Goal: Task Accomplishment & Management: Manage account settings

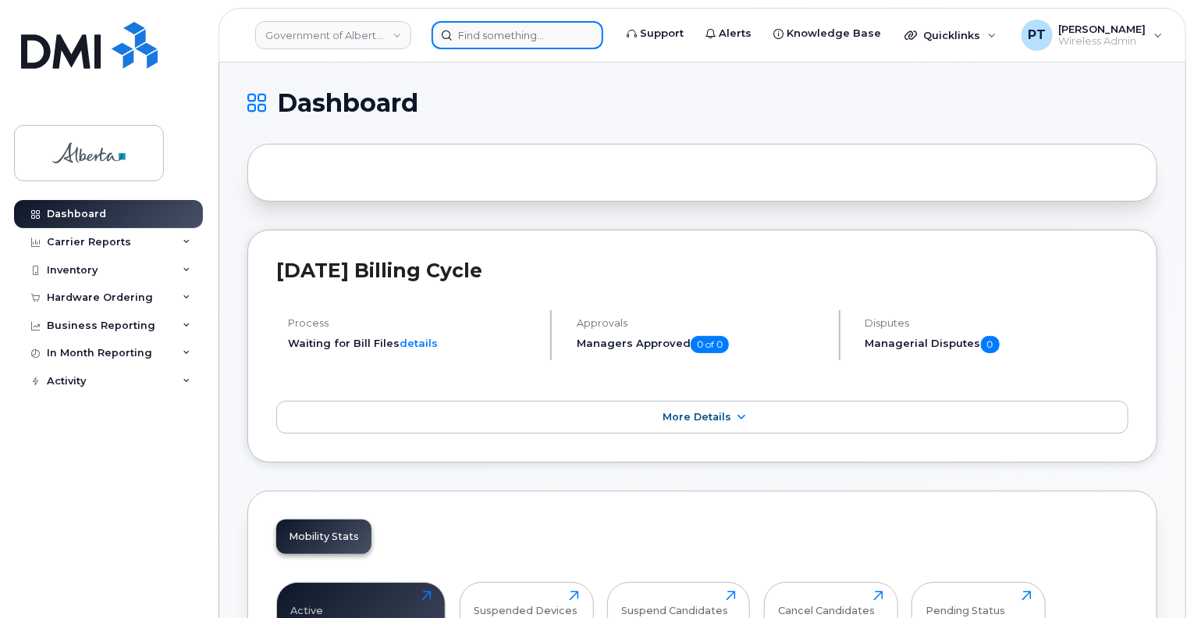
click at [485, 37] on input at bounding box center [518, 35] width 172 height 28
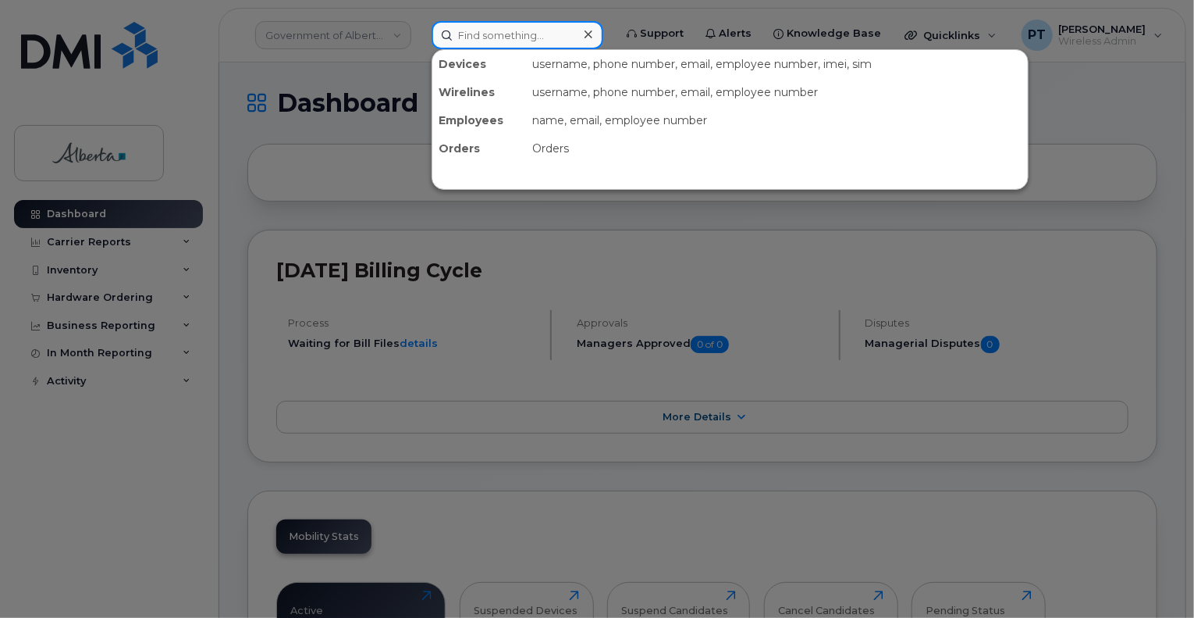
paste input "7806866338"
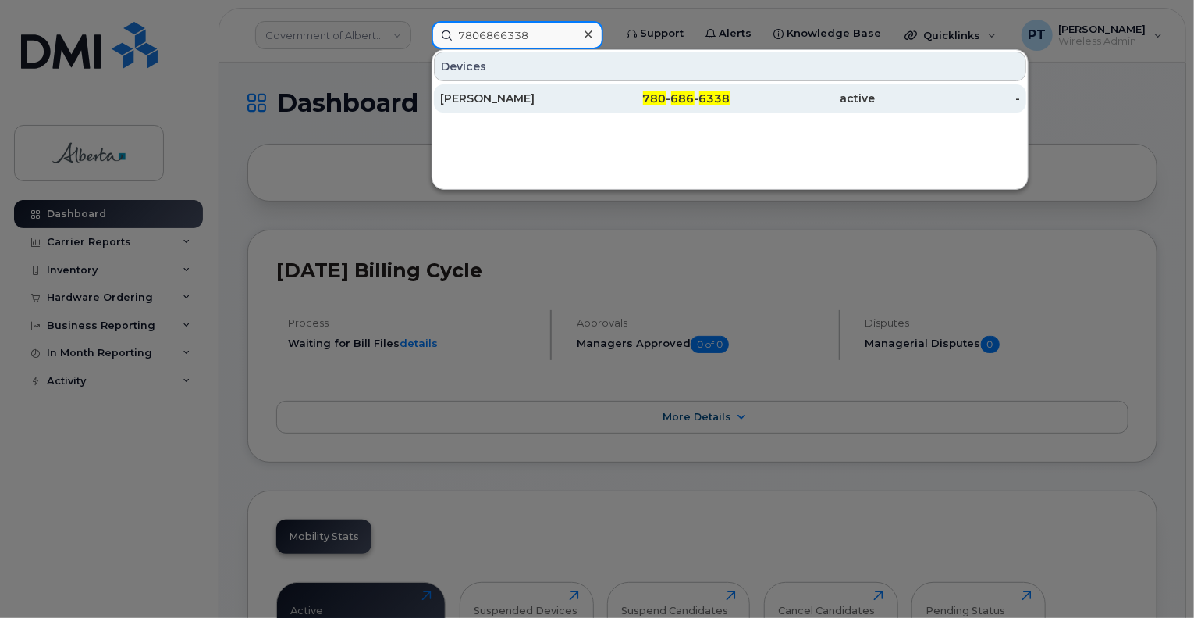
type input "7806866338"
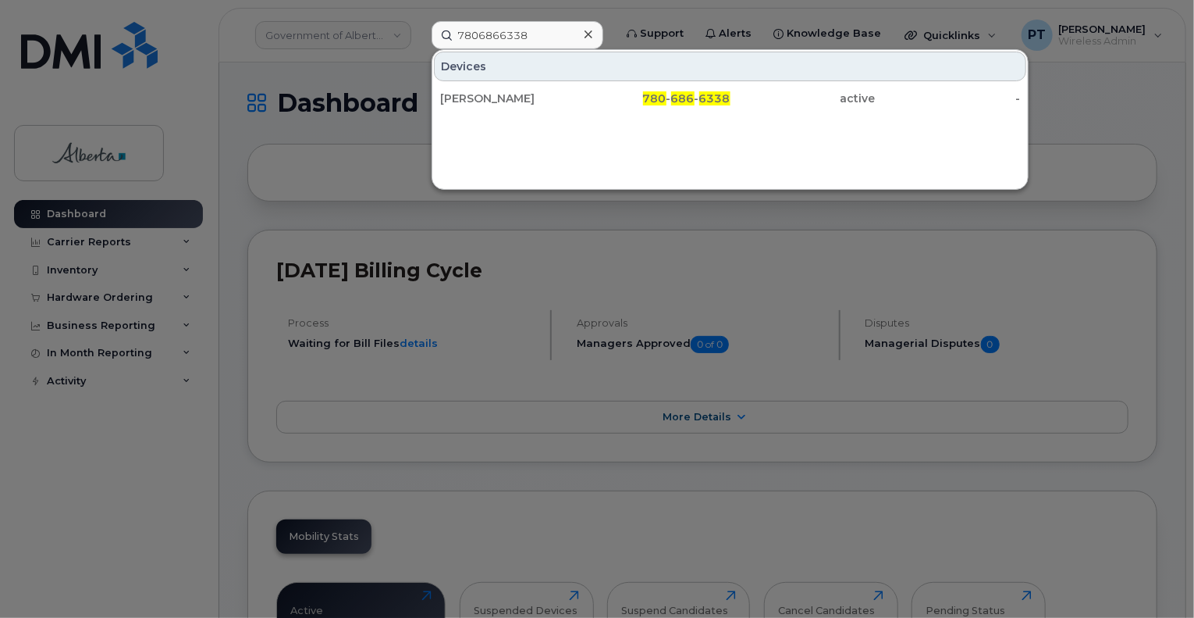
drag, startPoint x: 469, startPoint y: 92, endPoint x: 486, endPoint y: 7, distance: 86.7
click at [469, 91] on div "[PERSON_NAME]" at bounding box center [512, 99] width 145 height 16
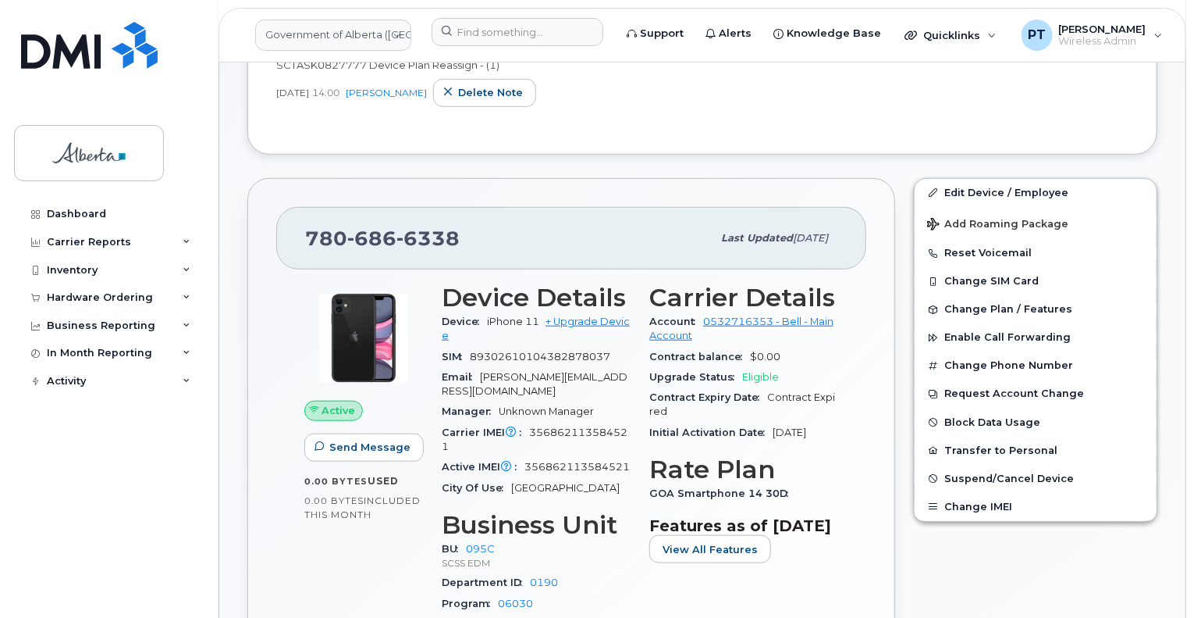
scroll to position [625, 0]
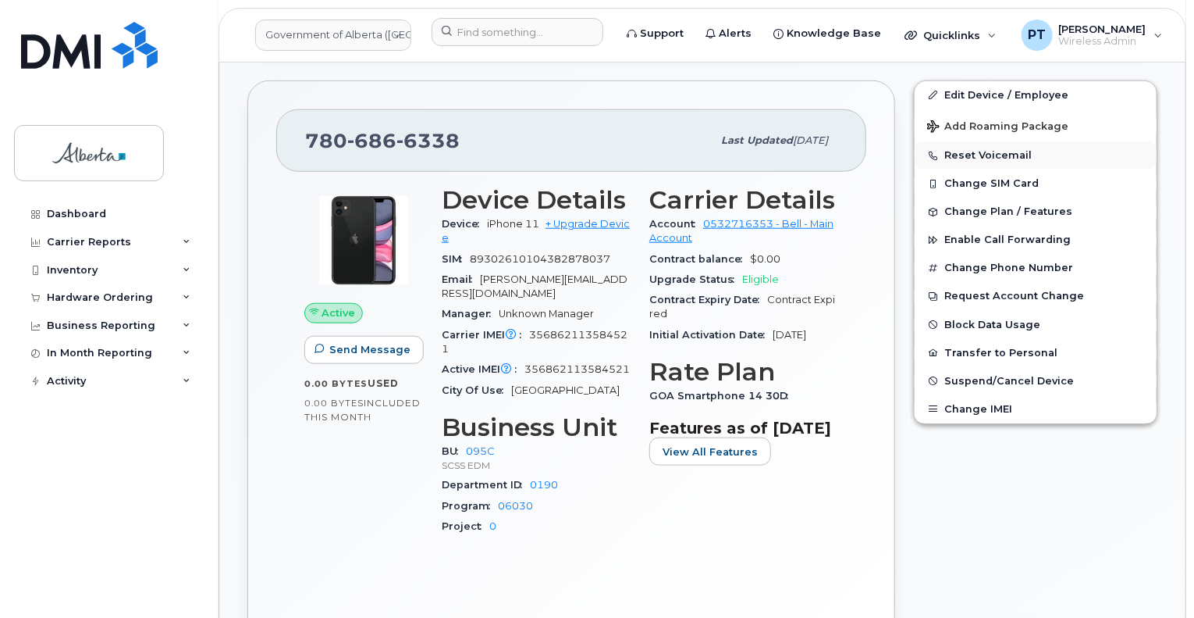
click at [946, 152] on button "Reset Voicemail" at bounding box center [1036, 155] width 242 height 28
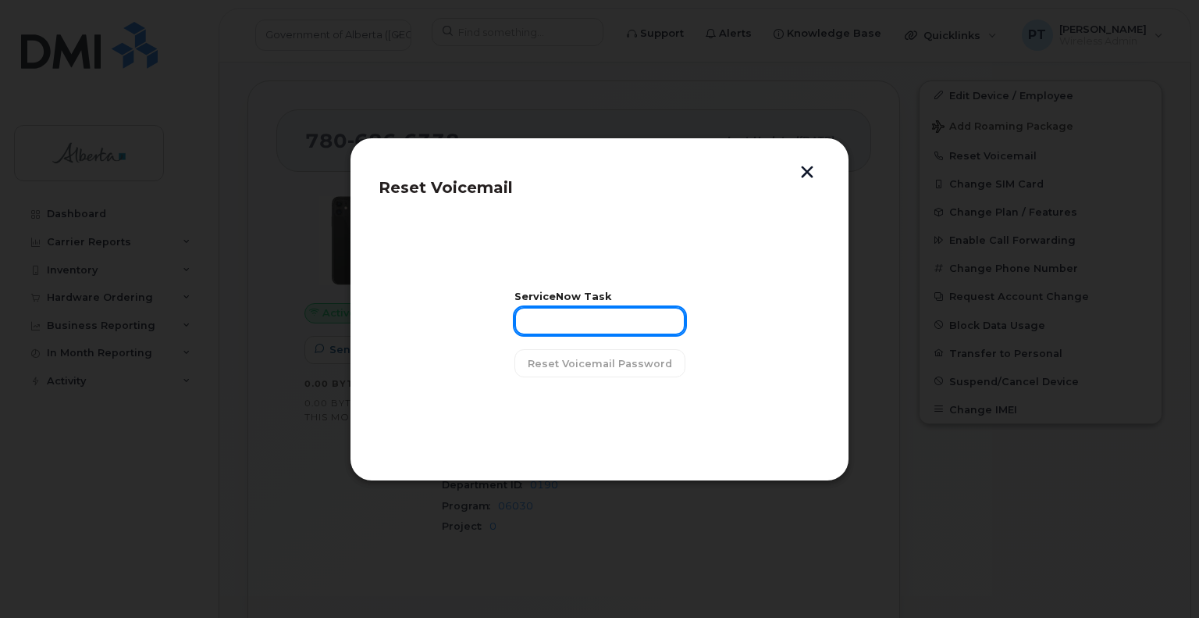
click at [601, 319] on input "text" at bounding box center [599, 321] width 171 height 28
paste input "SCTASK0848298"
type input "SCTASK0848298"
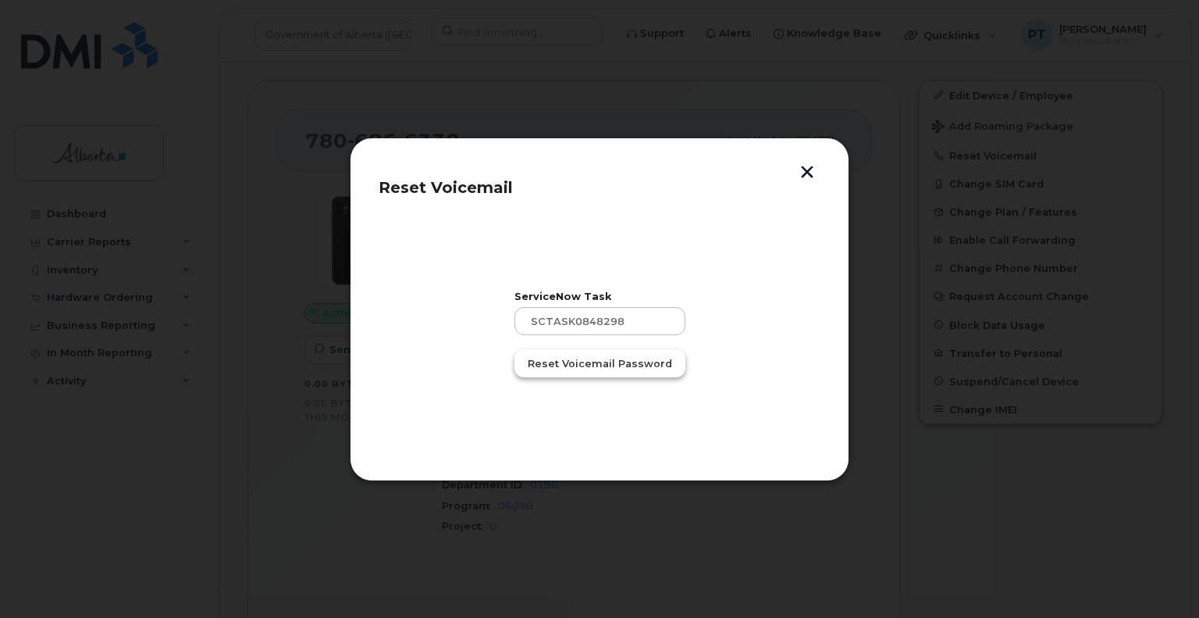
click at [591, 365] on span "Reset Voicemail Password" at bounding box center [600, 363] width 144 height 15
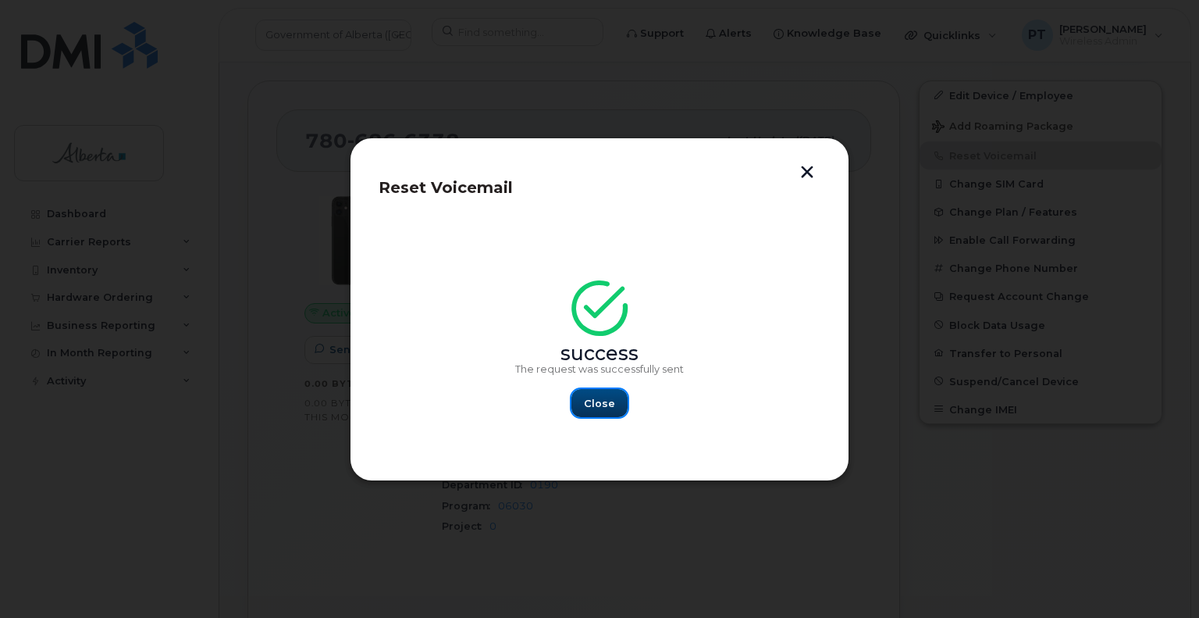
click at [592, 408] on span "Close" at bounding box center [599, 403] width 31 height 15
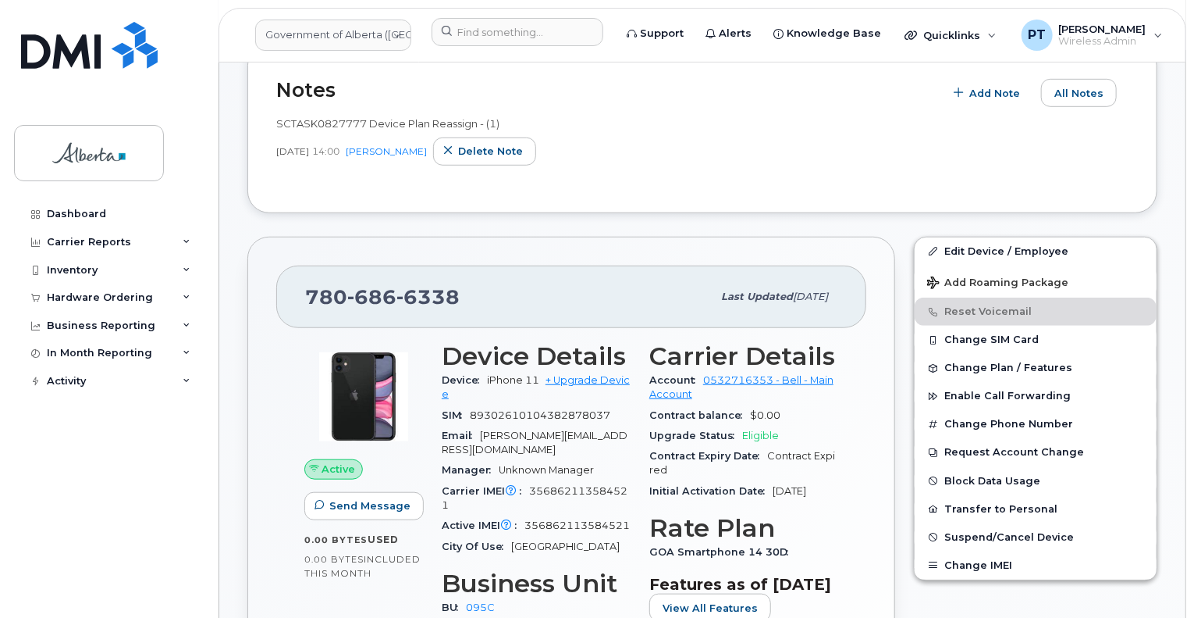
scroll to position [234, 0]
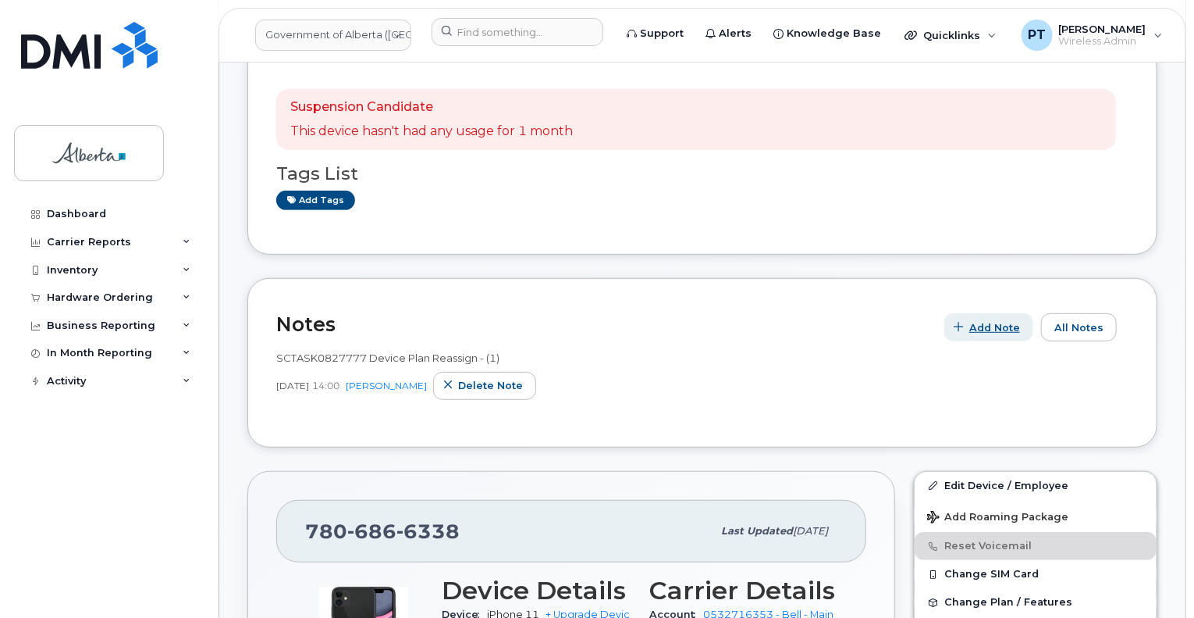
click at [991, 328] on span "Add Note" at bounding box center [995, 327] width 51 height 15
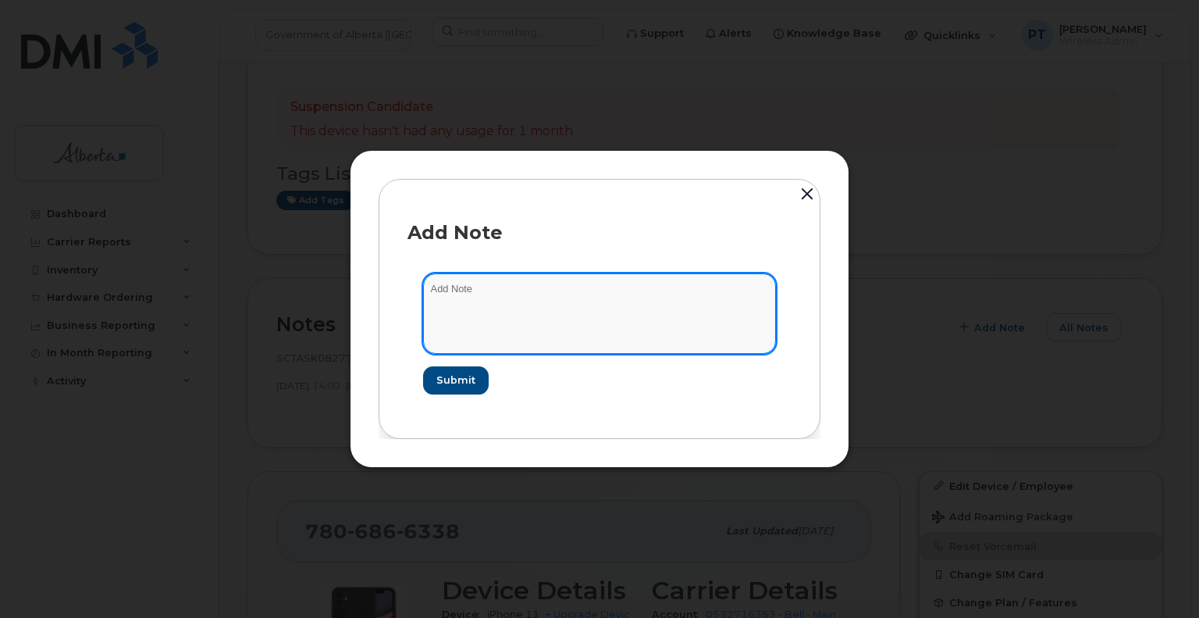
click at [508, 285] on textarea at bounding box center [599, 313] width 353 height 80
paste textarea "SCTASK0848298"
type textarea "SCTASK0848298 - Plan VM PIN"
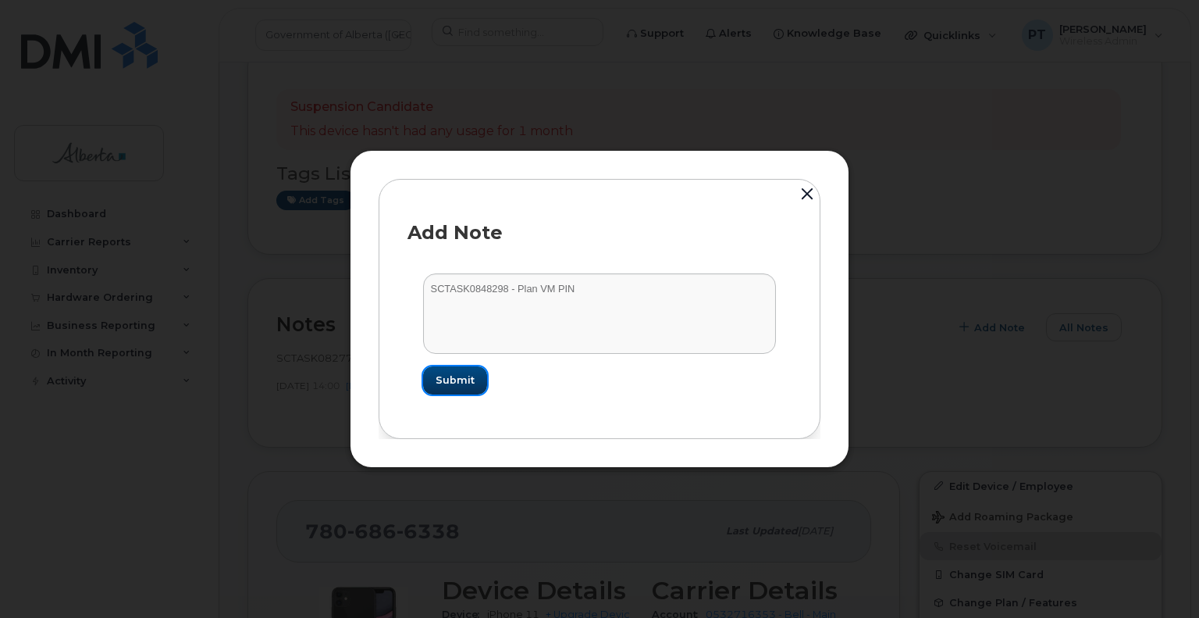
click at [458, 378] on span "Submit" at bounding box center [455, 379] width 39 height 15
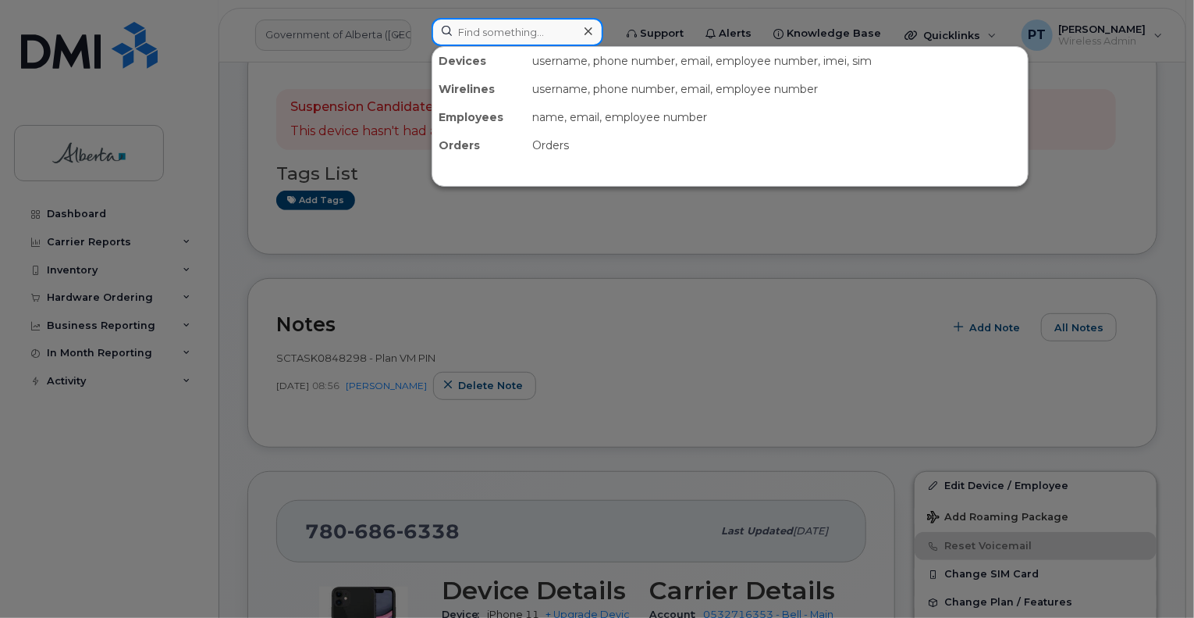
click at [550, 24] on input at bounding box center [518, 32] width 172 height 28
paste input "7805545366"
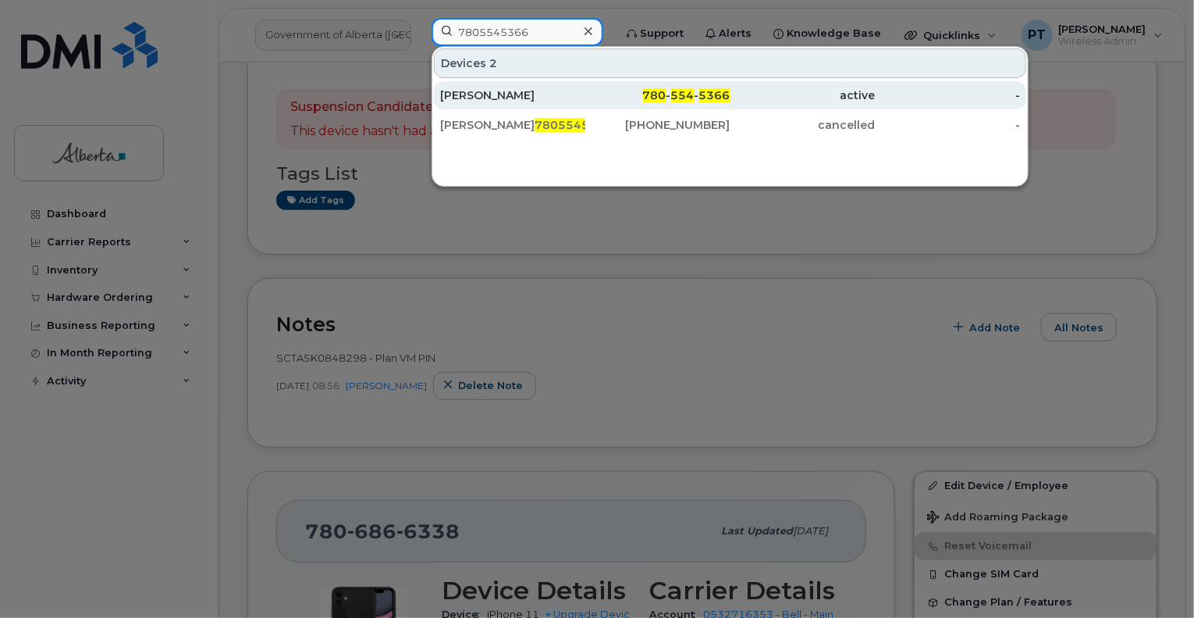
type input "7805545366"
click at [491, 98] on div "[PERSON_NAME]" at bounding box center [512, 95] width 145 height 16
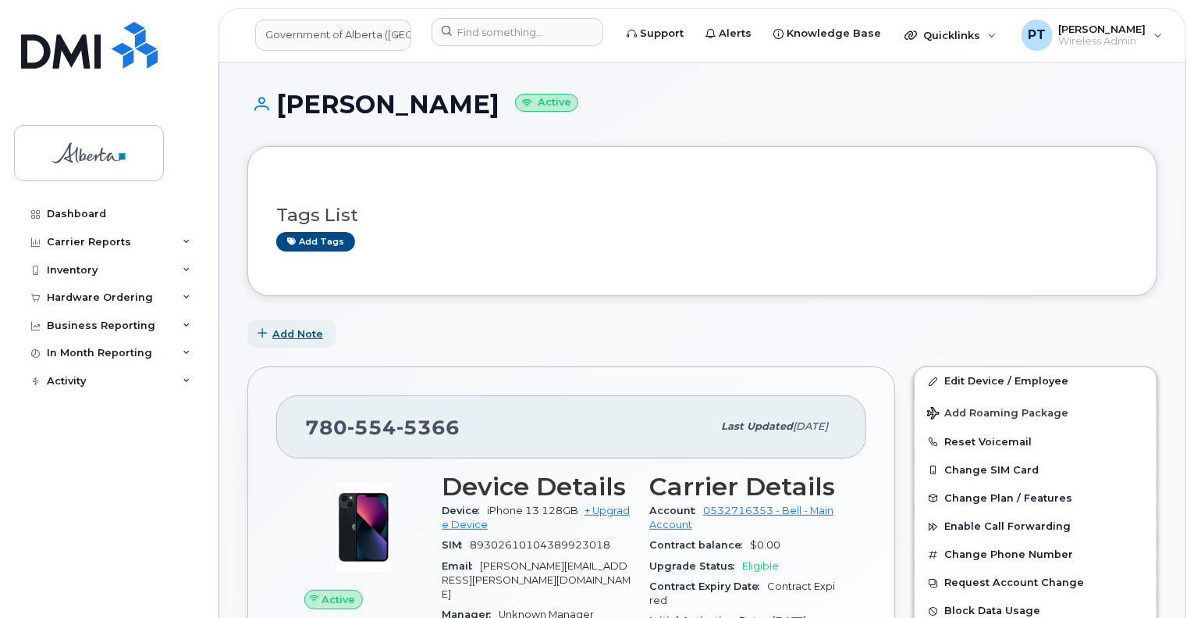
click at [290, 328] on span "Add Note" at bounding box center [297, 333] width 51 height 15
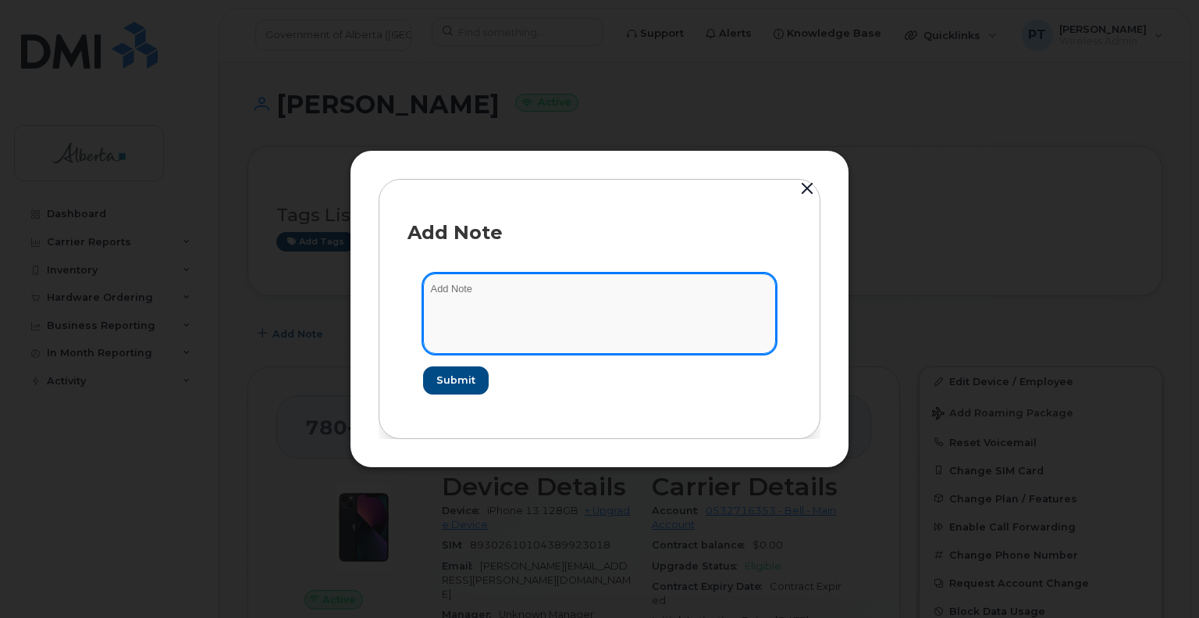
click at [508, 299] on textarea at bounding box center [599, 313] width 353 height 80
paste textarea "SCTASK0848417"
type textarea "SCTASK0848417 - Plan VM PIN"
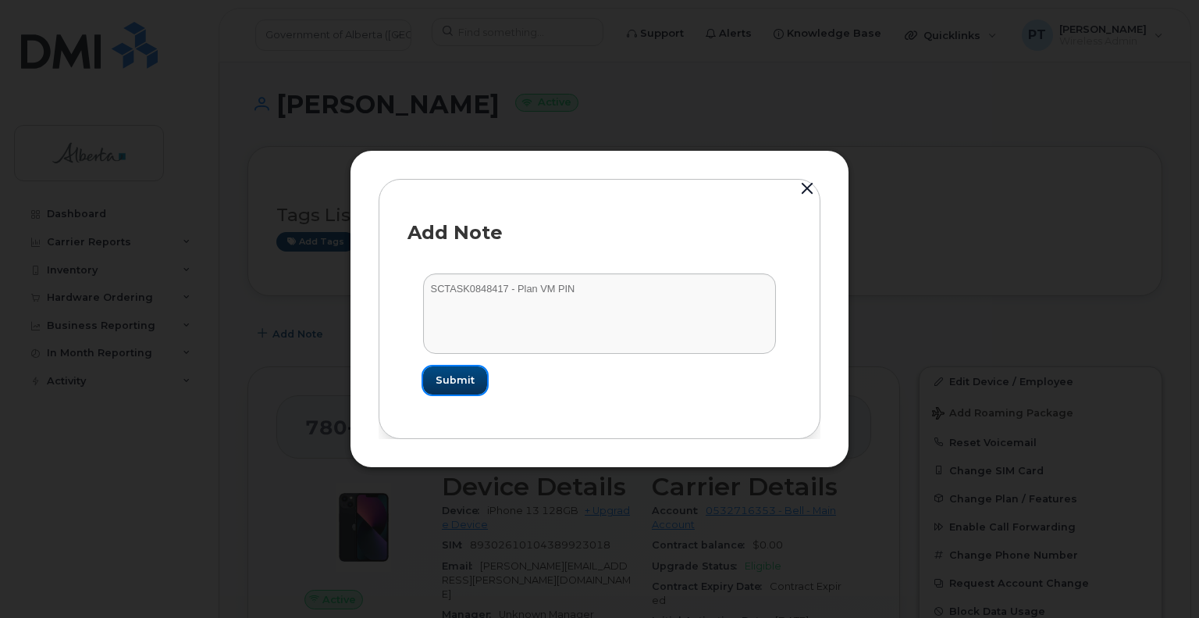
click at [429, 386] on button "Submit" at bounding box center [455, 380] width 64 height 28
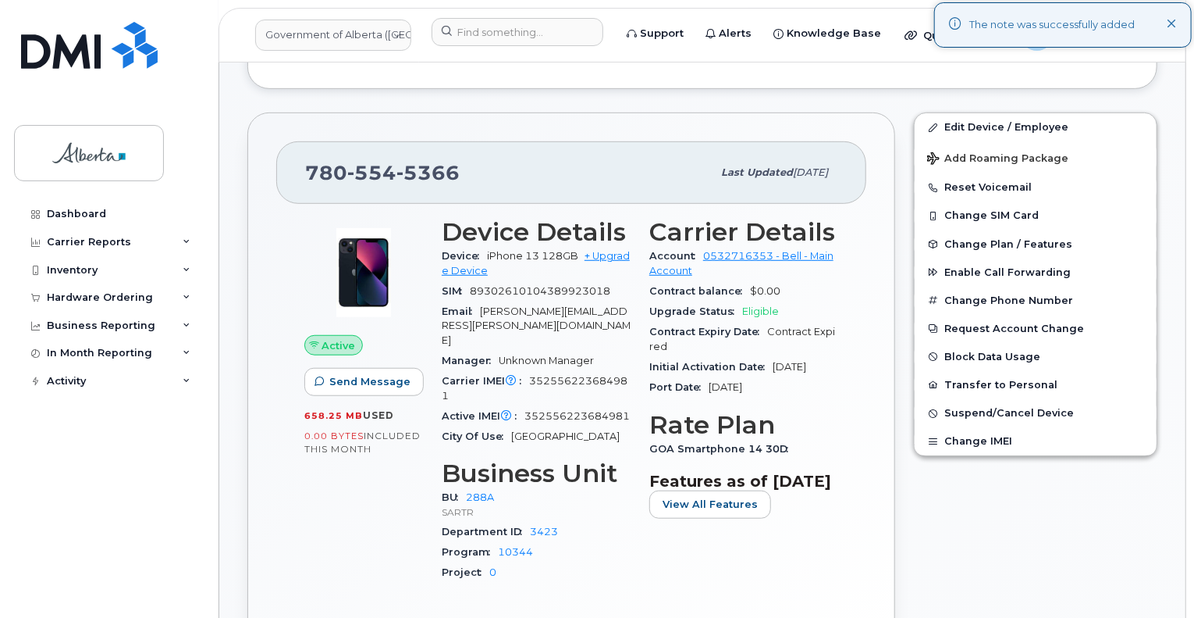
scroll to position [312, 0]
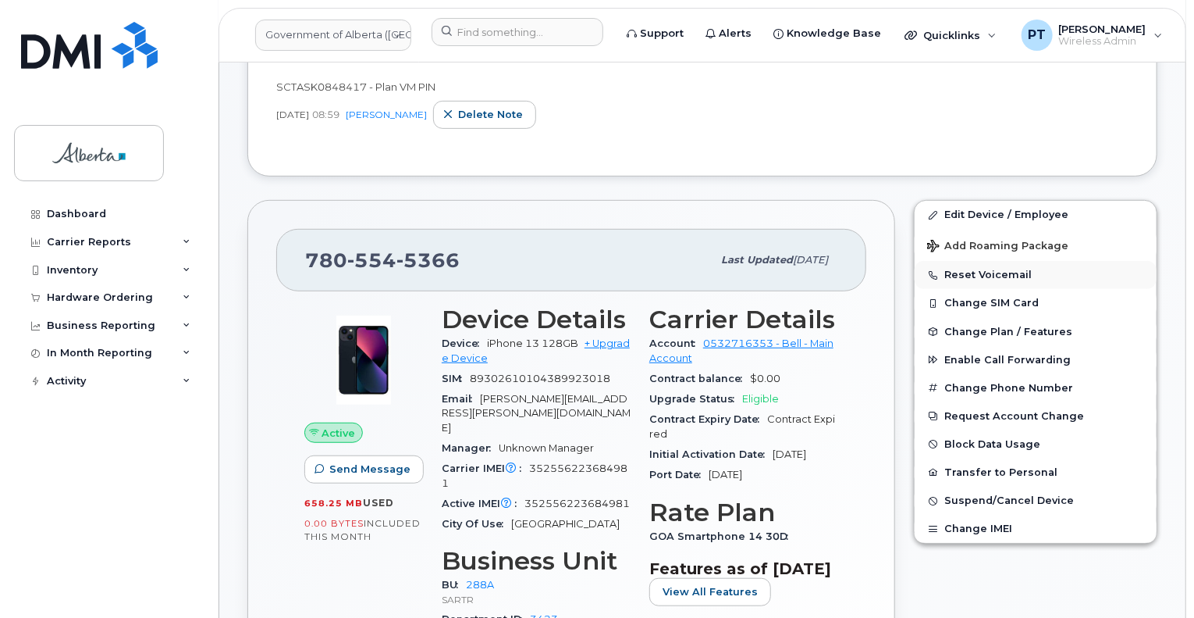
click at [988, 270] on button "Reset Voicemail" at bounding box center [1036, 275] width 242 height 28
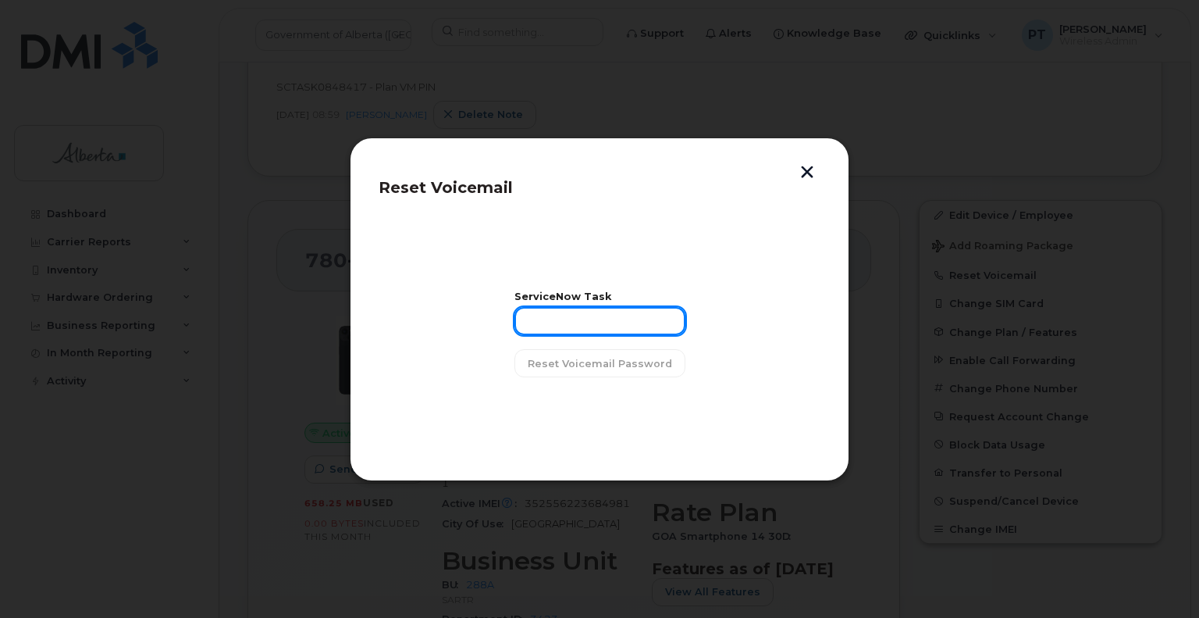
click at [565, 318] on input "text" at bounding box center [599, 321] width 171 height 28
paste input "SCTASK0848417"
type input "SCTASK0848417"
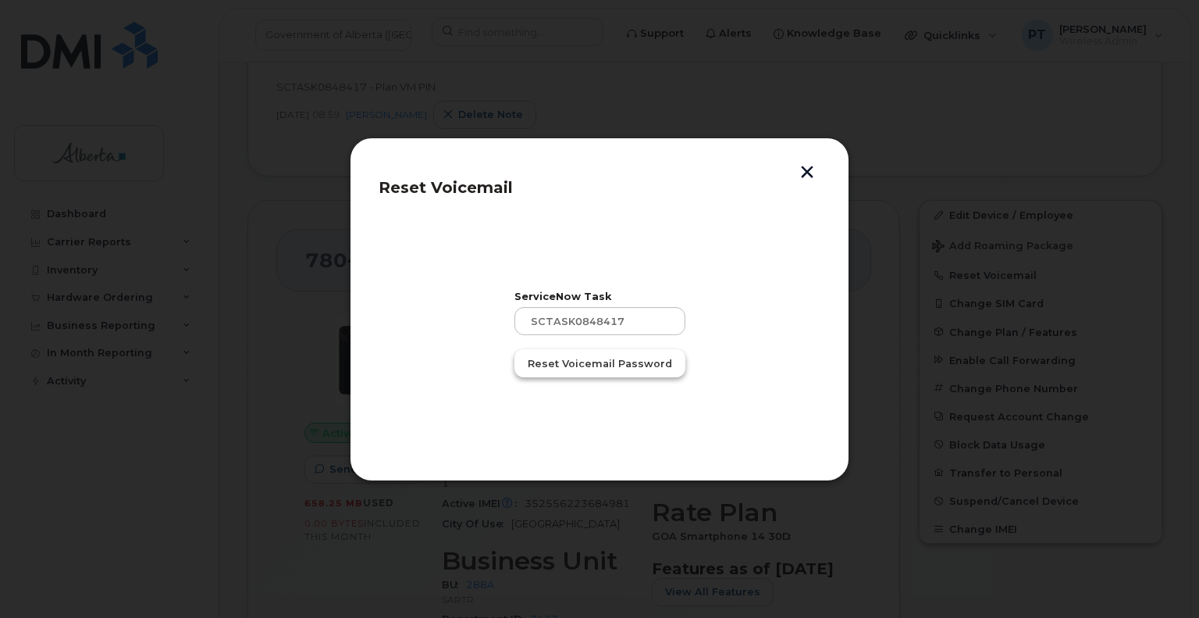
click at [593, 365] on span "Reset Voicemail Password" at bounding box center [600, 363] width 144 height 15
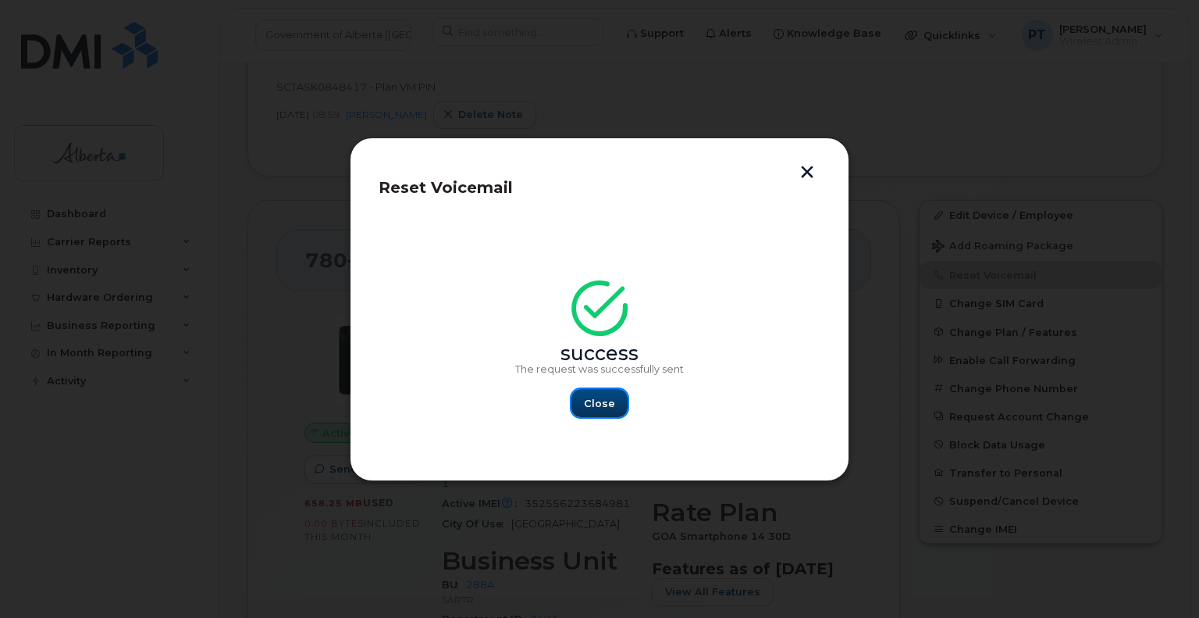
click at [601, 403] on span "Close" at bounding box center [599, 403] width 31 height 15
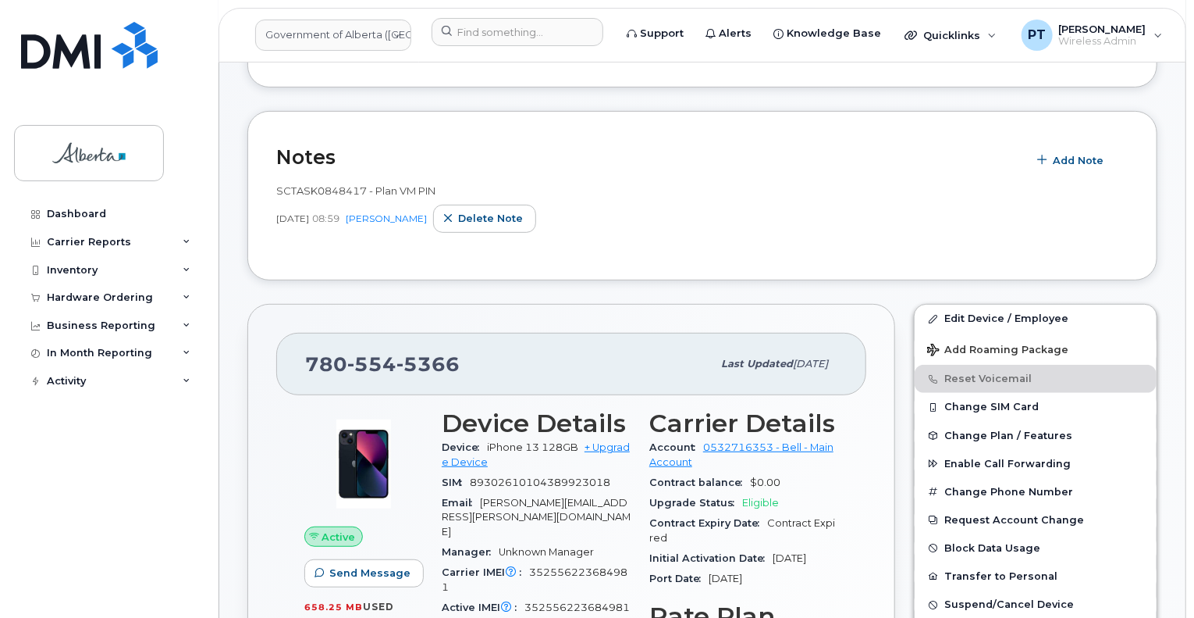
scroll to position [156, 0]
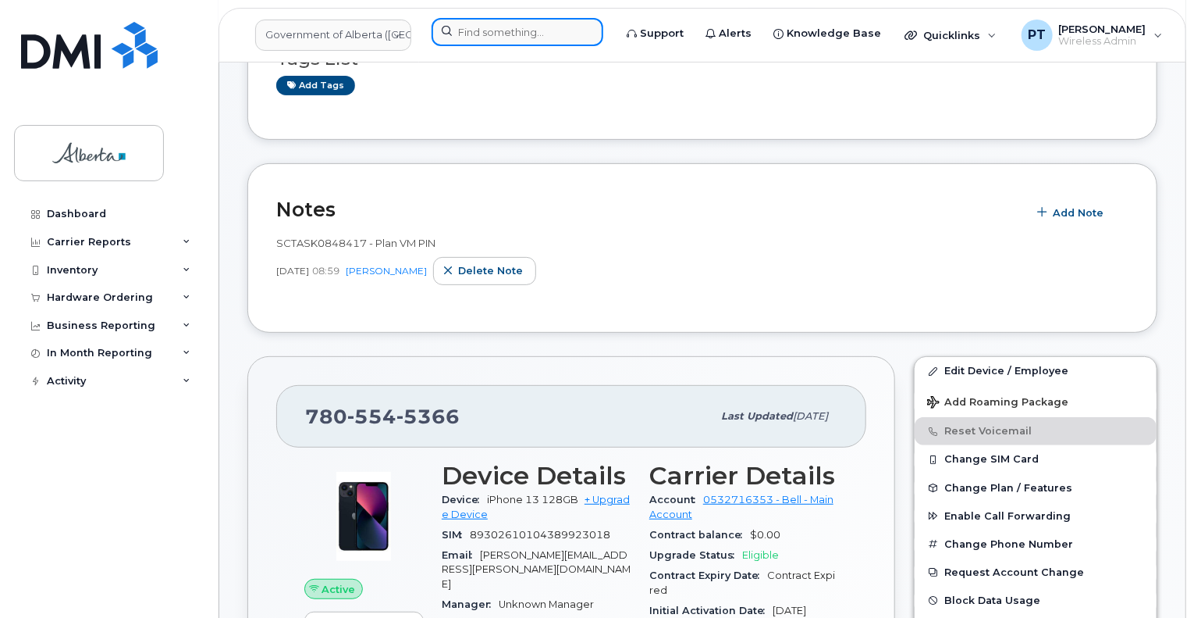
click at [488, 32] on input at bounding box center [518, 32] width 172 height 28
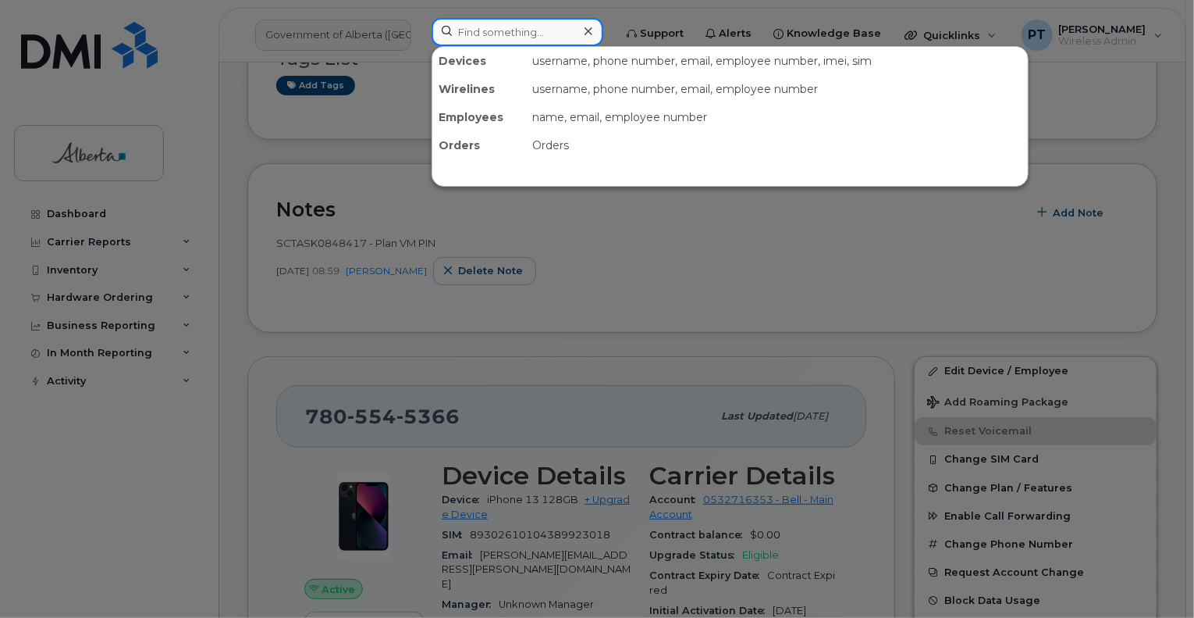
paste input "5873857173"
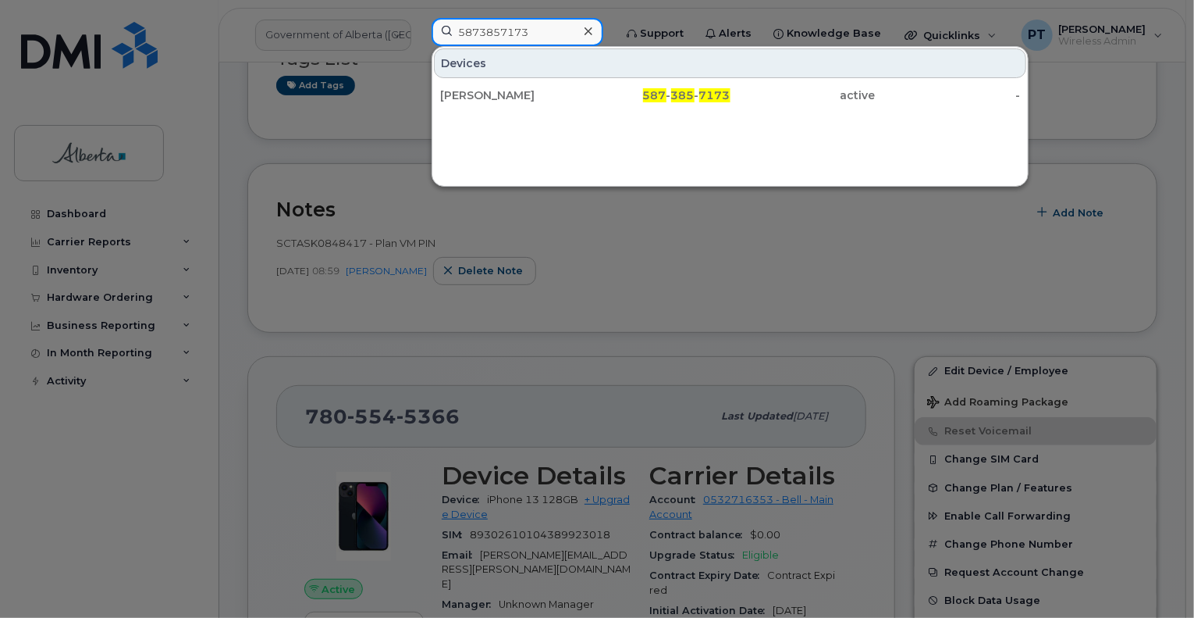
type input "5873857173"
drag, startPoint x: 478, startPoint y: 97, endPoint x: 41, endPoint y: 251, distance: 463.4
click at [478, 97] on div "Holly Dulmage" at bounding box center [512, 95] width 145 height 16
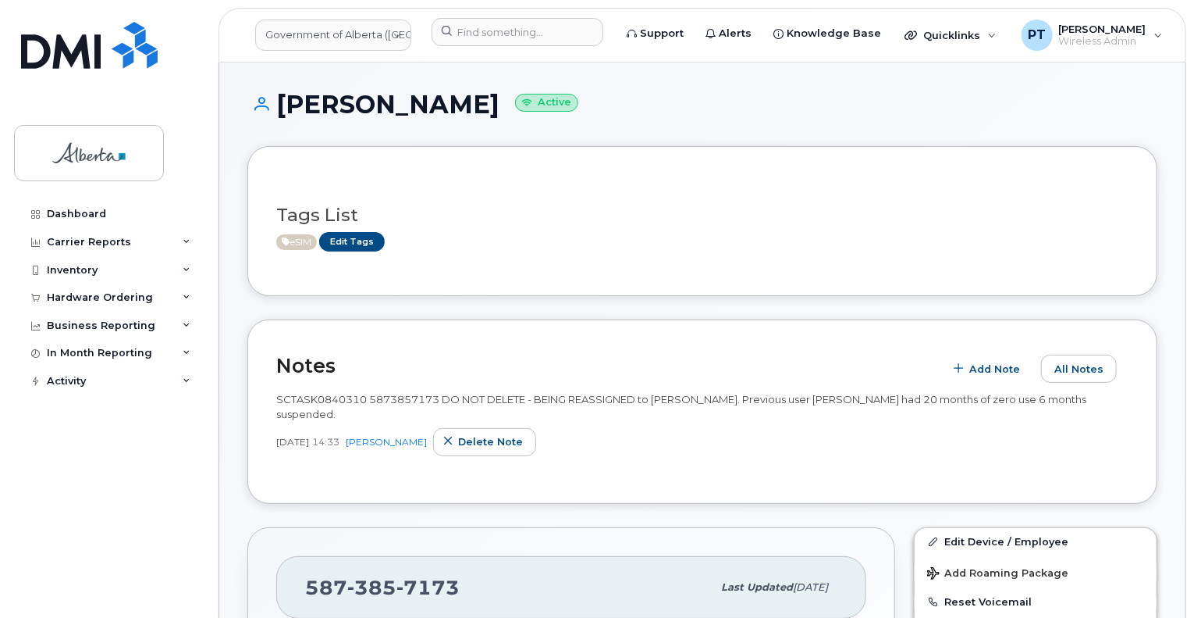
scroll to position [78, 0]
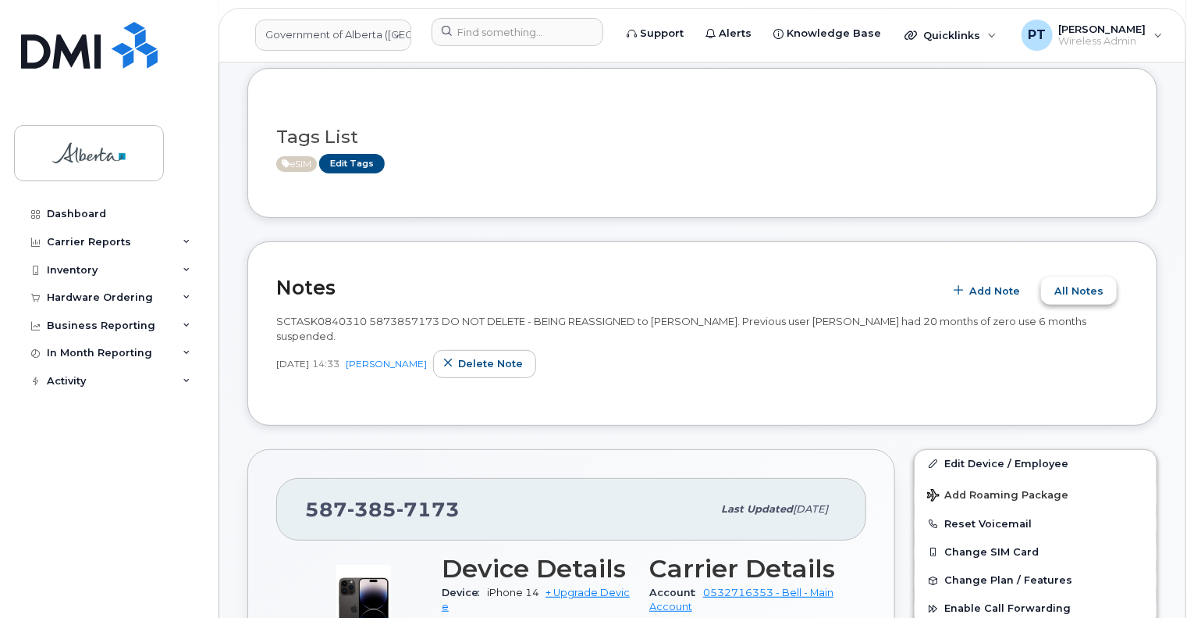
click at [1087, 292] on span "All Notes" at bounding box center [1079, 290] width 49 height 15
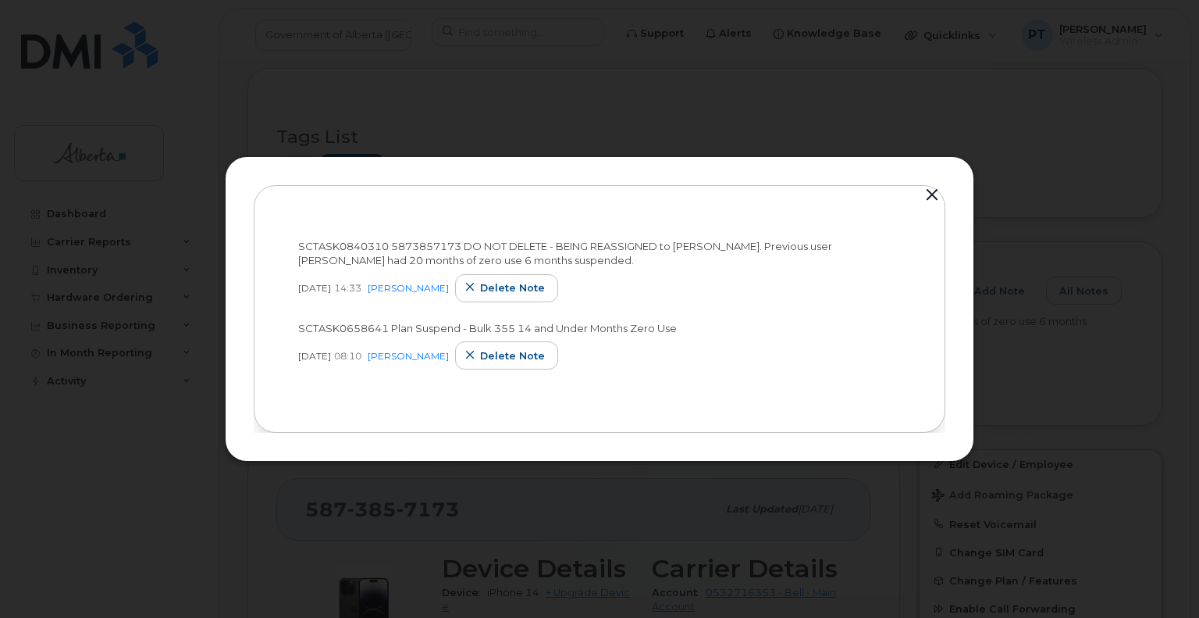
click at [934, 196] on button "button" at bounding box center [931, 195] width 23 height 22
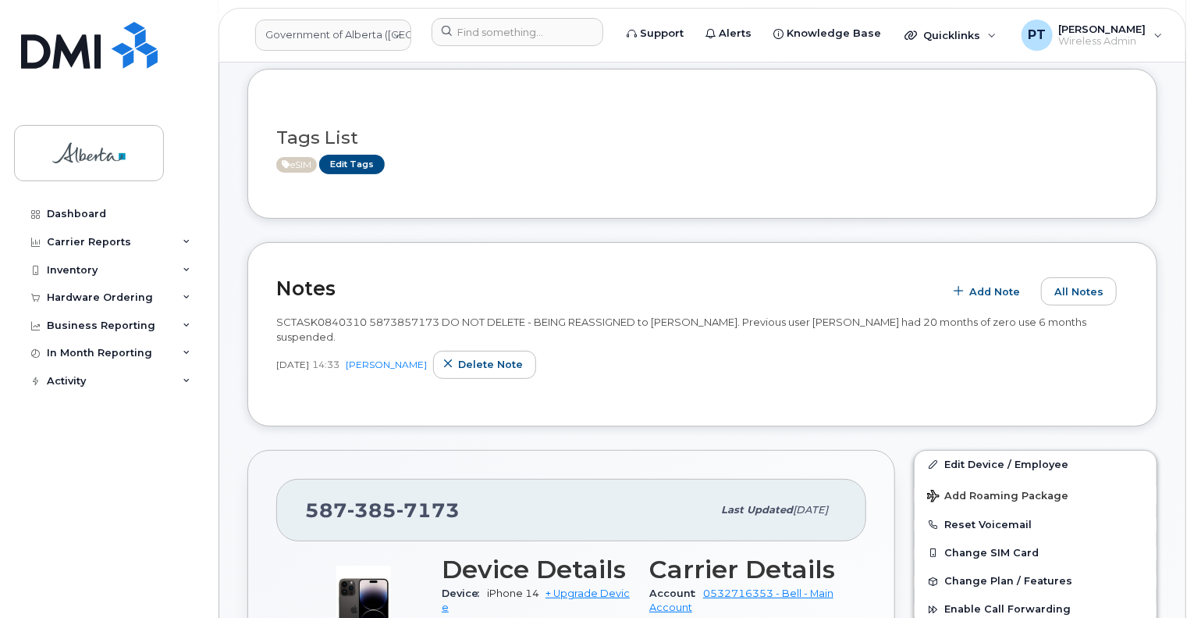
scroll to position [0, 0]
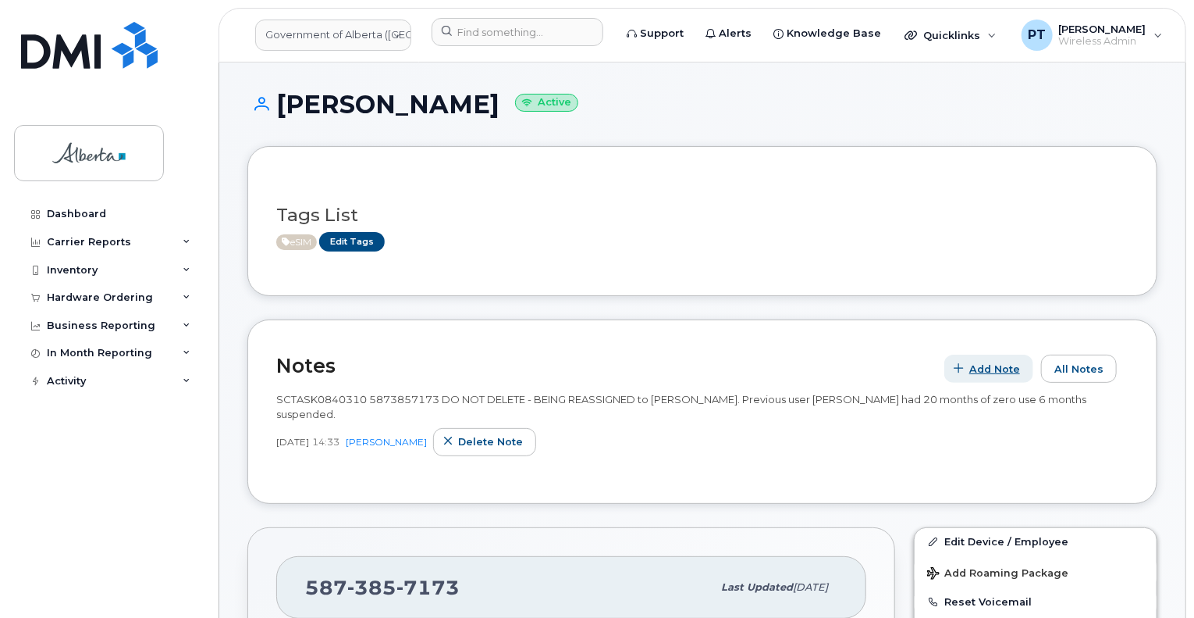
click at [1005, 367] on span "Add Note" at bounding box center [995, 368] width 51 height 15
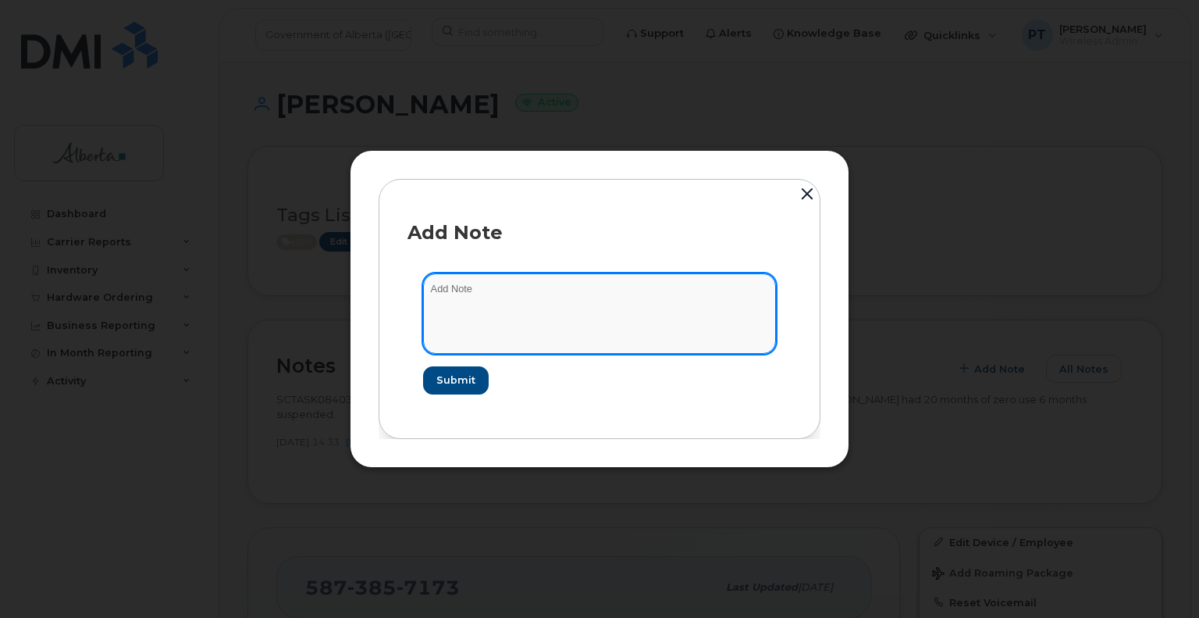
click at [459, 287] on textarea at bounding box center [599, 313] width 353 height 80
paste textarea "SCTASK0848699"
click at [517, 287] on textarea "SCTASK0848699 - PLan VM PIN" at bounding box center [599, 313] width 353 height 80
type textarea "SCTASK0848699 - Plan VM PIN"
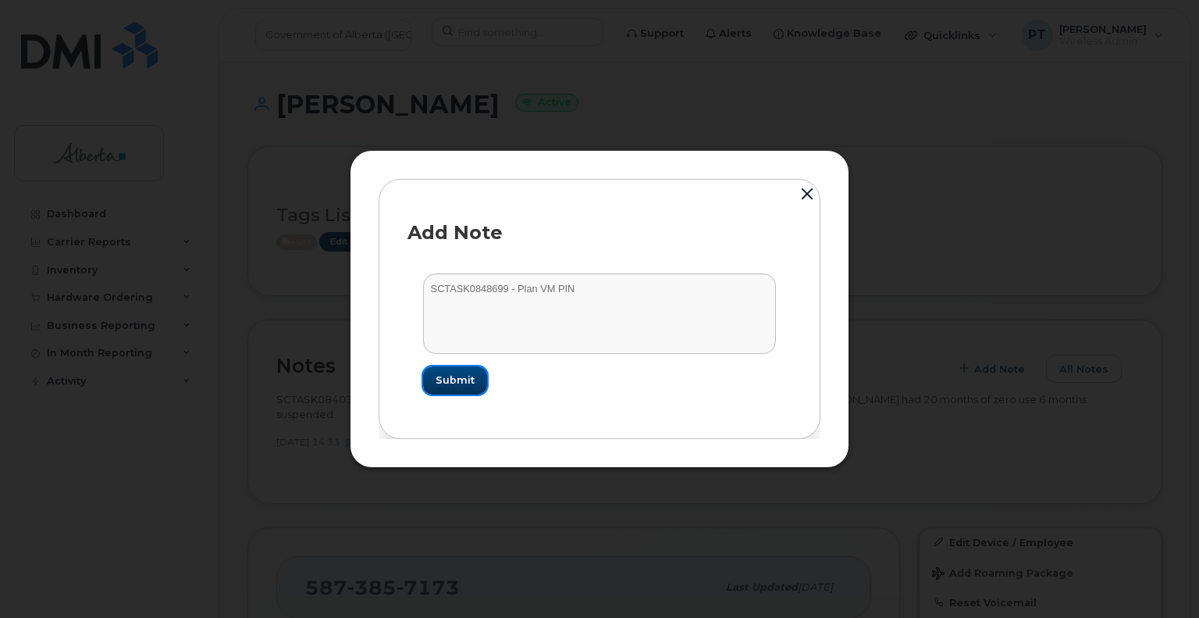
click at [450, 374] on span "Submit" at bounding box center [455, 379] width 39 height 15
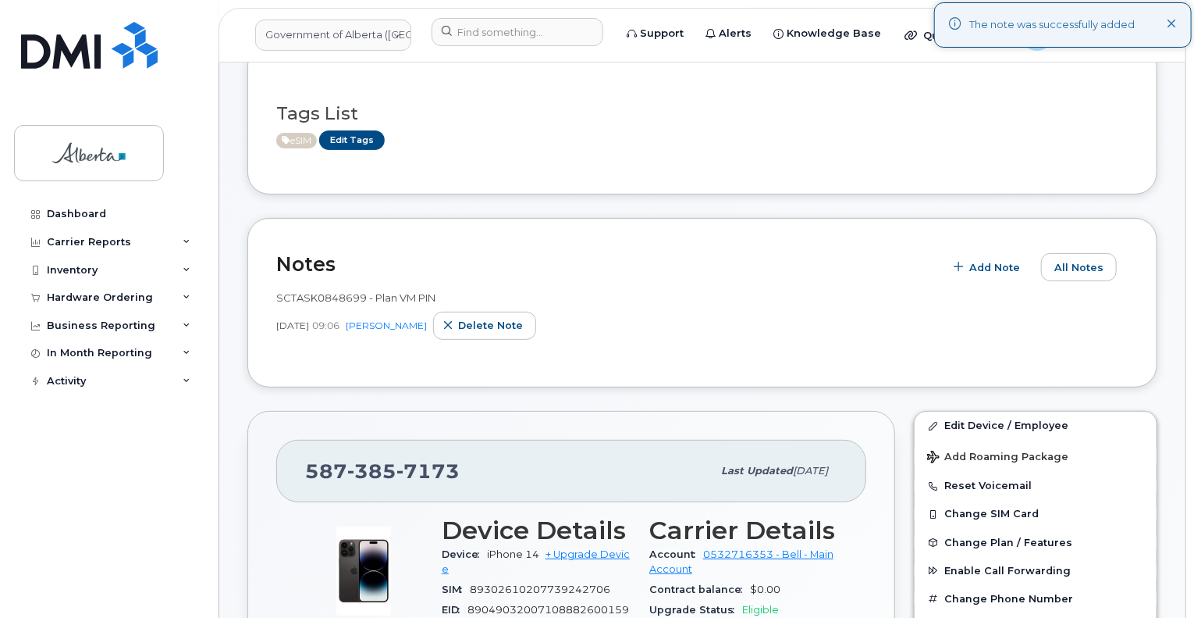
scroll to position [234, 0]
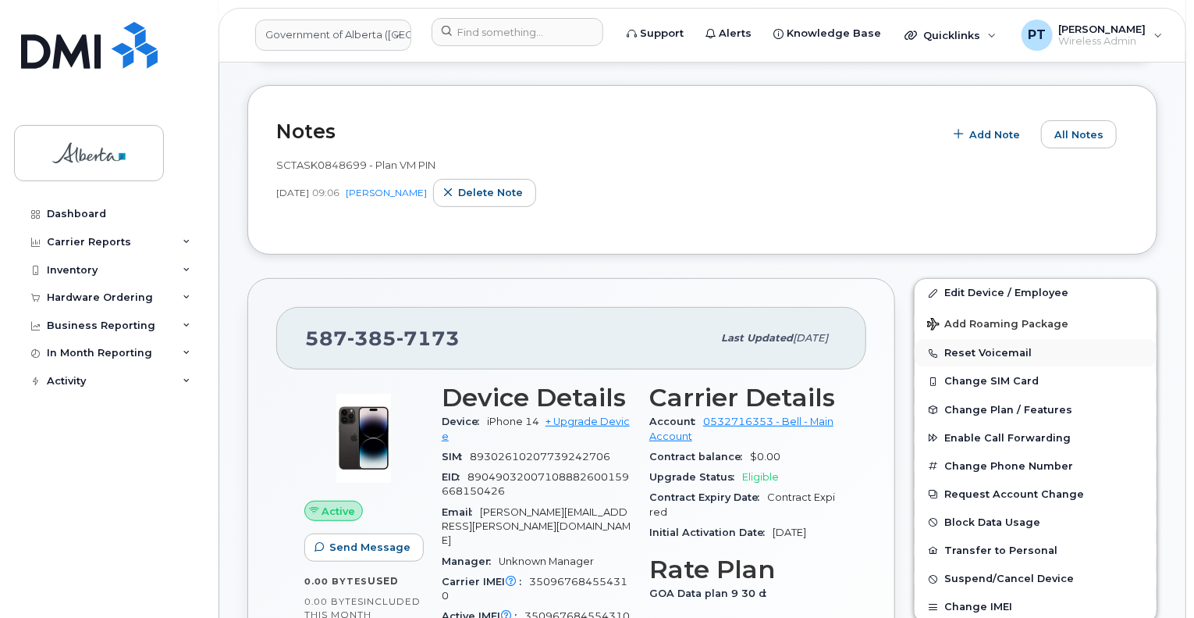
drag, startPoint x: 983, startPoint y: 354, endPoint x: 959, endPoint y: 347, distance: 25.0
click at [959, 347] on button "Reset Voicemail" at bounding box center [1036, 353] width 242 height 28
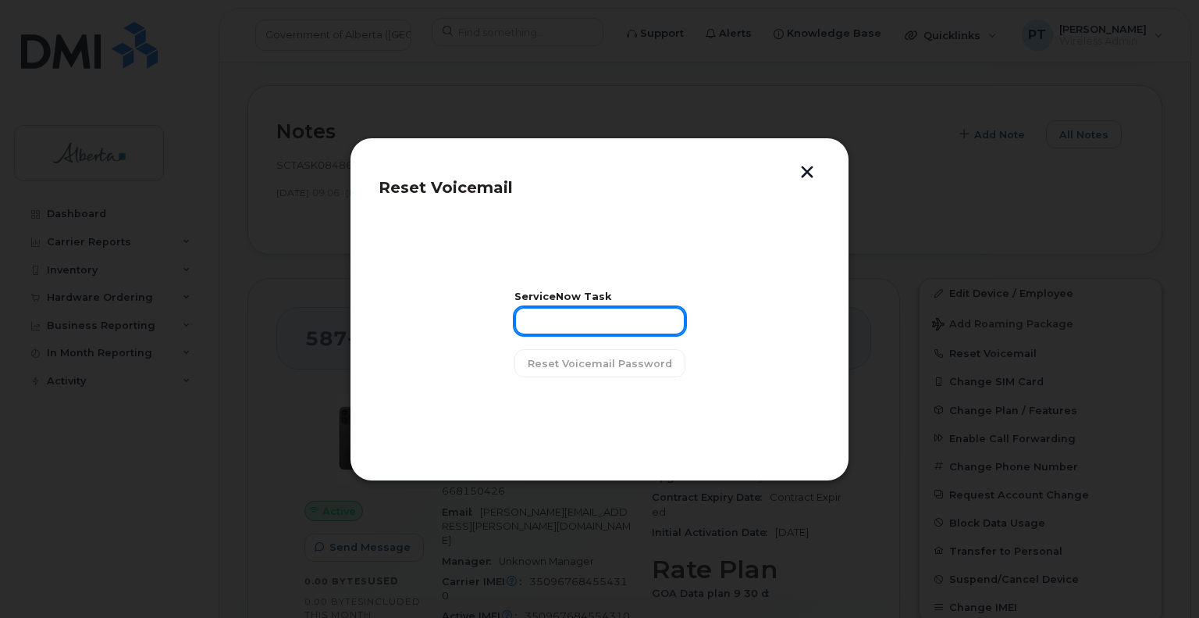
click at [590, 315] on input "text" at bounding box center [599, 321] width 171 height 28
paste input "SCTASK0848699"
type input "SCTASK0848699"
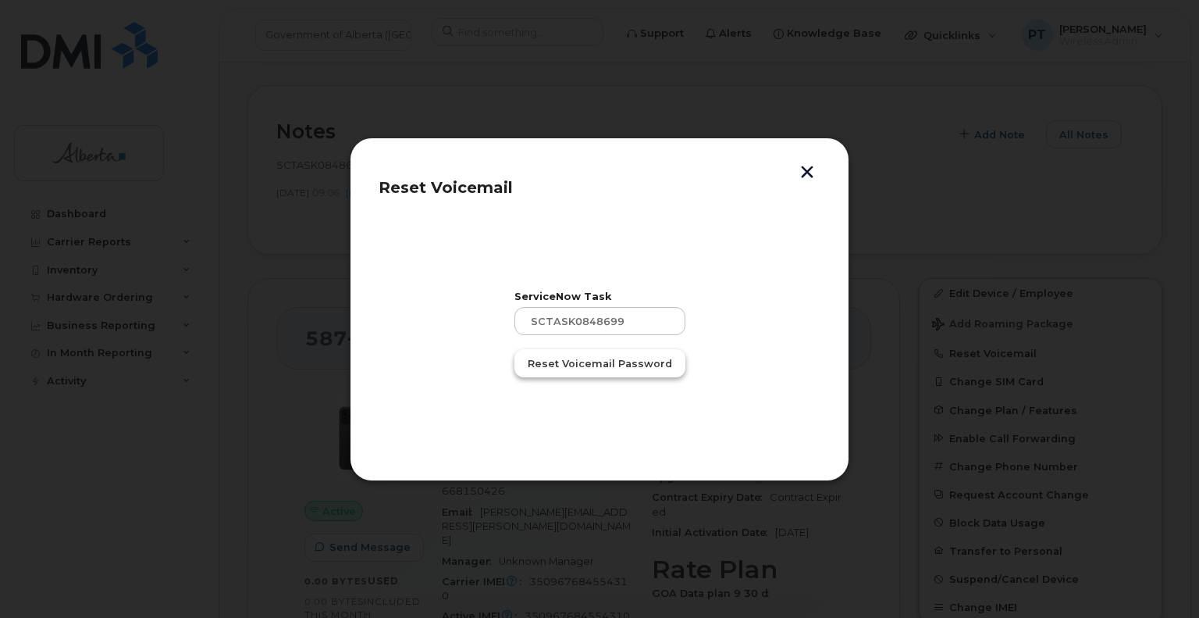
click at [634, 360] on span "Reset Voicemail Password" at bounding box center [600, 363] width 144 height 15
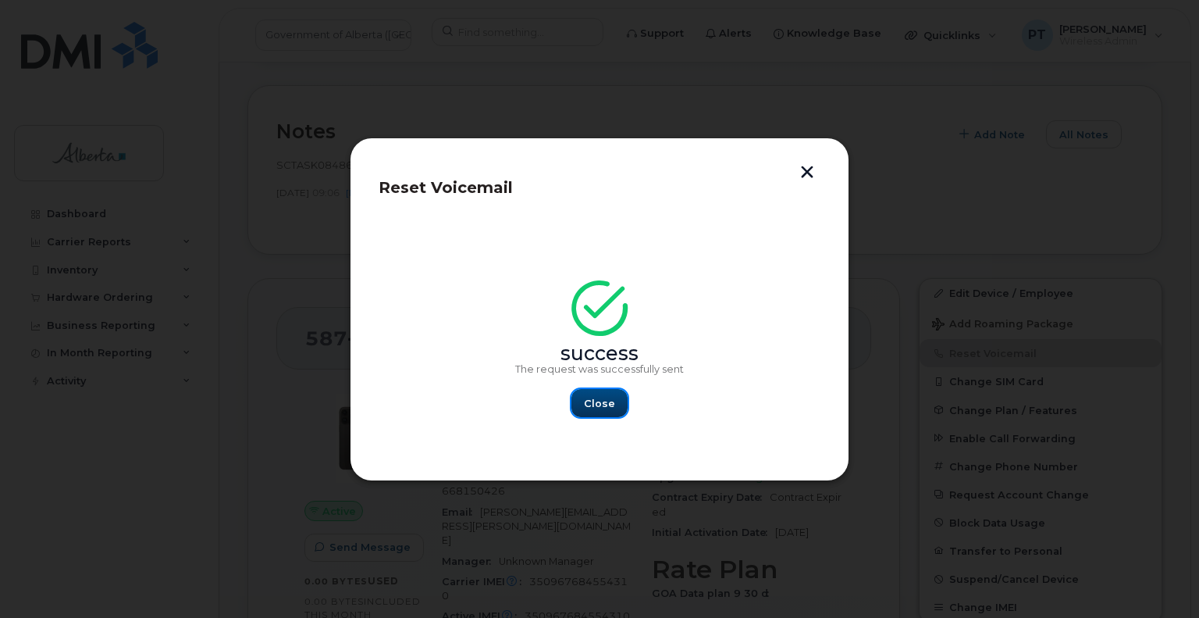
click at [606, 402] on span "Close" at bounding box center [599, 403] width 31 height 15
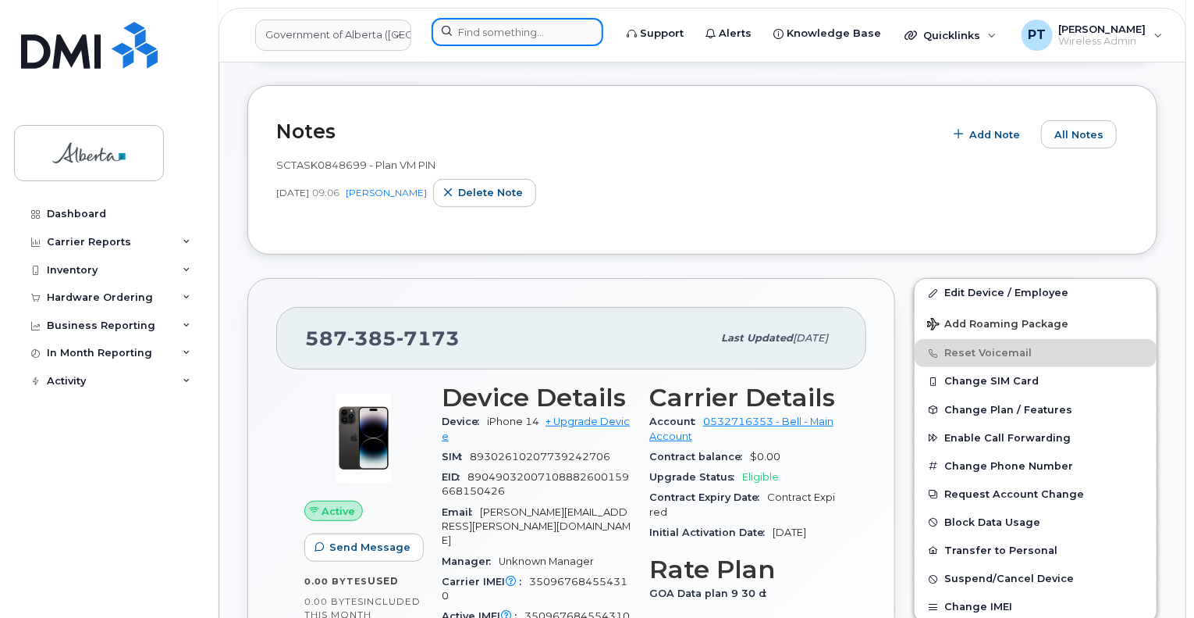
click at [454, 35] on input at bounding box center [518, 32] width 172 height 28
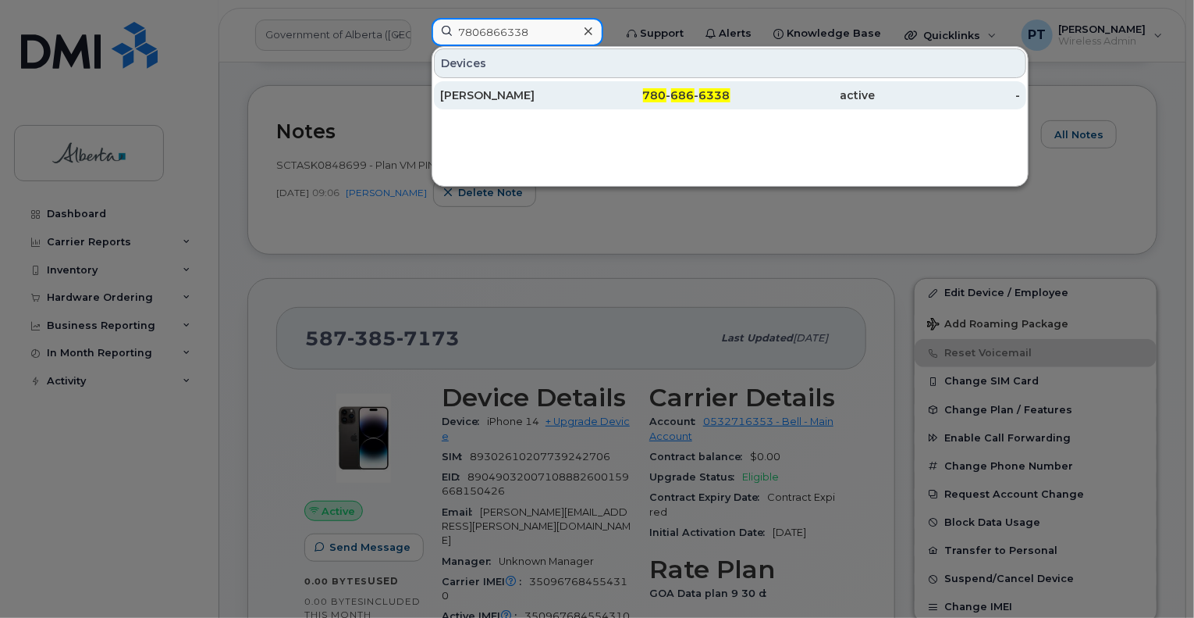
type input "7806866338"
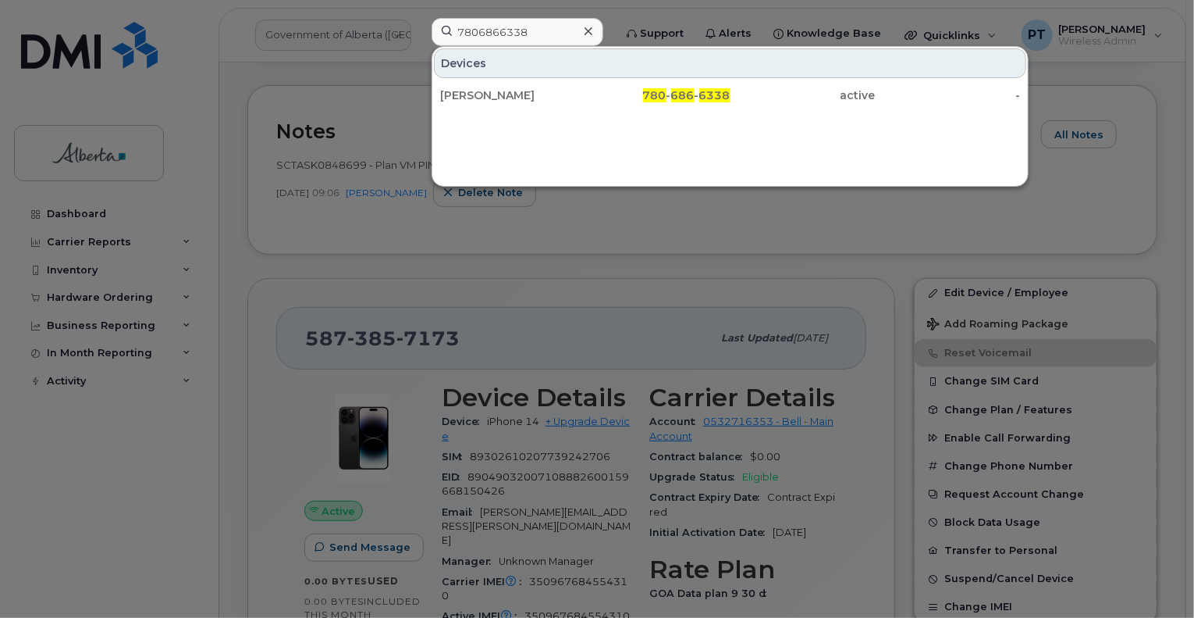
drag, startPoint x: 466, startPoint y: 99, endPoint x: 552, endPoint y: 256, distance: 178.9
click at [466, 99] on div "Ibrahim Oyebode" at bounding box center [512, 95] width 145 height 16
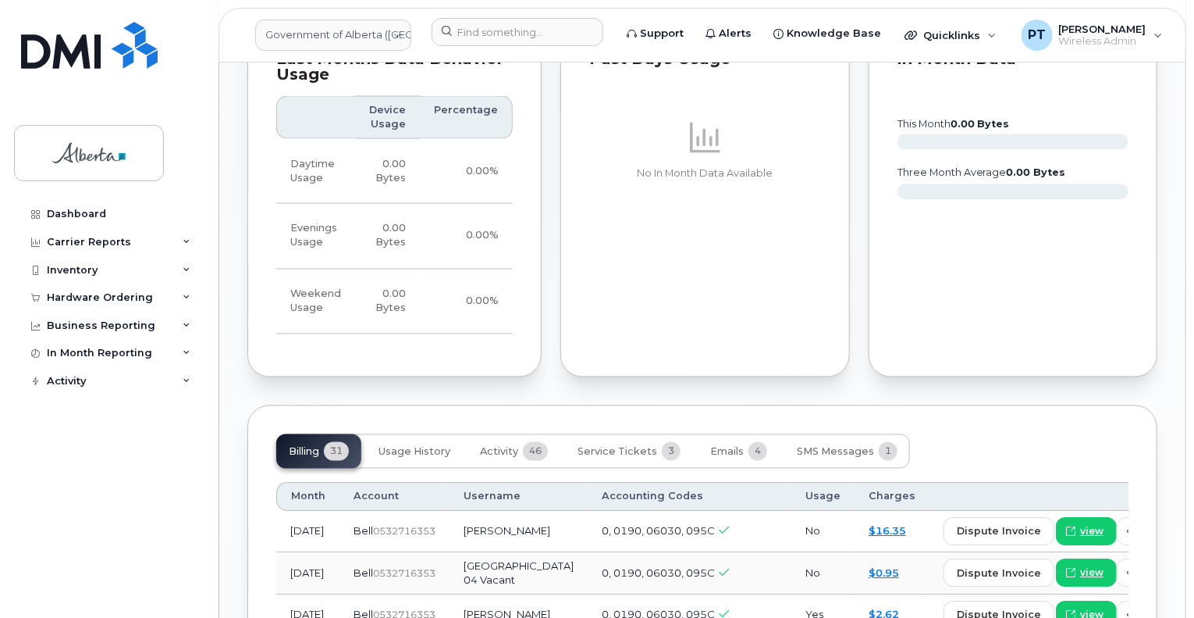
scroll to position [1405, 0]
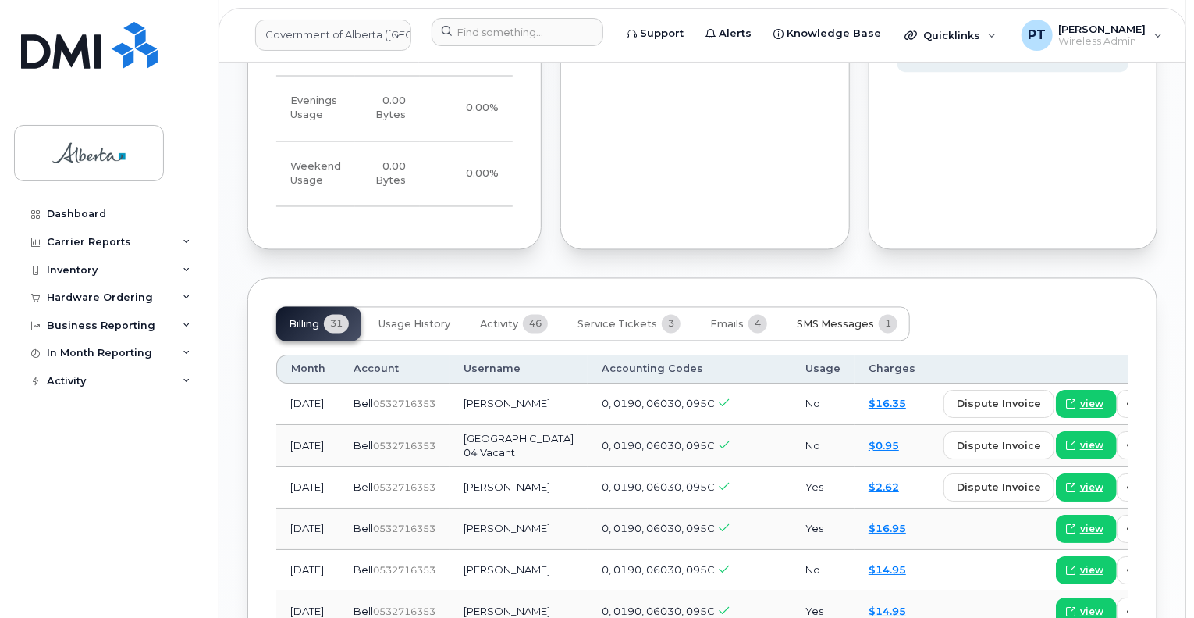
click at [806, 323] on span "SMS Messages" at bounding box center [835, 325] width 77 height 12
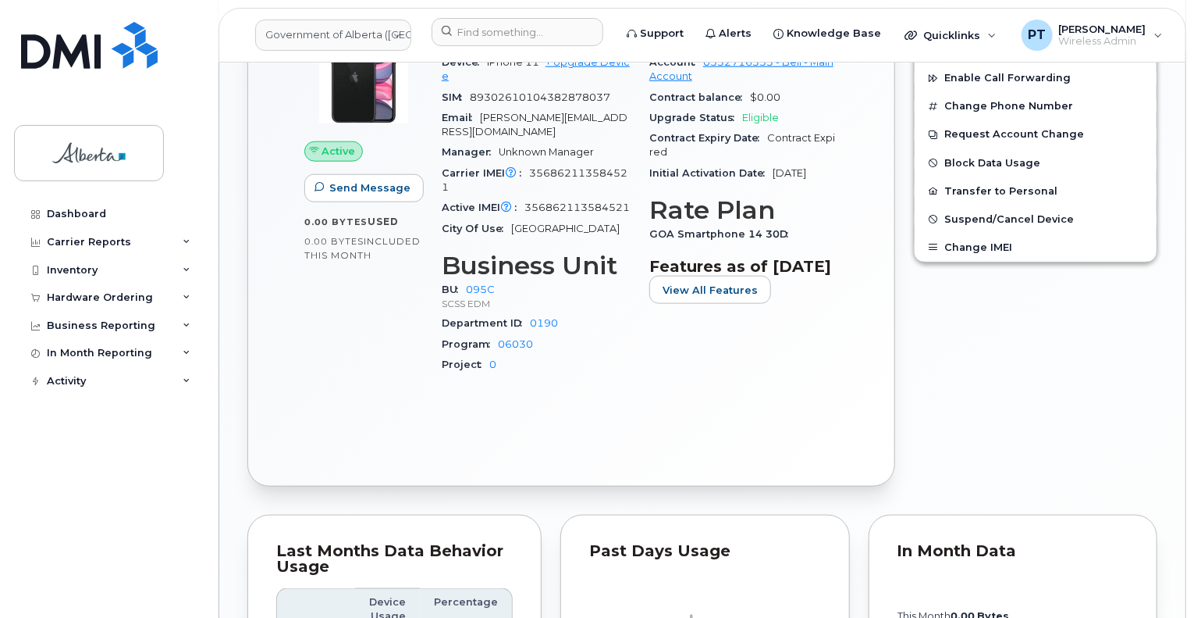
scroll to position [550, 0]
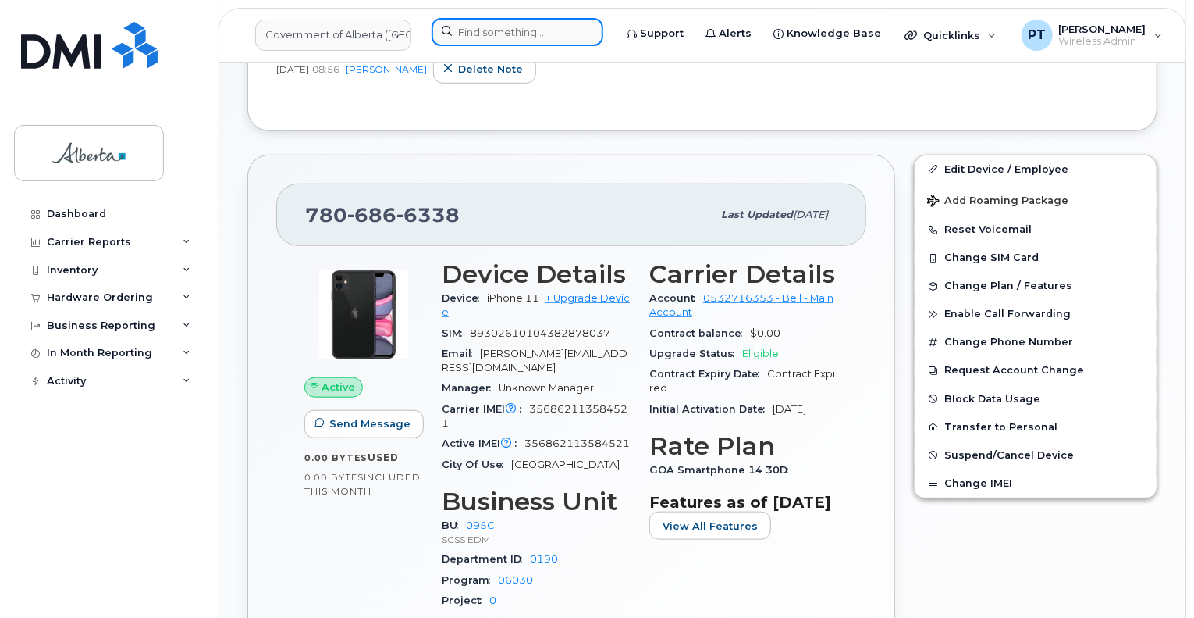
click at [524, 37] on input at bounding box center [518, 32] width 172 height 28
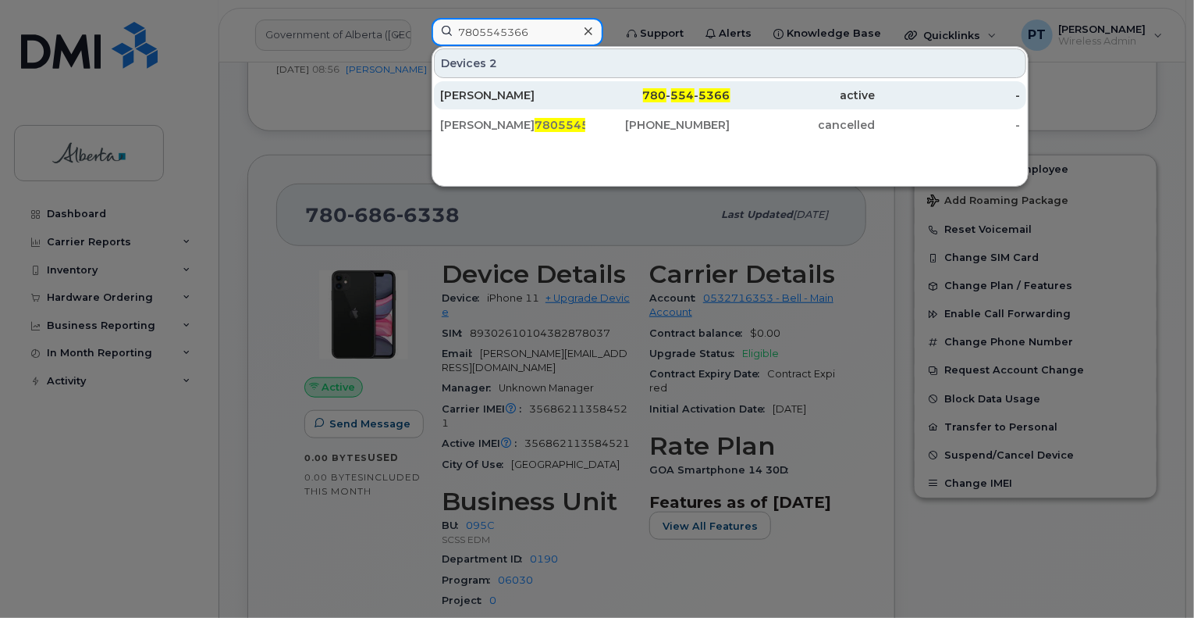
type input "7805545366"
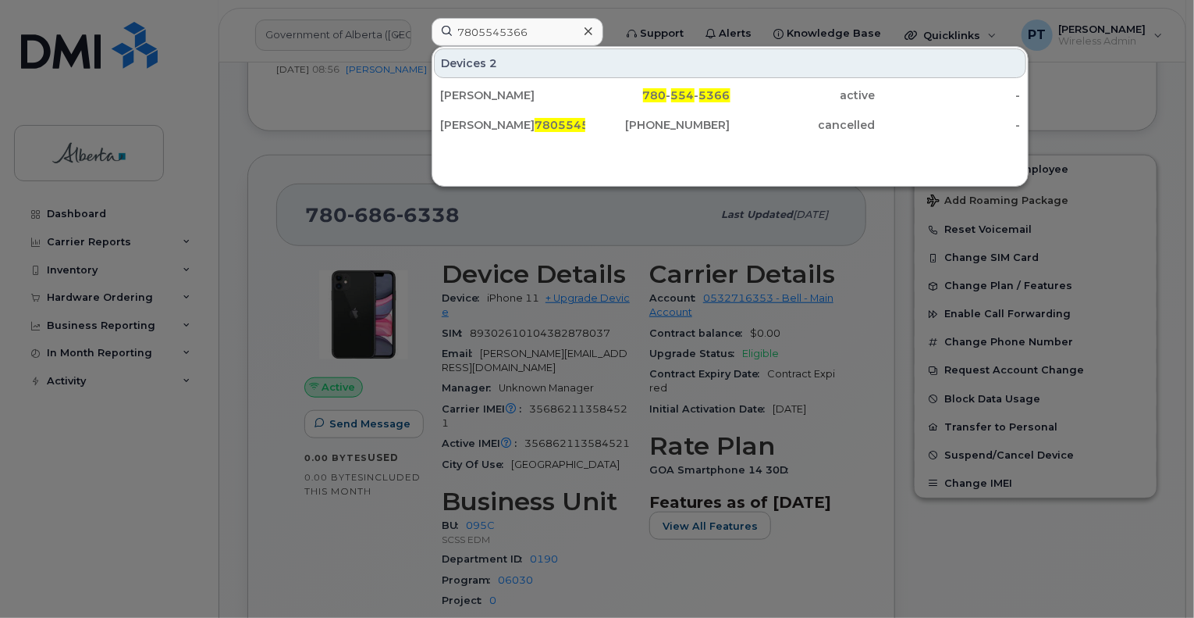
drag, startPoint x: 487, startPoint y: 100, endPoint x: 439, endPoint y: 142, distance: 64.2
click at [487, 100] on div "Carrie Anderson" at bounding box center [512, 95] width 145 height 16
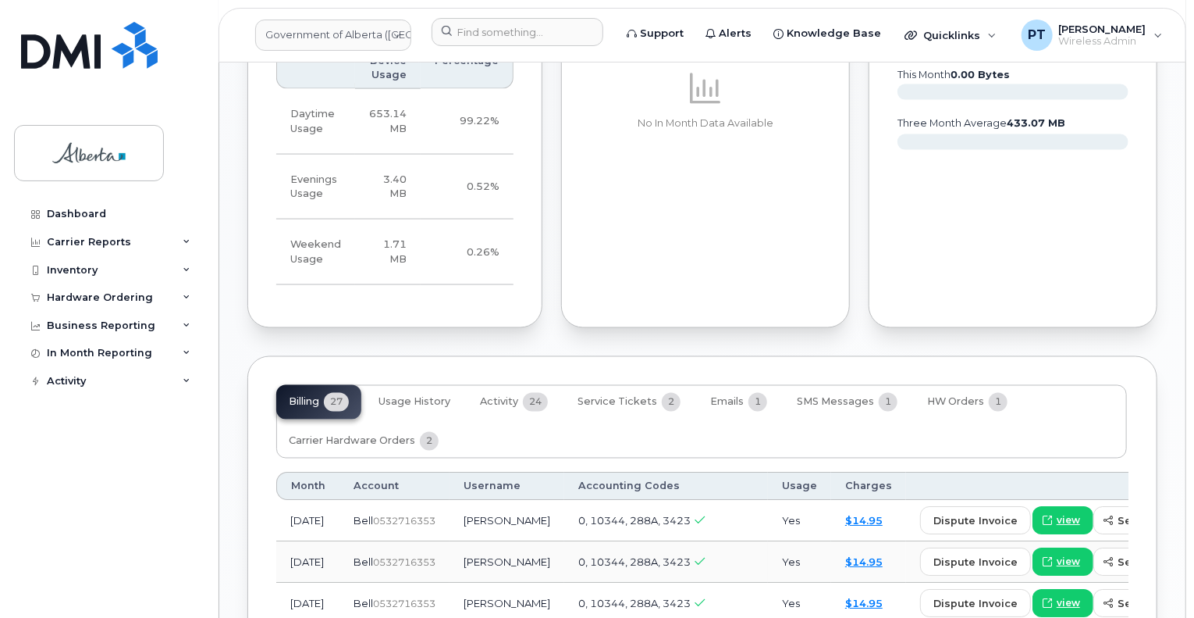
scroll to position [1249, 0]
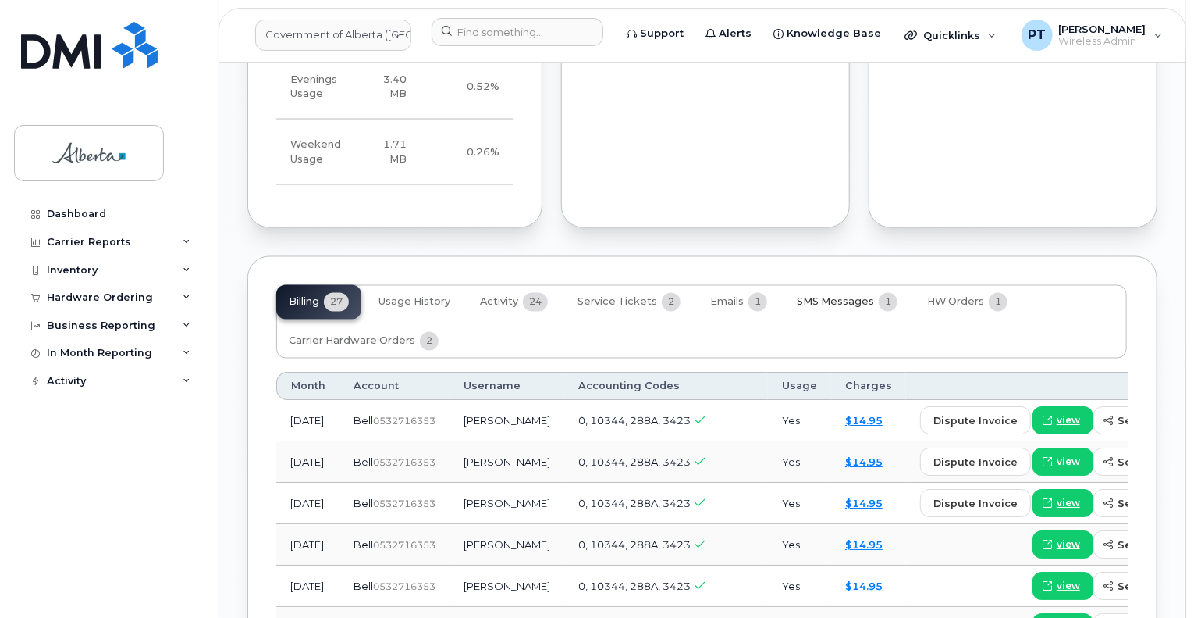
click at [828, 296] on span "SMS Messages" at bounding box center [835, 302] width 77 height 12
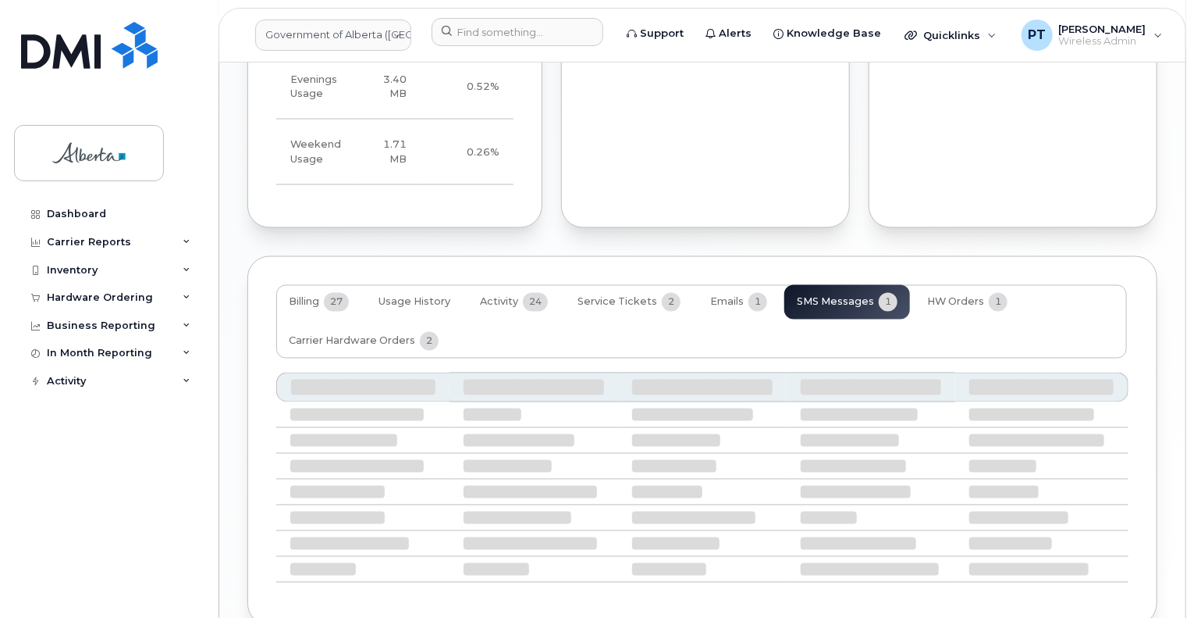
scroll to position [1177, 0]
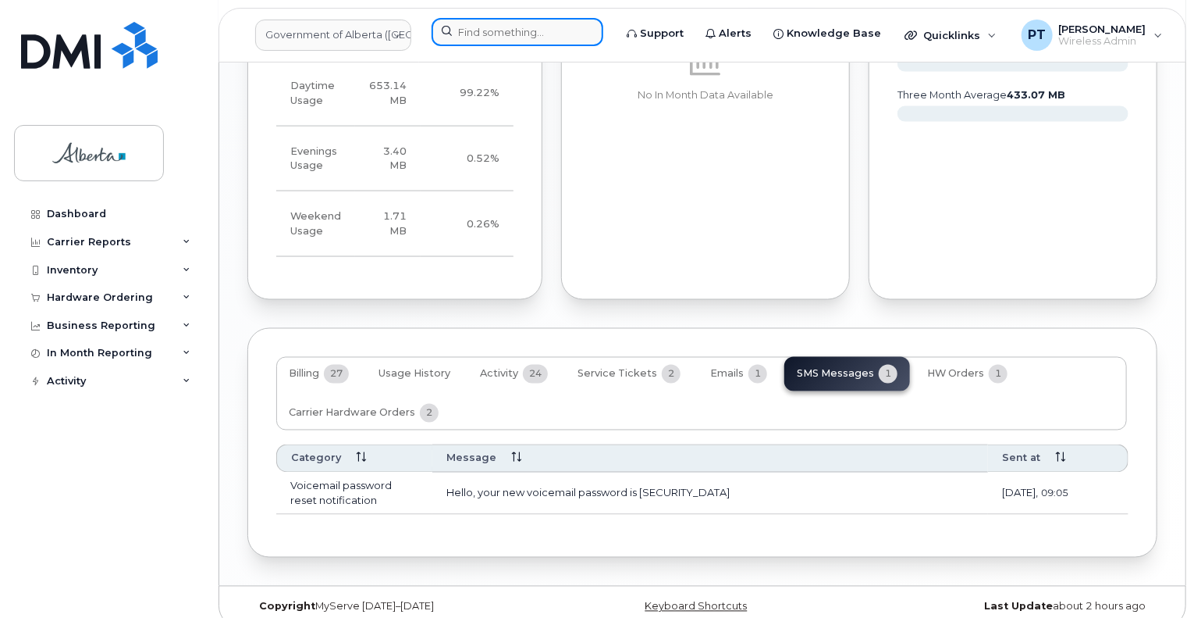
click at [531, 30] on input at bounding box center [518, 32] width 172 height 28
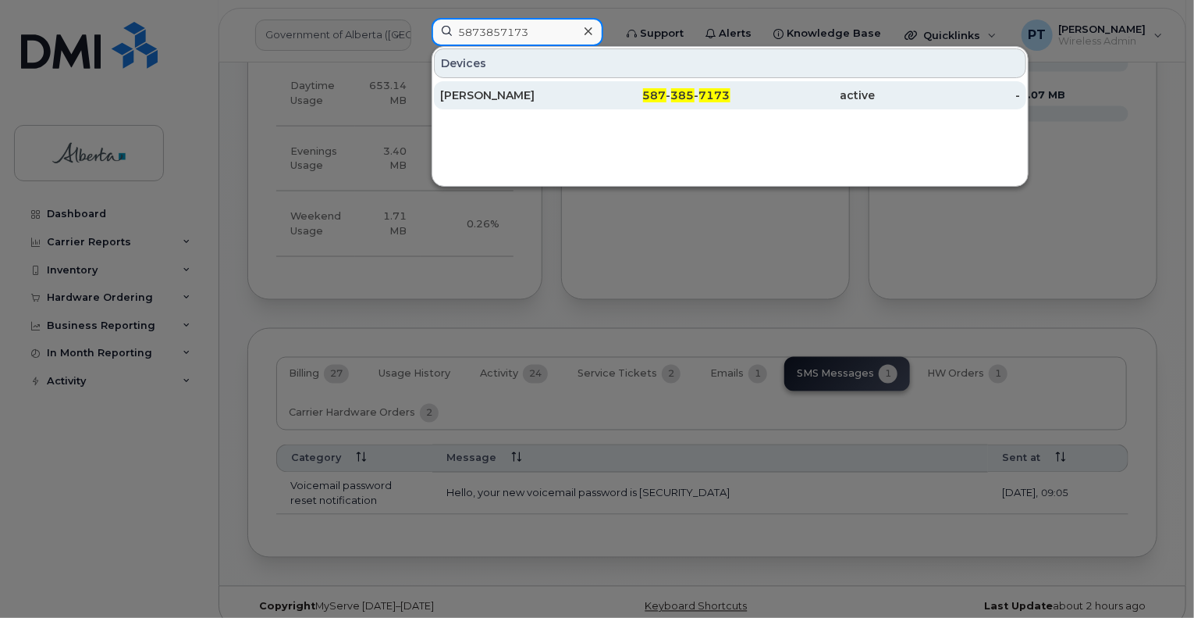
type input "5873857173"
click at [468, 101] on div "[PERSON_NAME]" at bounding box center [512, 95] width 145 height 16
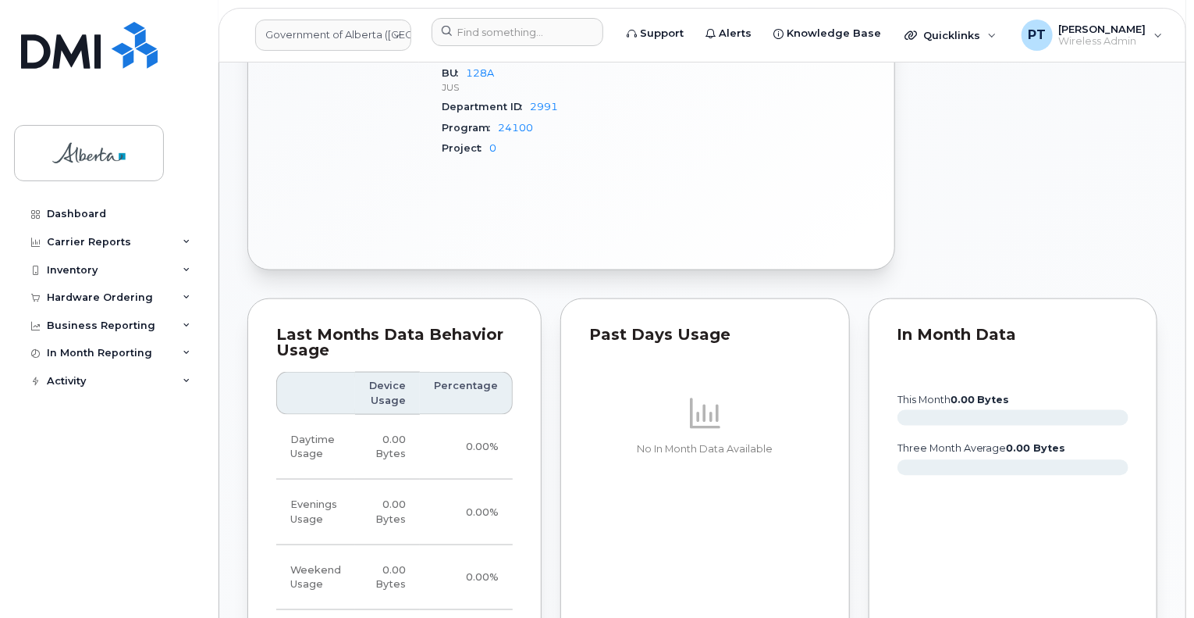
scroll to position [1405, 0]
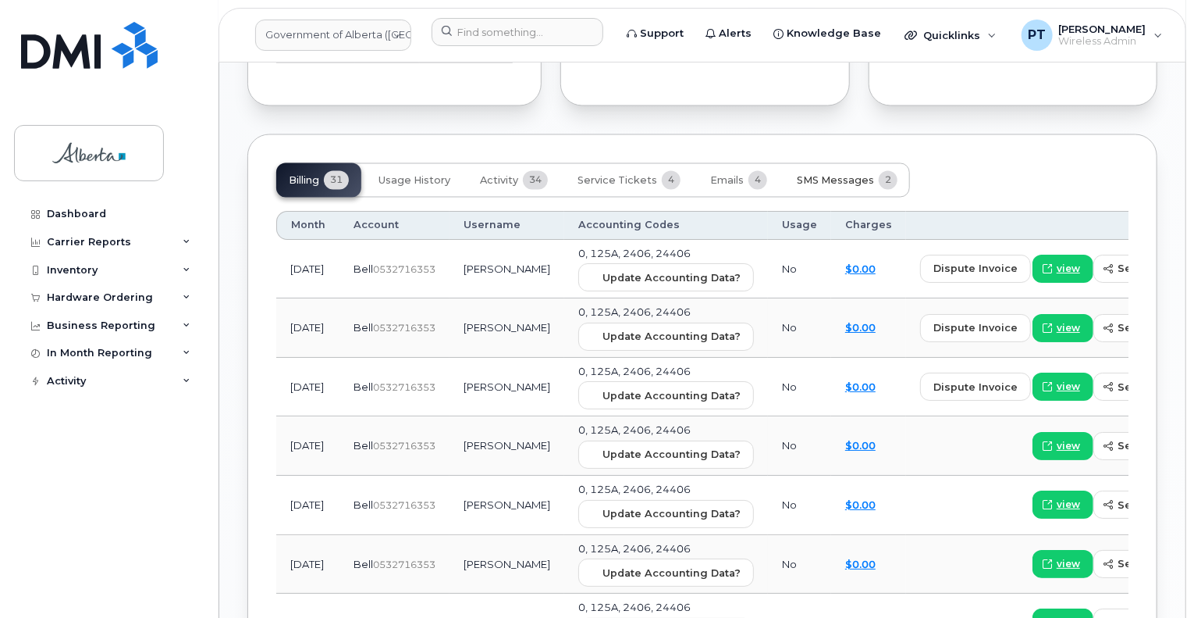
click at [837, 175] on span "SMS Messages" at bounding box center [835, 181] width 77 height 12
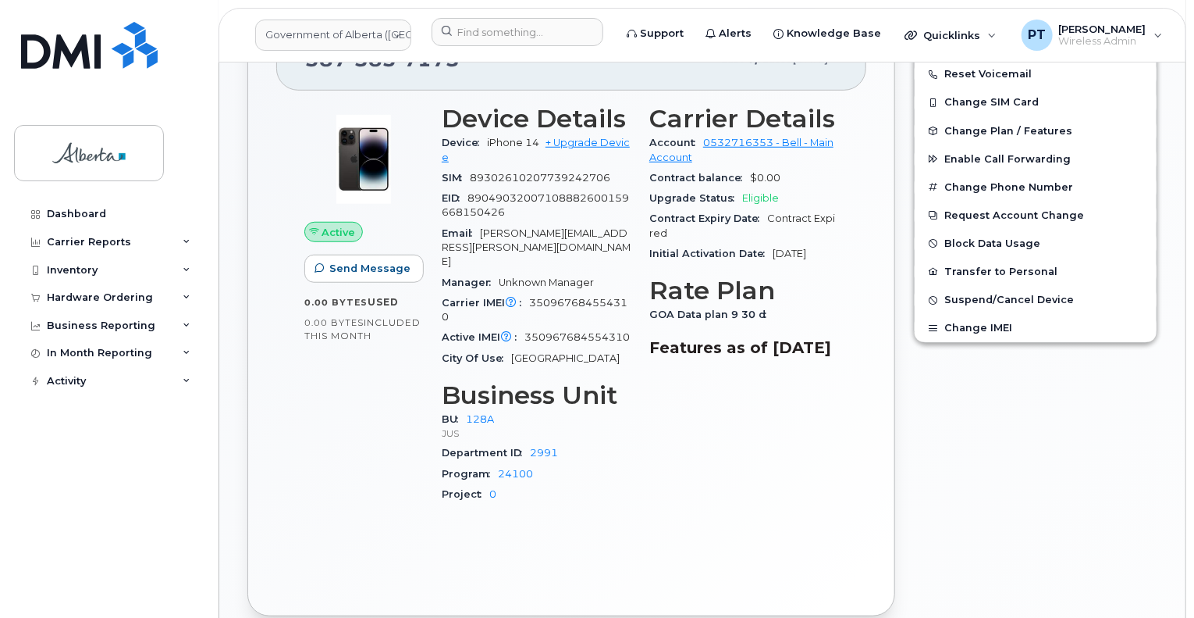
scroll to position [123, 0]
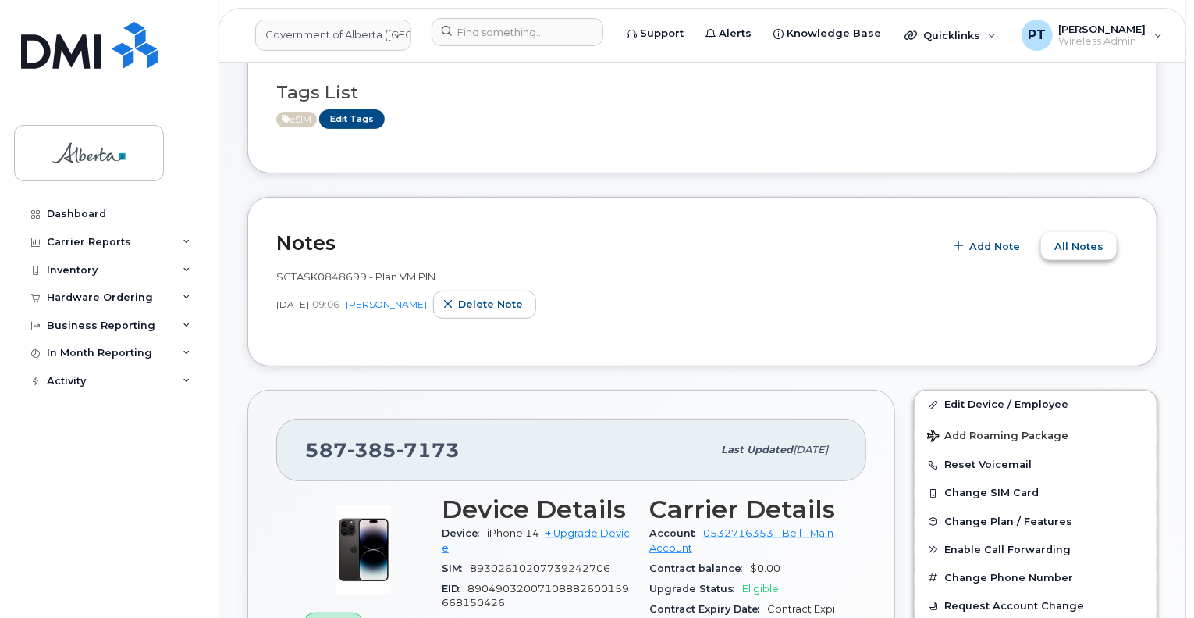
click at [1083, 246] on span "All Notes" at bounding box center [1079, 246] width 49 height 15
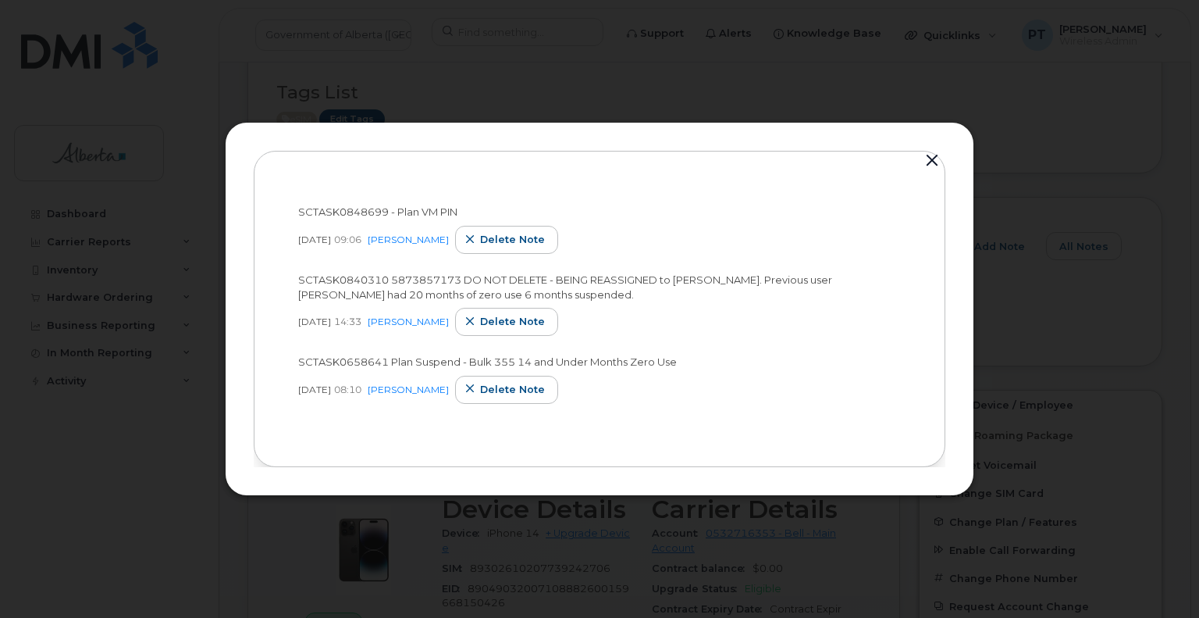
click at [931, 161] on button "button" at bounding box center [931, 161] width 23 height 22
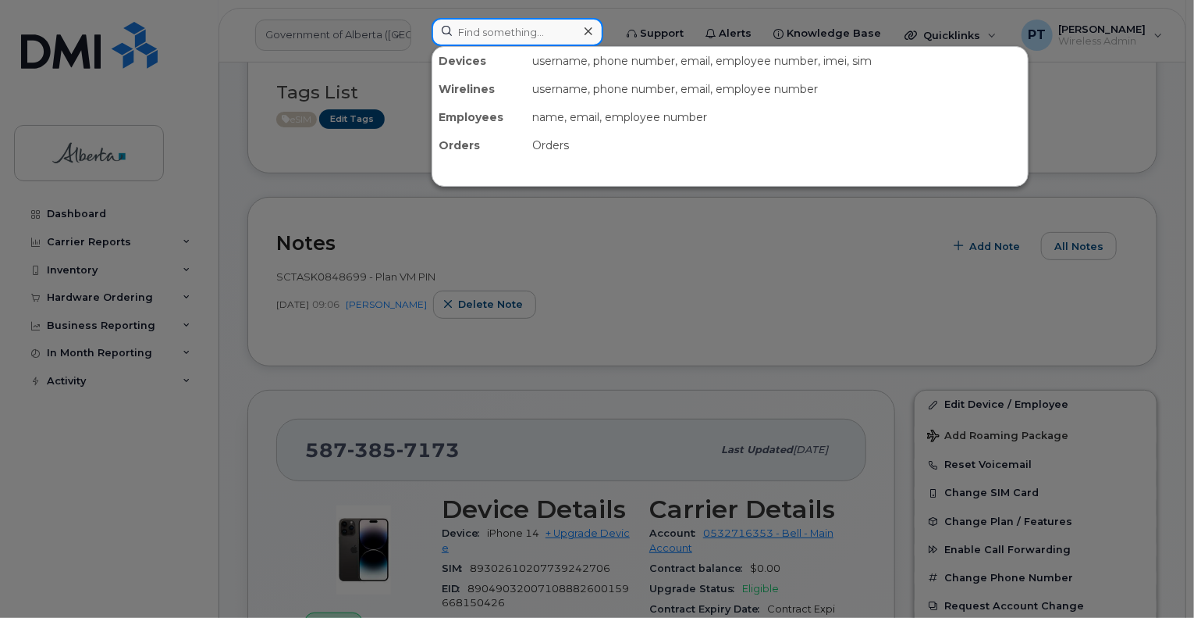
click at [487, 34] on input at bounding box center [518, 32] width 172 height 28
paste input "7808820216"
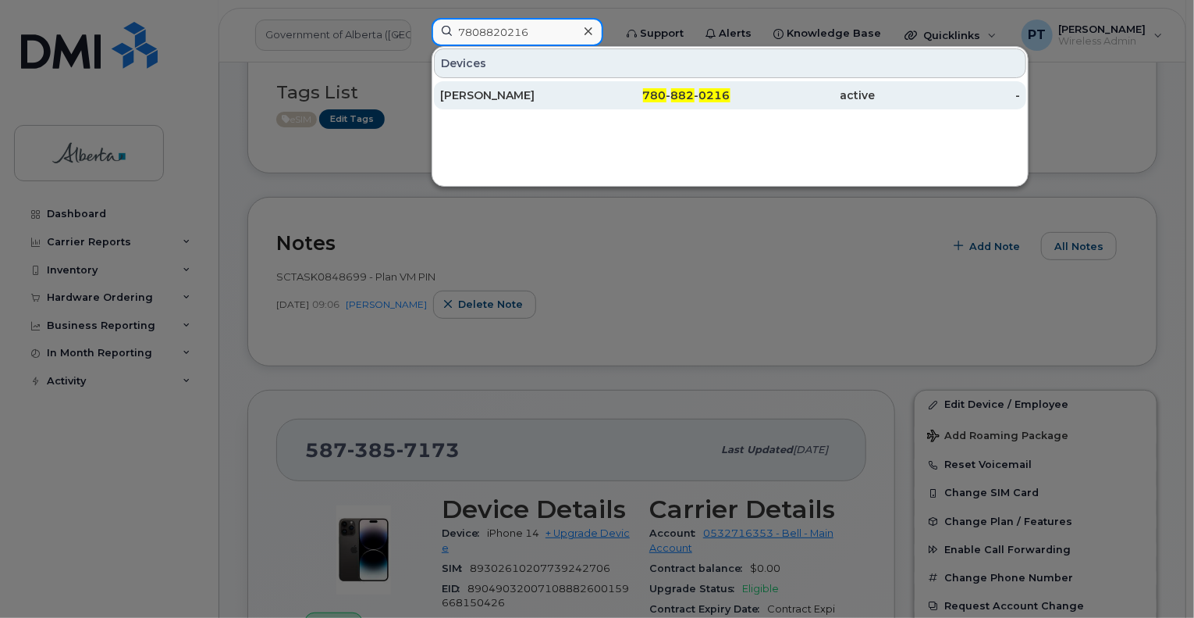
type input "7808820216"
click at [493, 93] on div "Ana Navas Perez" at bounding box center [512, 95] width 145 height 16
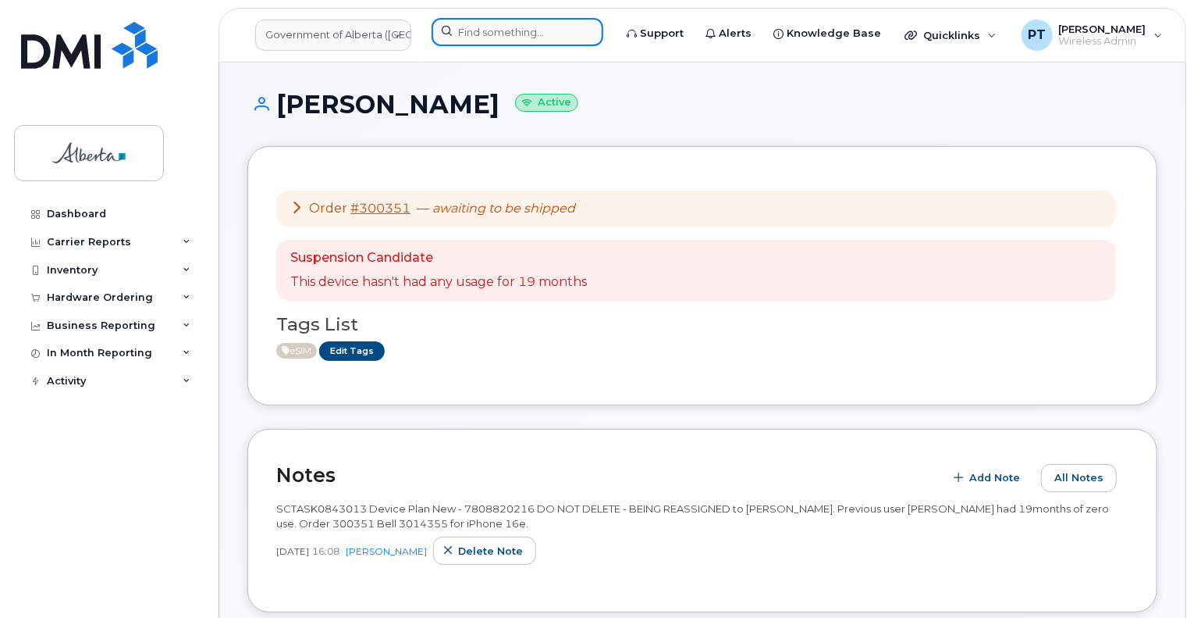
click at [515, 30] on input at bounding box center [518, 32] width 172 height 28
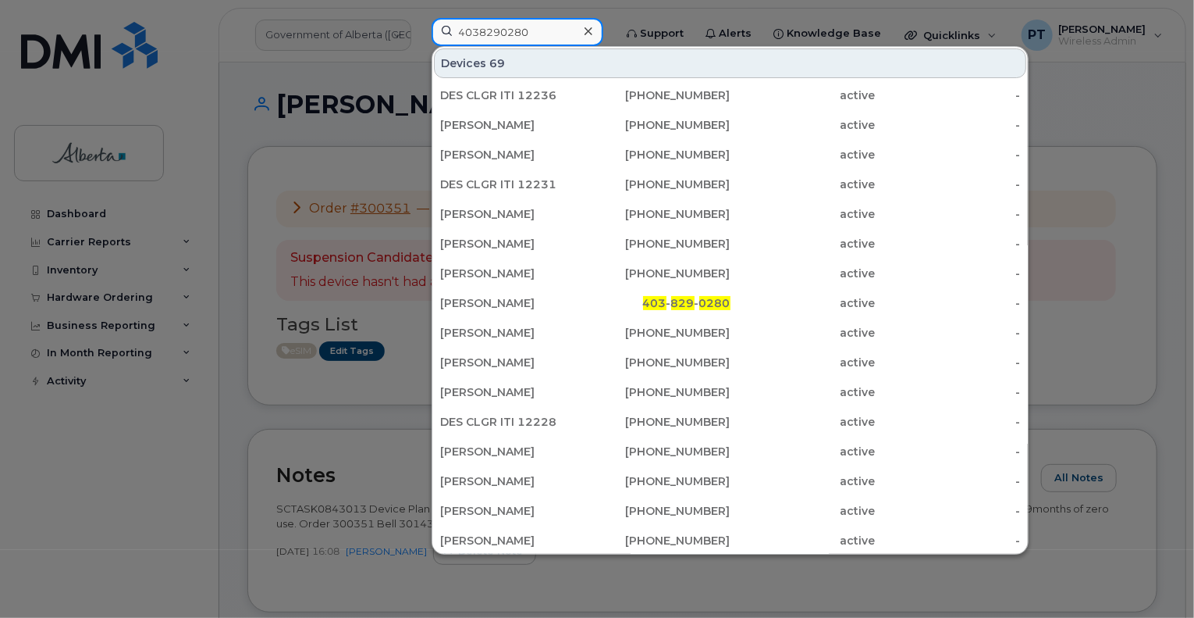
type input "4038290280"
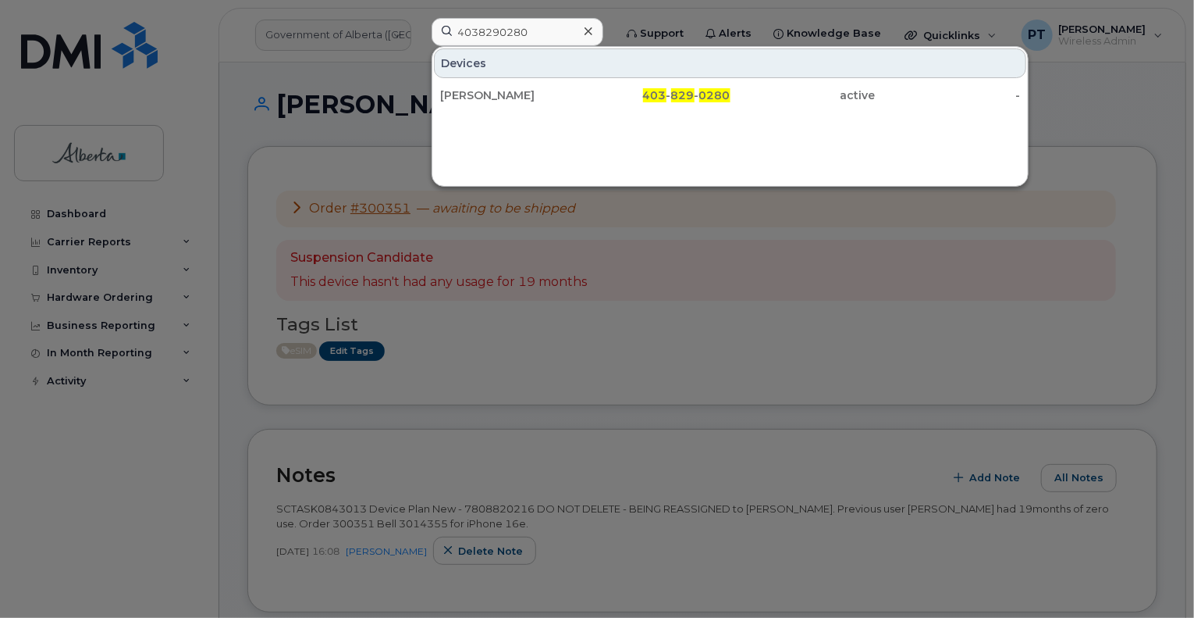
drag, startPoint x: 515, startPoint y: 93, endPoint x: 489, endPoint y: 246, distance: 155.2
click at [515, 93] on div "Muskan Khanderia" at bounding box center [512, 95] width 145 height 16
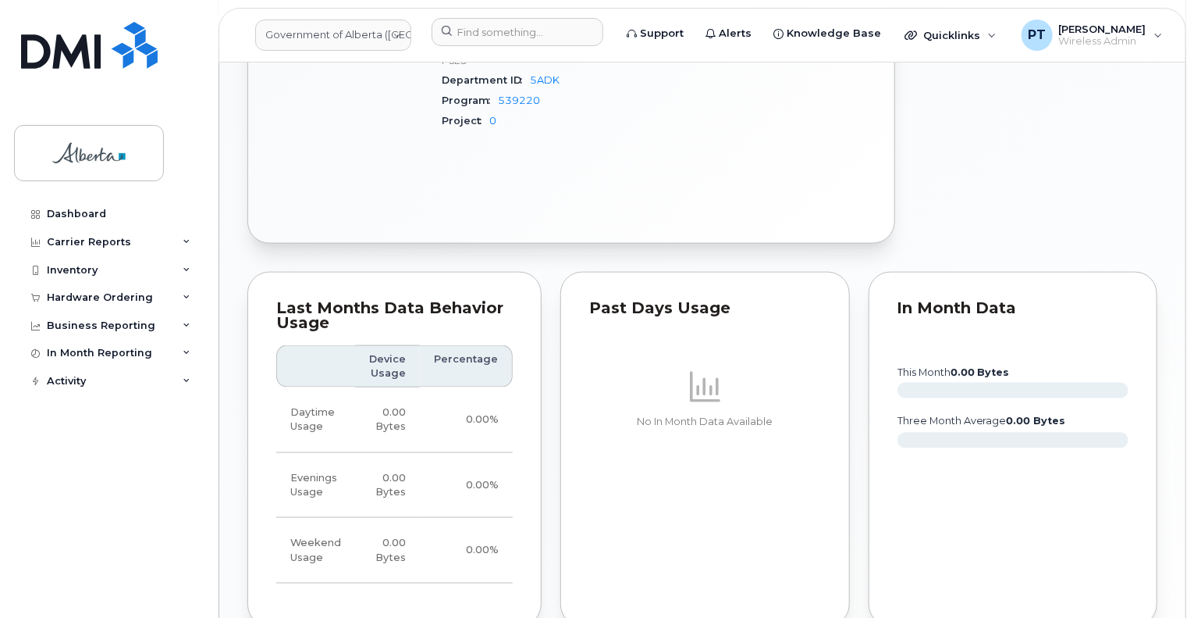
scroll to position [1157, 0]
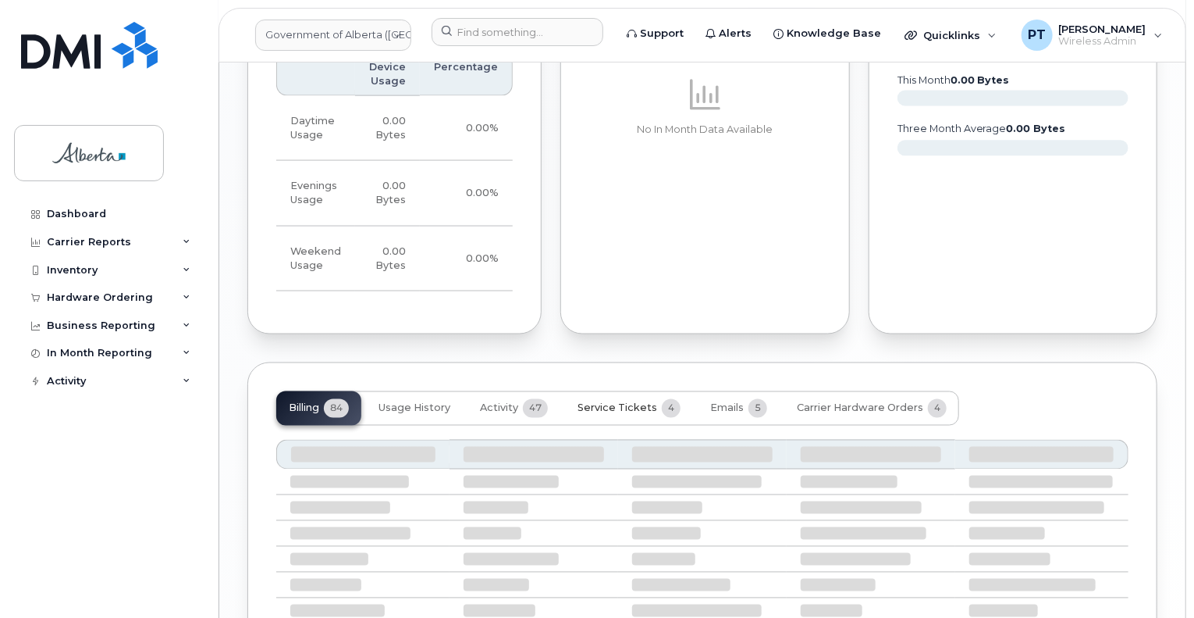
click at [632, 404] on span "Service Tickets" at bounding box center [618, 408] width 80 height 12
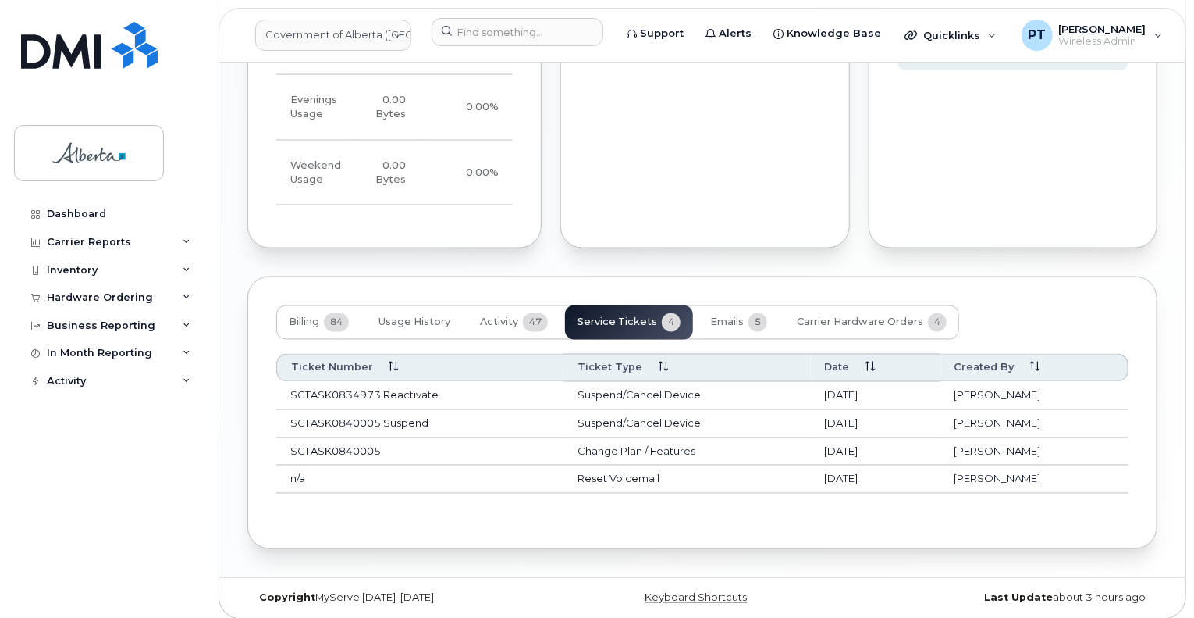
scroll to position [1249, 0]
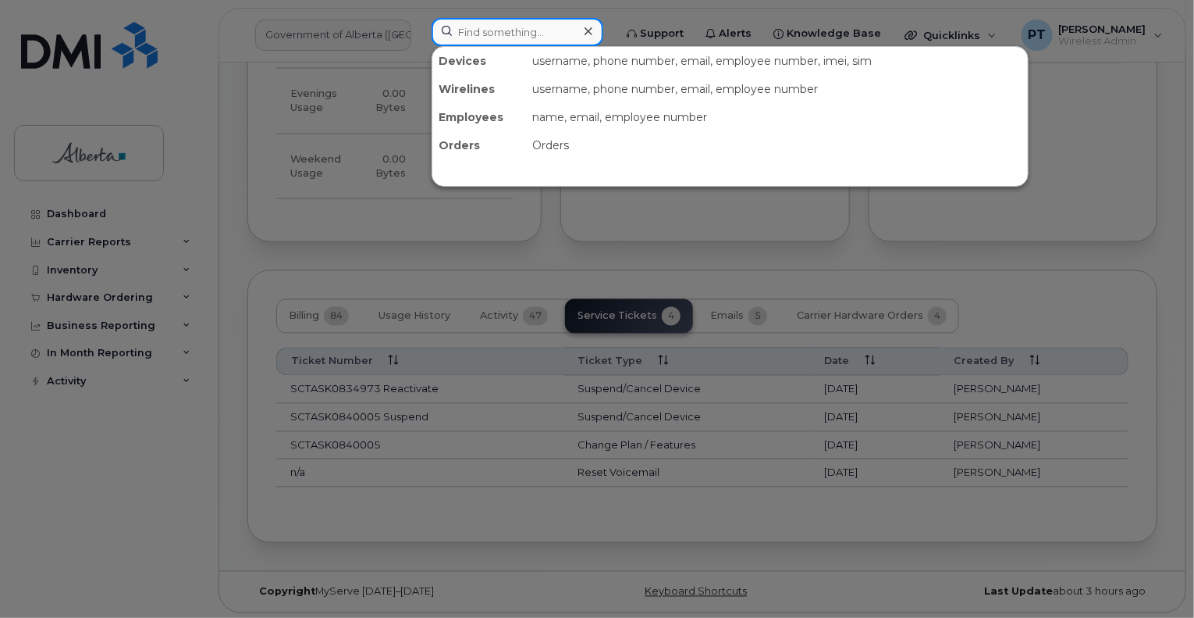
click at [464, 32] on input at bounding box center [518, 32] width 172 height 28
paste input "7805074608"
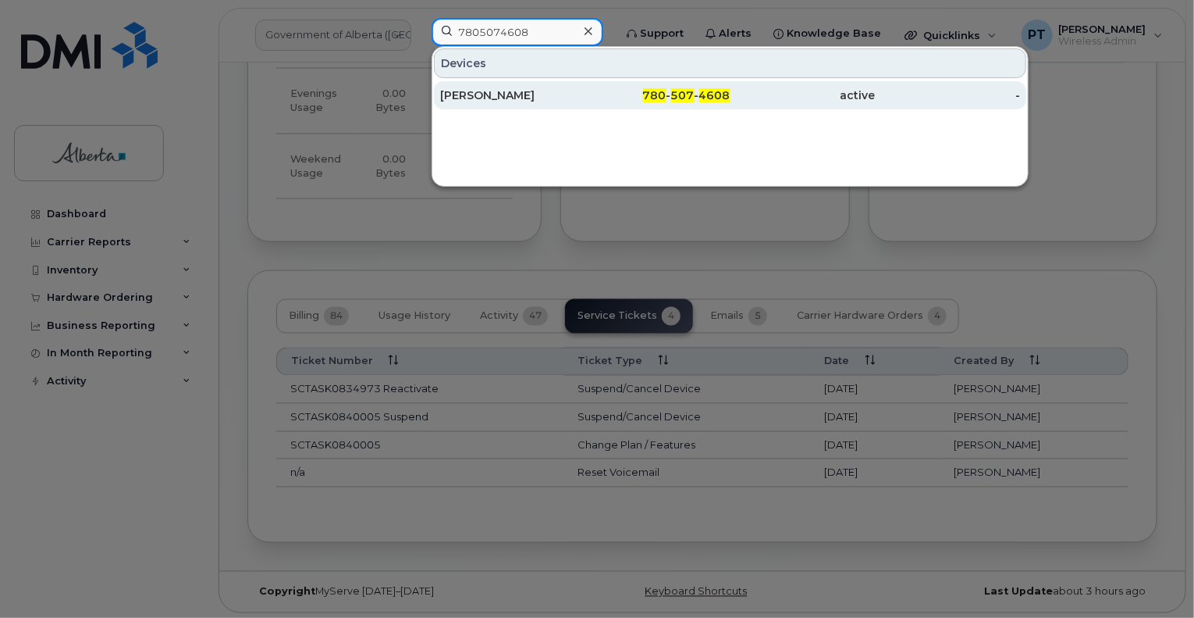
type input "7805074608"
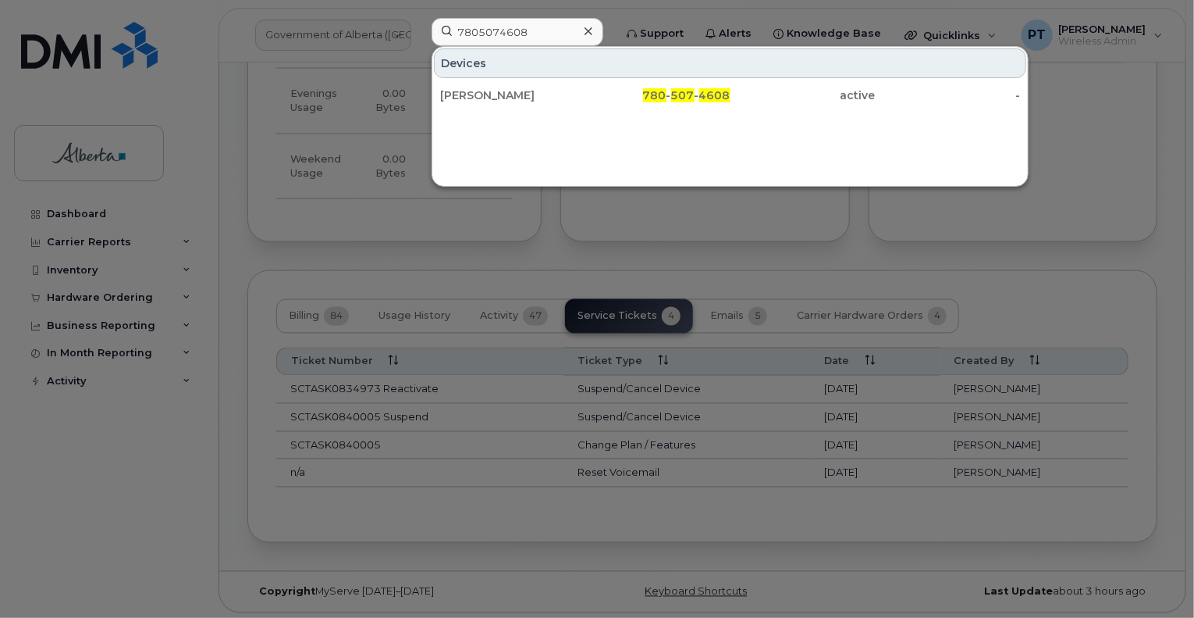
drag, startPoint x: 477, startPoint y: 96, endPoint x: 490, endPoint y: 159, distance: 64.6
click at [477, 96] on div "[PERSON_NAME]" at bounding box center [512, 95] width 145 height 16
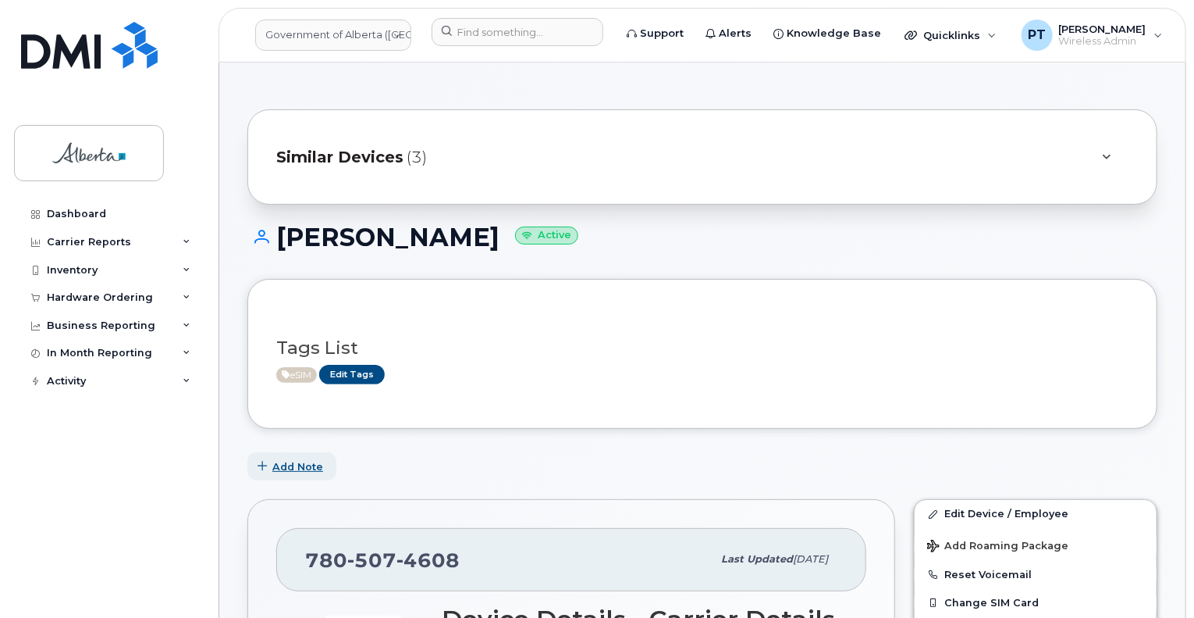
click at [284, 466] on span "Add Note" at bounding box center [297, 466] width 51 height 15
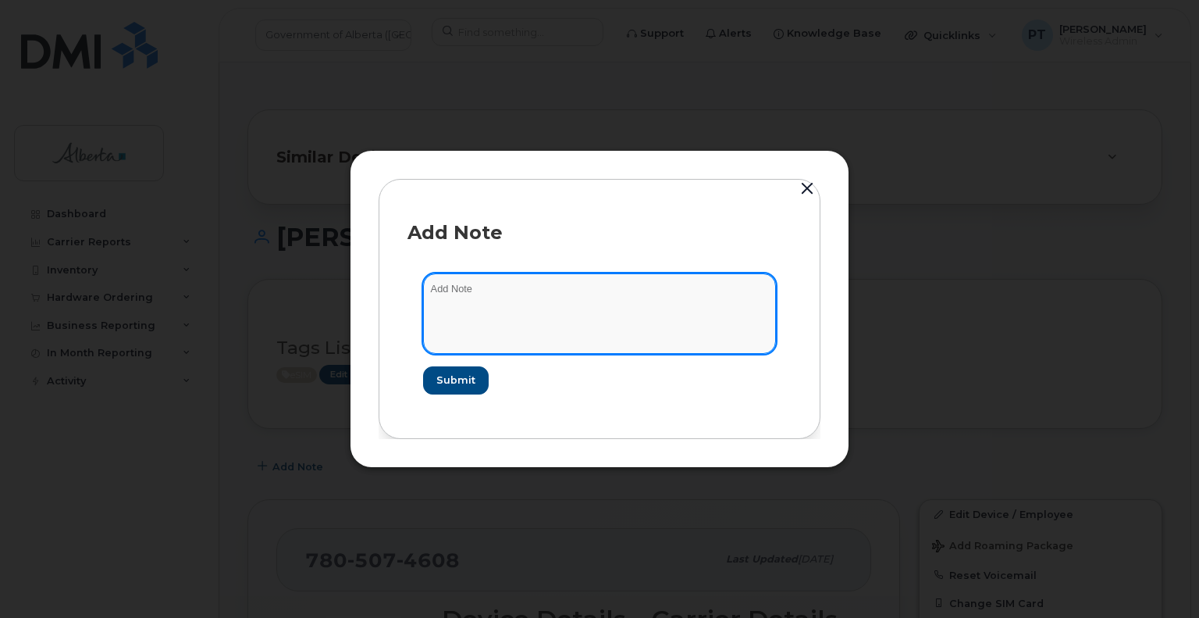
click at [441, 286] on textarea at bounding box center [599, 313] width 353 height 80
paste textarea "SCTASK0843646 Device Plan New - 7805074608 DO NOT DELETE - BEING REASSIGNED to …"
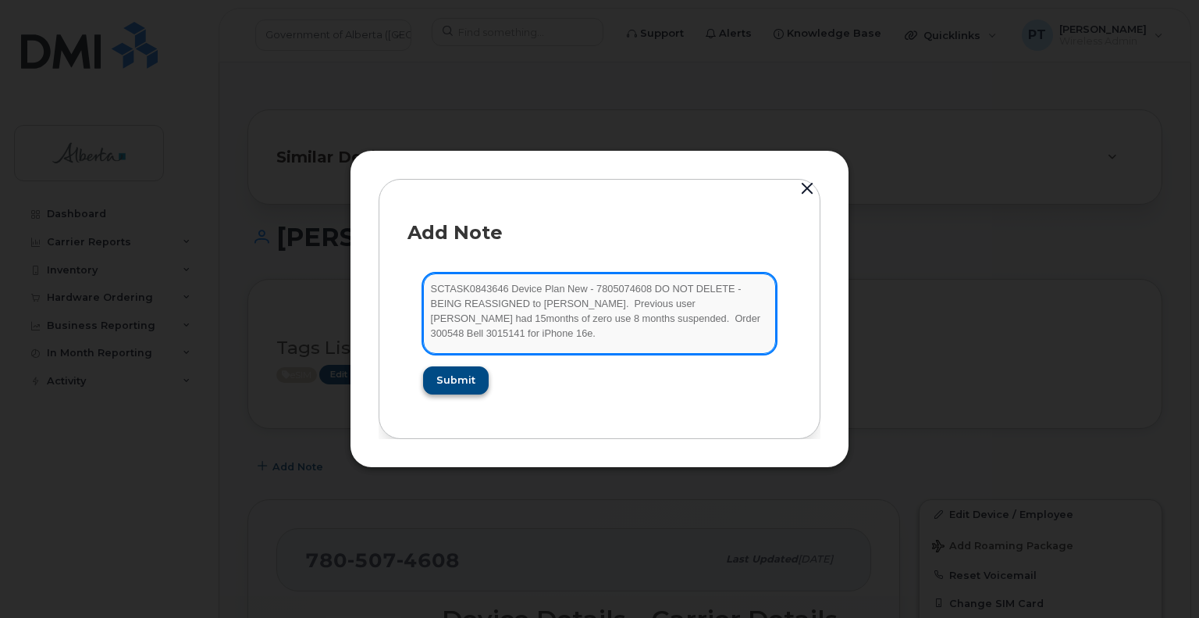
type textarea "SCTASK0843646 Device Plan New - 7805074608 DO NOT DELETE - BEING REASSIGNED to …"
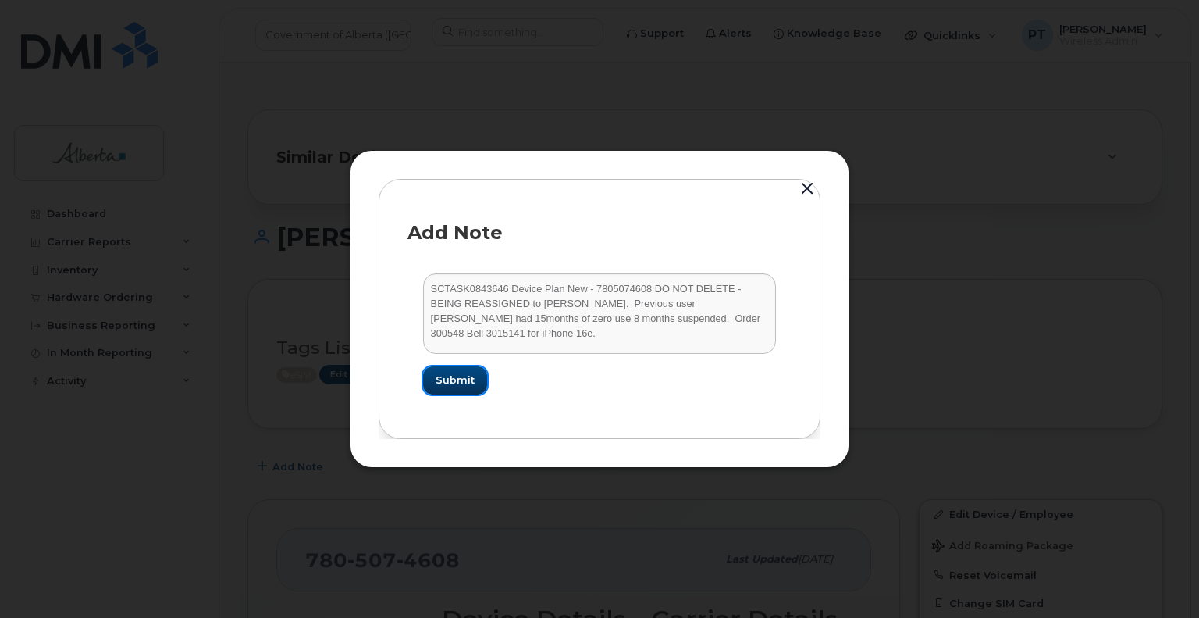
click at [465, 381] on span "Submit" at bounding box center [455, 379] width 39 height 15
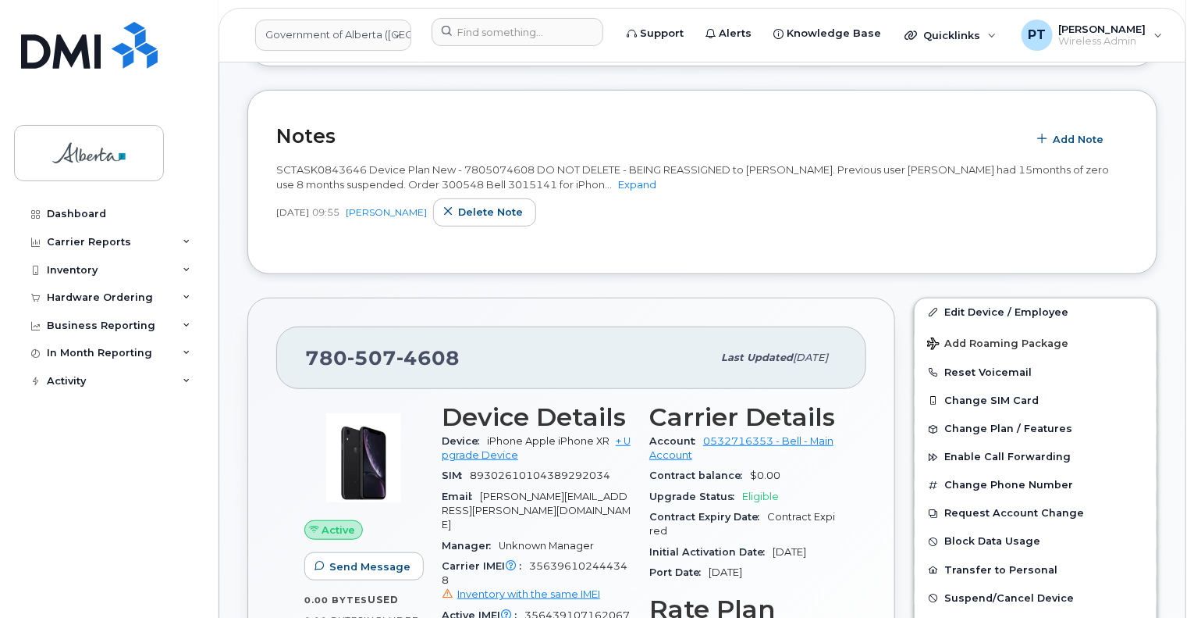
scroll to position [234, 0]
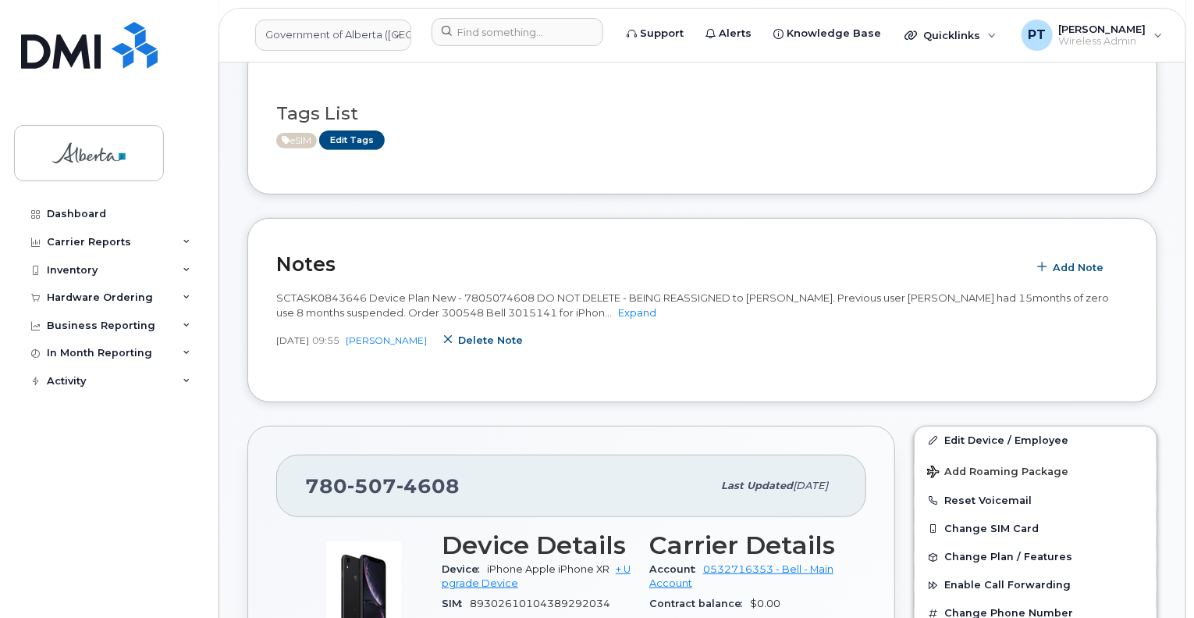
drag, startPoint x: 450, startPoint y: 343, endPoint x: 653, endPoint y: 55, distance: 352.6
click at [450, 343] on icon "button" at bounding box center [448, 340] width 10 height 10
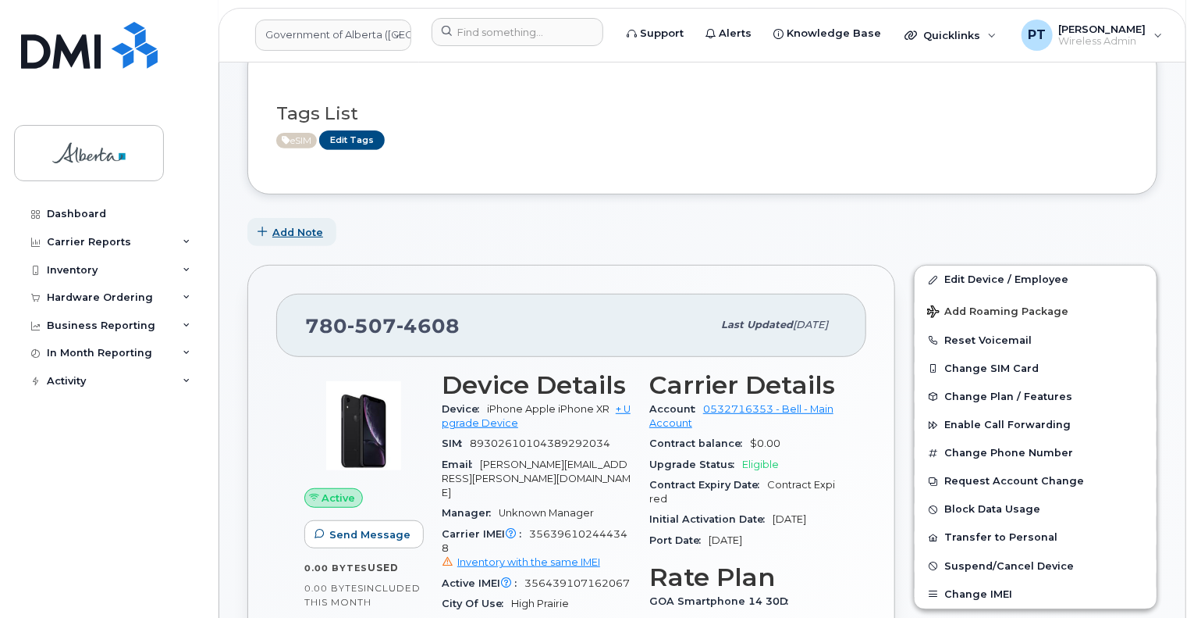
click at [303, 233] on span "Add Note" at bounding box center [297, 232] width 51 height 15
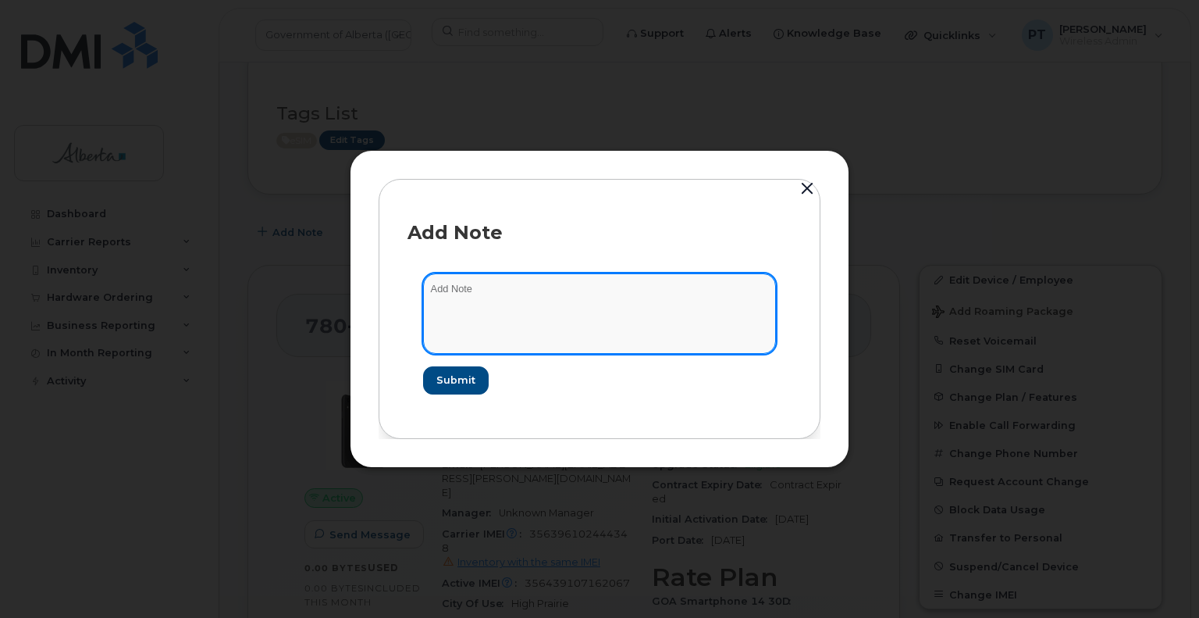
paste textarea "SCTASK0843646 Device Plan New - 7805074608 DO NOT DELETE - BEING REASSIGNED to …"
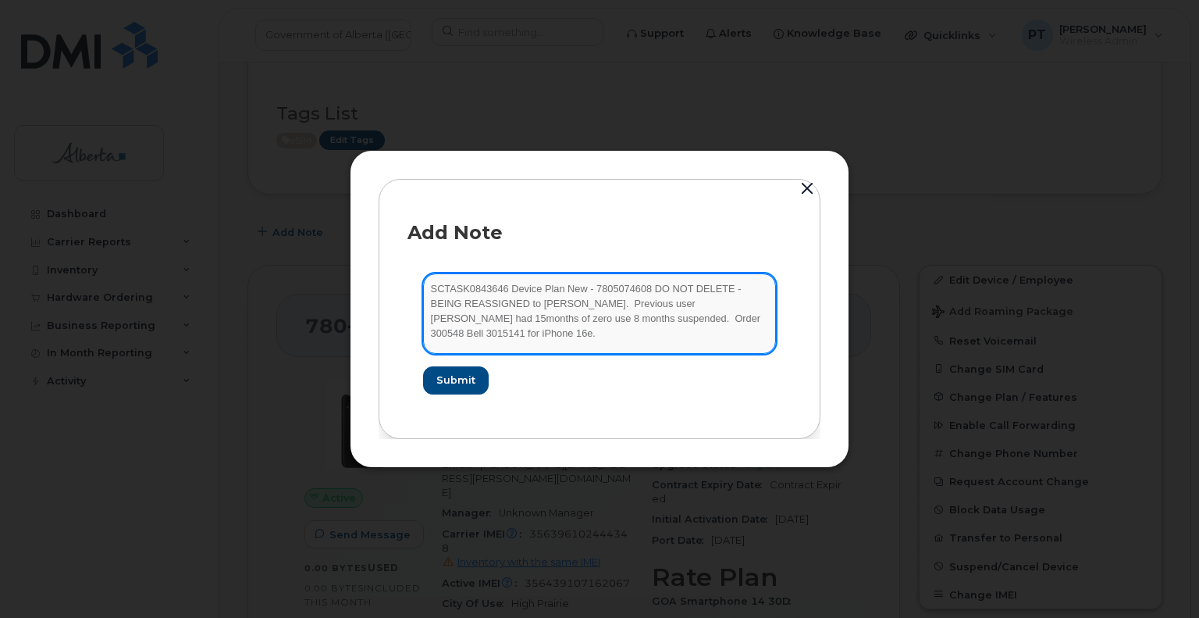
click at [710, 308] on textarea "SCTASK0843646 Device Plan New - 7805074608 DO NOT DELETE - BEING REASSIGNED to …" at bounding box center [599, 313] width 353 height 80
type textarea "SCTASK0843646 Device Plan New - 7805074608 DO NOT DELETE - BEING REASSIGNED to …"
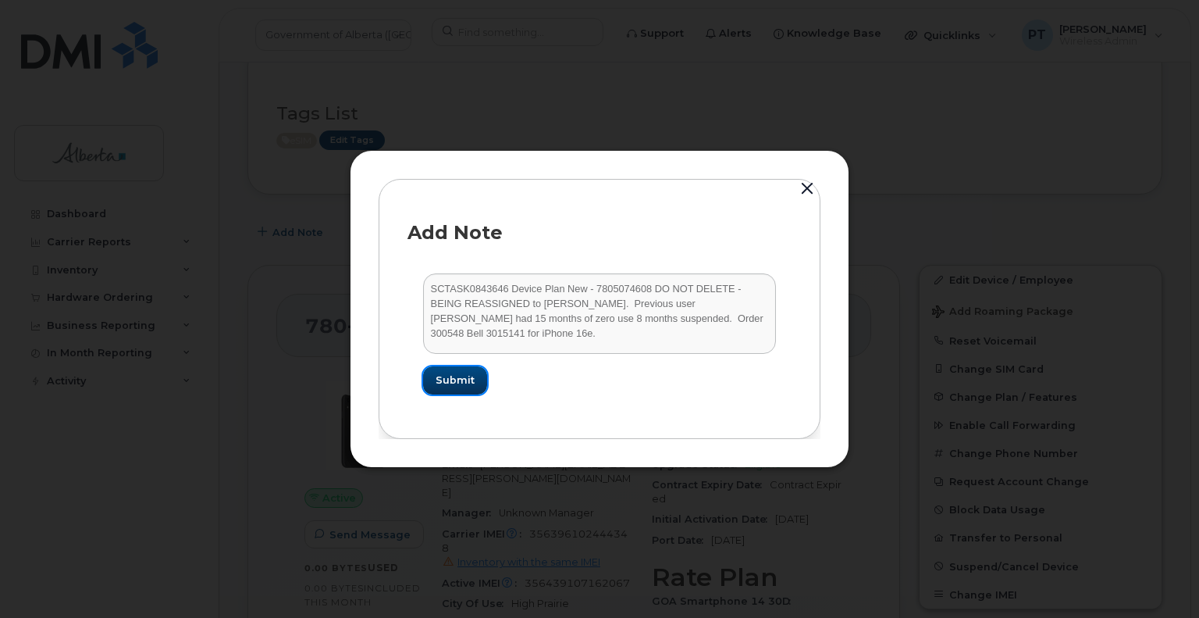
click at [444, 389] on button "Submit" at bounding box center [455, 380] width 64 height 28
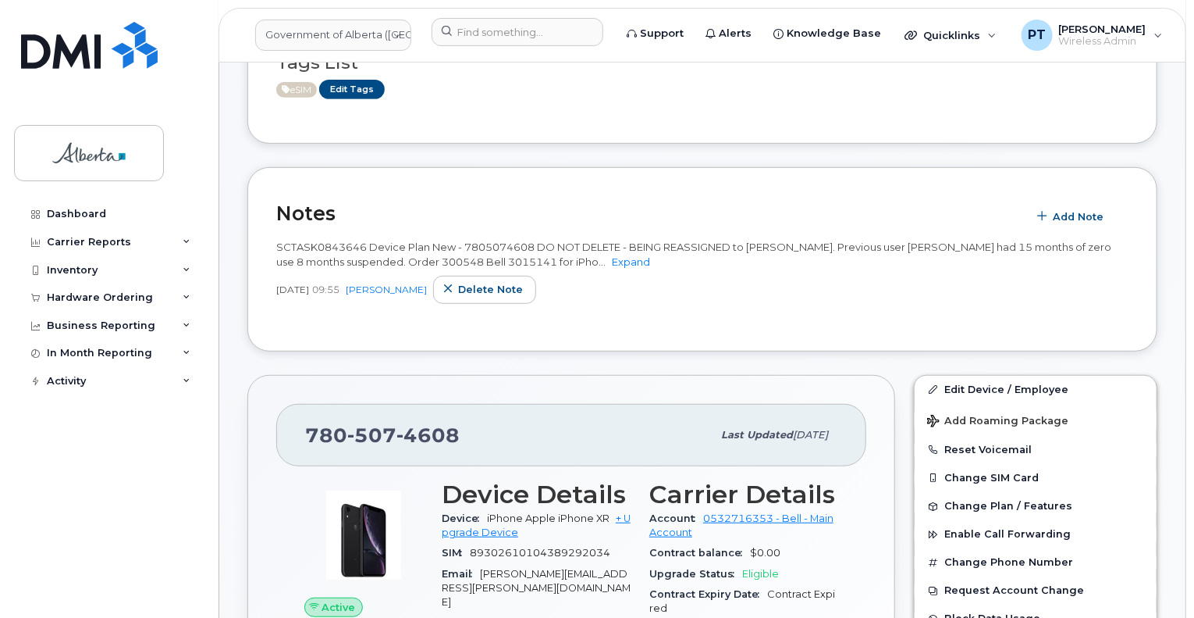
scroll to position [390, 0]
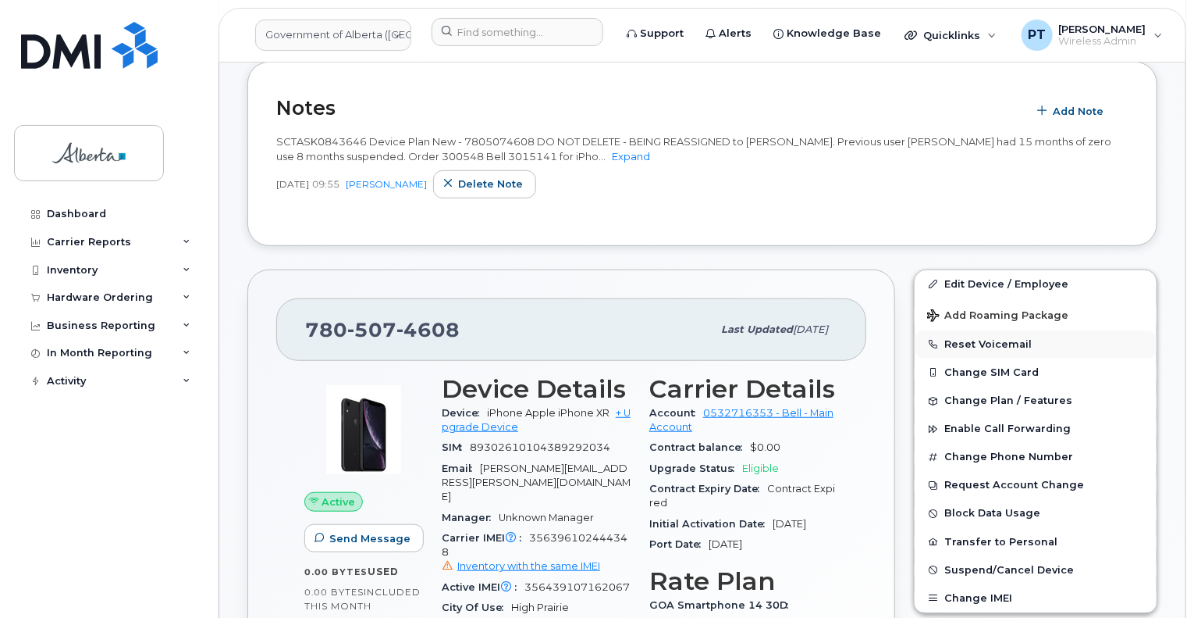
click at [979, 346] on button "Reset Voicemail" at bounding box center [1036, 344] width 242 height 28
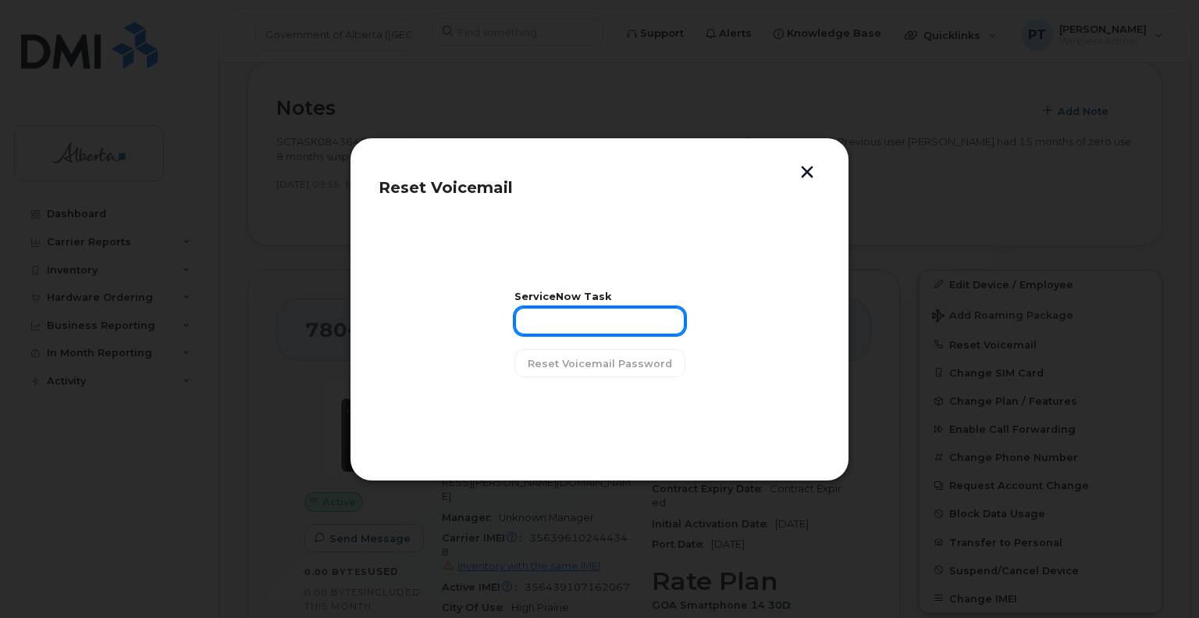
click at [571, 322] on input "text" at bounding box center [599, 321] width 171 height 28
paste input "SCTASK0843646"
type input "SCTASK0843646"
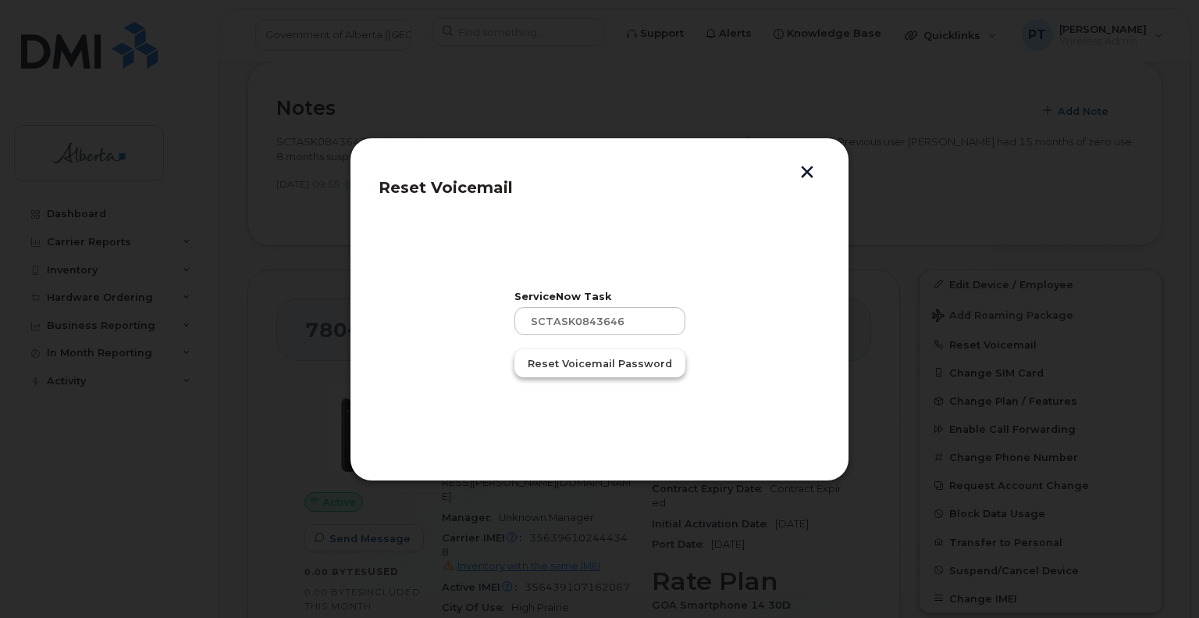
click at [571, 368] on span "Reset Voicemail Password" at bounding box center [600, 363] width 144 height 15
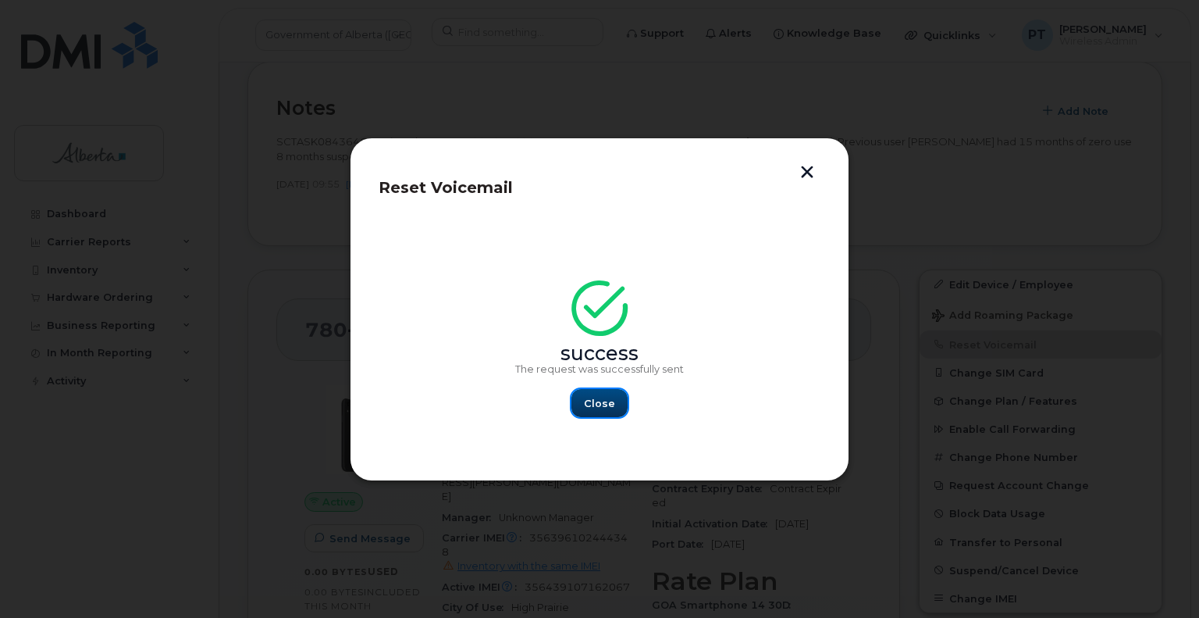
click at [595, 408] on span "Close" at bounding box center [599, 403] width 31 height 15
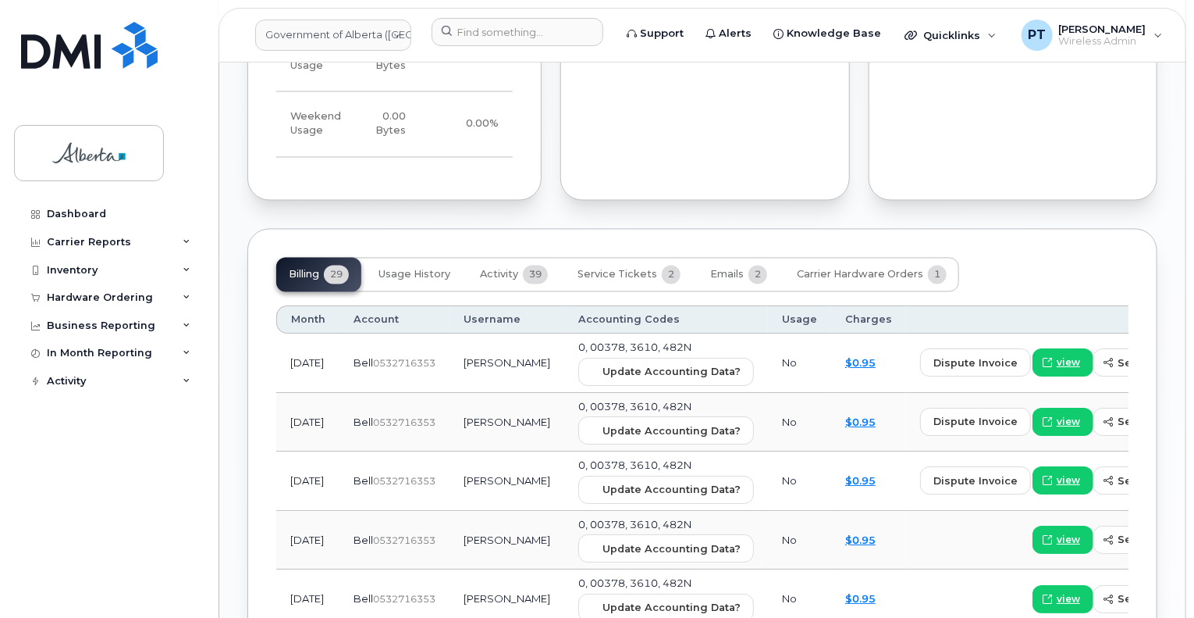
scroll to position [1483, 0]
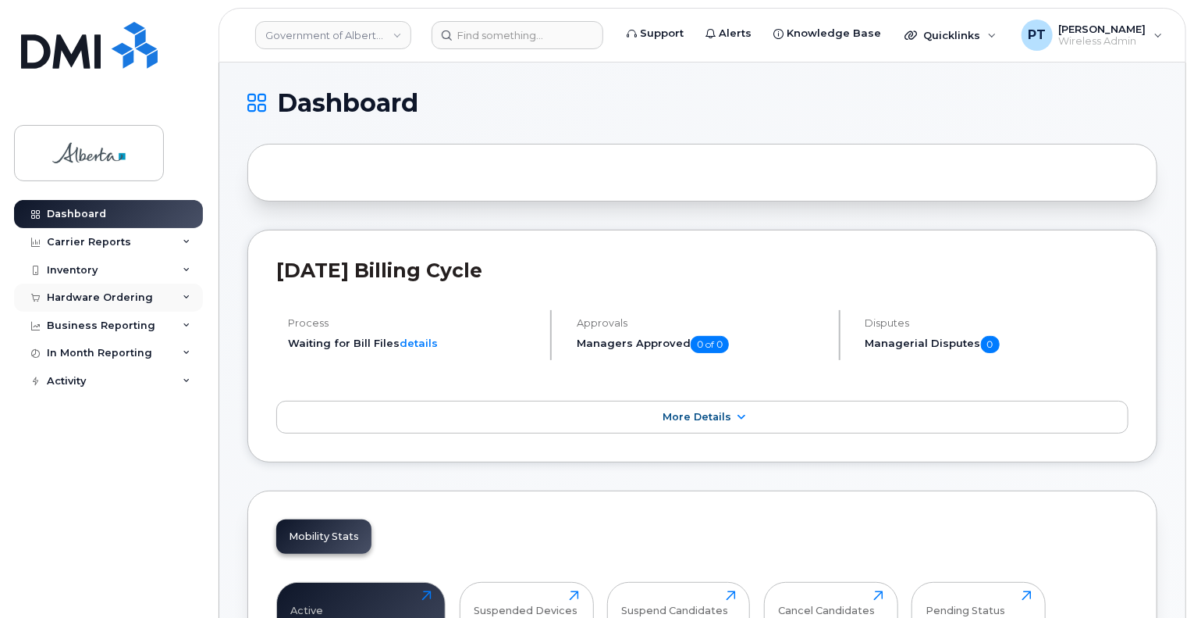
click at [85, 296] on div "Hardware Ordering" at bounding box center [100, 297] width 106 height 12
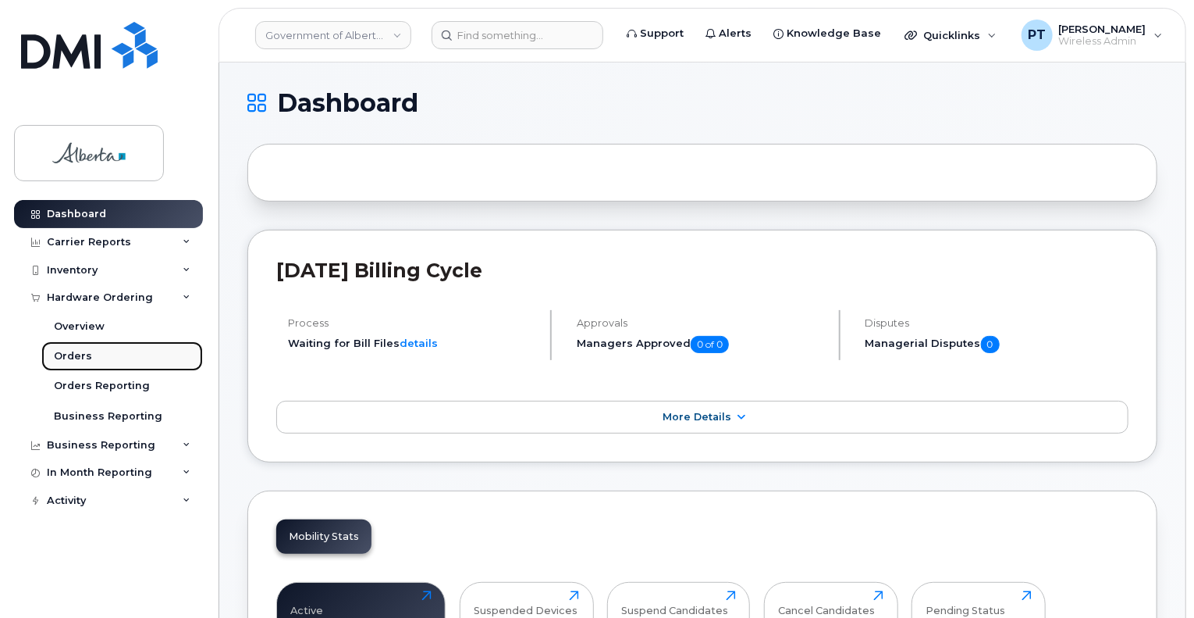
click at [76, 361] on div "Orders" at bounding box center [73, 356] width 38 height 14
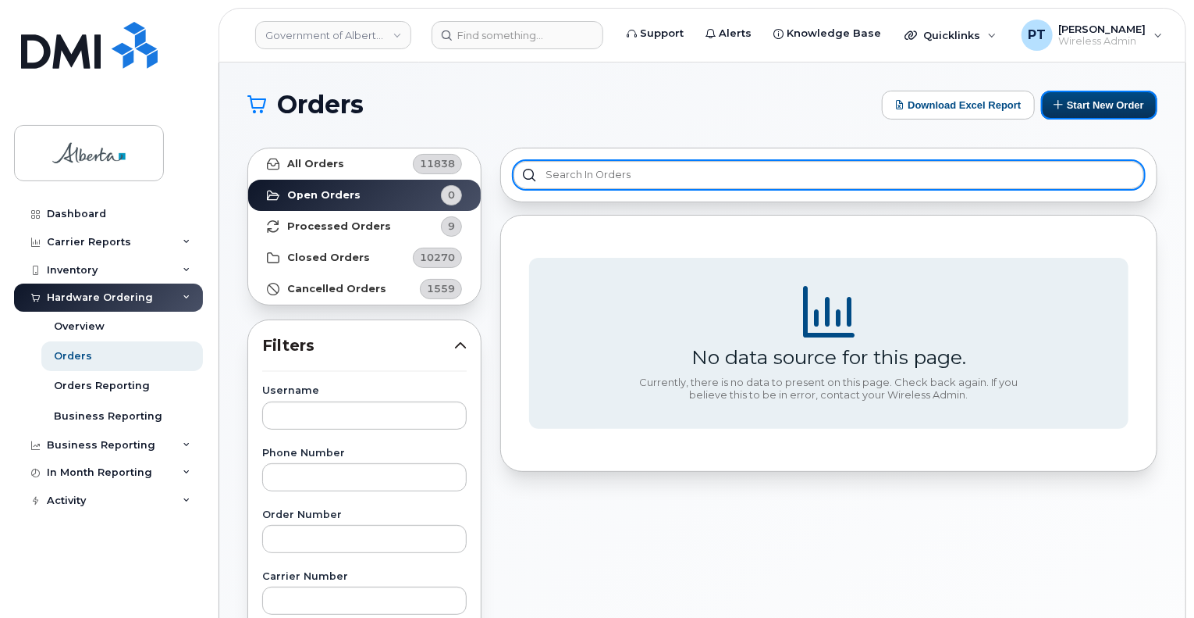
drag, startPoint x: 1070, startPoint y: 106, endPoint x: 1027, endPoint y: 181, distance: 86.4
click at [1070, 106] on button "Start New Order" at bounding box center [1099, 105] width 116 height 29
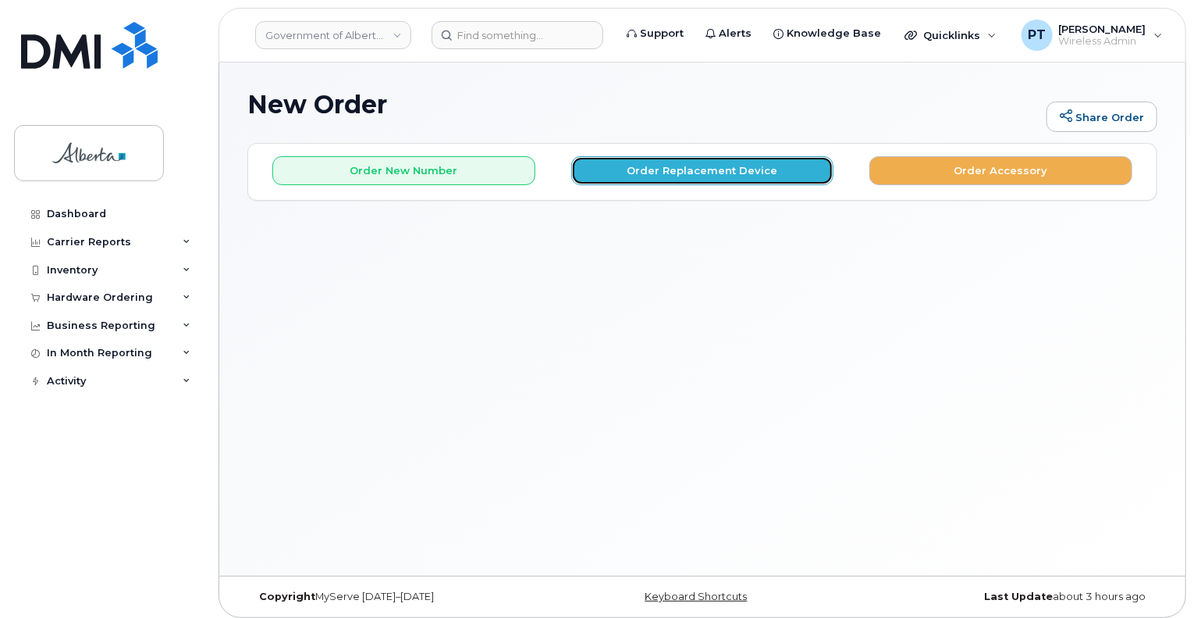
click at [703, 165] on button "Order Replacement Device" at bounding box center [702, 170] width 263 height 29
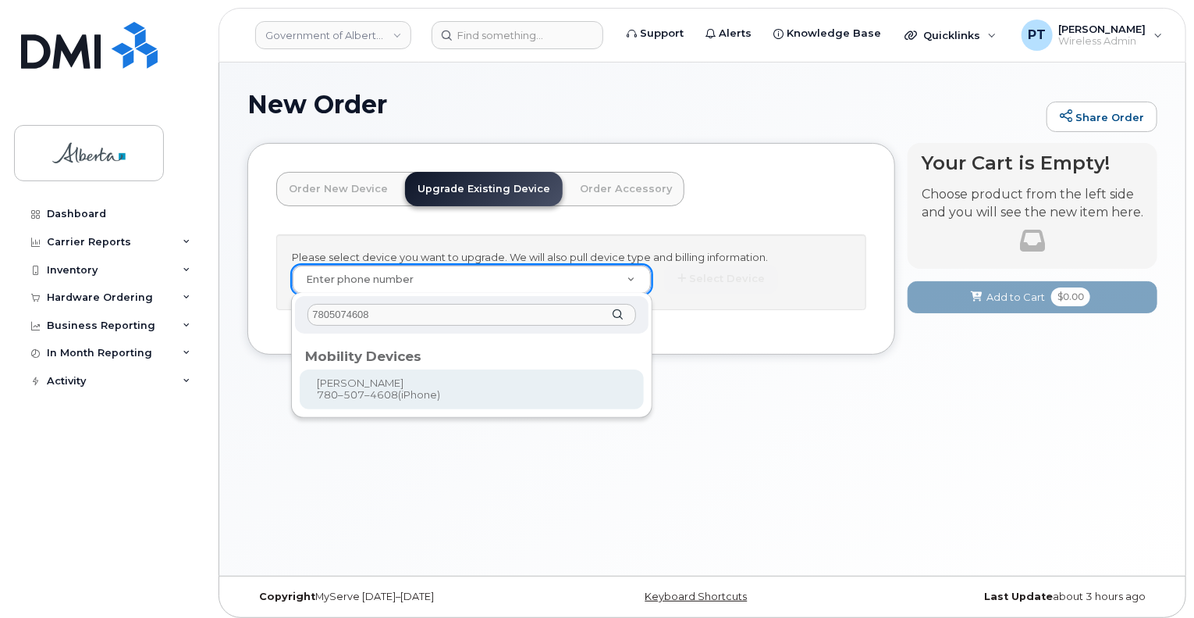
type input "7805074608"
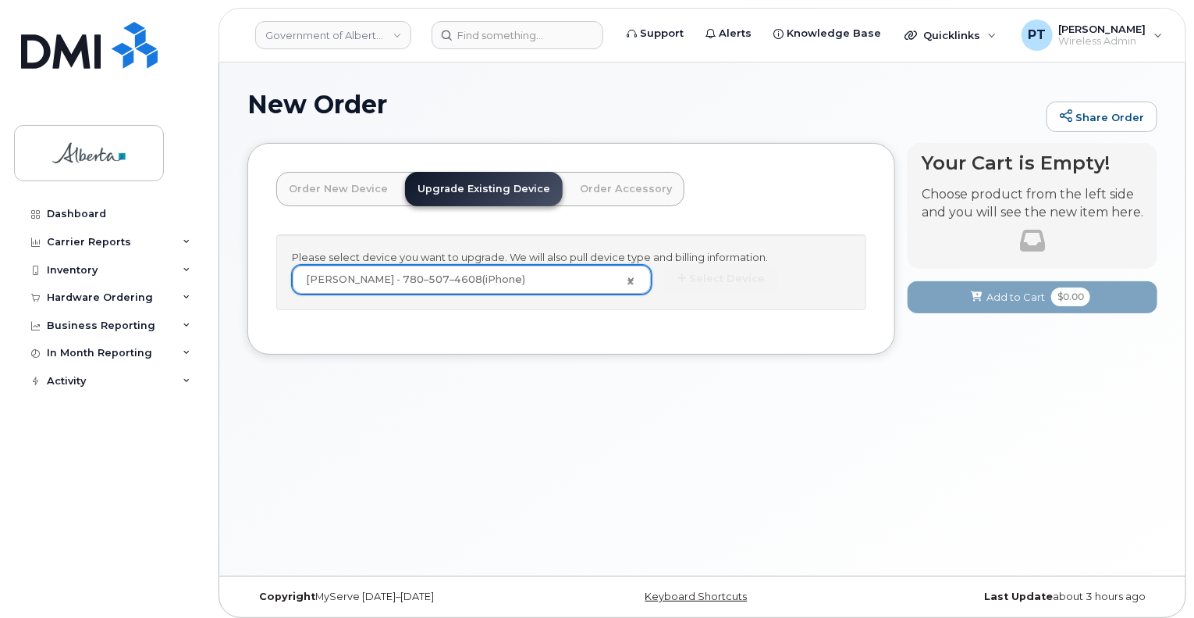
type input "800190"
click at [731, 279] on button "Select Device" at bounding box center [721, 279] width 114 height 29
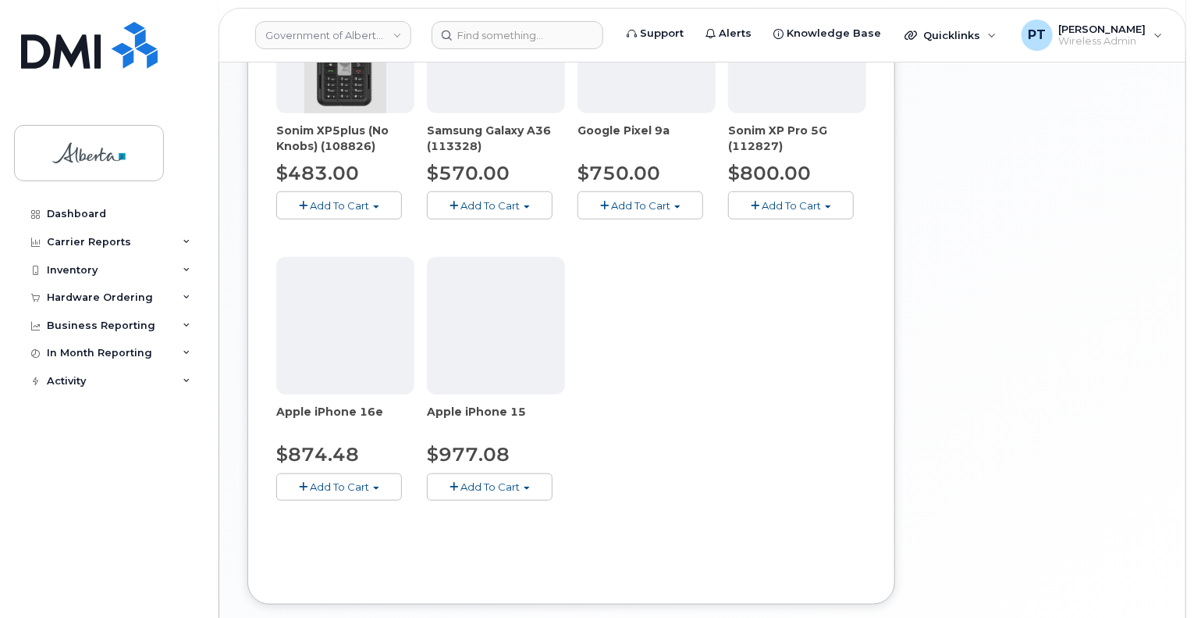
scroll to position [696, 0]
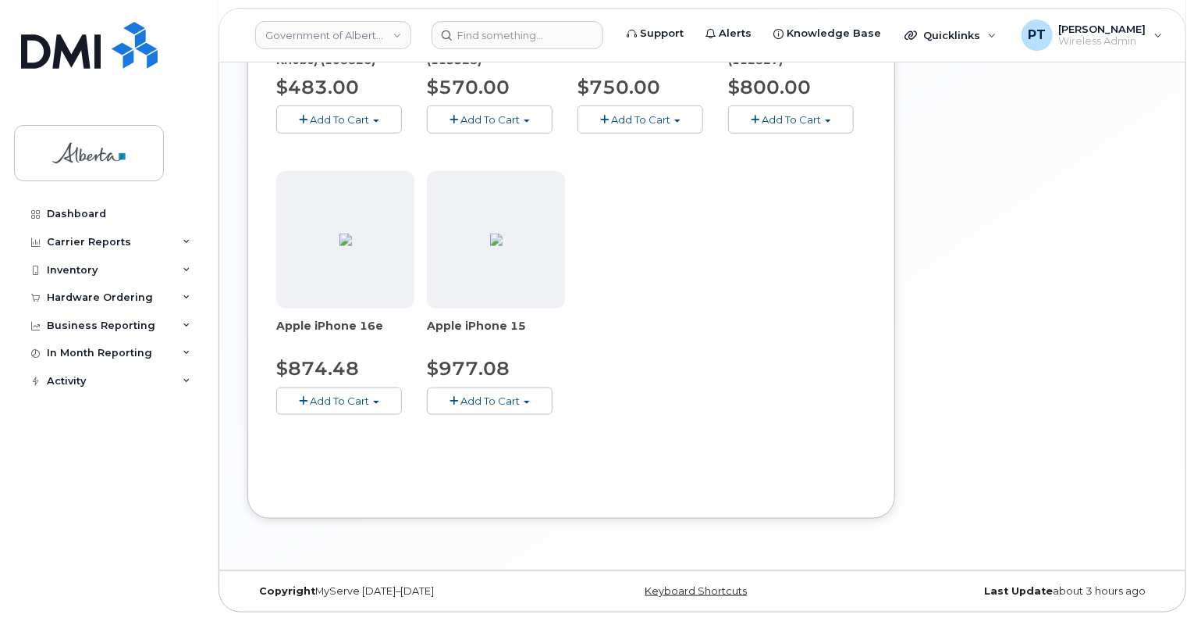
click at [334, 370] on span "$874.48" at bounding box center [317, 368] width 83 height 23
click at [326, 405] on button "Add To Cart" at bounding box center [339, 400] width 126 height 27
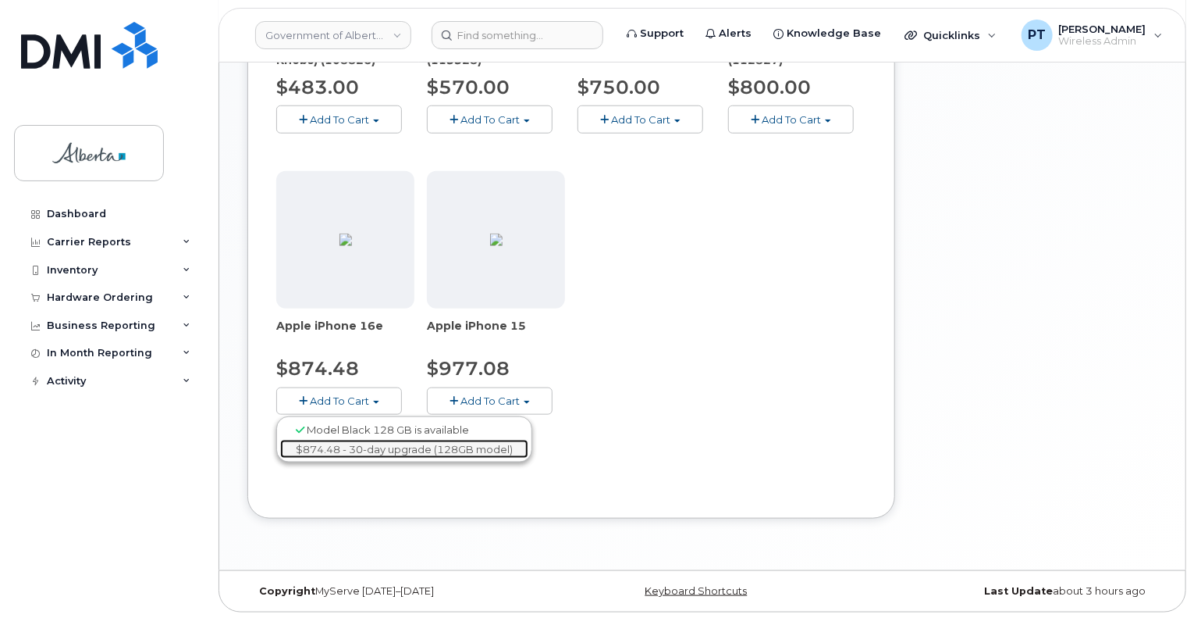
click at [340, 443] on link "$874.48 - 30-day upgrade (128GB model)" at bounding box center [404, 450] width 248 height 20
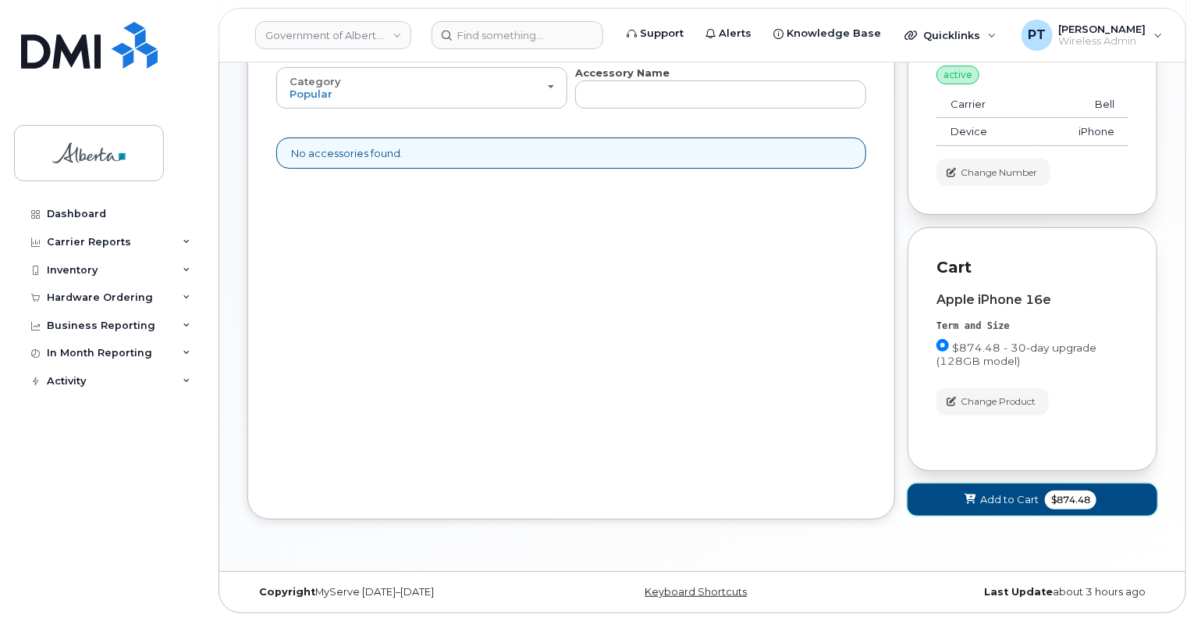
click at [1002, 492] on span "Add to Cart" at bounding box center [1010, 499] width 59 height 15
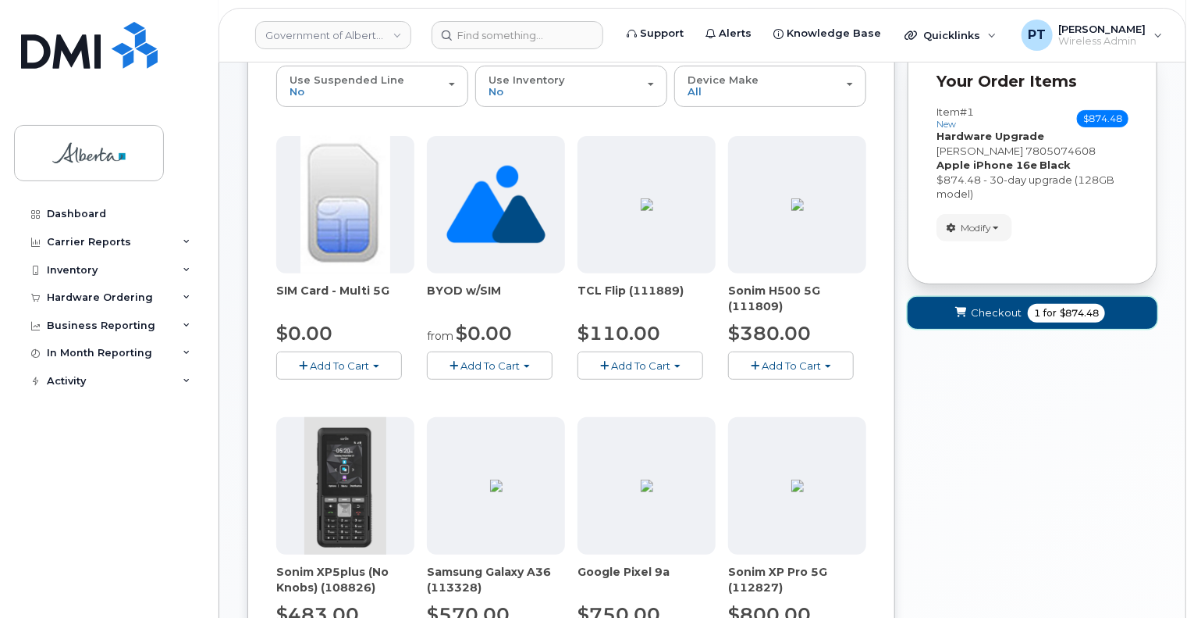
click at [979, 315] on span "Checkout" at bounding box center [996, 312] width 51 height 15
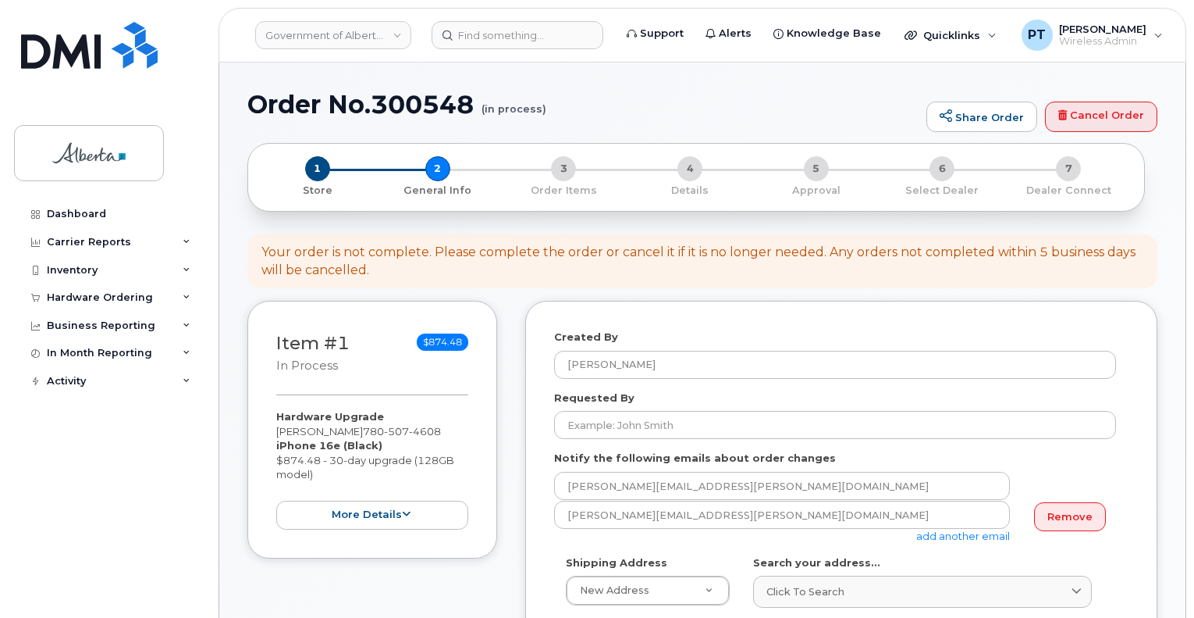
select select
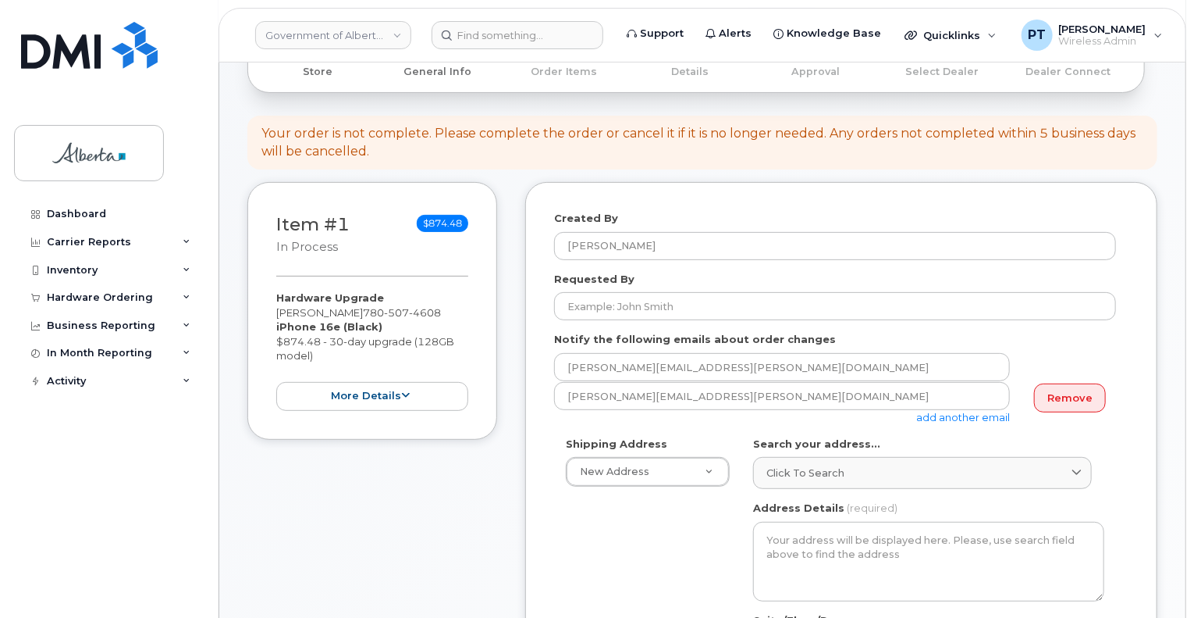
scroll to position [234, 0]
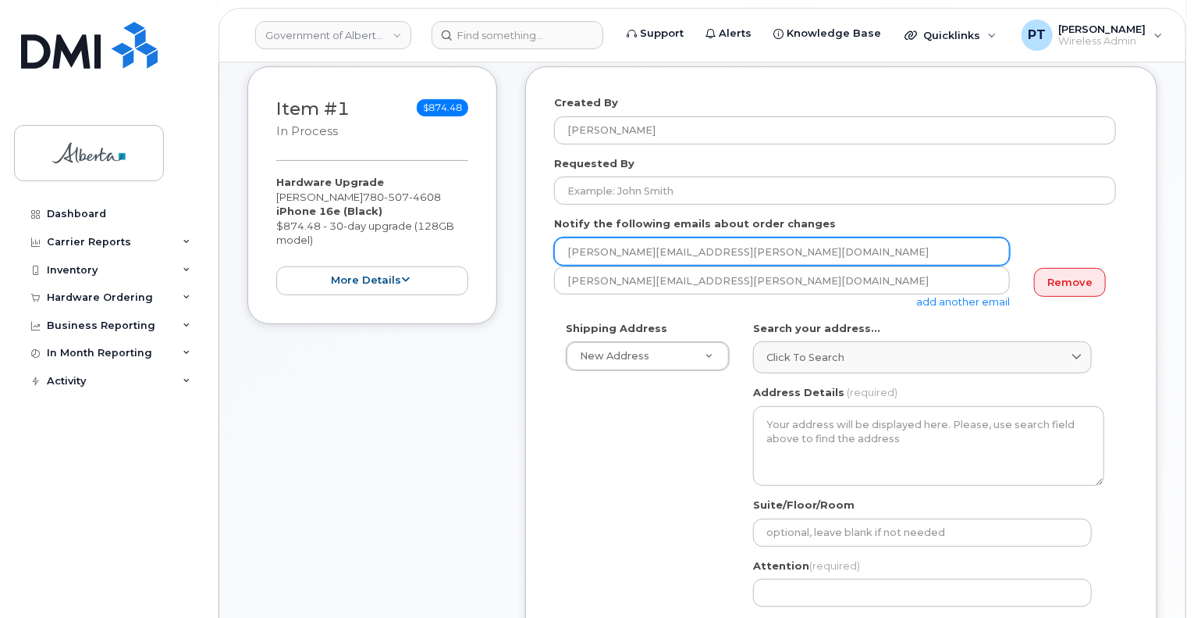
drag, startPoint x: 698, startPoint y: 250, endPoint x: 400, endPoint y: 239, distance: 298.4
click at [400, 239] on div "Item #1 in process $874.48 Hardware Upgrade [PERSON_NAME] [PHONE_NUMBER] iPhone…" at bounding box center [702, 540] width 910 height 948
paste input "[PERSON_NAME]"
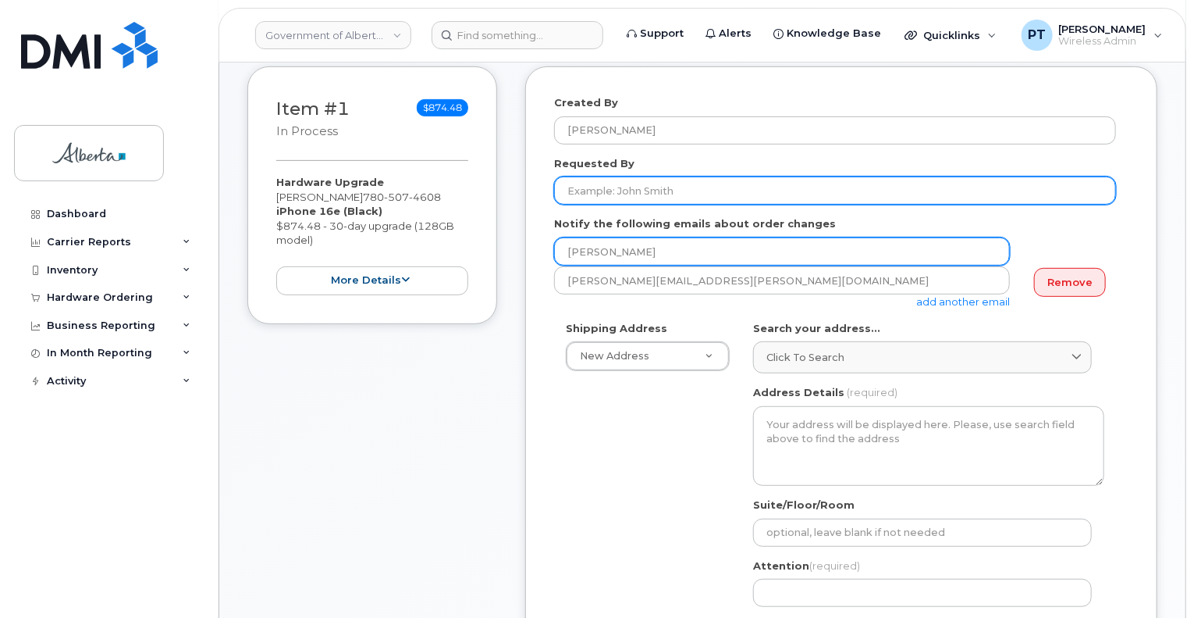
type input "[PERSON_NAME]"
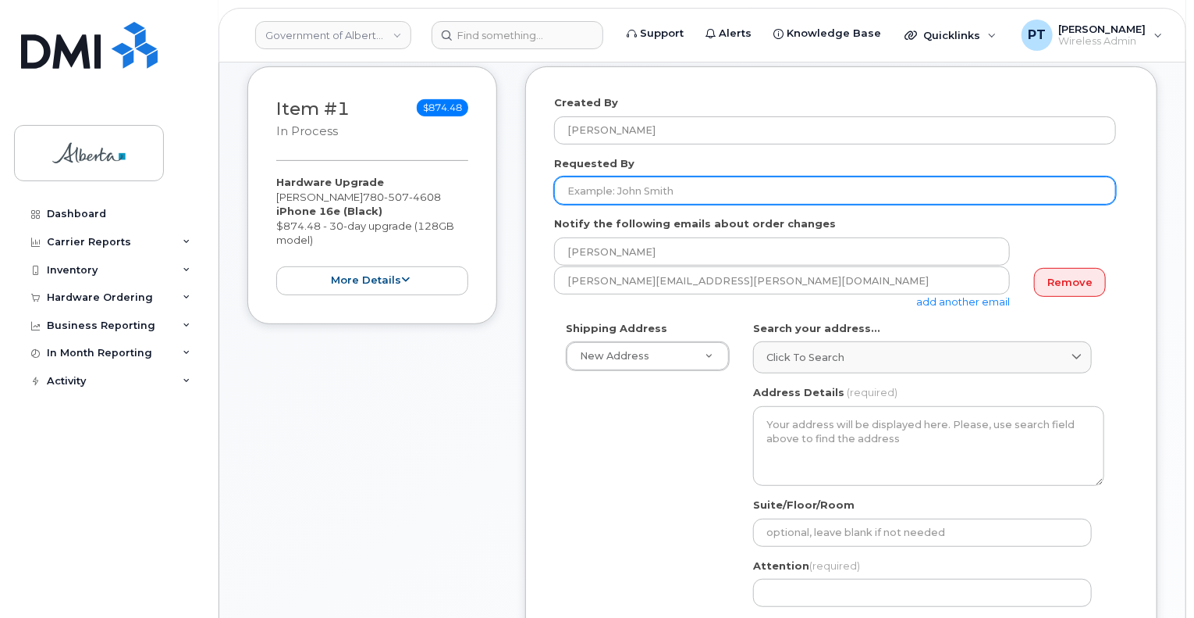
click at [632, 190] on input "Requested By" at bounding box center [835, 190] width 562 height 28
paste input "[PERSON_NAME]"
type input "[PERSON_NAME]"
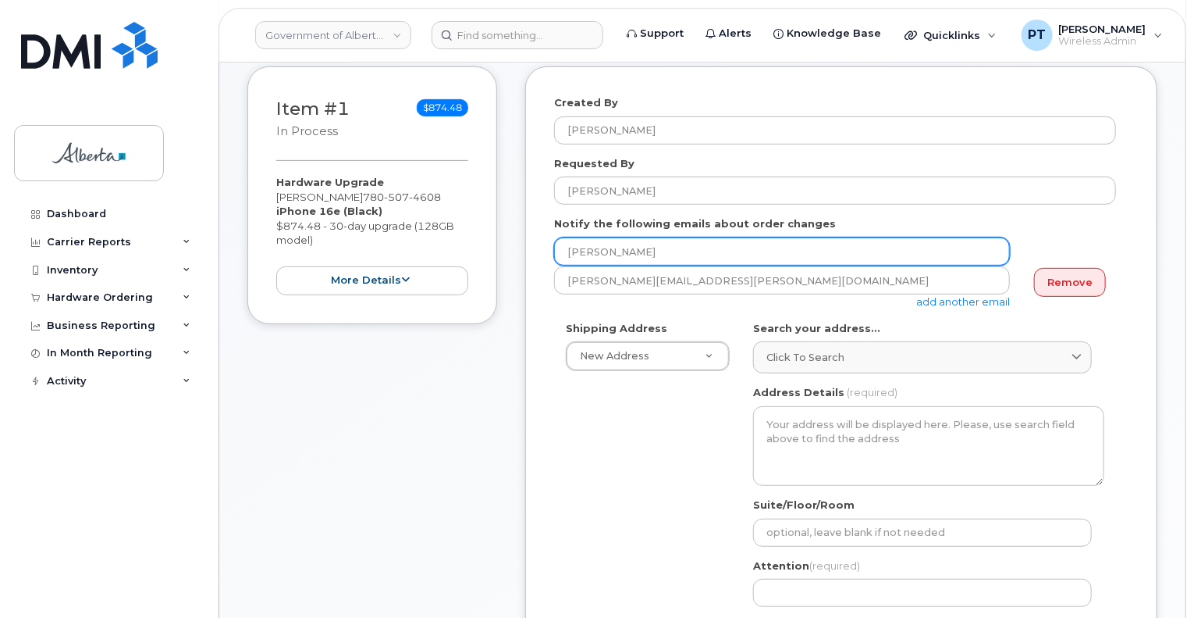
drag, startPoint x: 680, startPoint y: 256, endPoint x: 558, endPoint y: 252, distance: 121.8
click at [558, 252] on input "[PERSON_NAME]" at bounding box center [782, 251] width 456 height 28
click at [571, 243] on input "[PERSON_NAME]" at bounding box center [782, 251] width 456 height 28
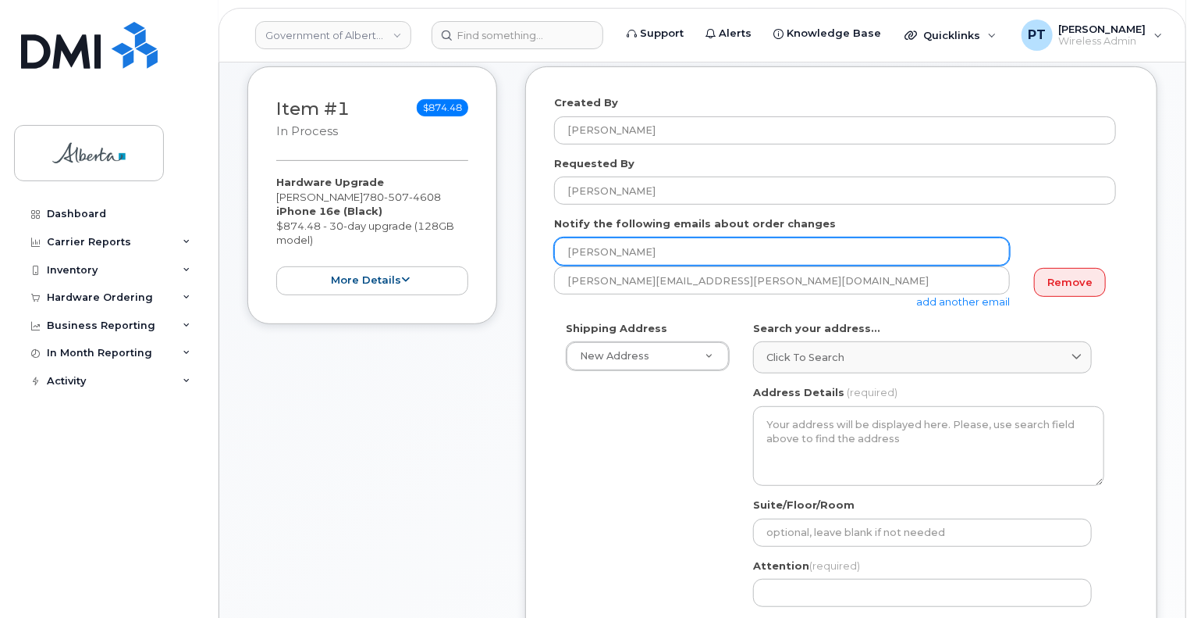
paste input ".[EMAIL_ADDRESS][DOMAIN_NAME]"
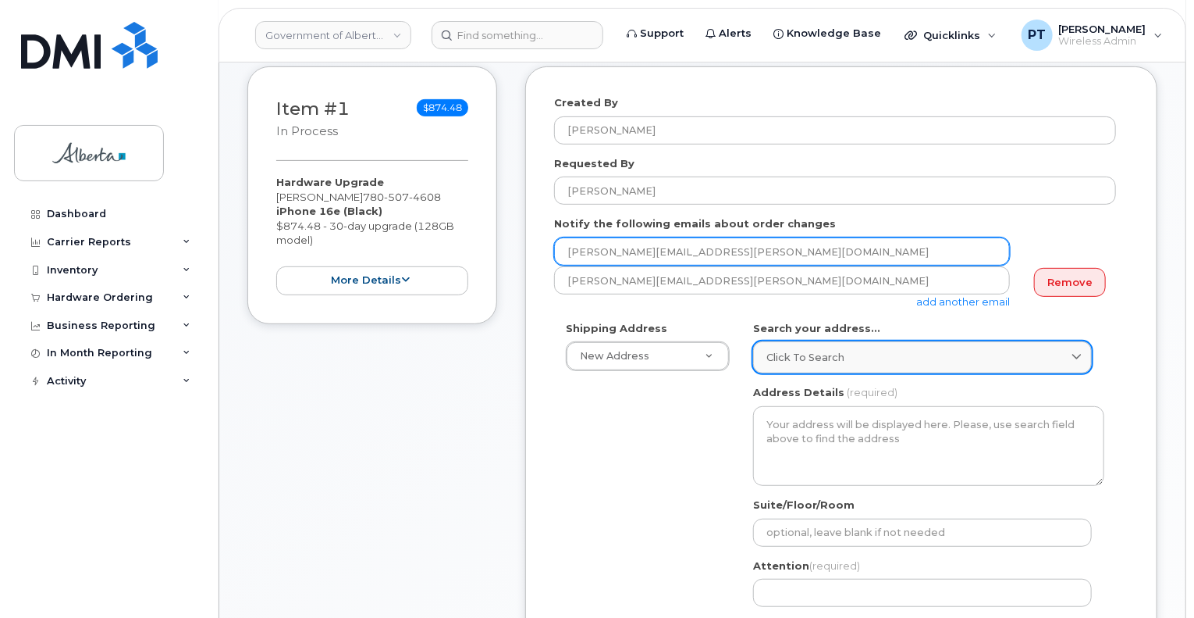
type input "[PERSON_NAME][EMAIL_ADDRESS][PERSON_NAME][DOMAIN_NAME]"
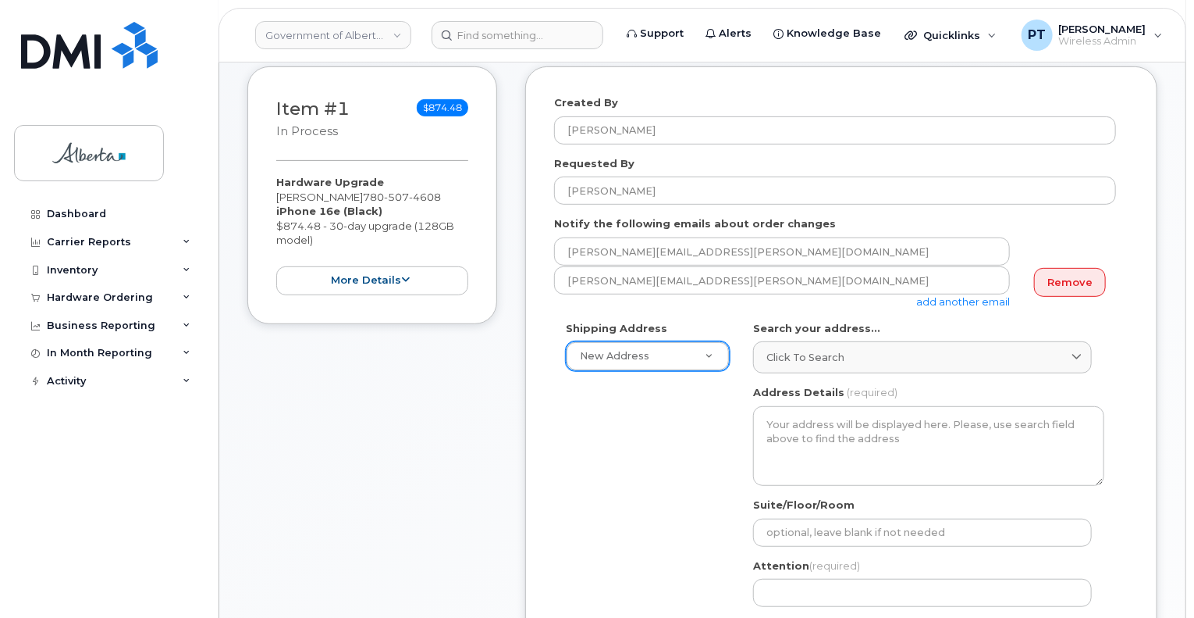
drag, startPoint x: 812, startPoint y: 354, endPoint x: 708, endPoint y: 366, distance: 104.5
click at [812, 354] on span "Click to search" at bounding box center [806, 357] width 78 height 15
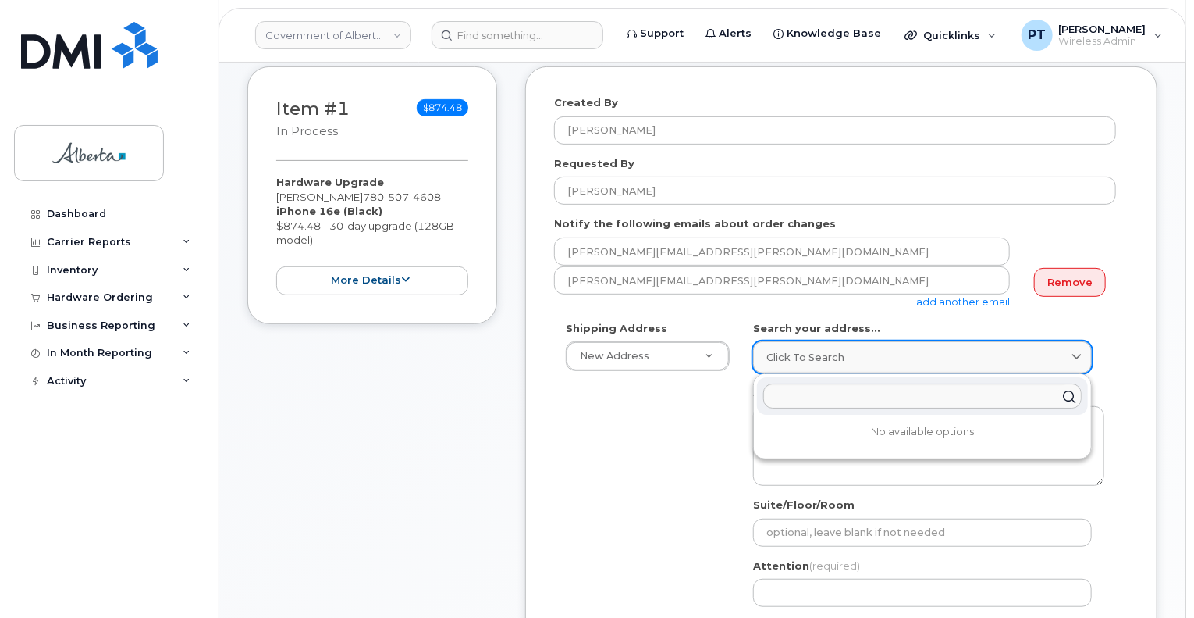
click at [807, 356] on span "Click to search" at bounding box center [806, 357] width 78 height 15
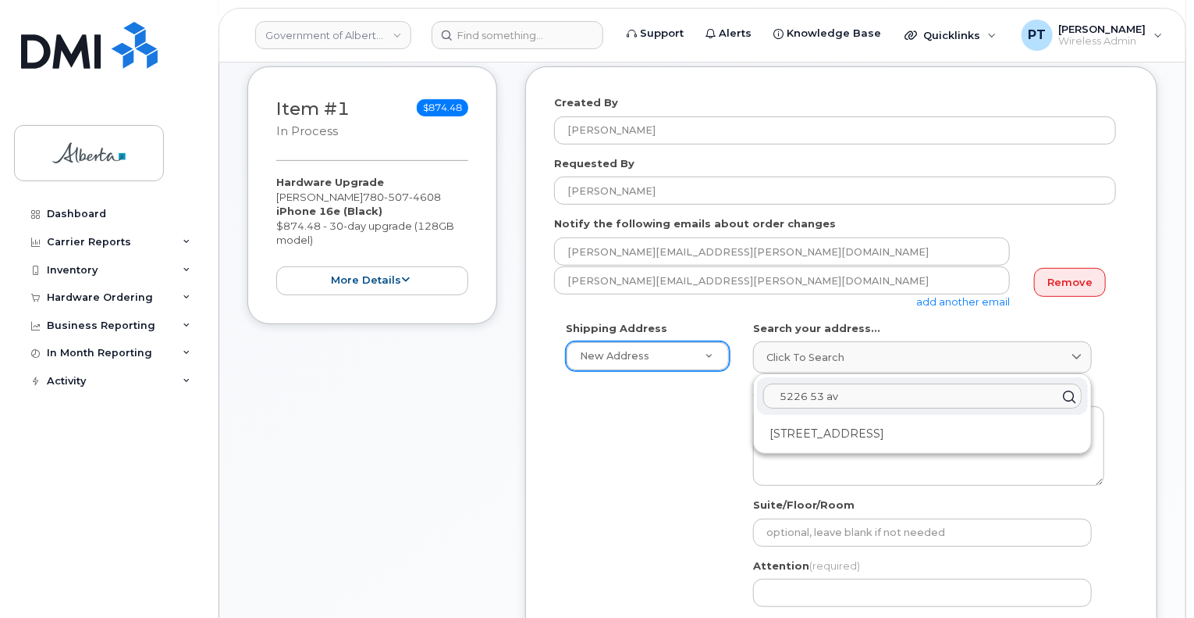
type input "5226 53 av"
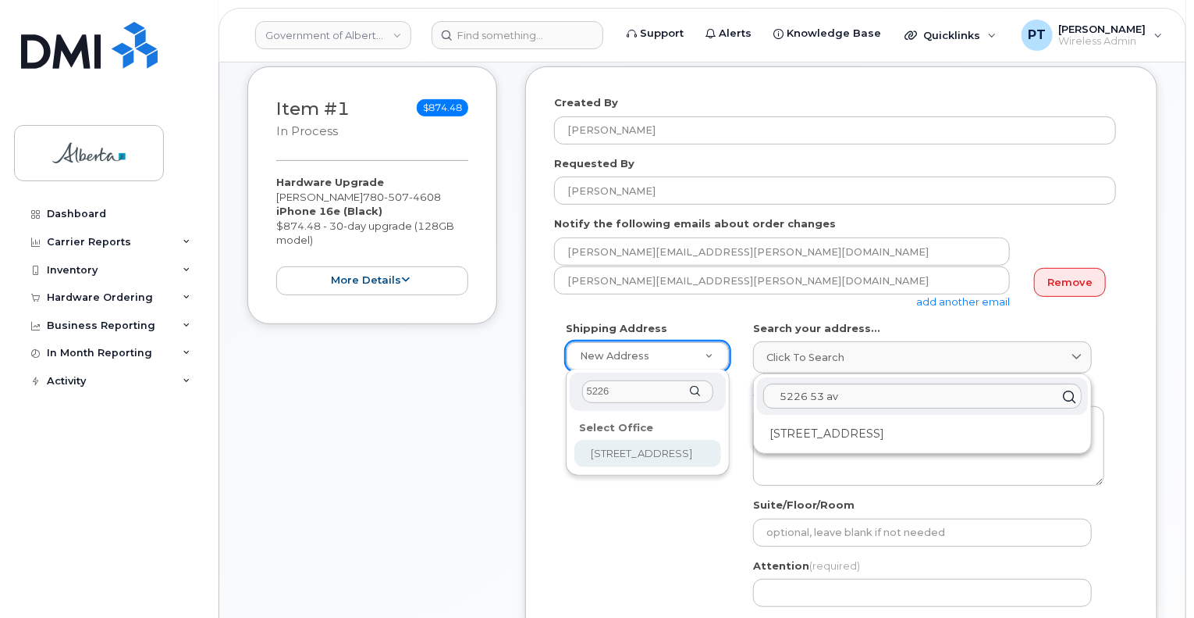
type input "5226"
select select
type textarea "5226 - 53 Avenue High Prairie Alberta T0G1E0"
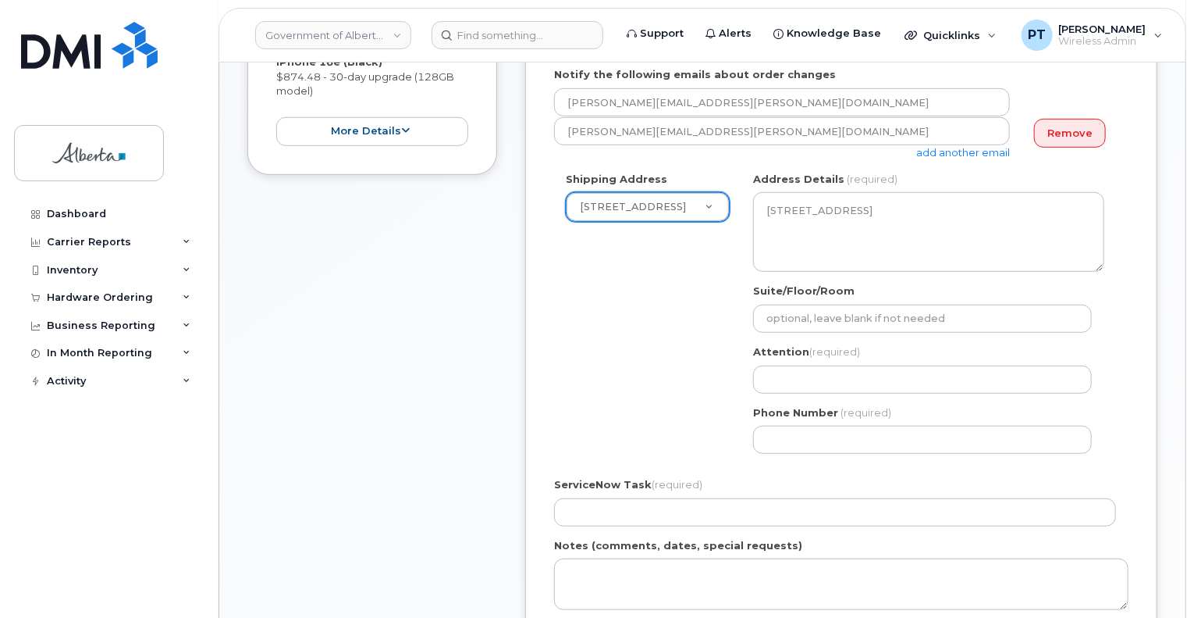
scroll to position [390, 0]
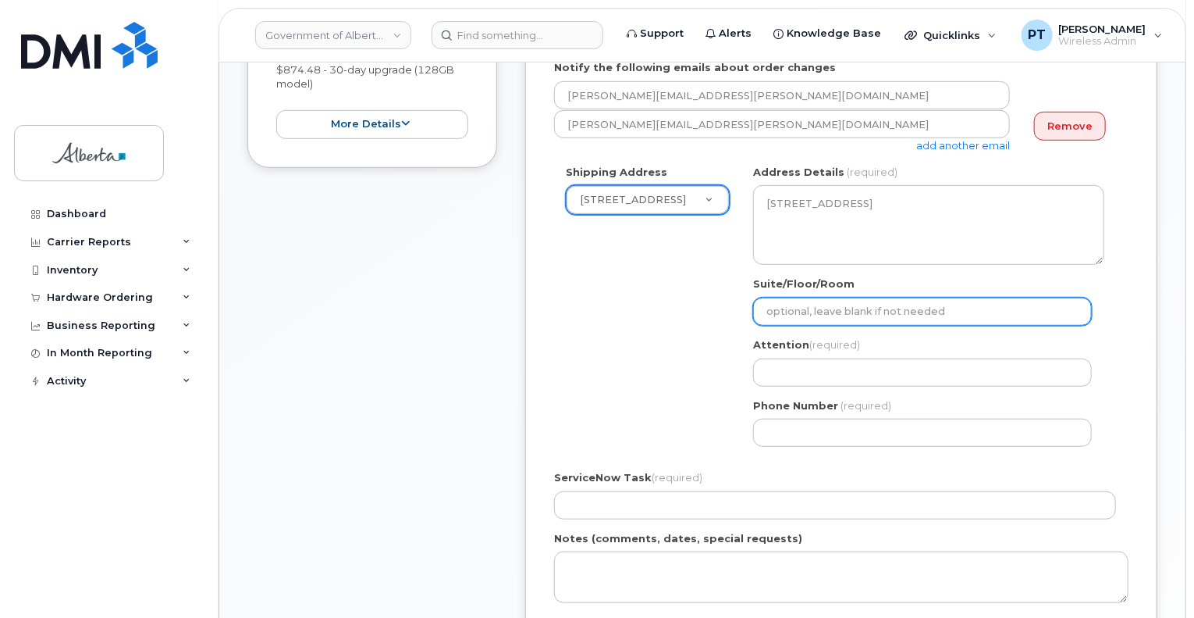
click at [837, 311] on input "Suite/Floor/Room" at bounding box center [922, 311] width 339 height 28
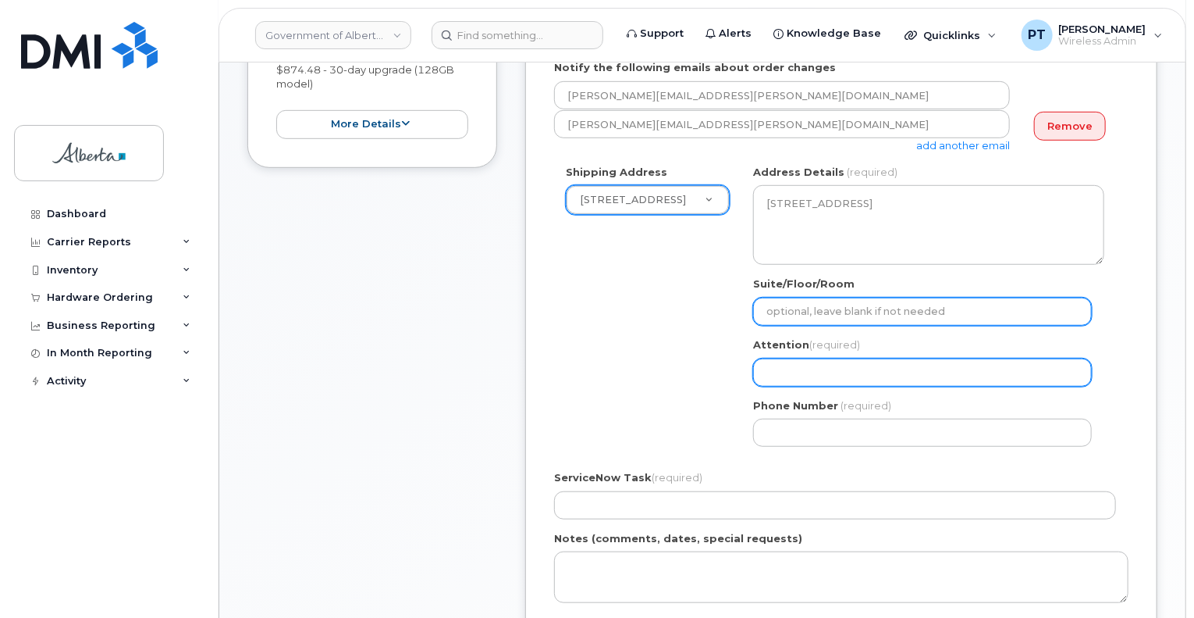
type input "2nd Floor"
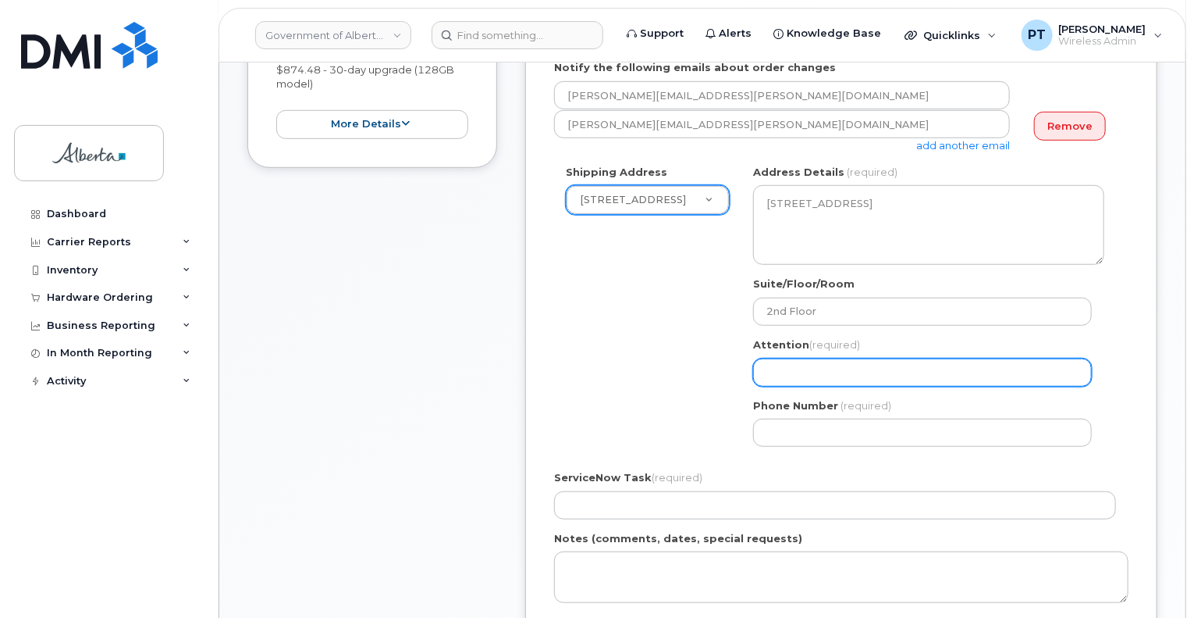
click at [831, 378] on input "Attention (required)" at bounding box center [922, 372] width 339 height 28
click at [791, 372] on input "Attention (required)" at bounding box center [922, 372] width 339 height 28
paste input "[PERSON_NAME]"
select select
type input "[PERSON_NAME]"
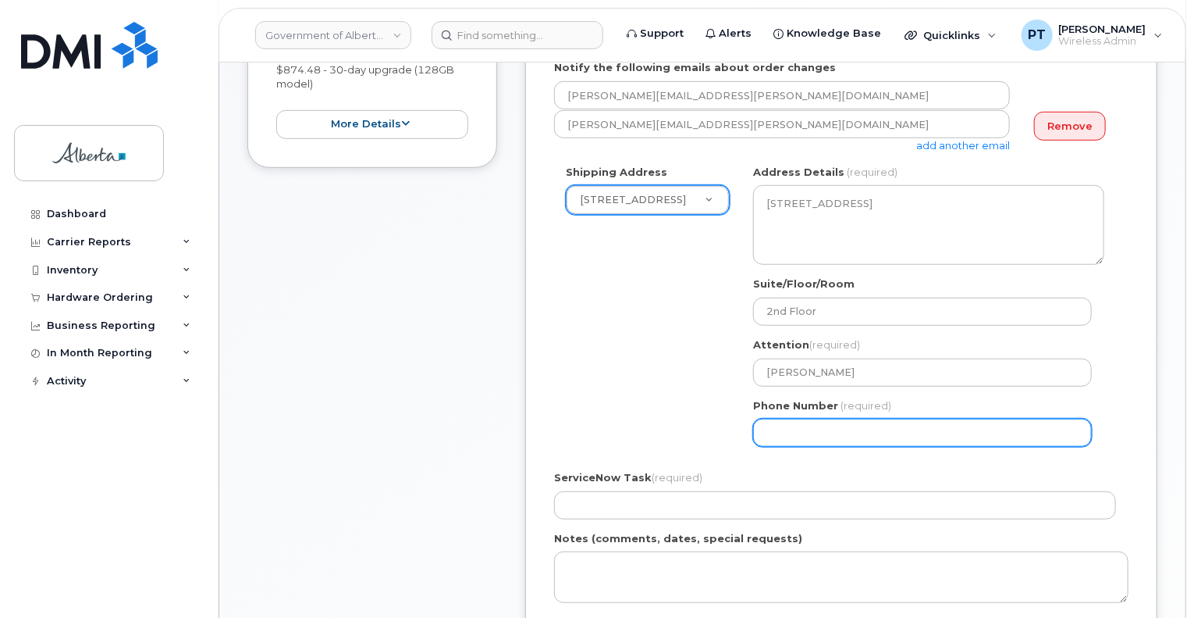
click at [863, 432] on input "Phone Number" at bounding box center [922, 432] width 339 height 28
paste input "7805236650"
select select
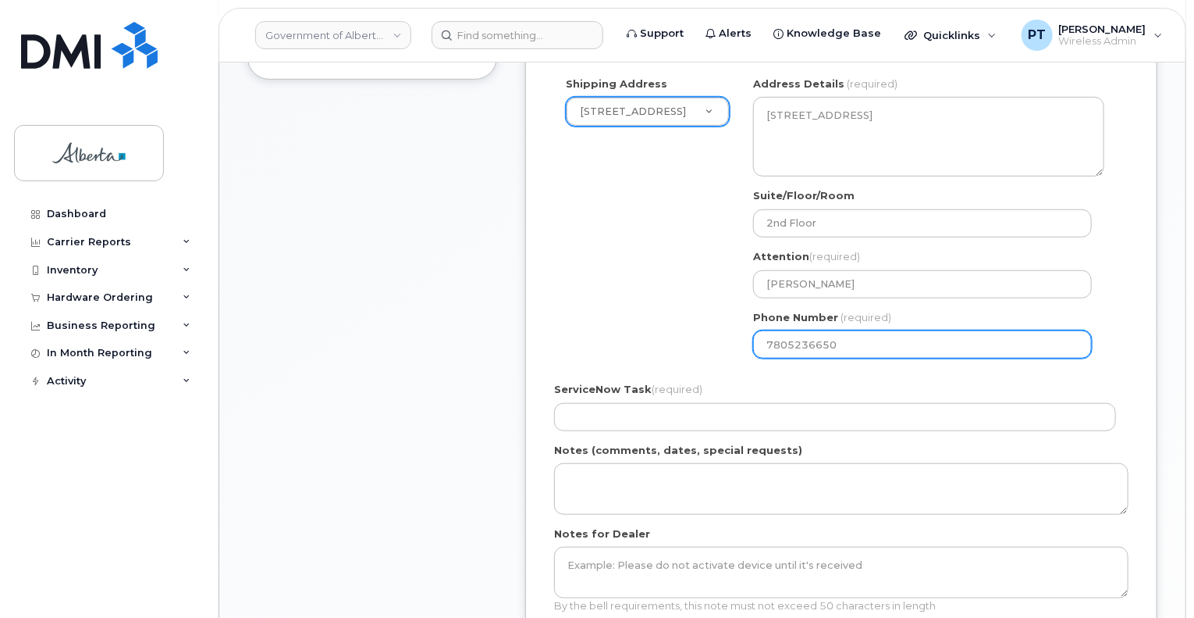
scroll to position [546, 0]
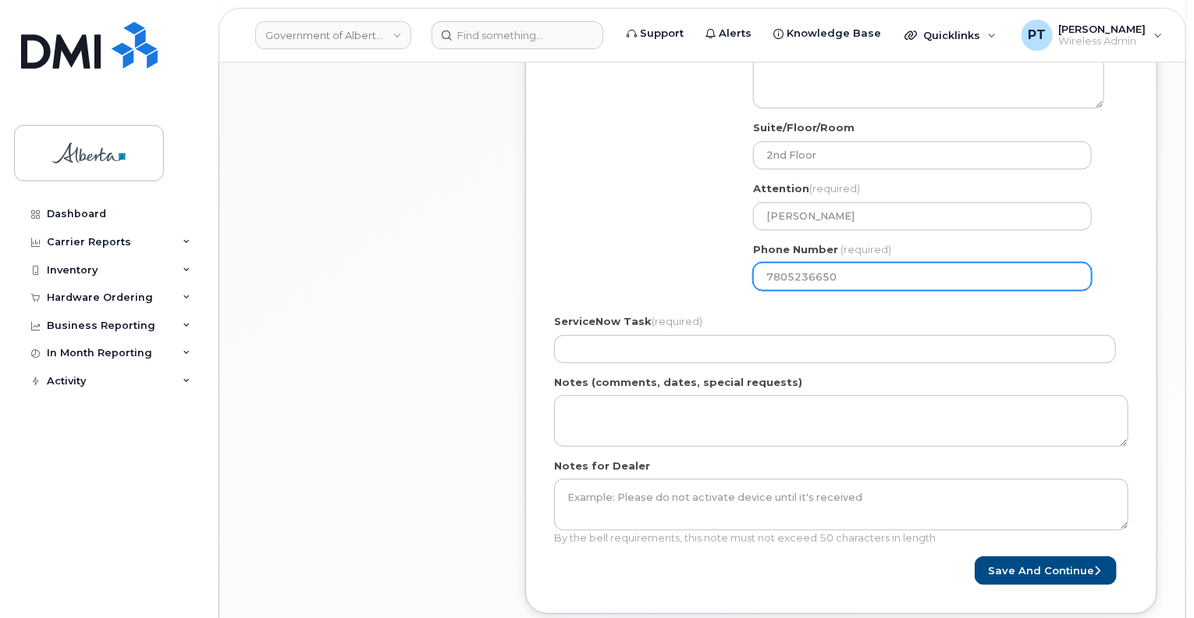
type input "7805236650"
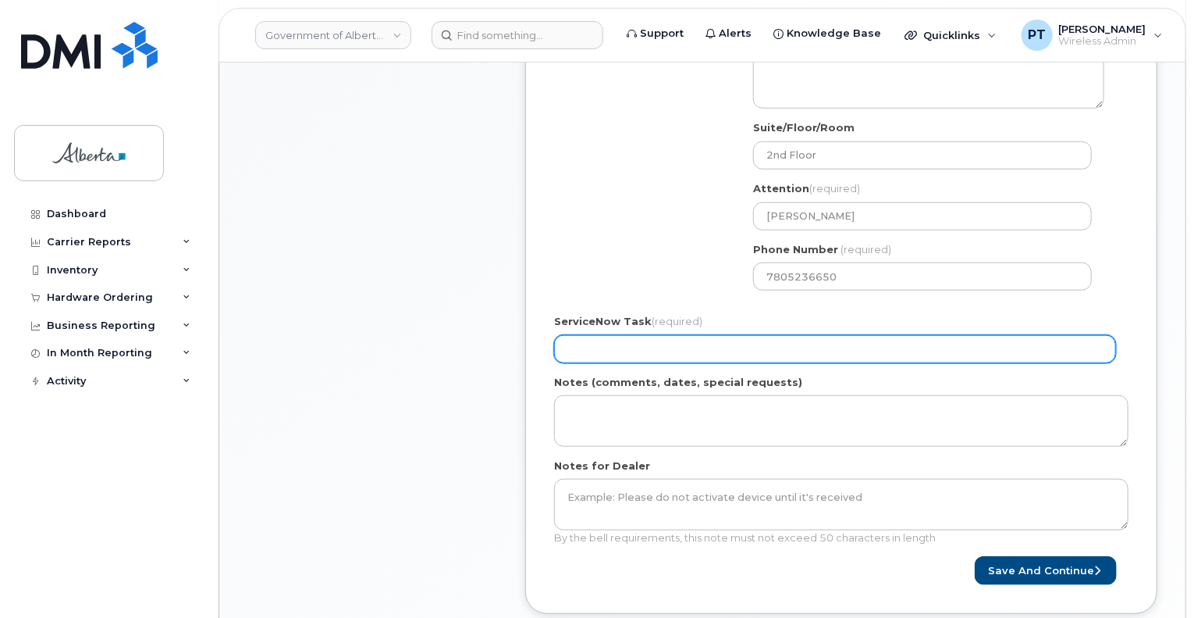
click at [635, 355] on input "ServiceNow Task (required)" at bounding box center [835, 349] width 562 height 28
paste input "SCTASK0843646"
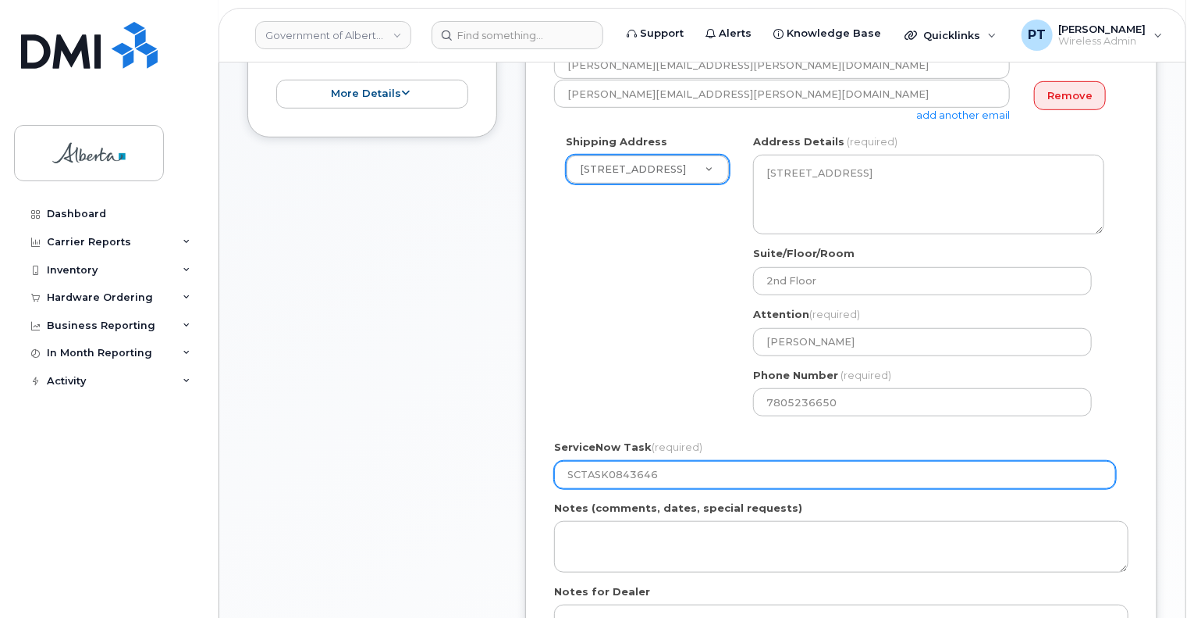
scroll to position [625, 0]
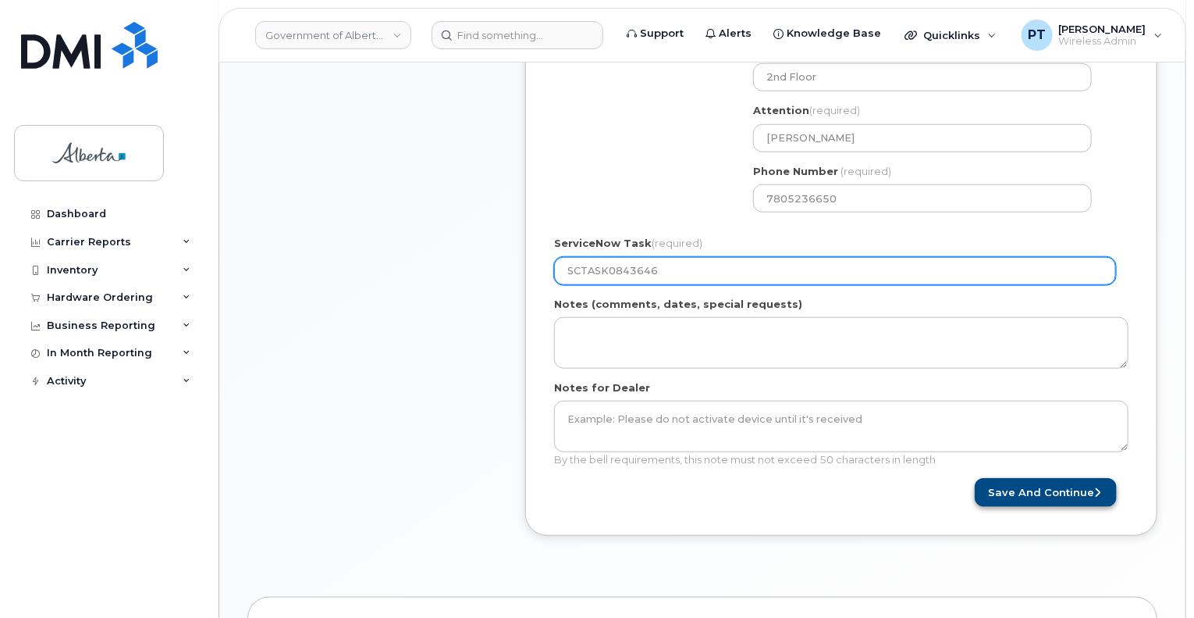
type input "SCTASK0843646"
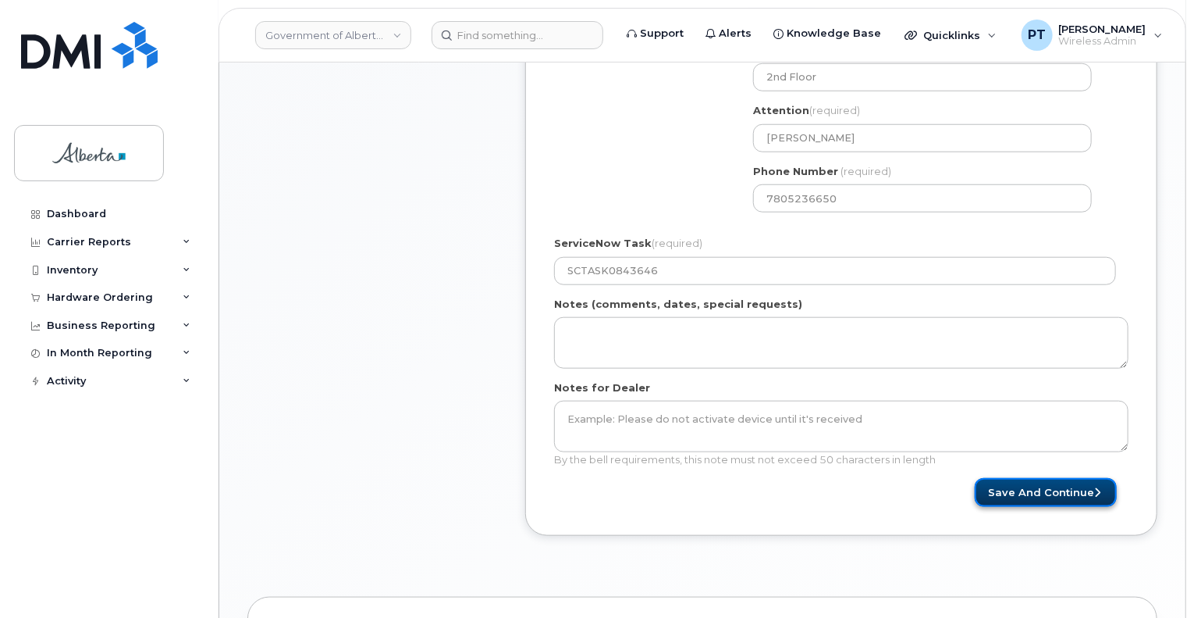
click at [1045, 496] on button "Save and Continue" at bounding box center [1046, 492] width 142 height 29
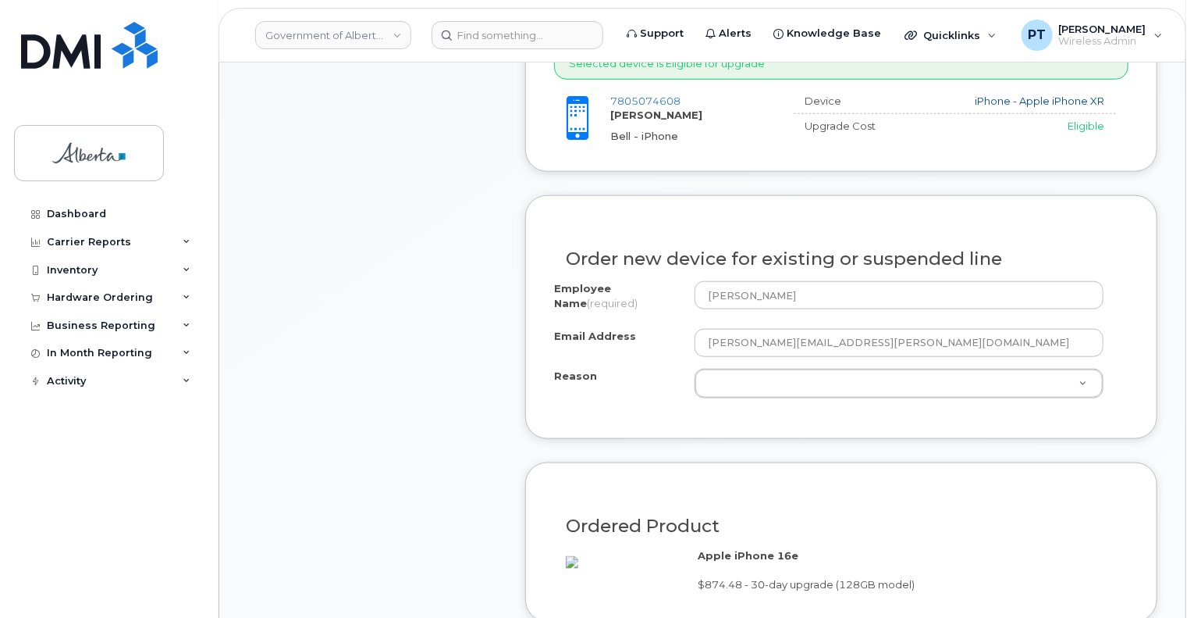
scroll to position [703, 0]
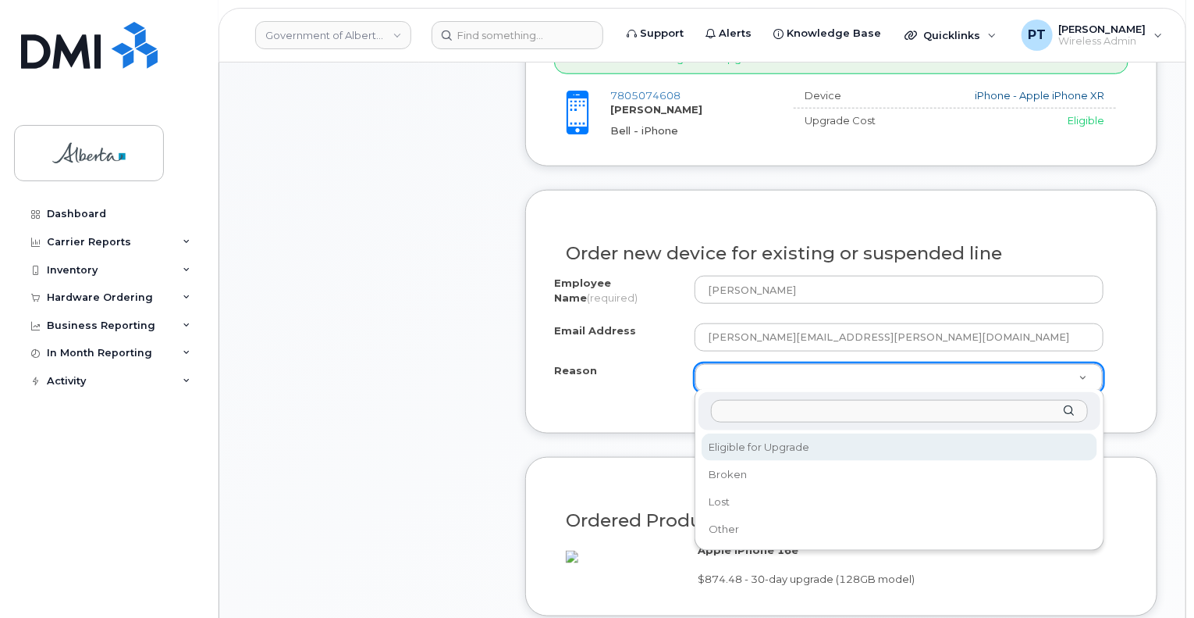
select select "eligible_for_upgrade"
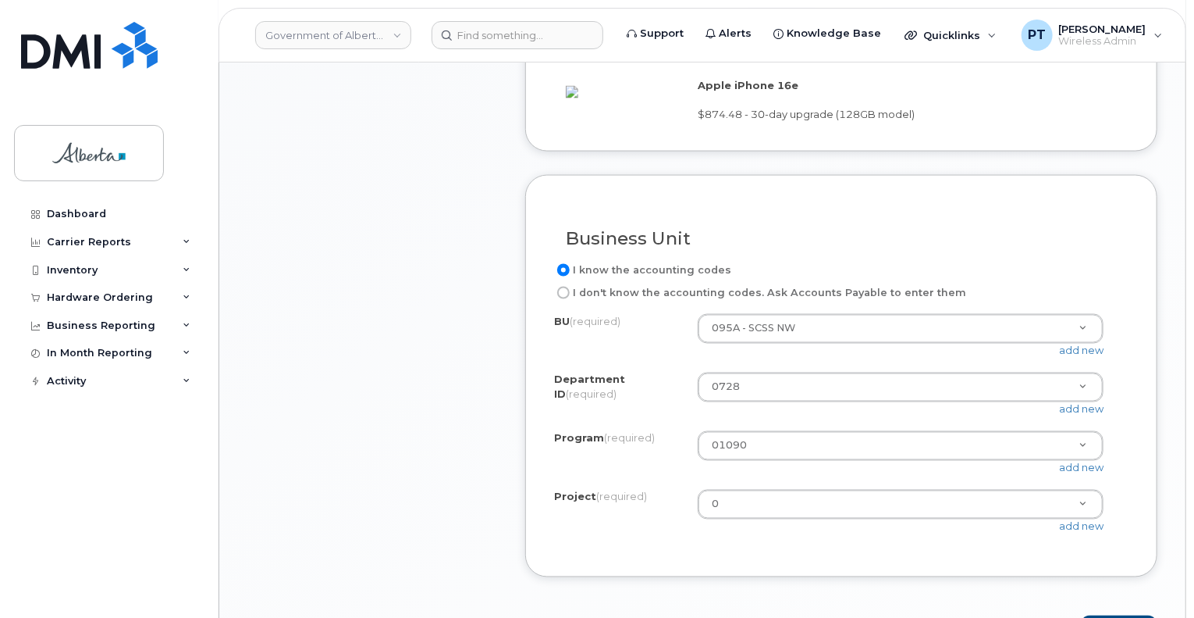
scroll to position [1249, 0]
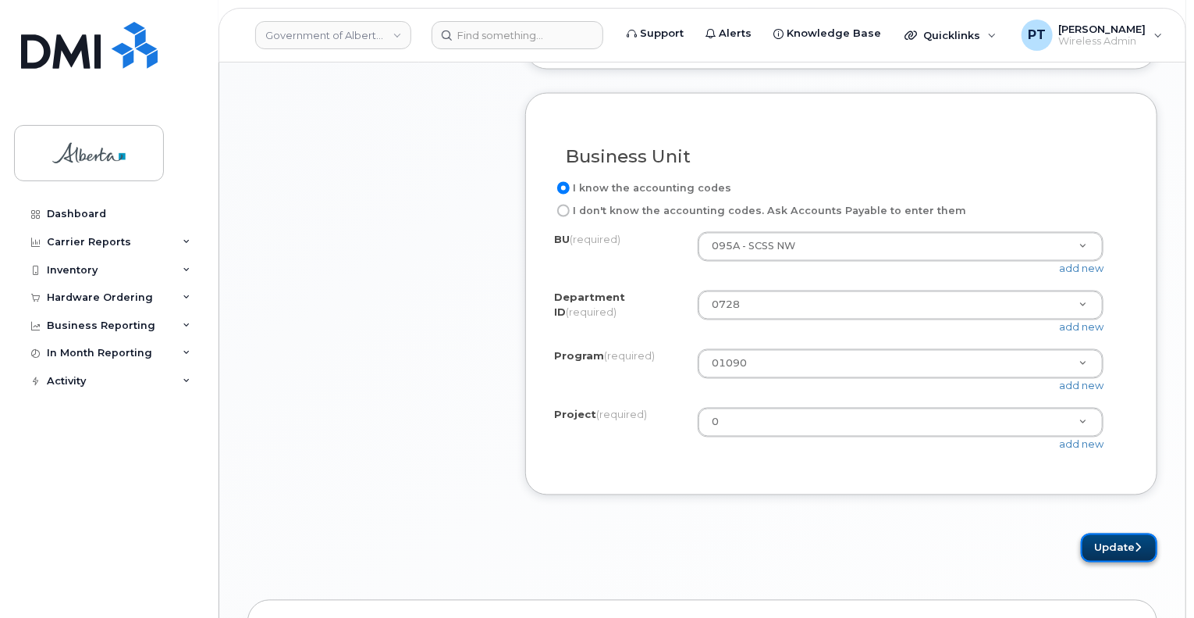
click at [1119, 558] on button "Update" at bounding box center [1119, 547] width 77 height 29
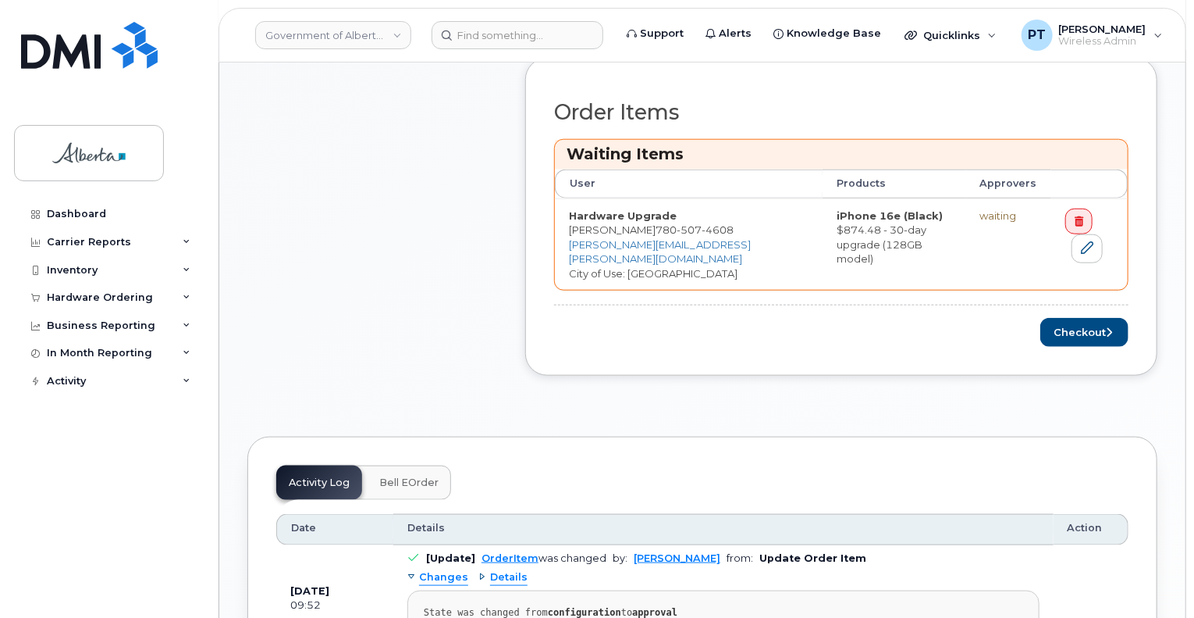
scroll to position [703, 0]
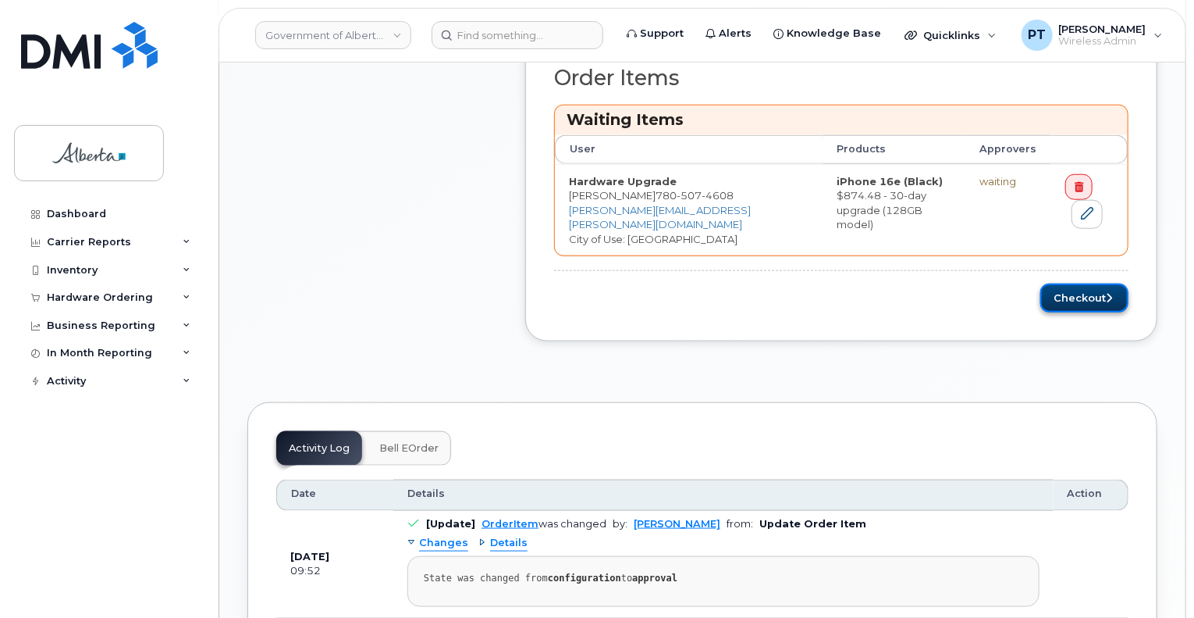
click at [1088, 296] on button "Checkout" at bounding box center [1085, 297] width 88 height 29
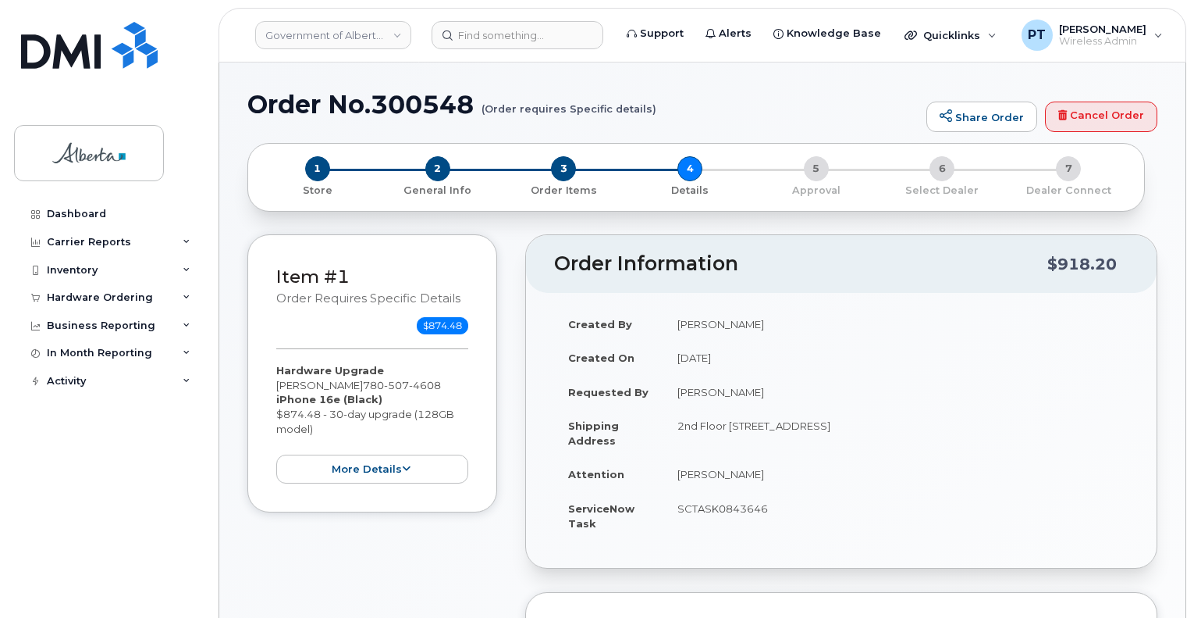
select select
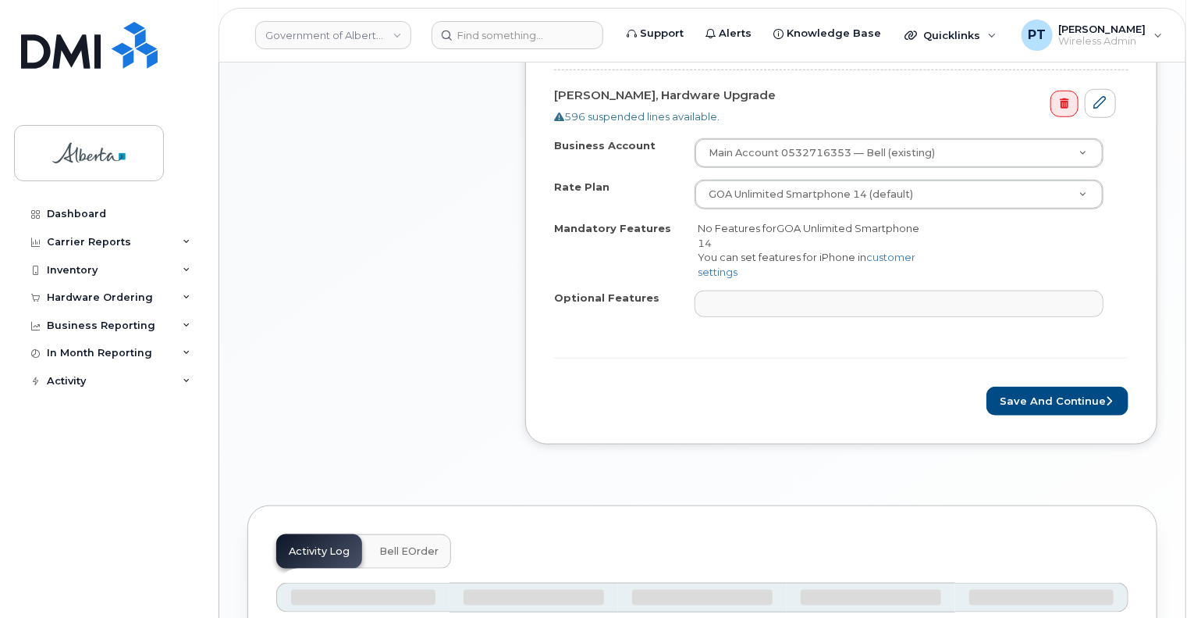
scroll to position [625, 0]
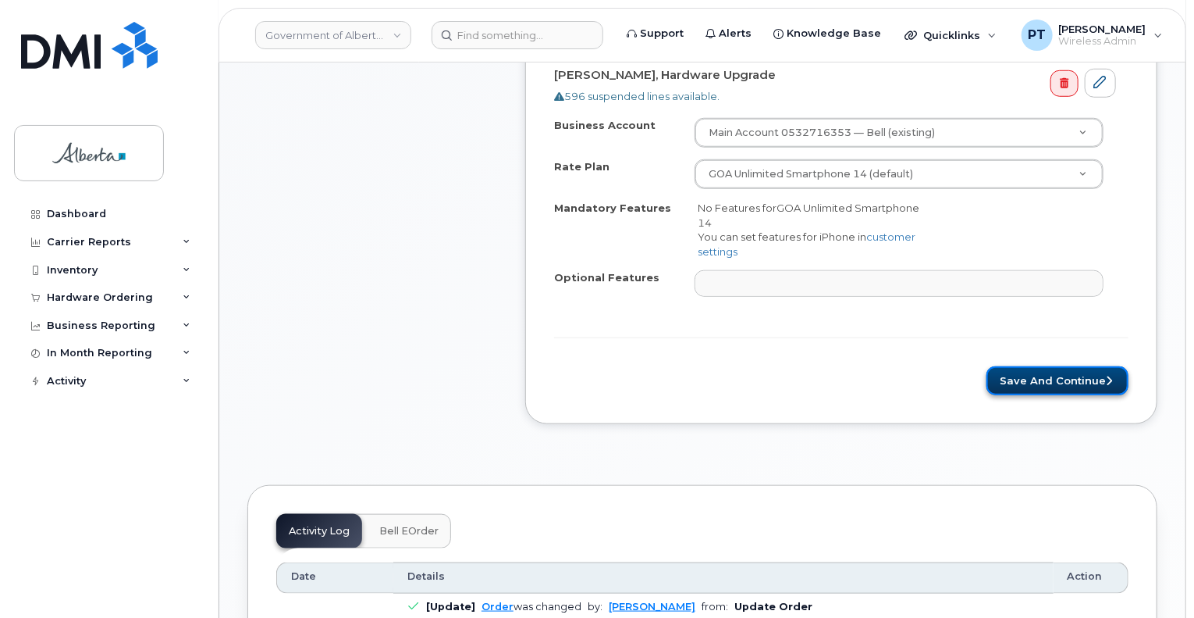
click at [1047, 386] on button "Save and Continue" at bounding box center [1058, 380] width 142 height 29
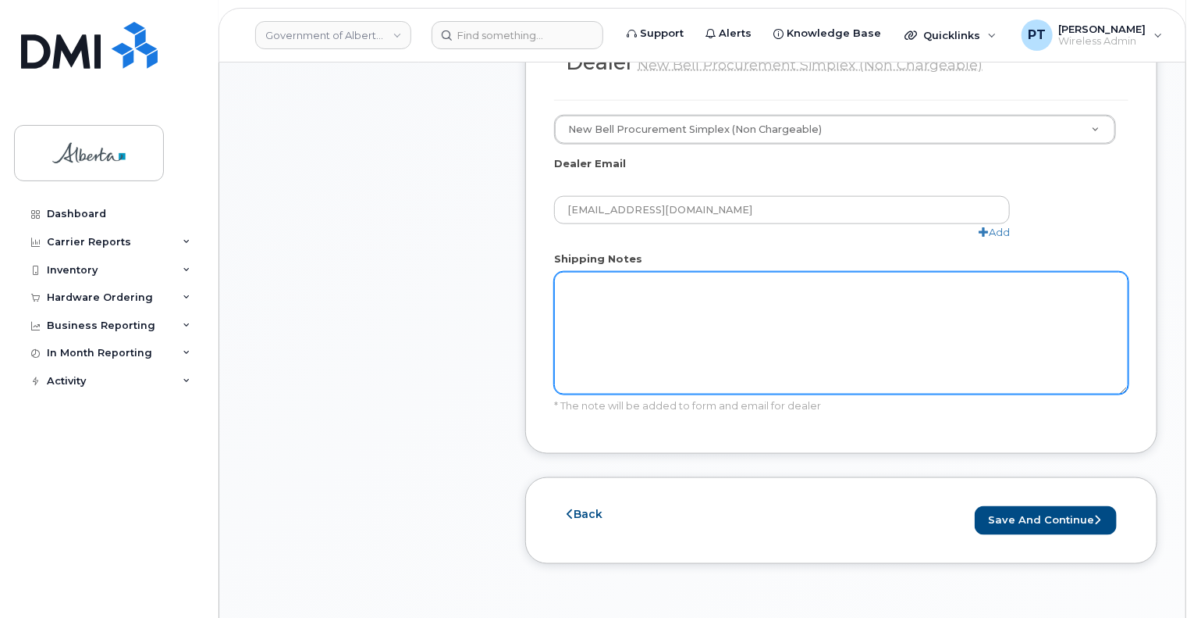
scroll to position [1015, 0]
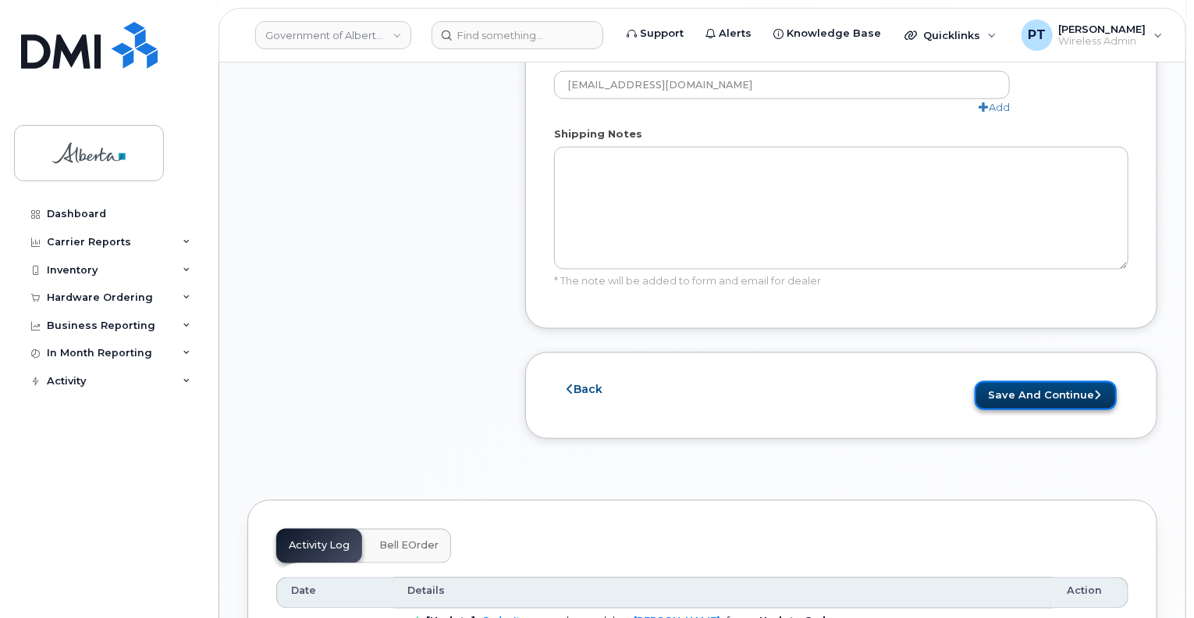
click at [1053, 381] on button "Save and Continue" at bounding box center [1046, 395] width 142 height 29
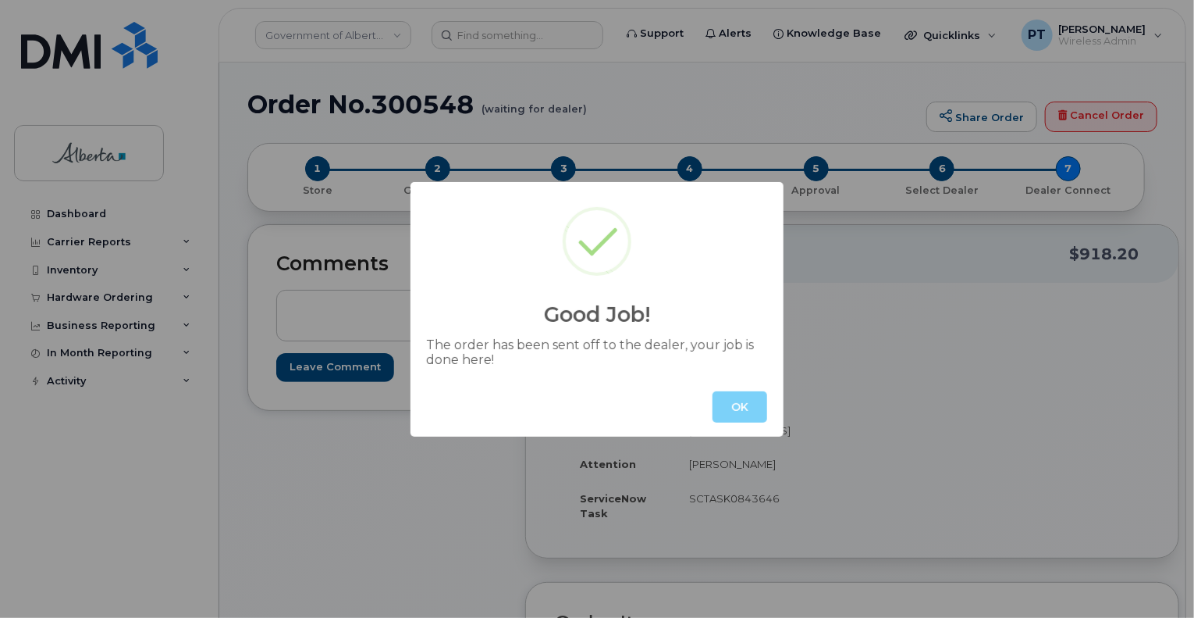
drag, startPoint x: 733, startPoint y: 405, endPoint x: 659, endPoint y: 349, distance: 93.1
click at [733, 404] on button "OK" at bounding box center [740, 406] width 55 height 31
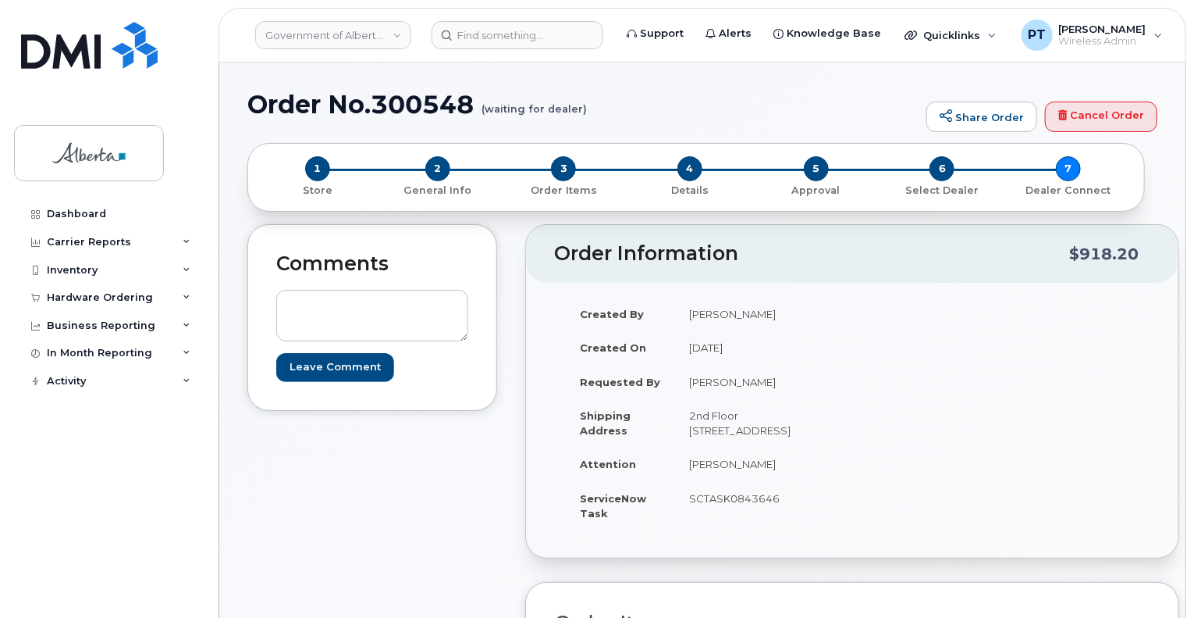
click at [406, 101] on h1 "Order No.300548 (waiting for dealer)" at bounding box center [582, 104] width 671 height 27
copy h1 "300548"
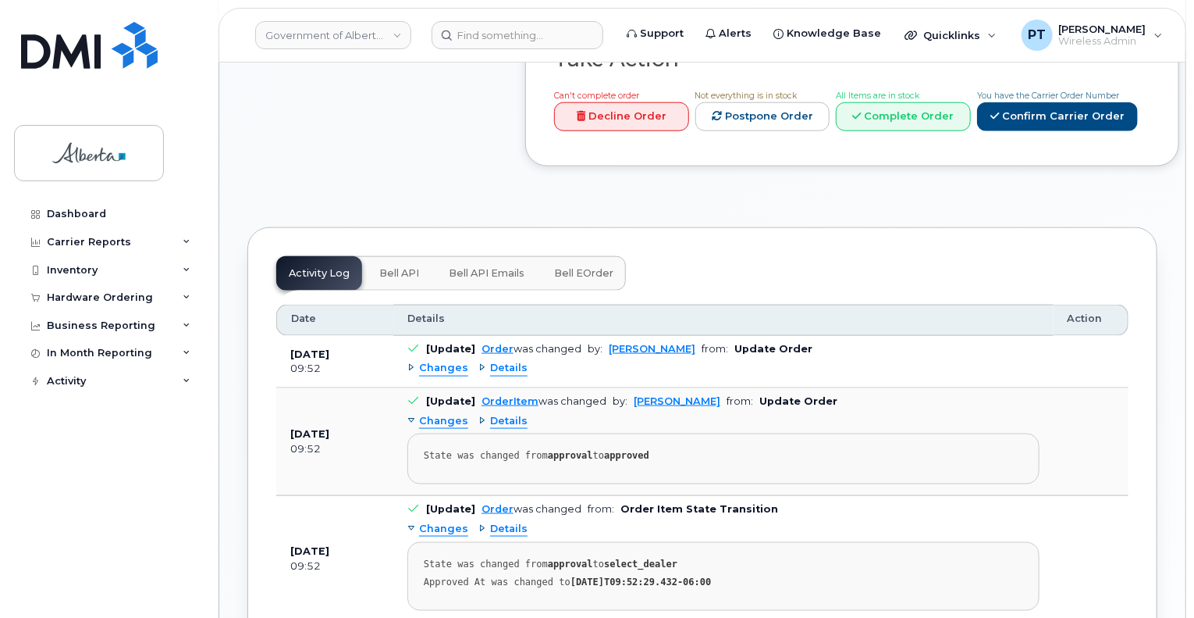
scroll to position [625, 0]
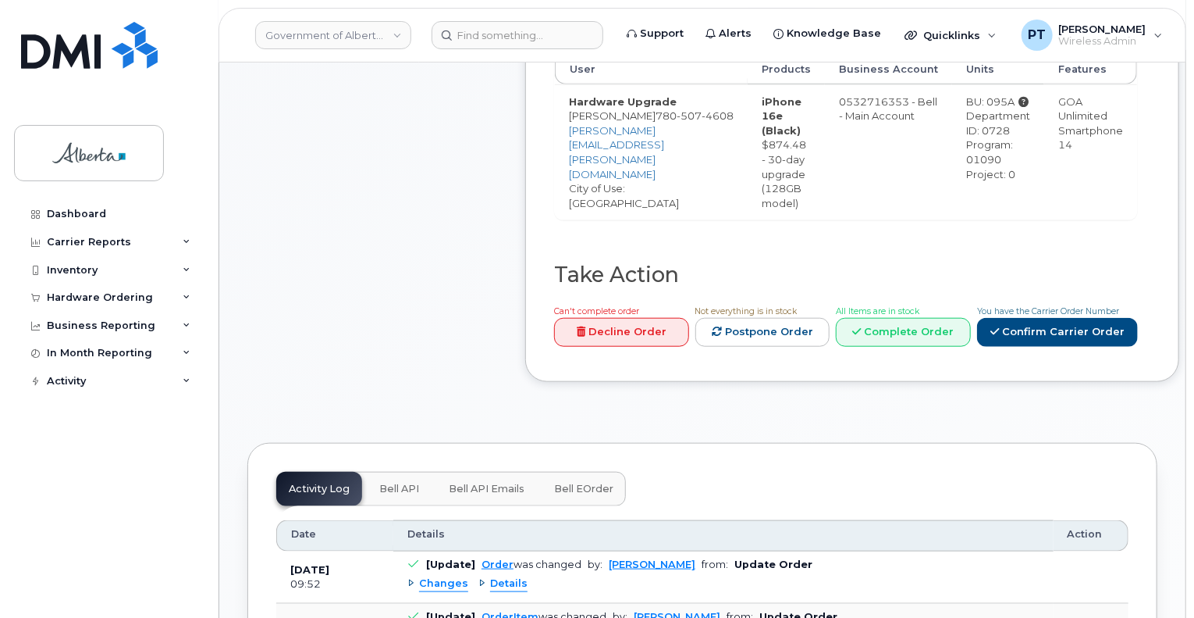
click at [408, 482] on span "Bell API" at bounding box center [399, 488] width 40 height 12
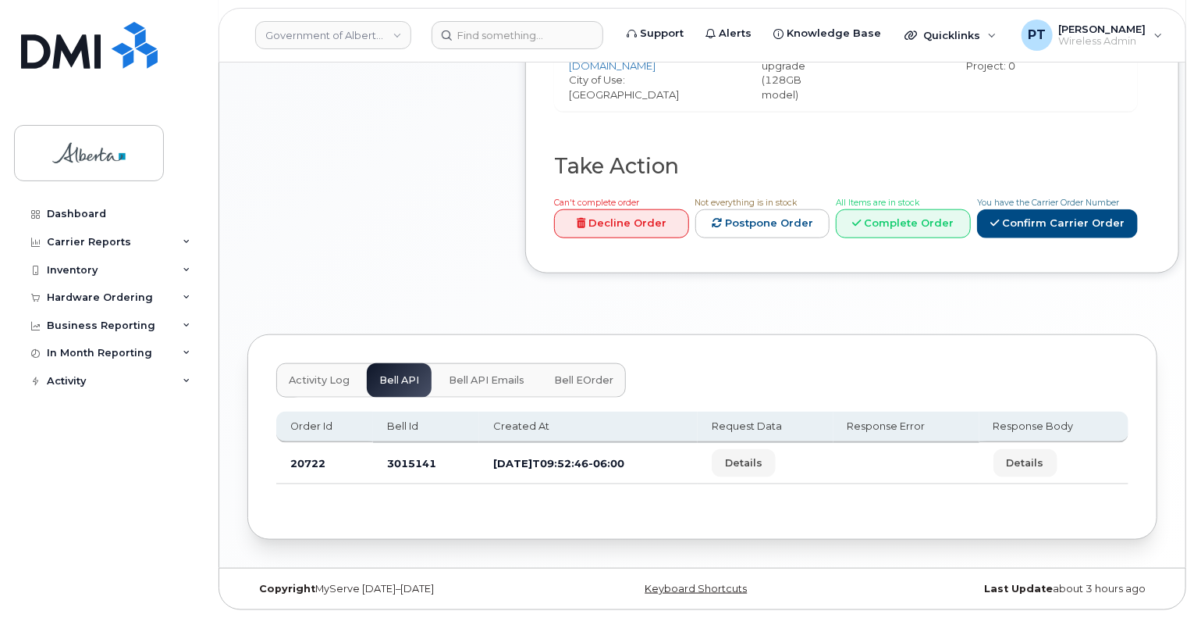
scroll to position [714, 0]
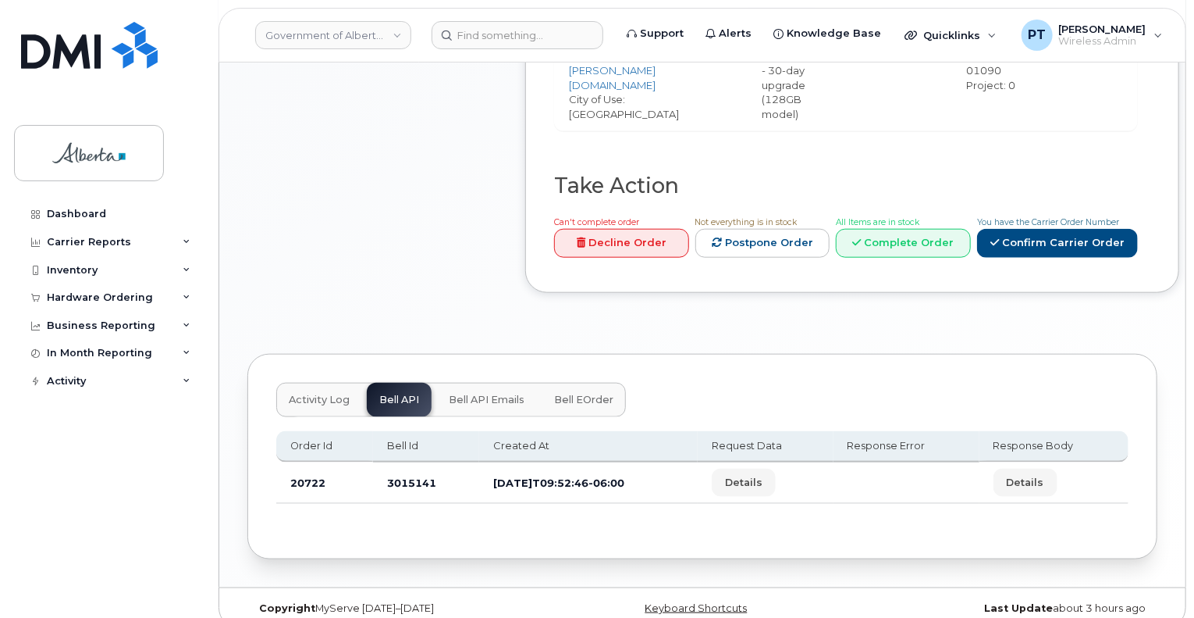
click at [397, 466] on td "3015141" at bounding box center [426, 482] width 106 height 41
copy td "3015141"
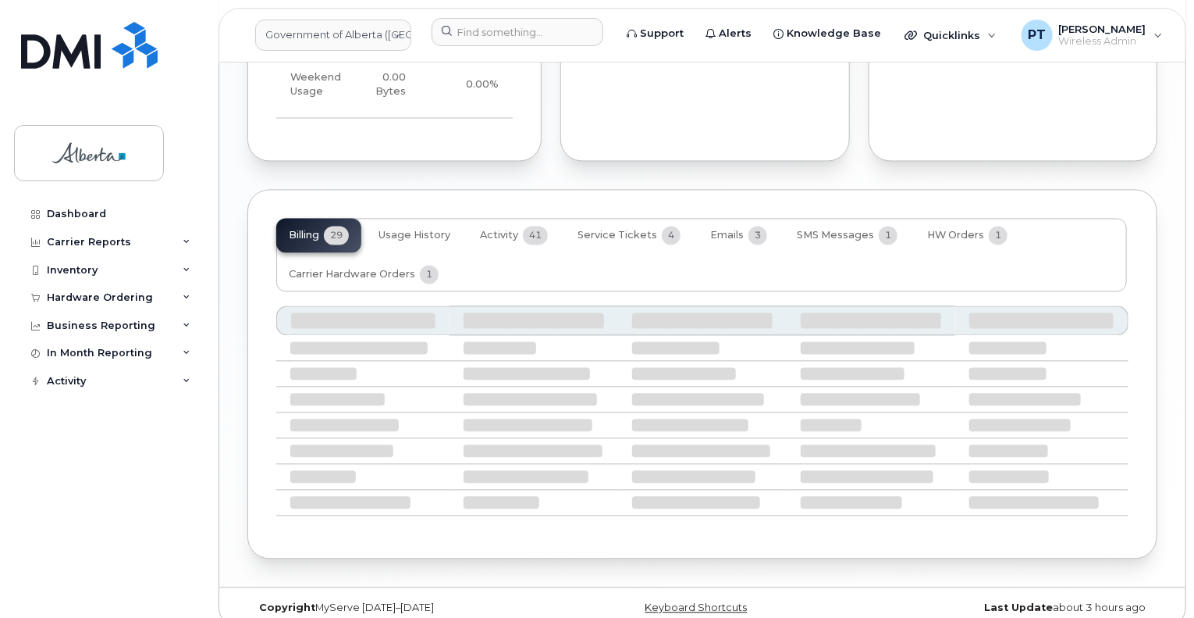
scroll to position [1519, 0]
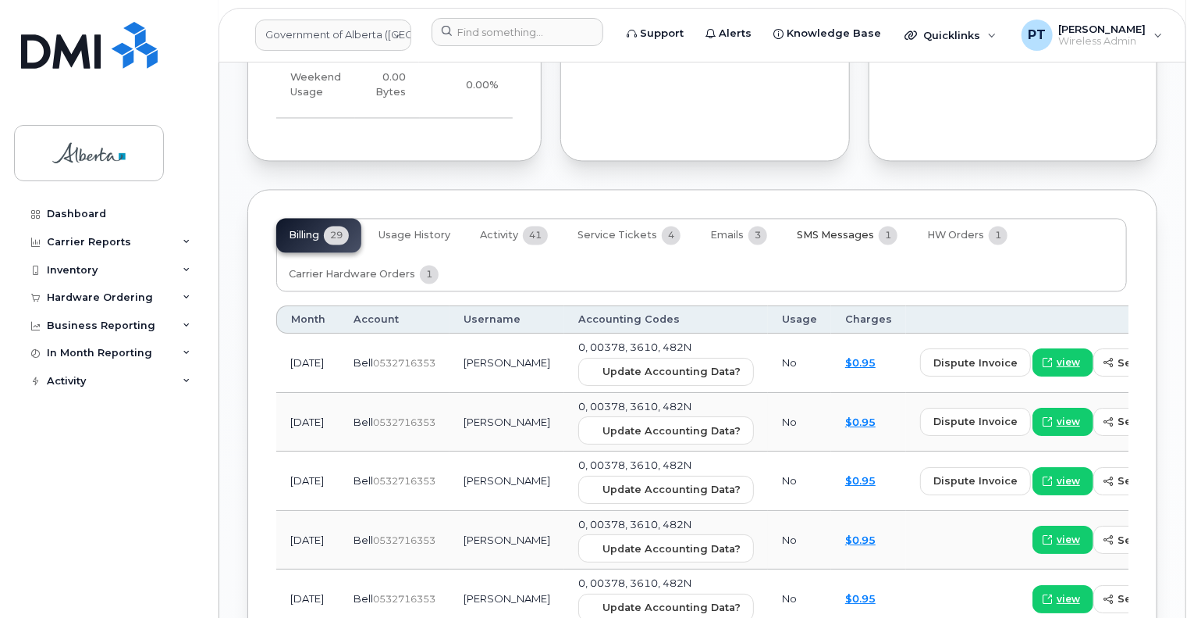
click at [833, 229] on span "SMS Messages" at bounding box center [835, 235] width 77 height 12
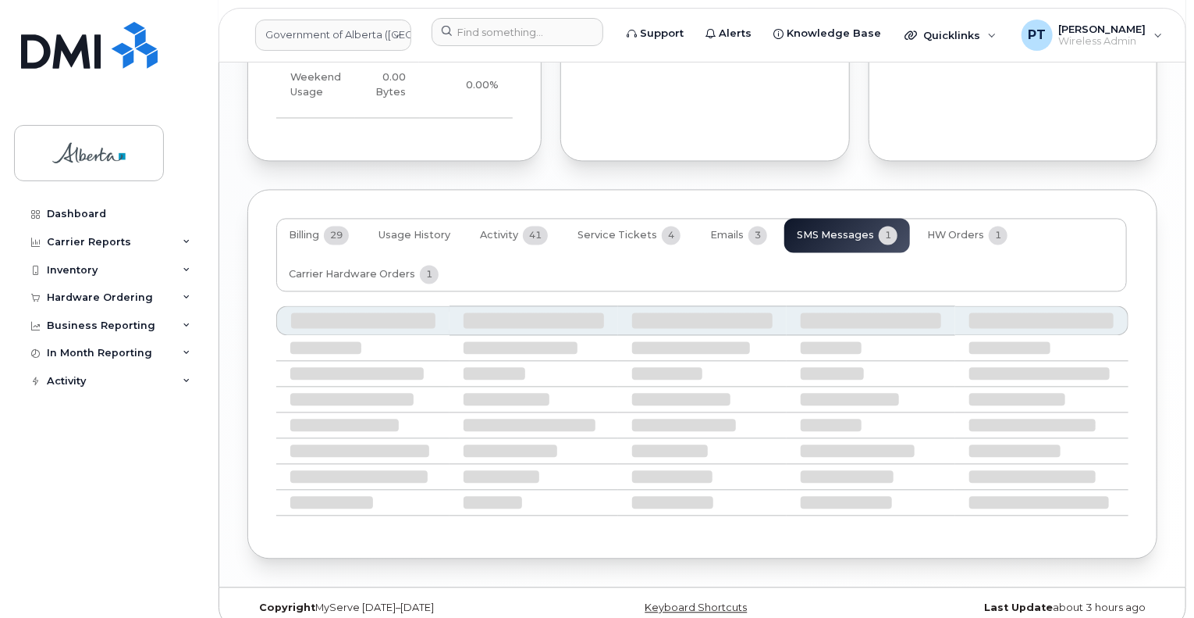
scroll to position [1381, 0]
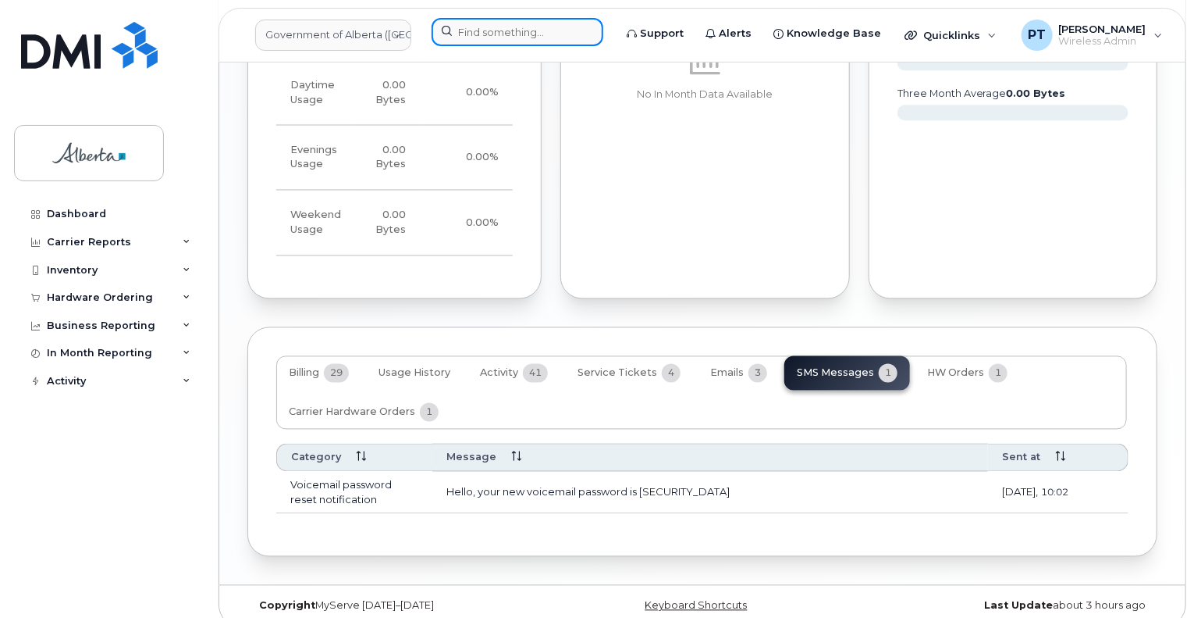
click at [481, 34] on input at bounding box center [518, 32] width 172 height 28
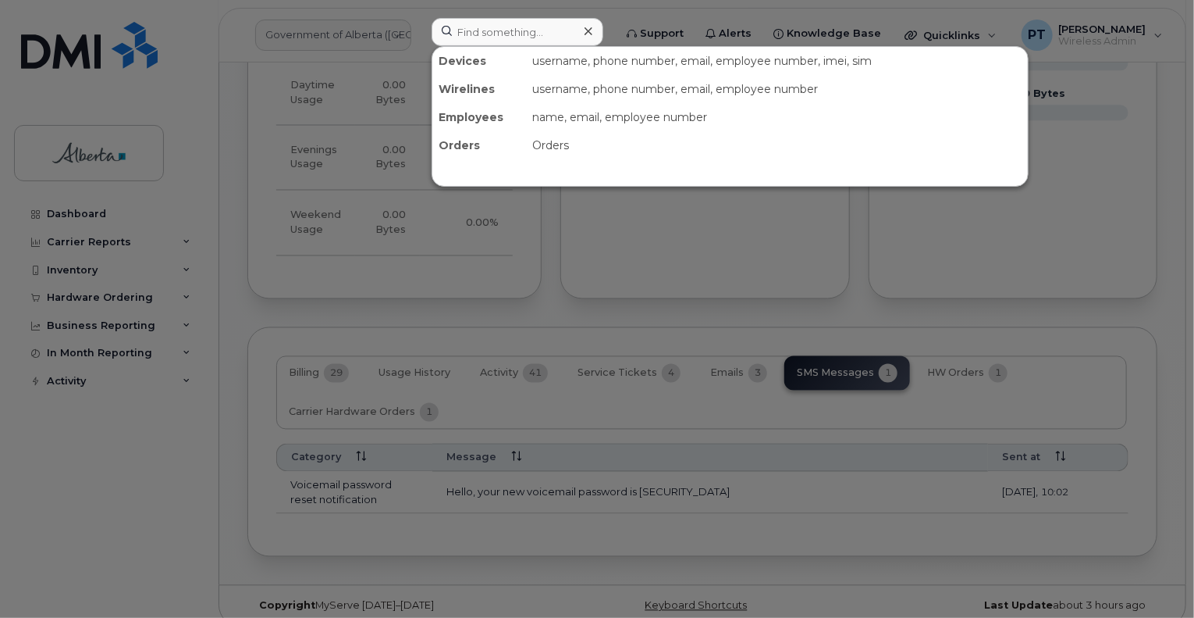
drag, startPoint x: 481, startPoint y: 34, endPoint x: 375, endPoint y: 219, distance: 214.0
click at [375, 219] on div at bounding box center [597, 309] width 1194 height 618
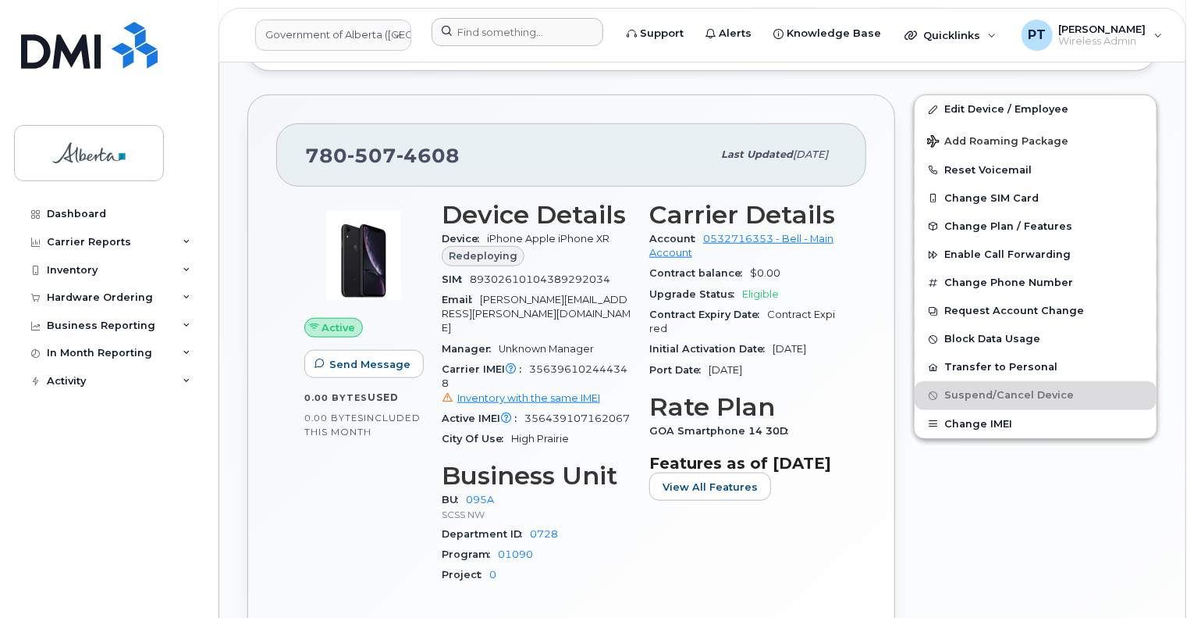
scroll to position [288, 0]
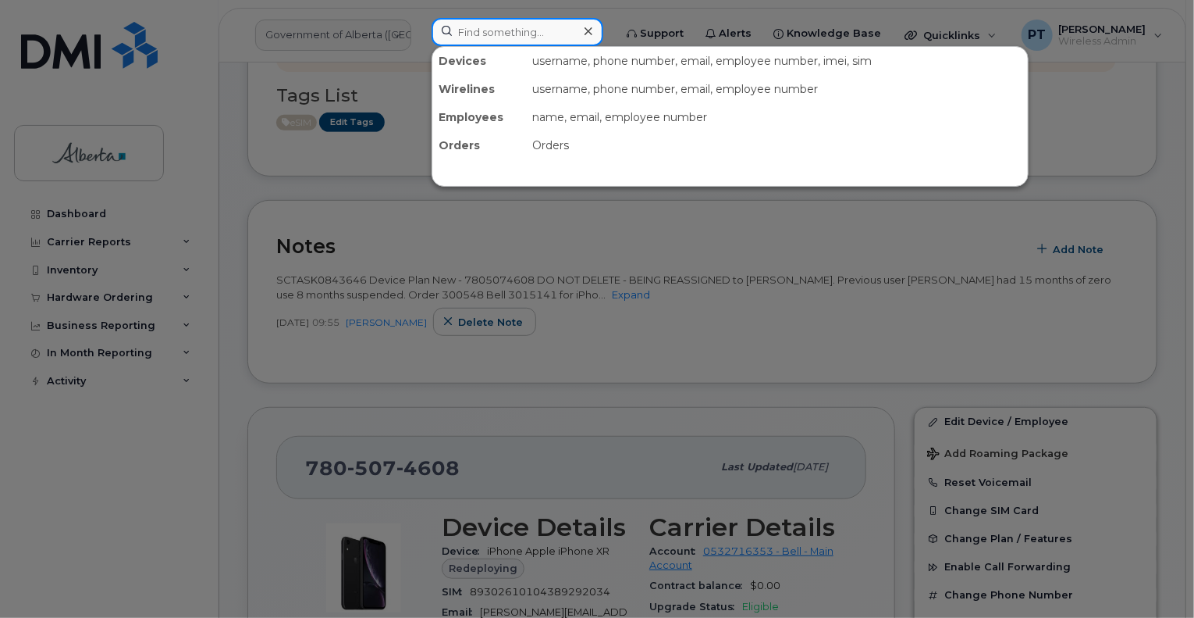
click at [518, 35] on input at bounding box center [518, 32] width 172 height 28
paste input "4038751543"
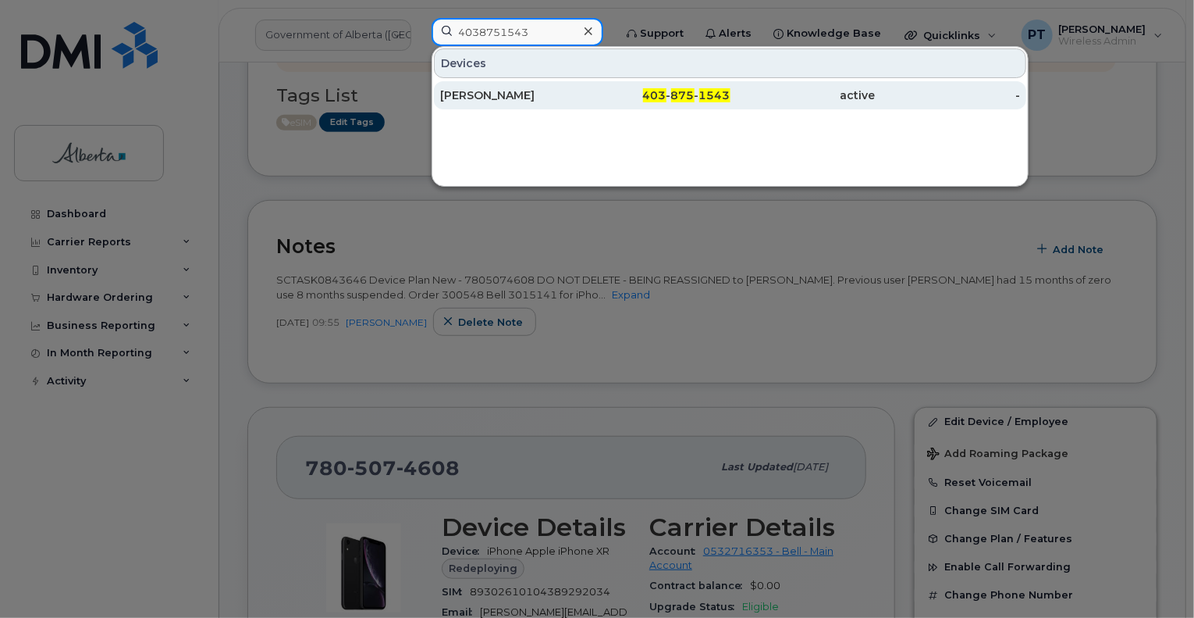
type input "4038751543"
click at [495, 96] on div "[PERSON_NAME]" at bounding box center [512, 95] width 145 height 16
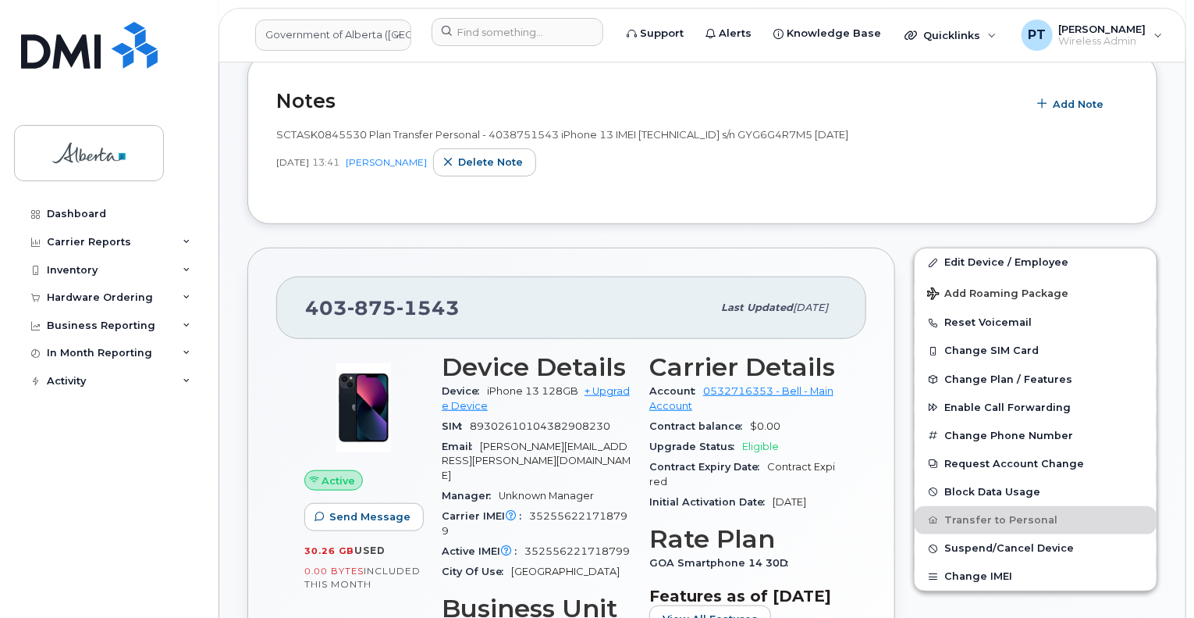
scroll to position [781, 0]
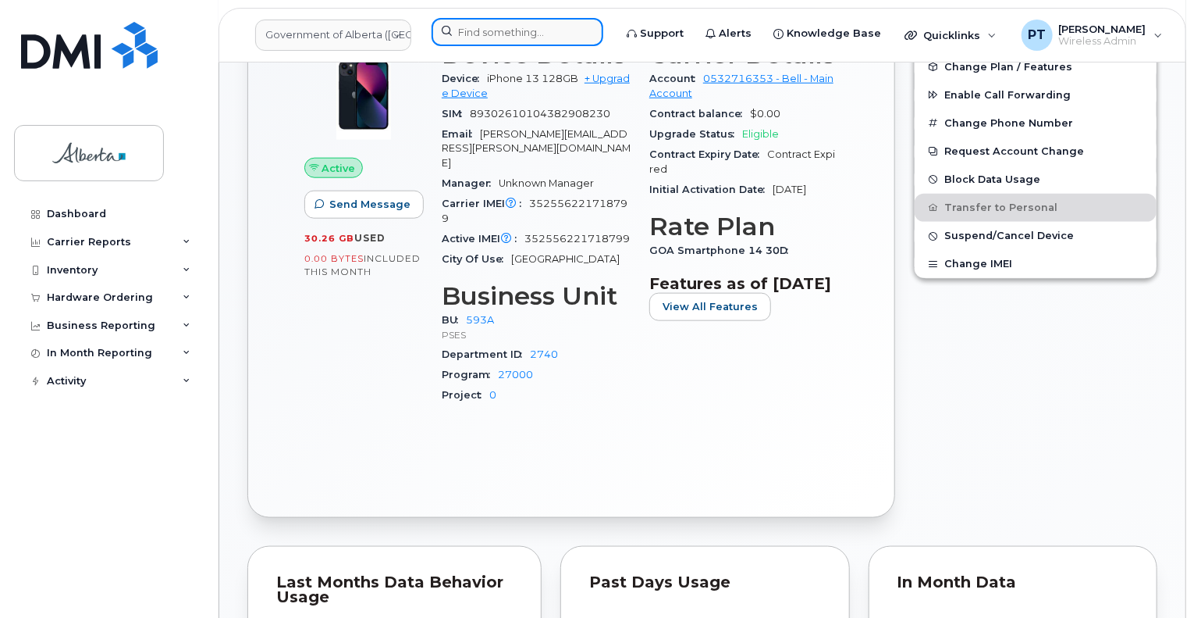
click at [546, 30] on input at bounding box center [518, 32] width 172 height 28
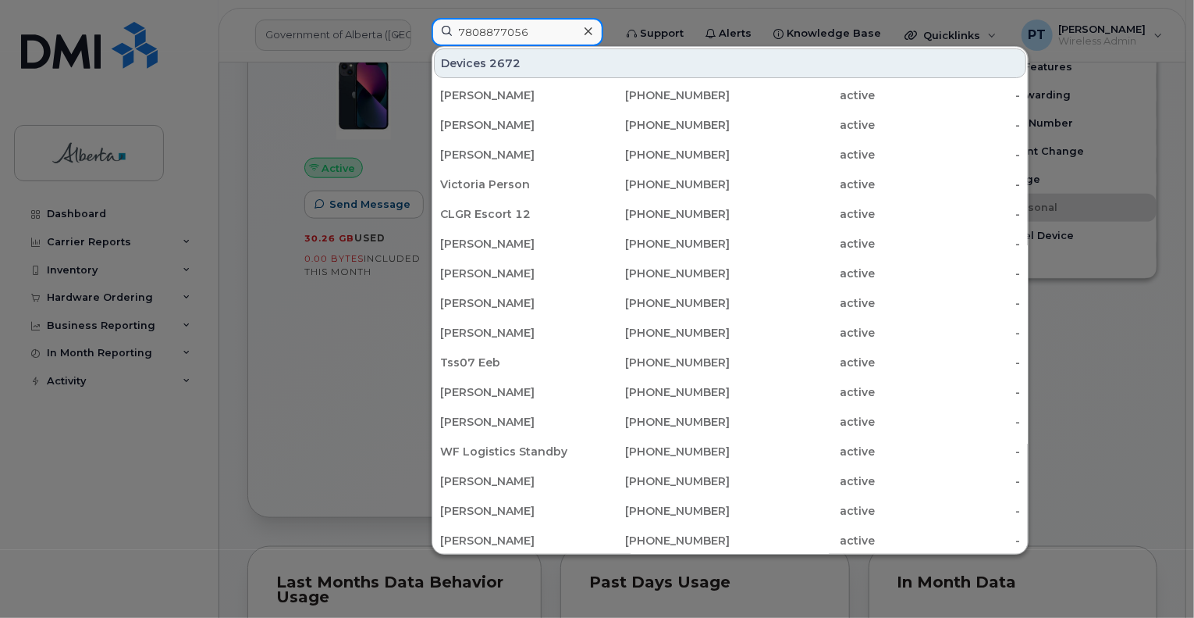
type input "7808877056"
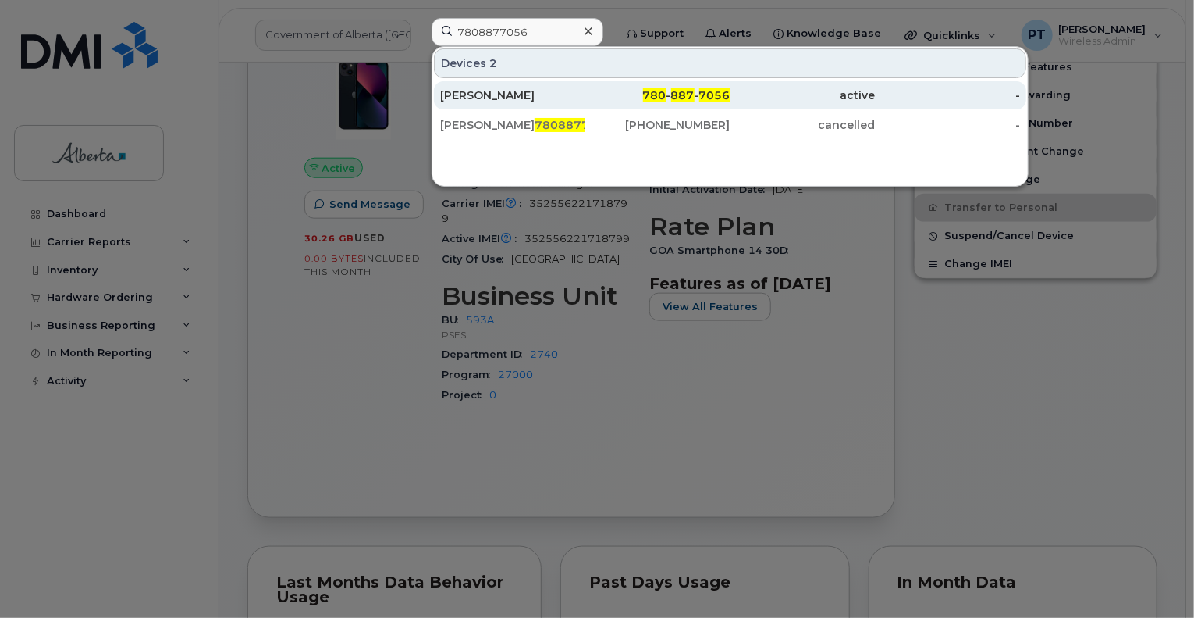
click at [493, 101] on div "[PERSON_NAME]" at bounding box center [512, 95] width 145 height 16
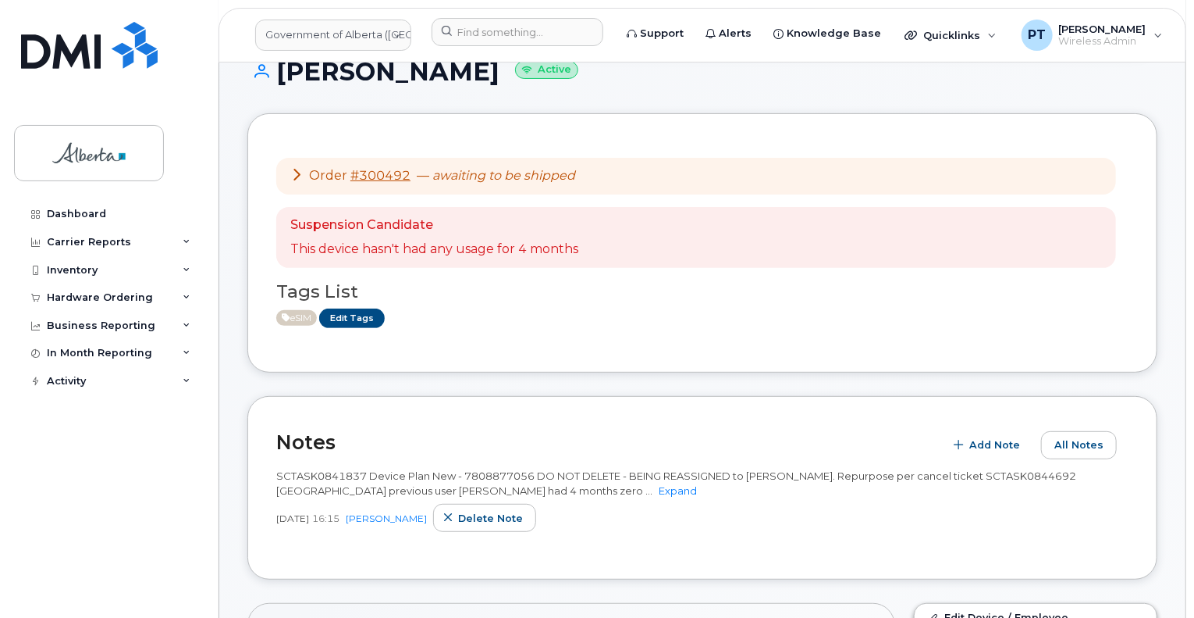
scroll to position [156, 0]
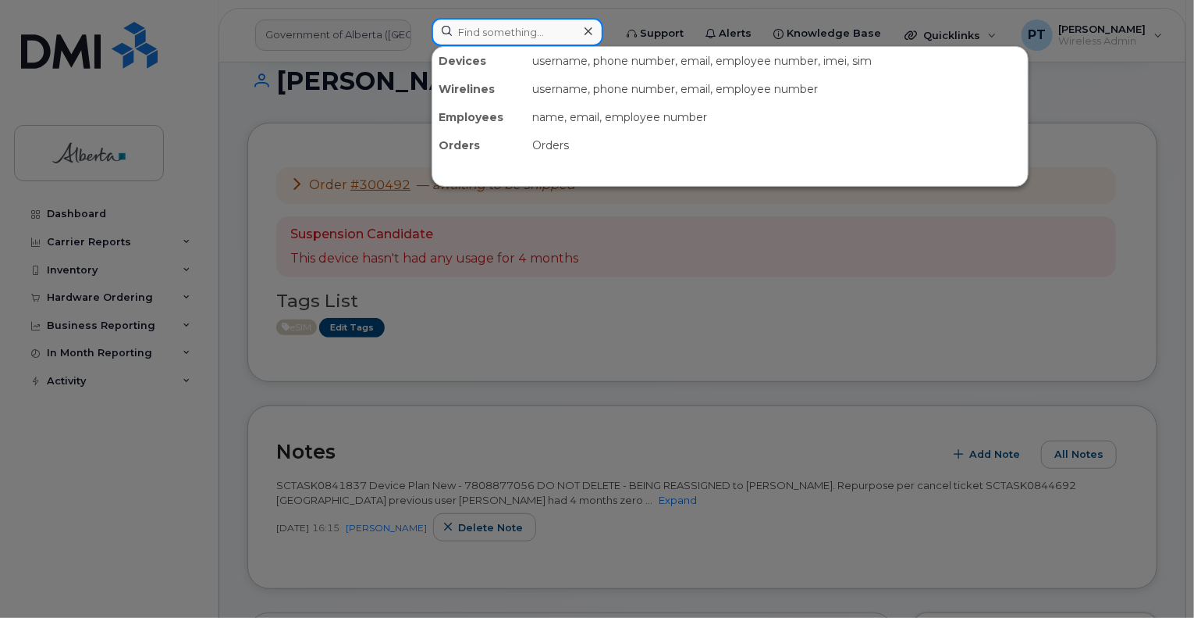
click at [475, 28] on input at bounding box center [518, 32] width 172 height 28
paste input "7809101046"
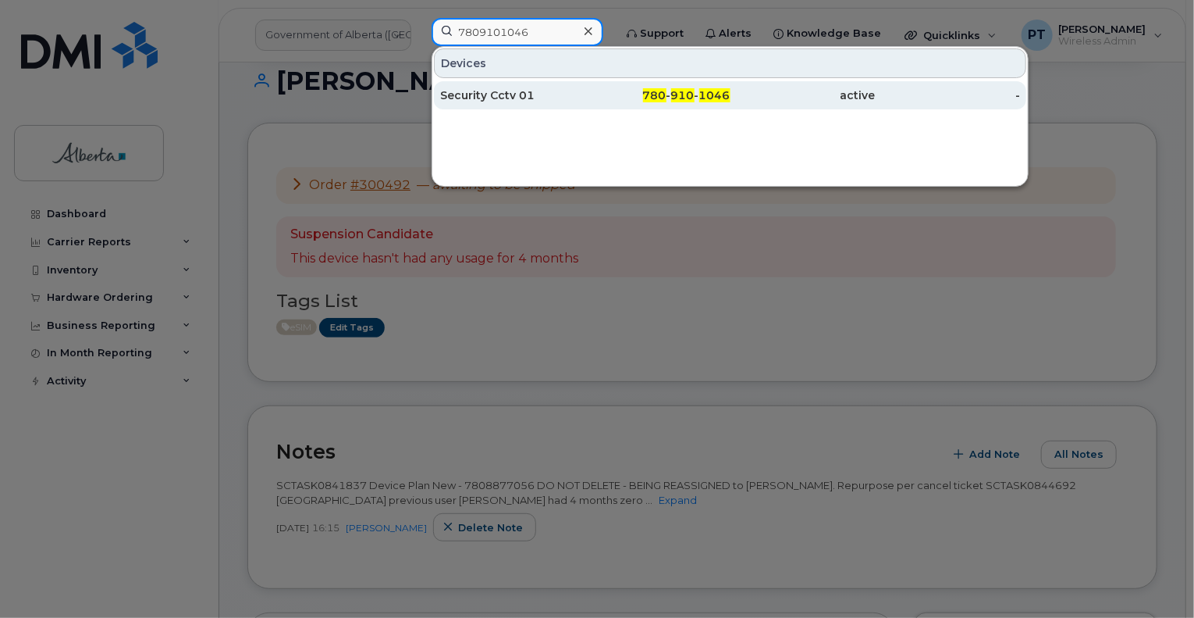
type input "7809101046"
click at [465, 95] on div "Security Cctv 01" at bounding box center [512, 95] width 145 height 16
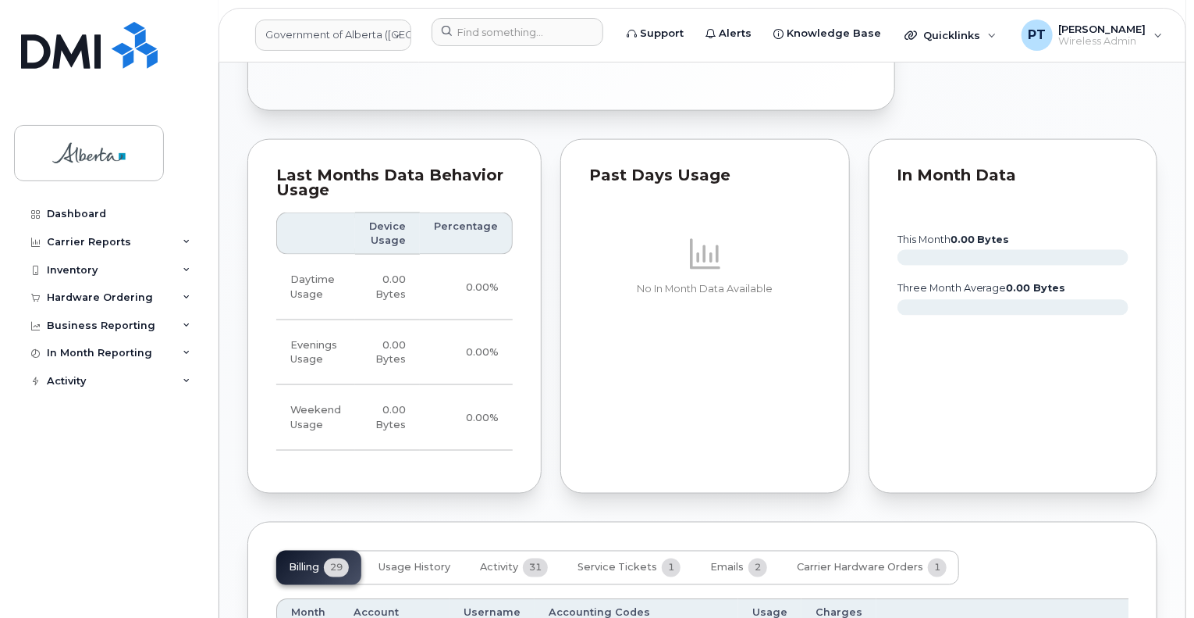
scroll to position [1405, 0]
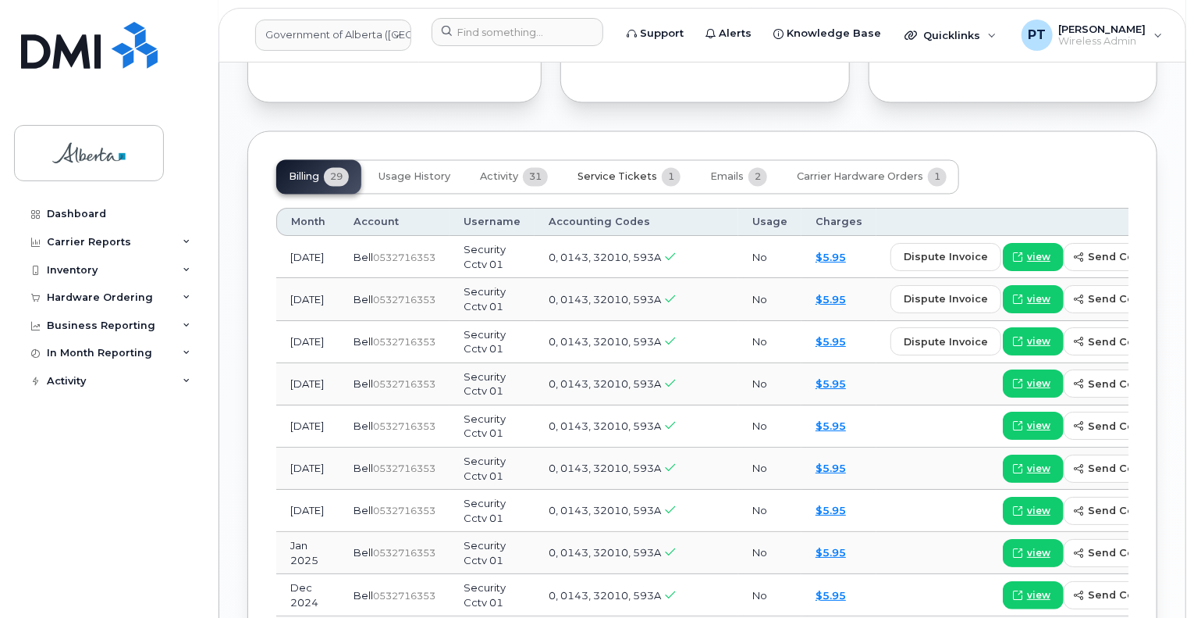
click at [621, 175] on span "Service Tickets" at bounding box center [618, 177] width 80 height 12
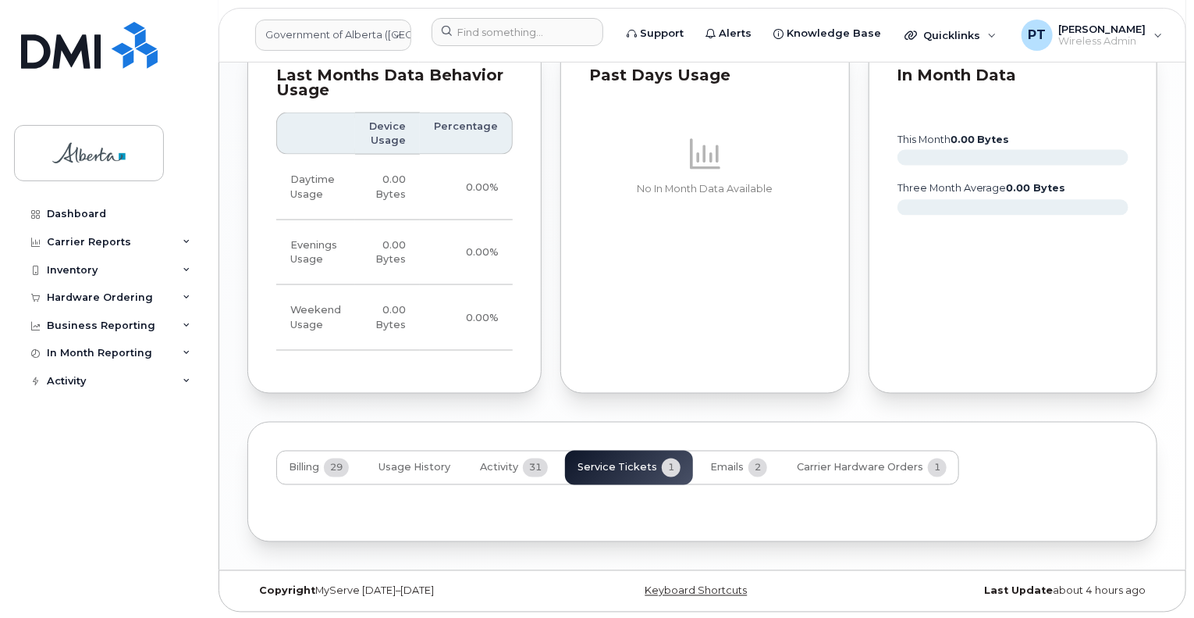
scroll to position [1183, 0]
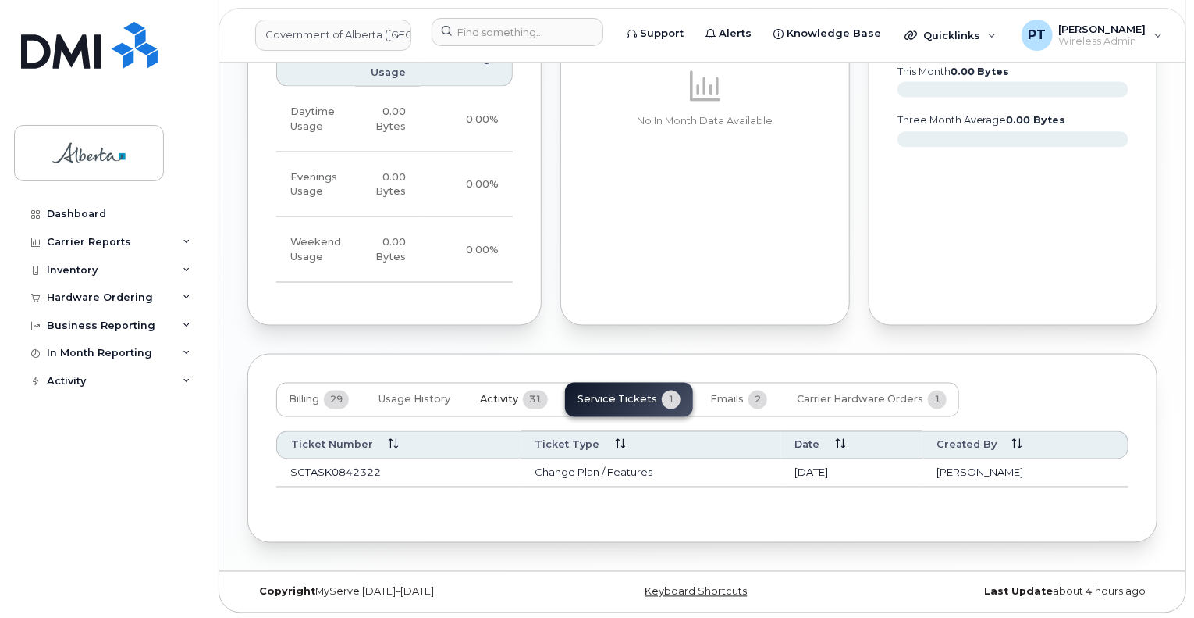
drag, startPoint x: 491, startPoint y: 396, endPoint x: 516, endPoint y: 390, distance: 25.6
click at [492, 396] on span "Activity" at bounding box center [499, 399] width 38 height 12
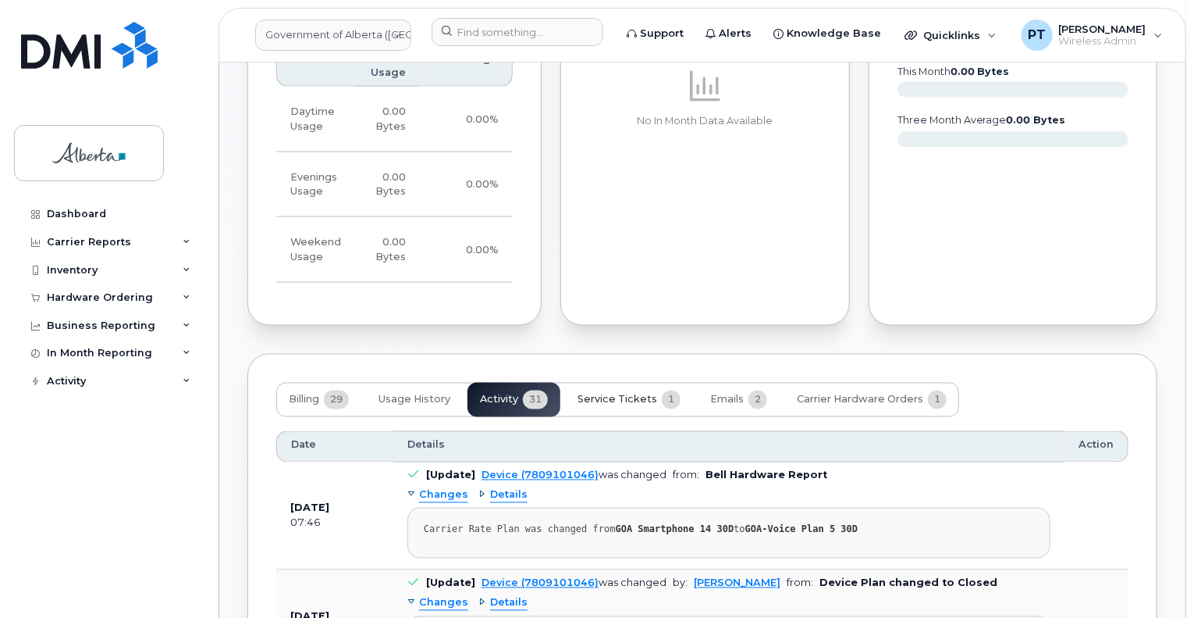
scroll to position [1261, 0]
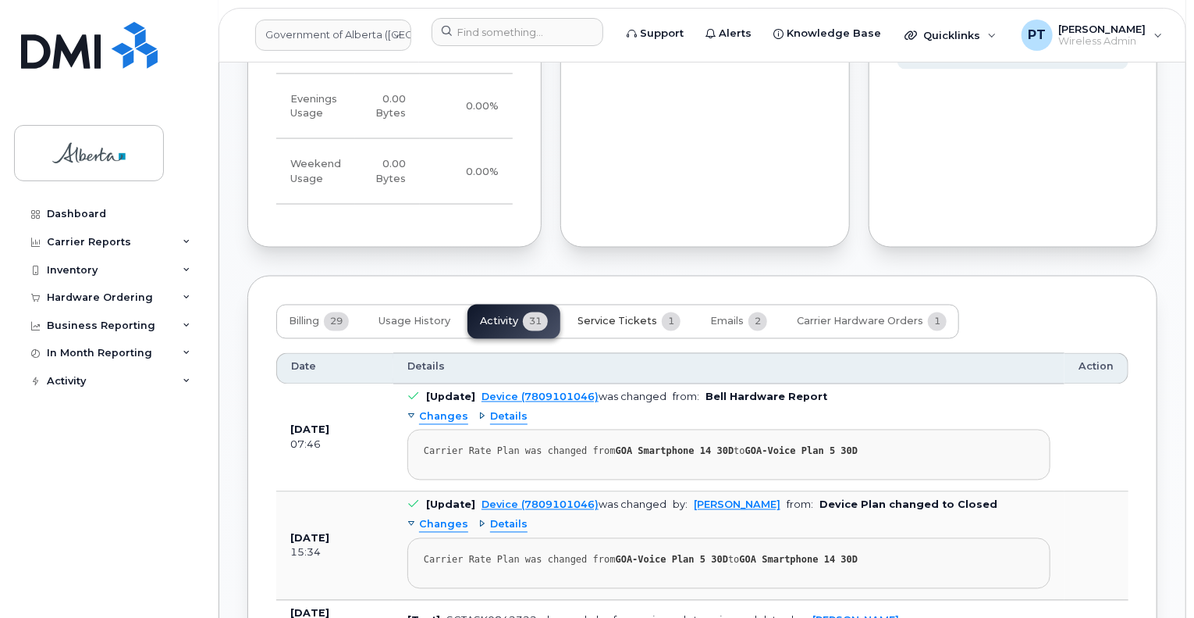
click at [626, 321] on span "Service Tickets" at bounding box center [618, 321] width 80 height 12
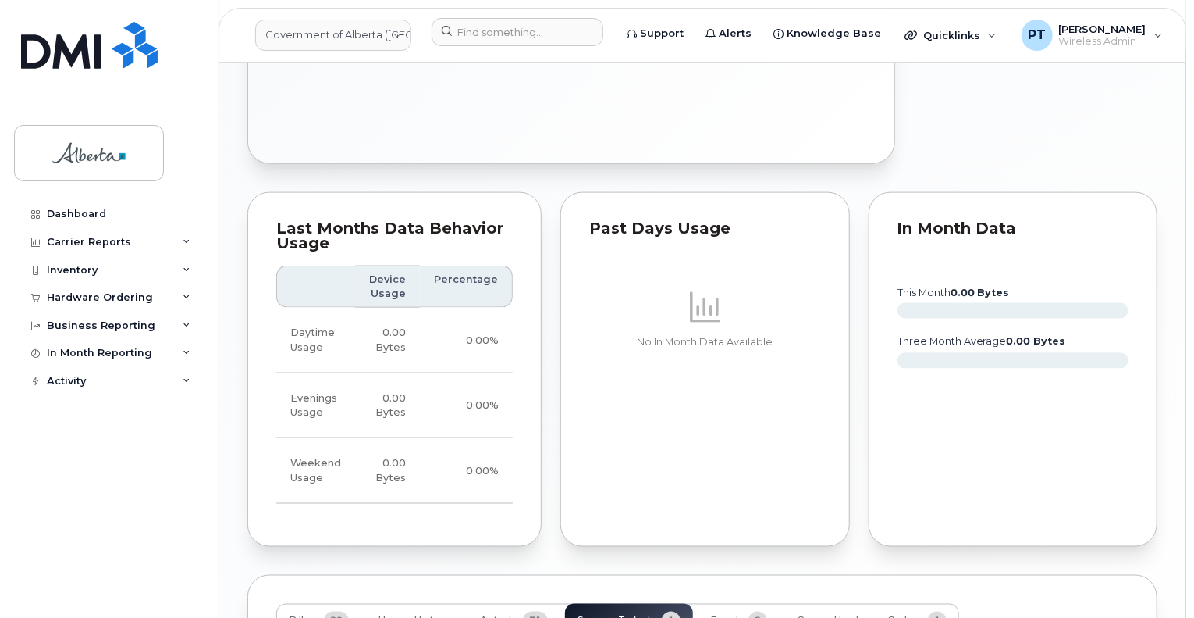
scroll to position [1183, 0]
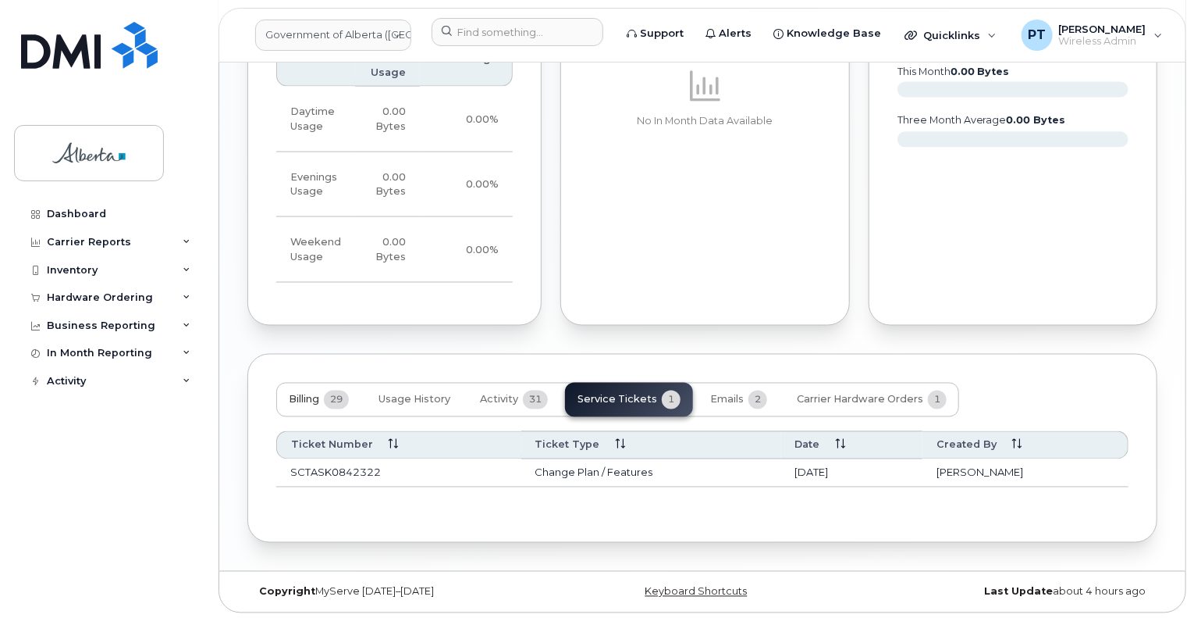
click at [294, 400] on span "Billing" at bounding box center [304, 399] width 30 height 12
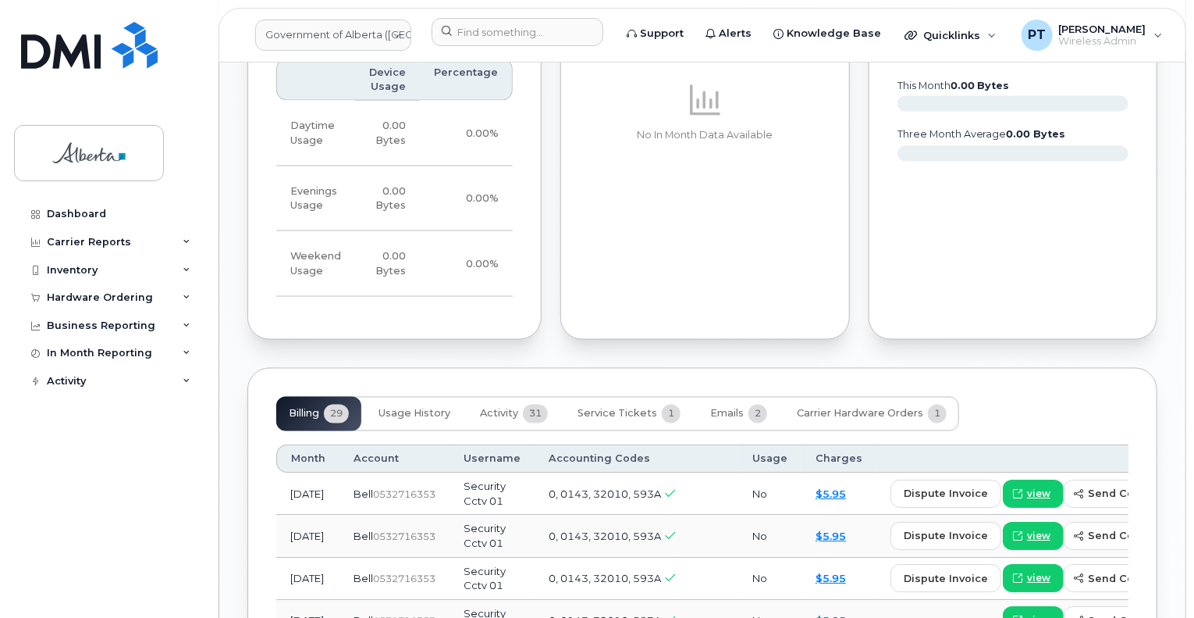
scroll to position [1091, 0]
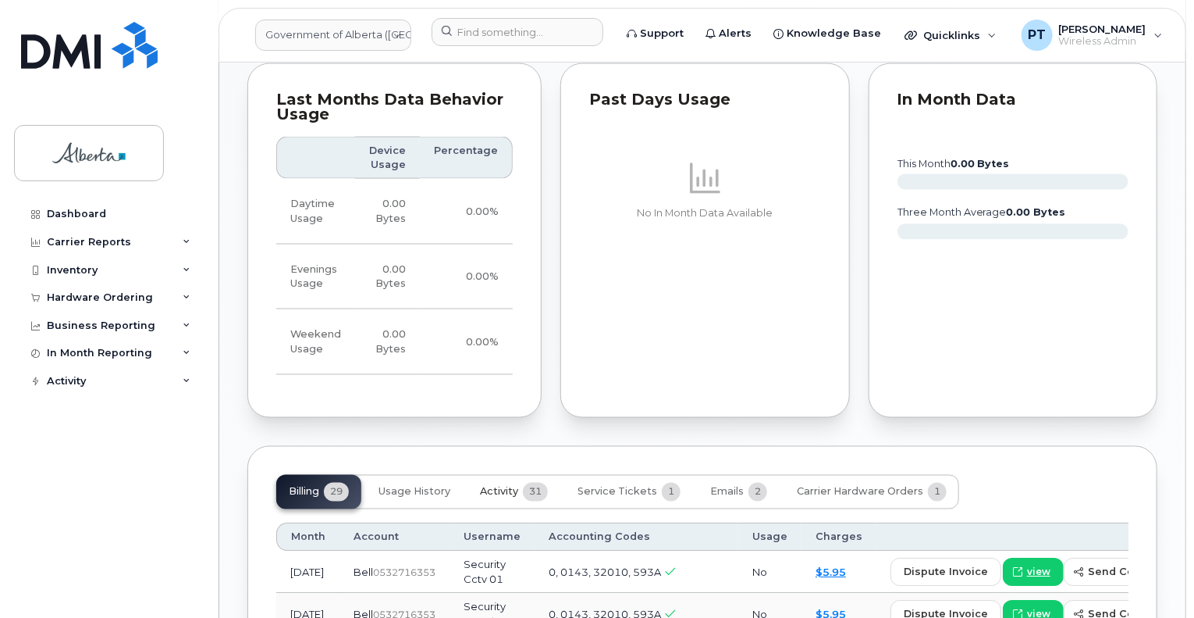
drag, startPoint x: 499, startPoint y: 492, endPoint x: 510, endPoint y: 473, distance: 21.7
click at [499, 489] on span "Activity" at bounding box center [499, 492] width 38 height 12
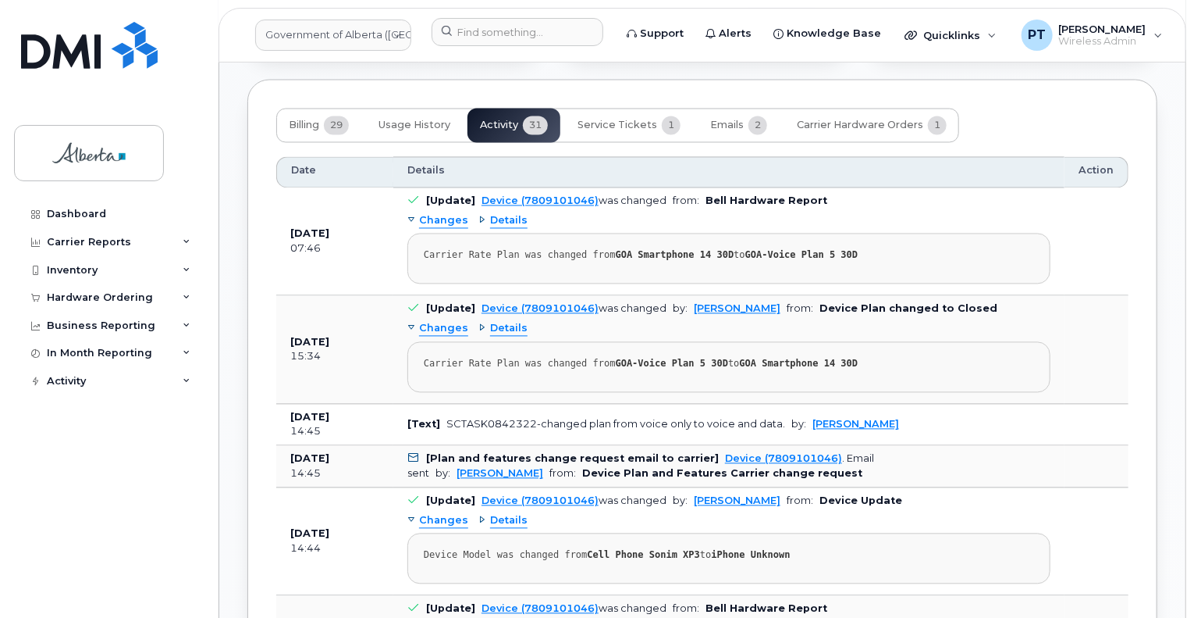
scroll to position [1481, 0]
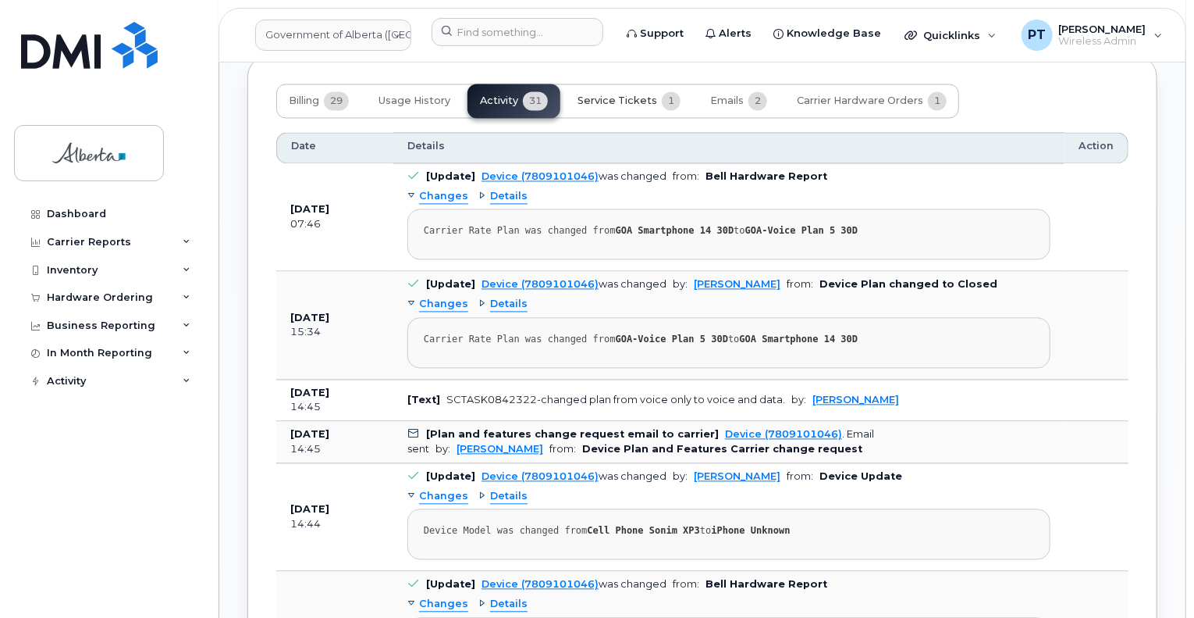
click at [615, 98] on span "Service Tickets" at bounding box center [618, 101] width 80 height 12
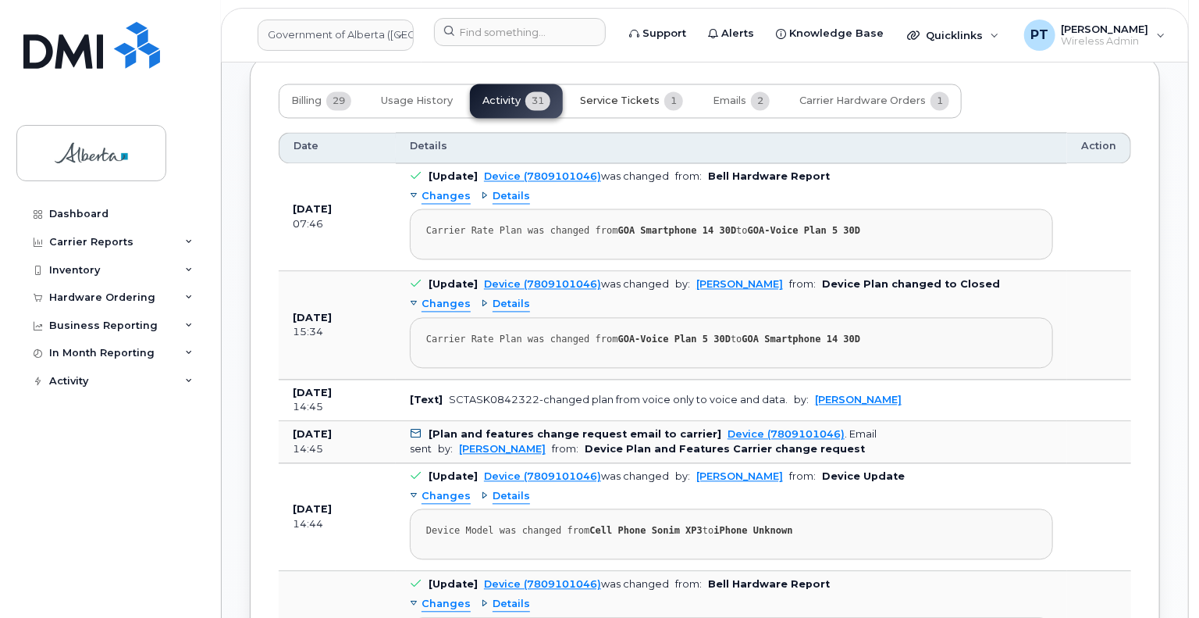
scroll to position [1183, 0]
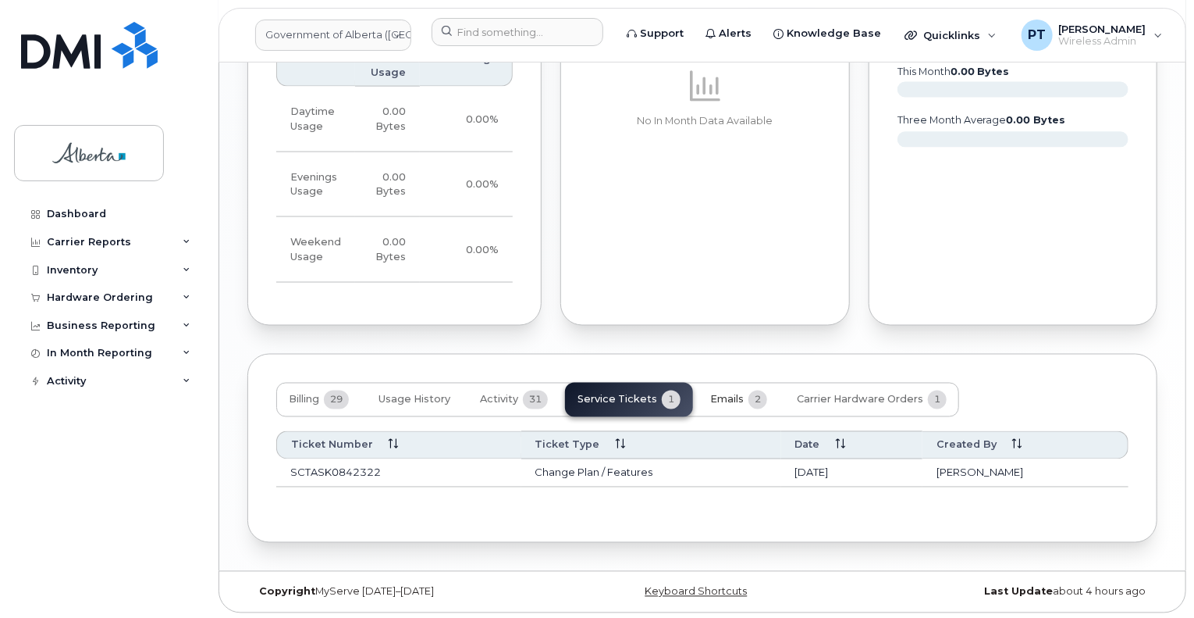
click at [736, 397] on span "Emails" at bounding box center [727, 399] width 34 height 12
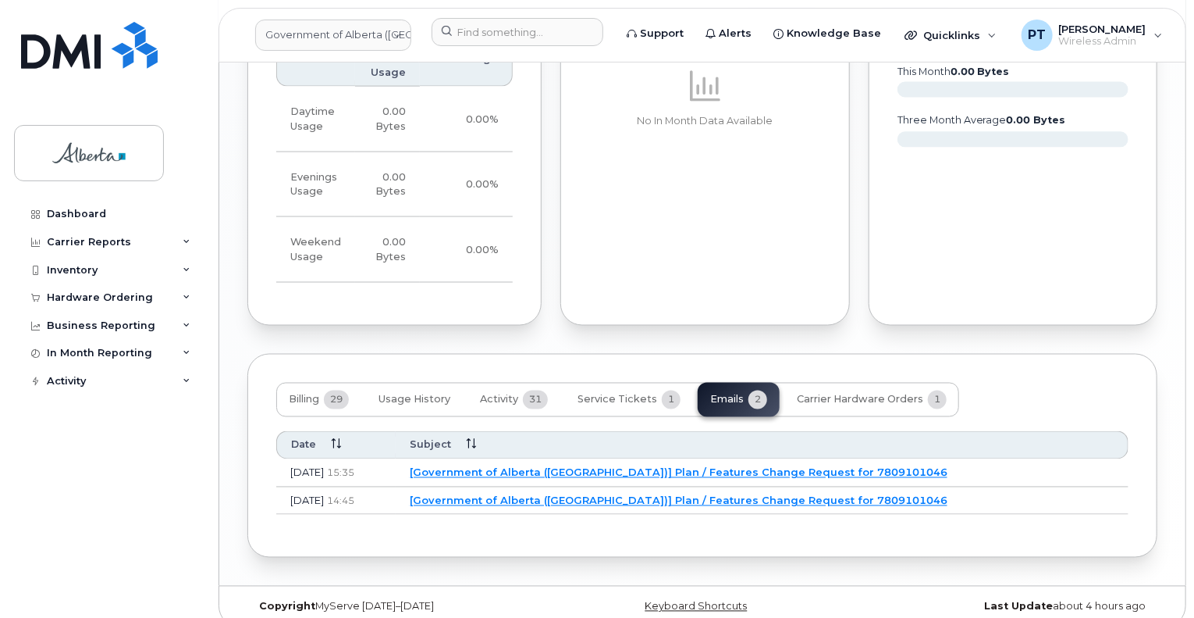
click at [520, 499] on link "[Government of Alberta (GOA)] Plan / Features Change Request for 7809101046" at bounding box center [679, 500] width 538 height 12
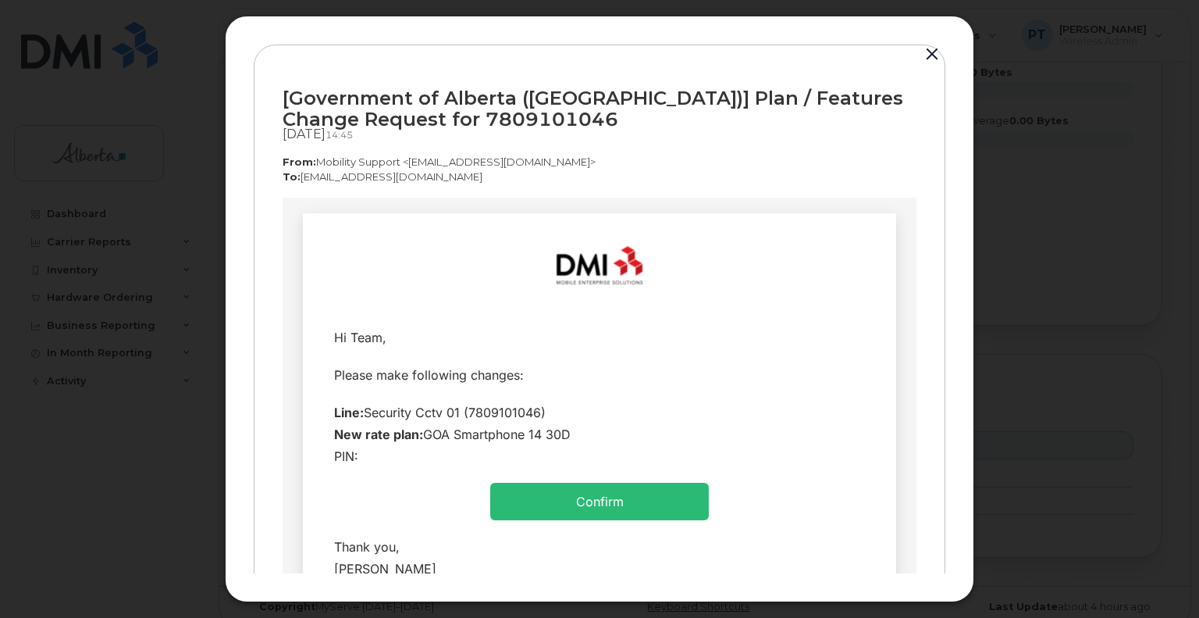
scroll to position [0, 0]
drag, startPoint x: 932, startPoint y: 52, endPoint x: 900, endPoint y: 73, distance: 37.9
click at [932, 53] on button "button" at bounding box center [931, 55] width 23 height 22
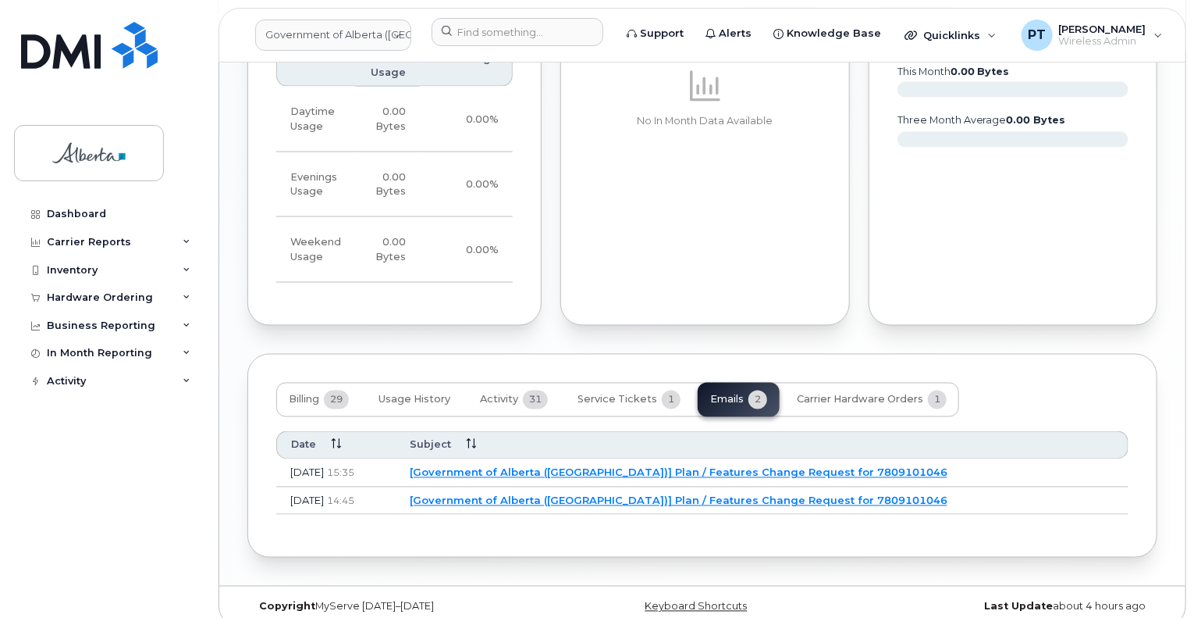
click at [555, 475] on link "[Government of Alberta (GOA)] Plan / Features Change Request for 7809101046" at bounding box center [679, 472] width 538 height 12
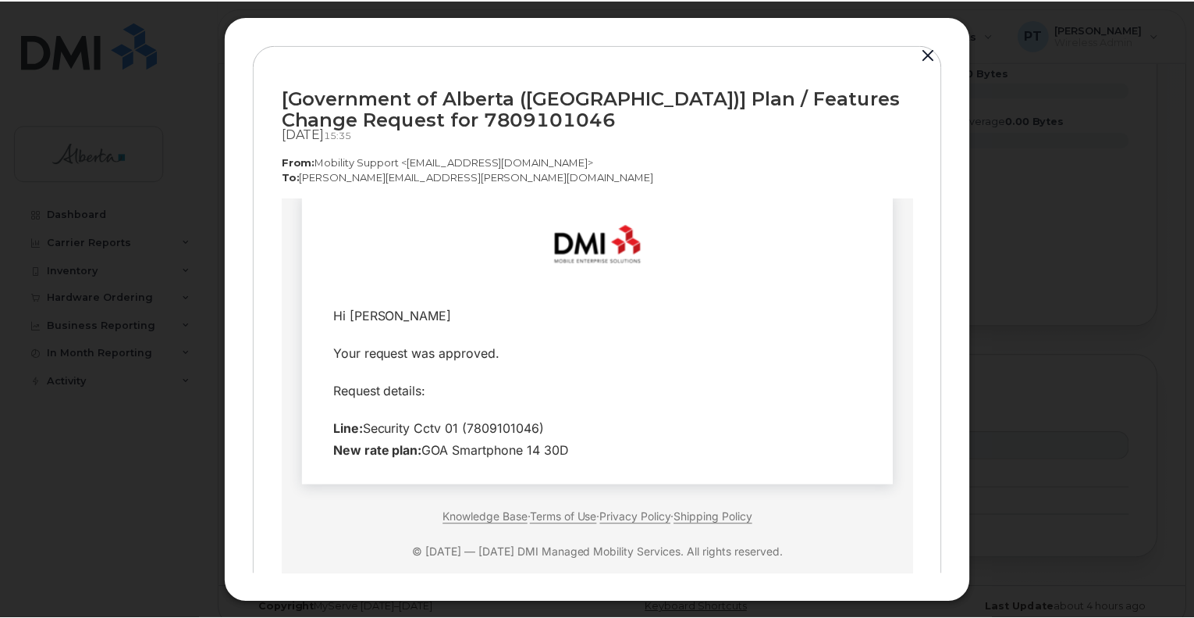
scroll to position [34, 0]
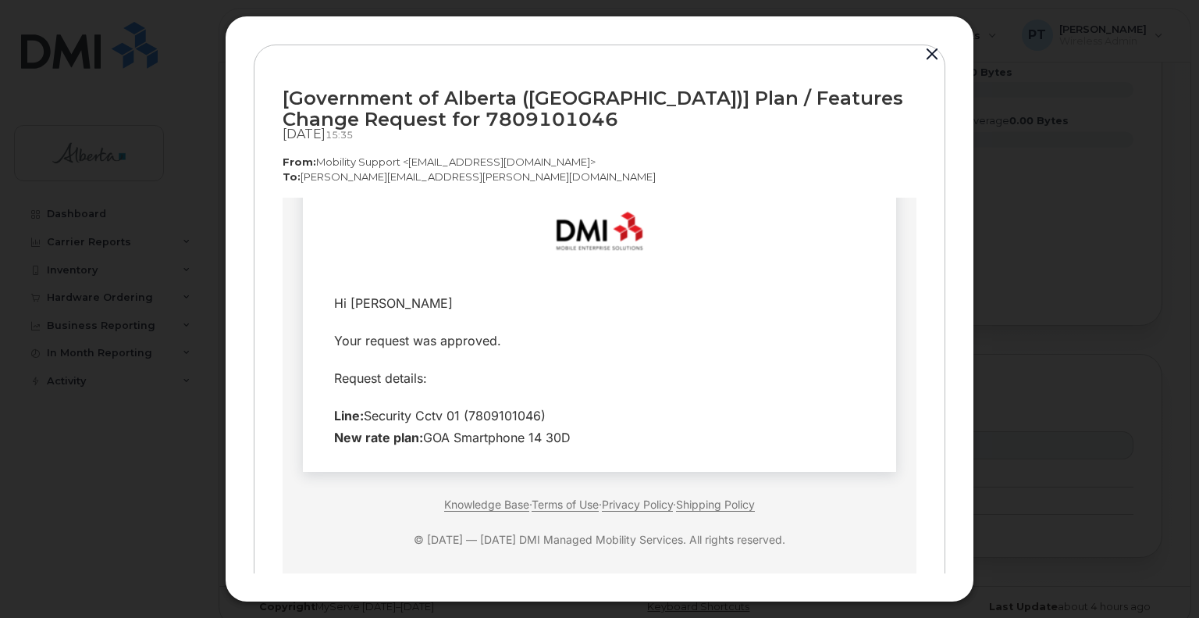
click at [927, 55] on button "button" at bounding box center [931, 55] width 23 height 22
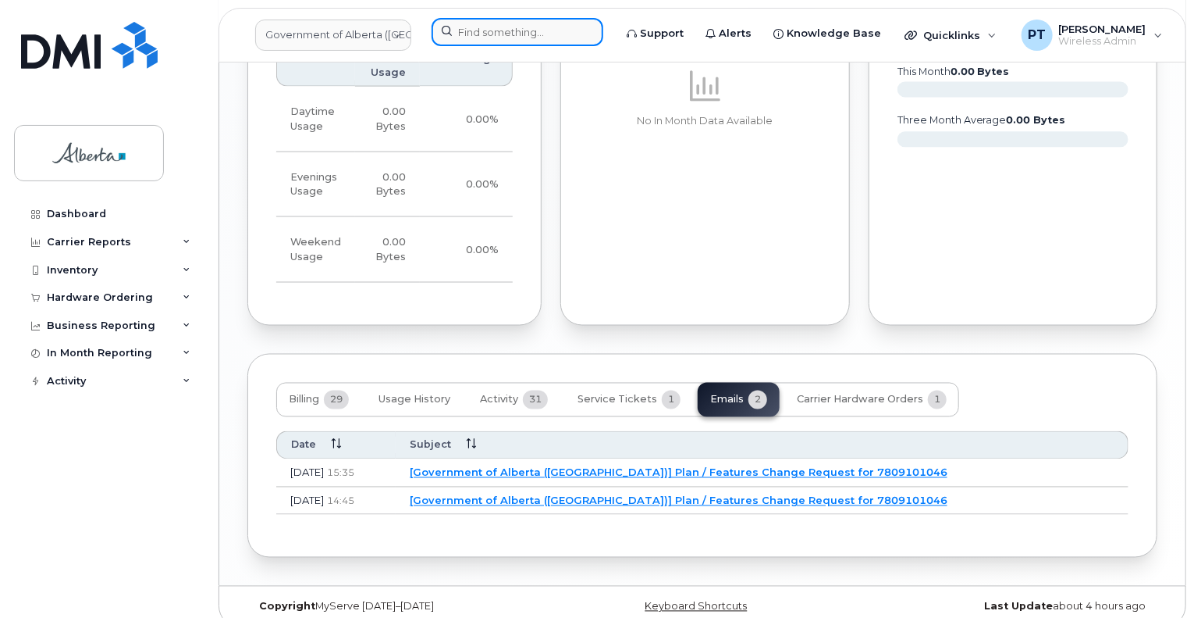
drag, startPoint x: 578, startPoint y: 31, endPoint x: 568, endPoint y: 30, distance: 10.2
click at [578, 31] on input at bounding box center [518, 32] width 172 height 28
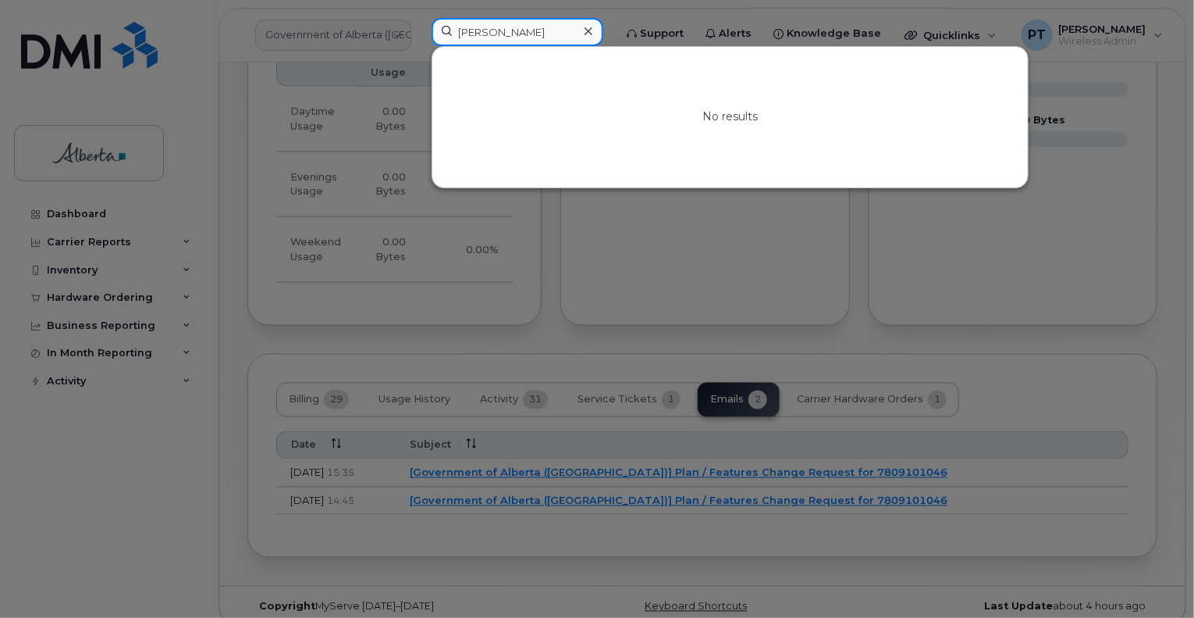
type input "lynn smid"
click at [593, 26] on icon at bounding box center [589, 31] width 8 height 12
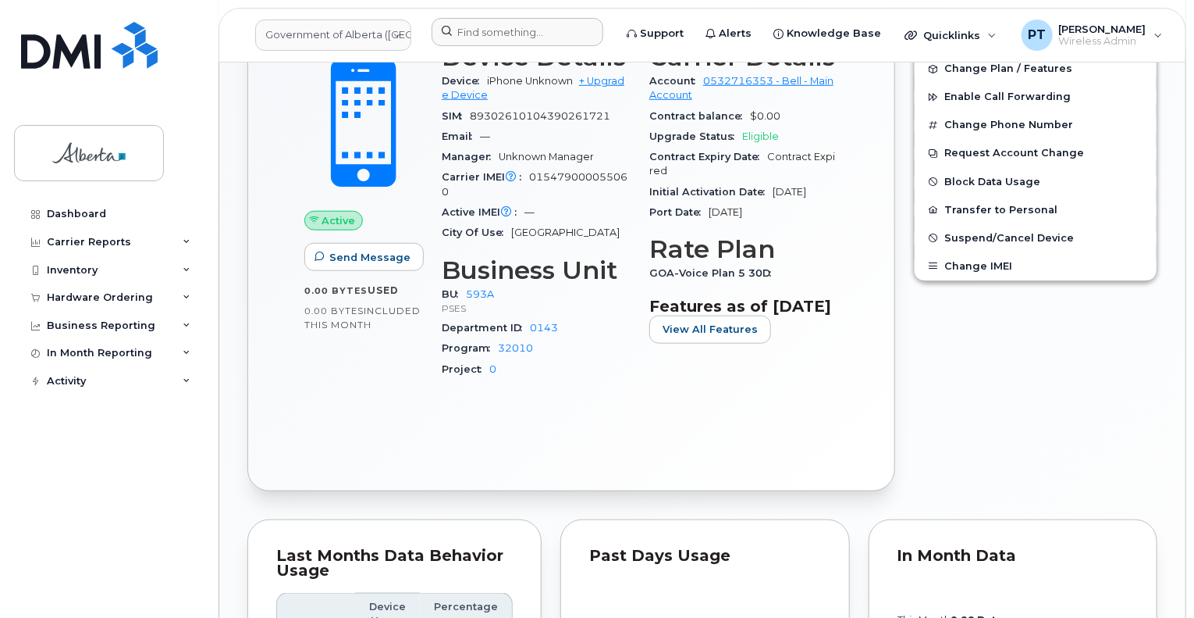
scroll to position [636, 0]
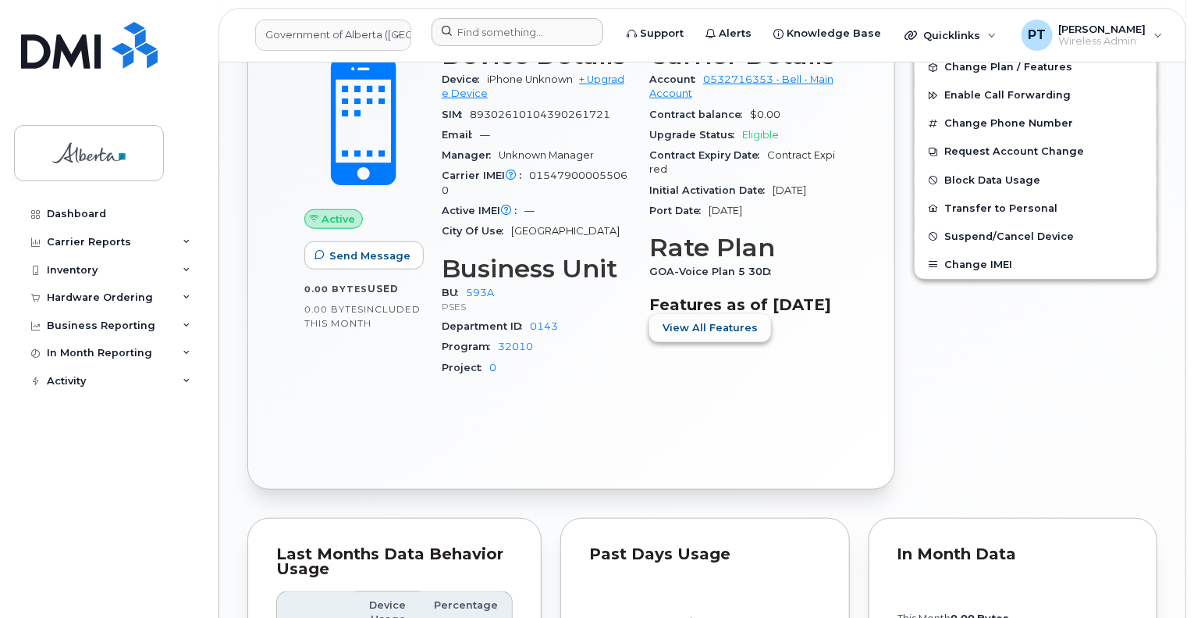
click at [744, 342] on button "View All Features" at bounding box center [711, 328] width 122 height 28
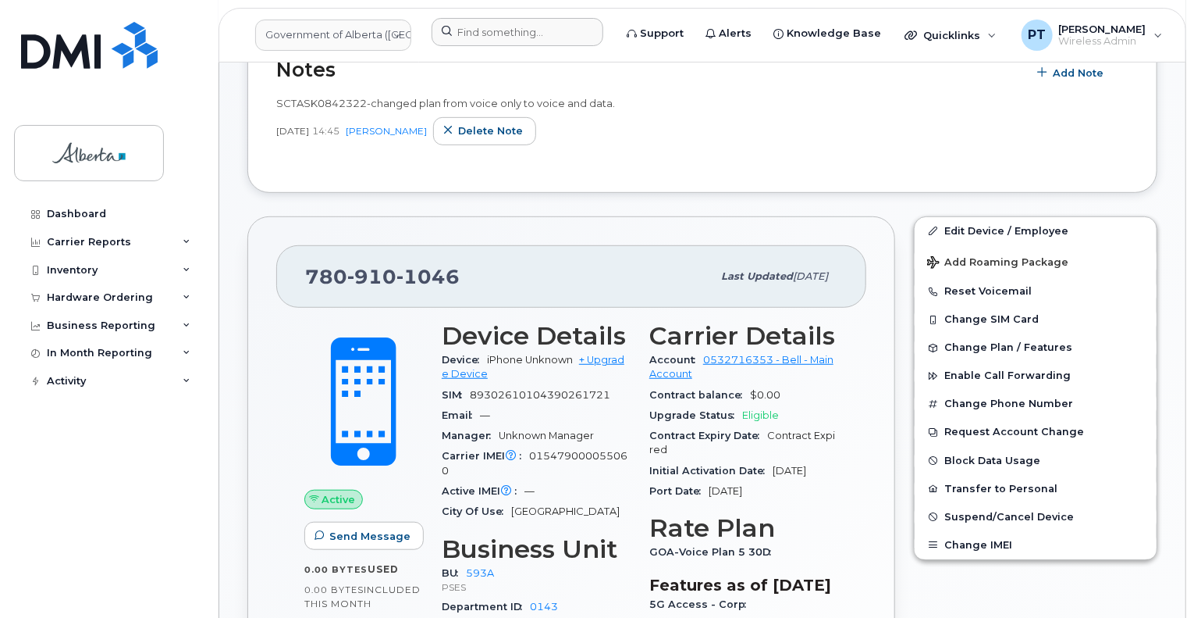
scroll to position [332, 0]
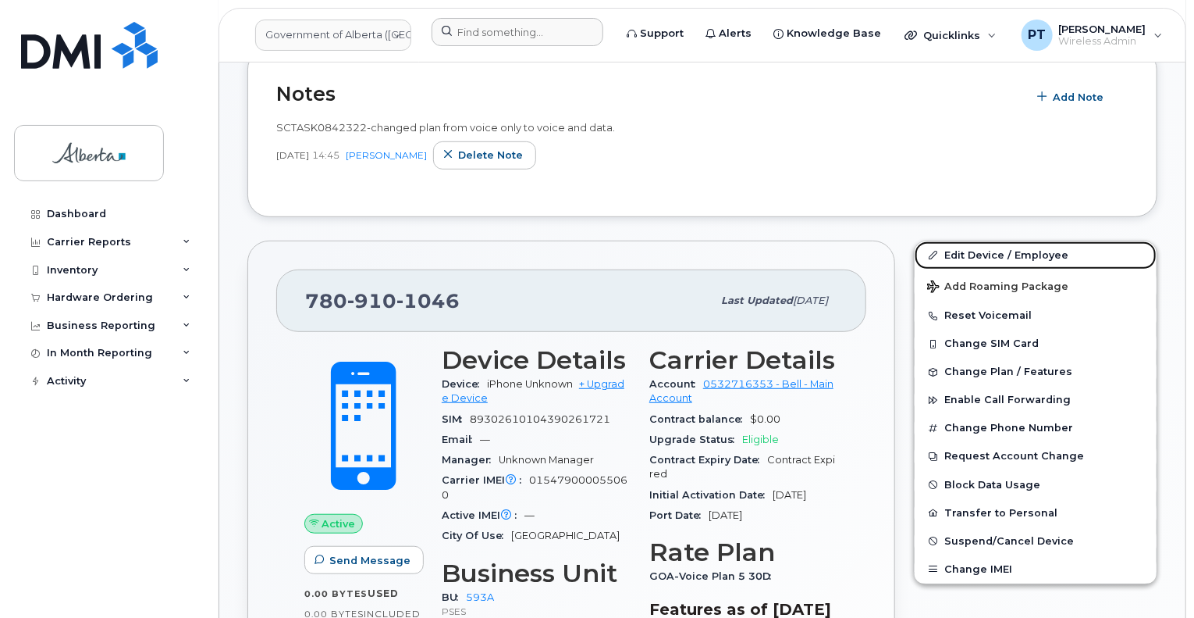
drag, startPoint x: 968, startPoint y: 253, endPoint x: 424, endPoint y: 296, distance: 545.8
click at [968, 253] on link "Edit Device / Employee" at bounding box center [1036, 255] width 242 height 28
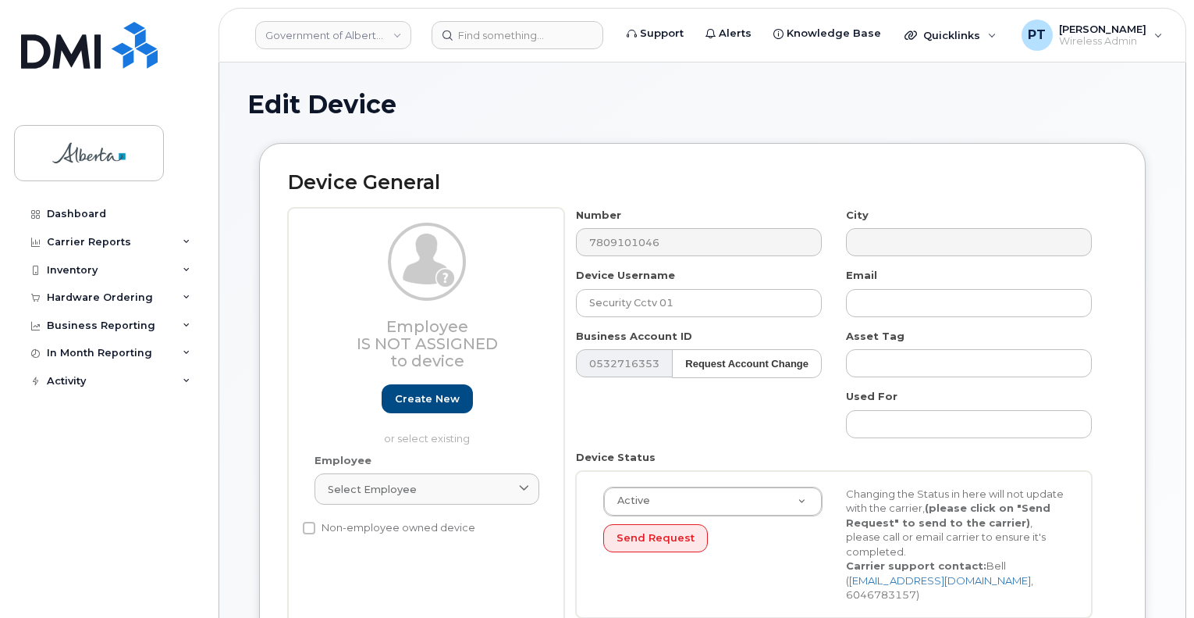
select select "4797682"
drag, startPoint x: 687, startPoint y: 308, endPoint x: 482, endPoint y: 294, distance: 205.8
click at [482, 294] on div "Employee Is not assigned to device Create new or select existing Employee Selec…" at bounding box center [702, 419] width 829 height 422
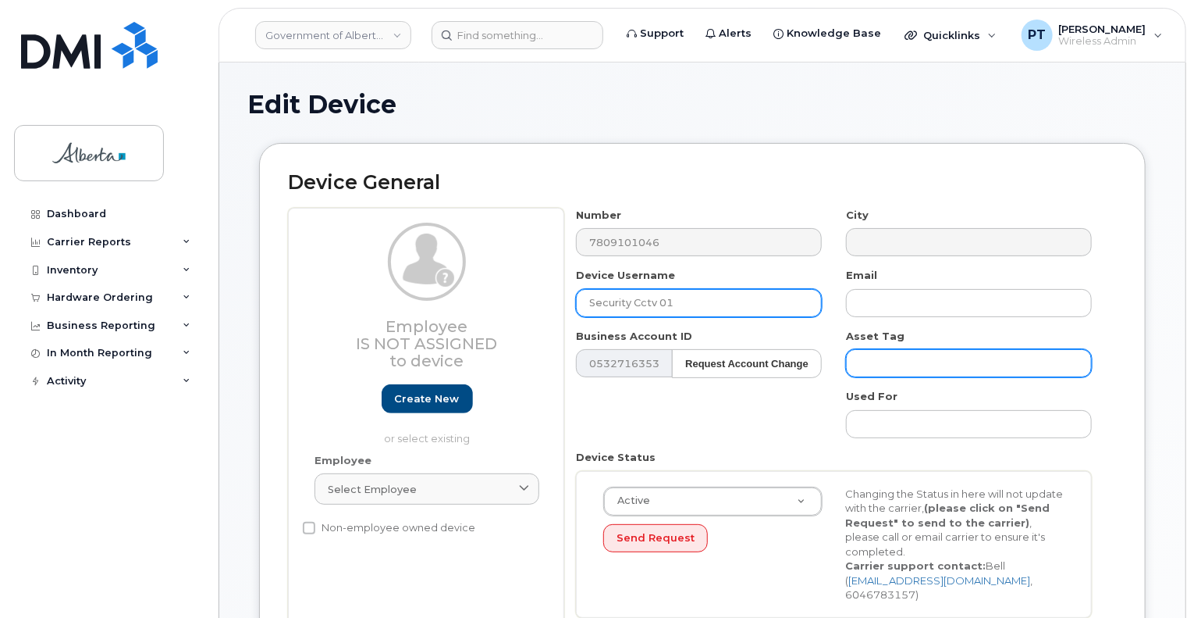
paste input "Lynn Smid"
type input "Lynn Smid"
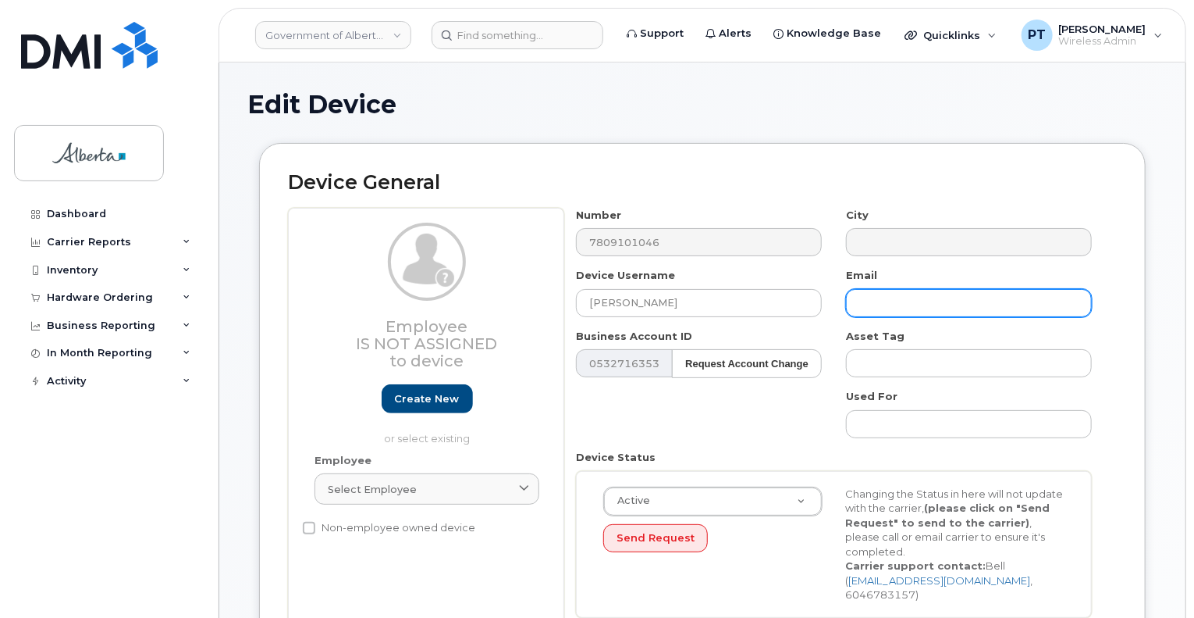
click at [927, 290] on input "text" at bounding box center [969, 303] width 246 height 28
paste input "Lynn.Smid@gov.ab.ca"
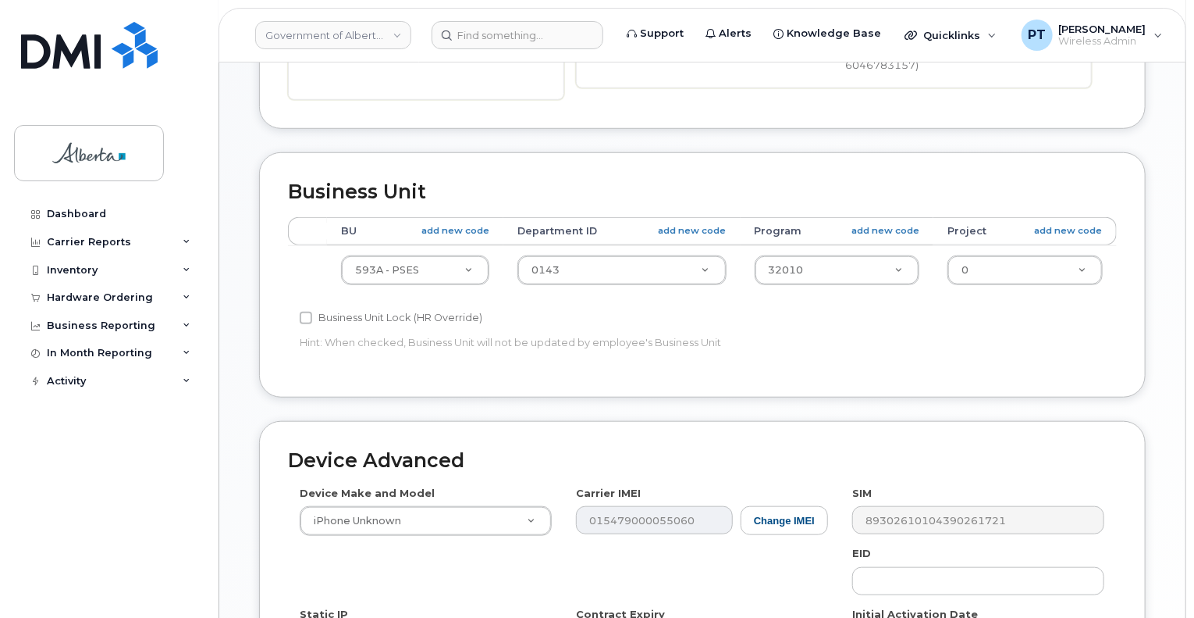
scroll to position [546, 0]
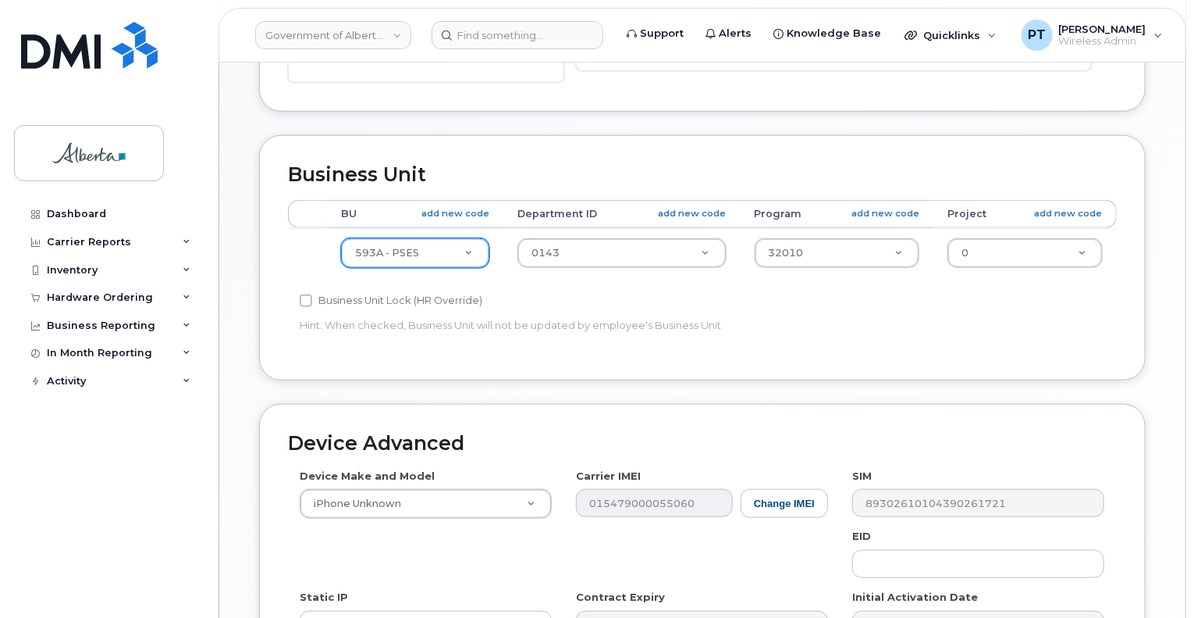
type input "Lynn.Smid@gov.ab.ca"
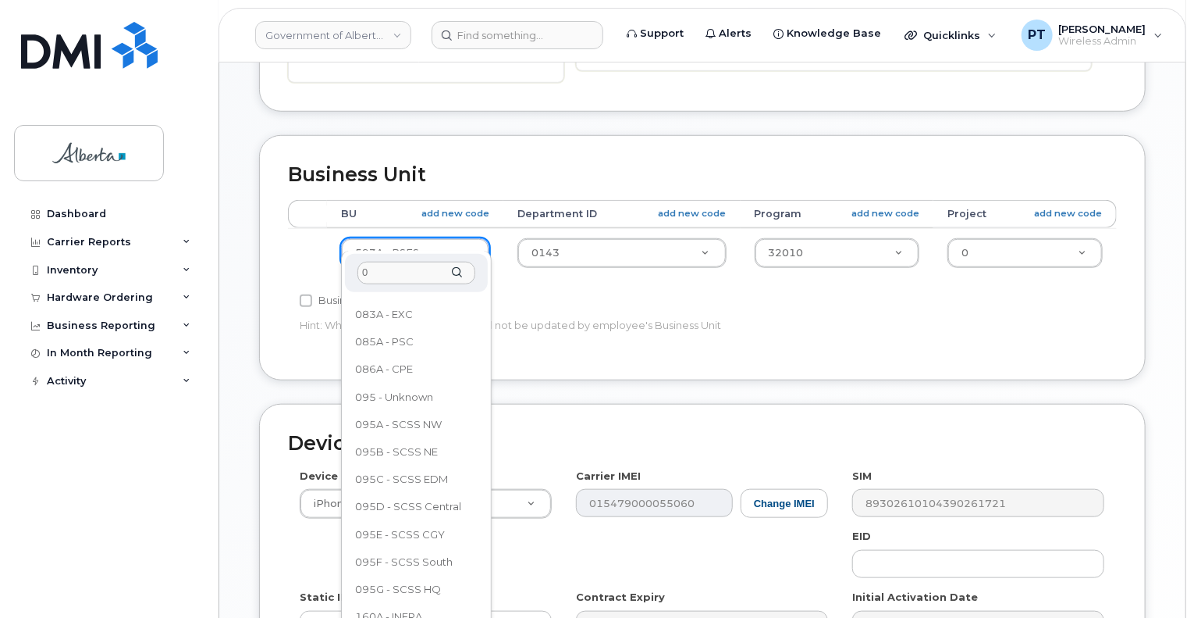
scroll to position [0, 0]
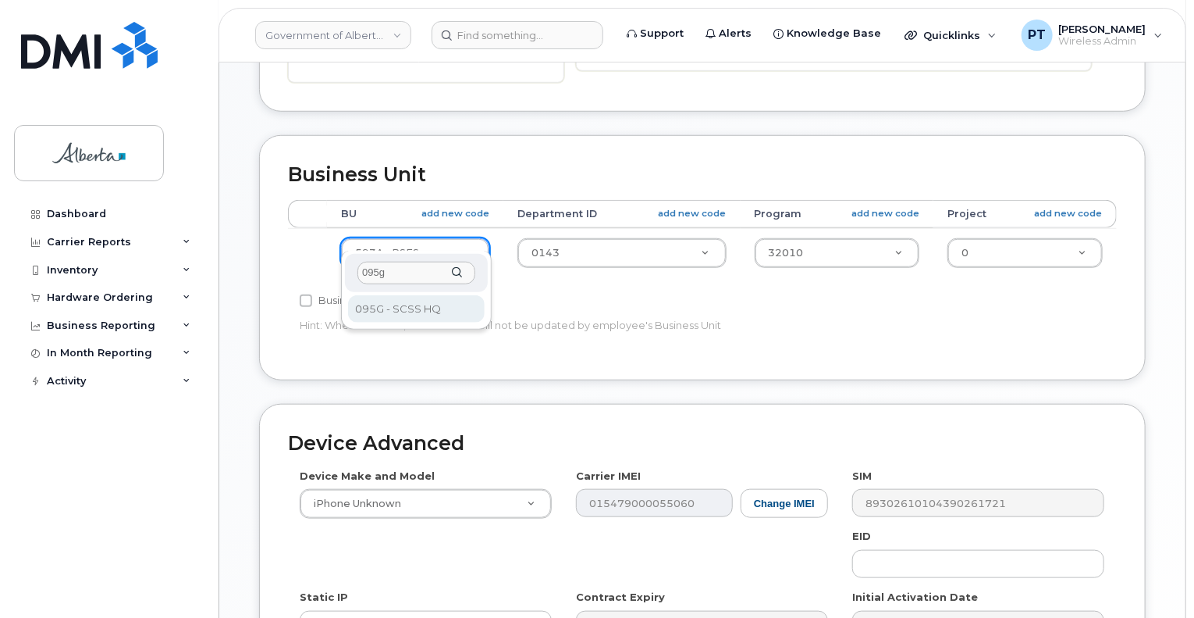
type input "095g"
select select "4120333"
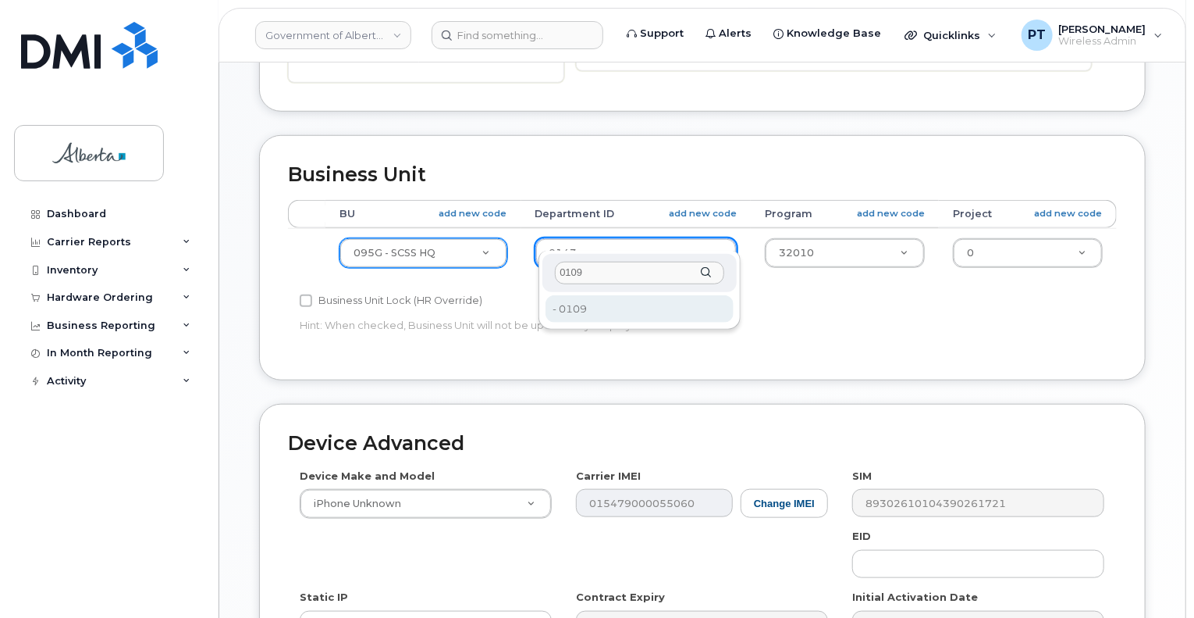
type input "0109"
type input "4752035"
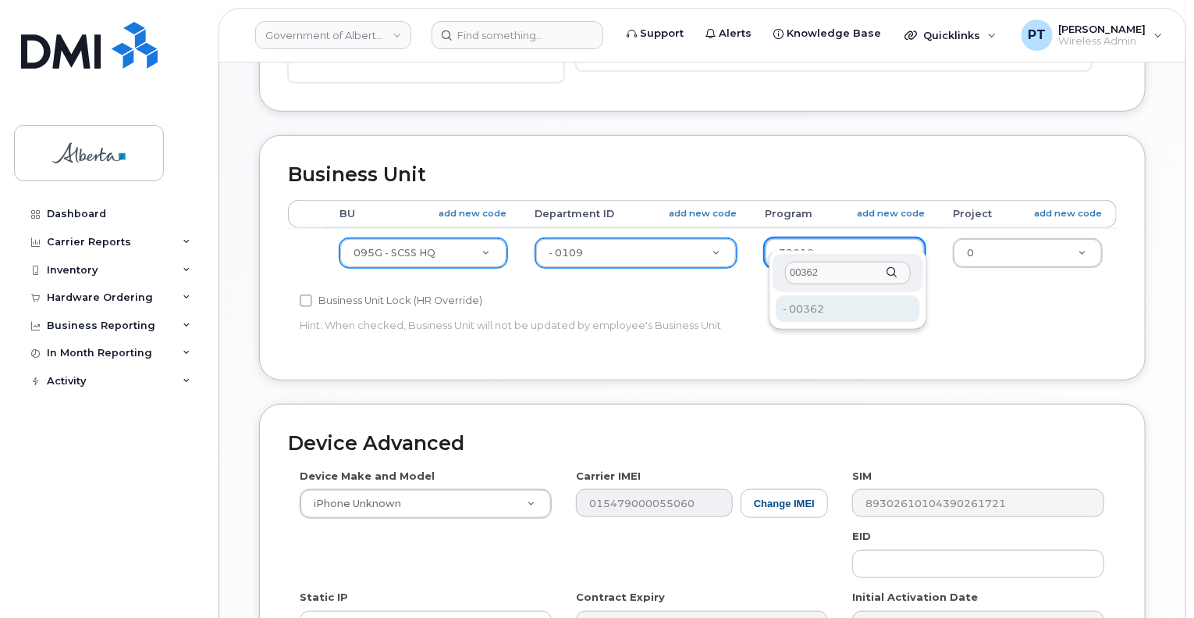
type input "00362"
drag, startPoint x: 806, startPoint y: 311, endPoint x: 781, endPoint y: 313, distance: 25.1
type input "4753240"
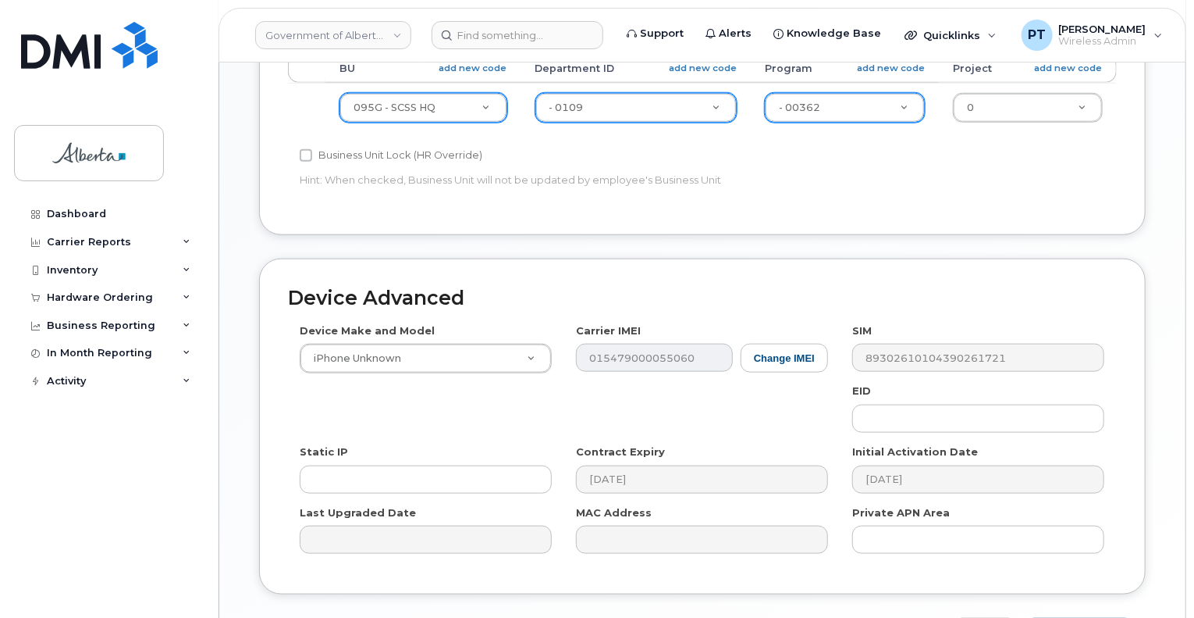
scroll to position [781, 0]
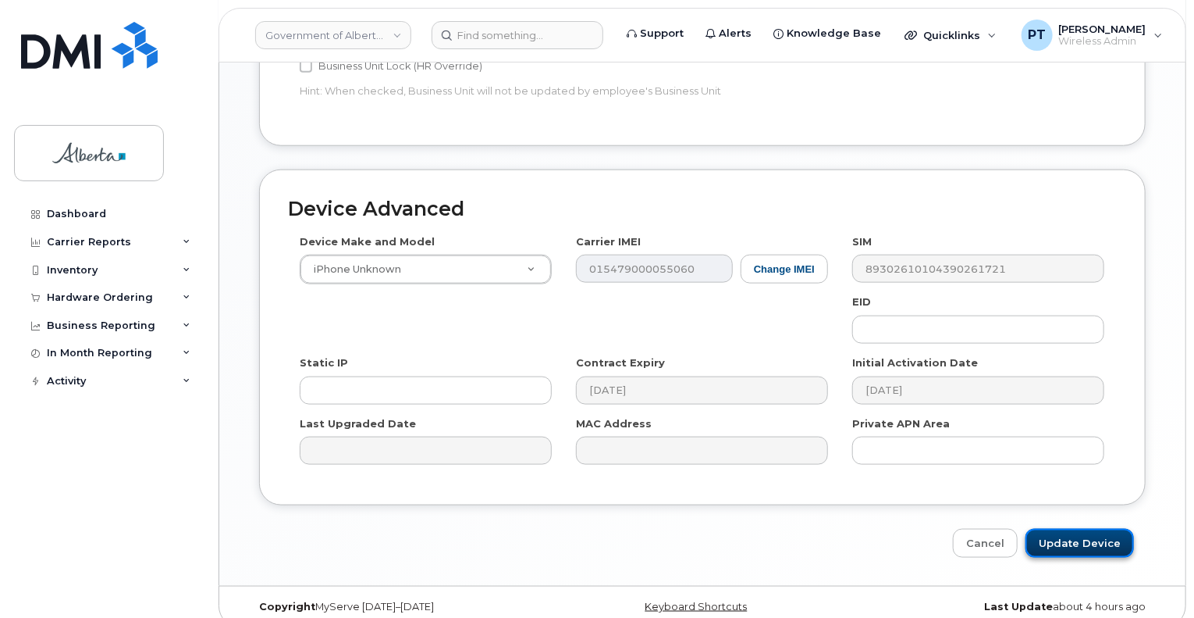
click at [1067, 529] on input "Update Device" at bounding box center [1080, 543] width 109 height 29
type input "Saving..."
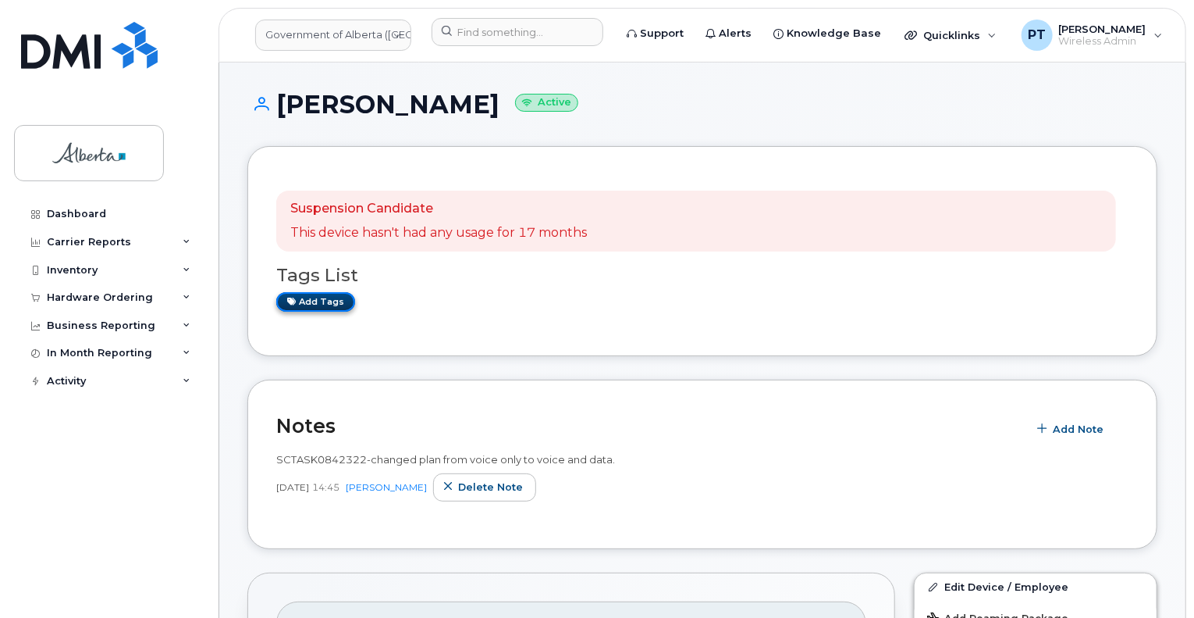
click at [328, 304] on link "Add tags" at bounding box center [315, 302] width 79 height 20
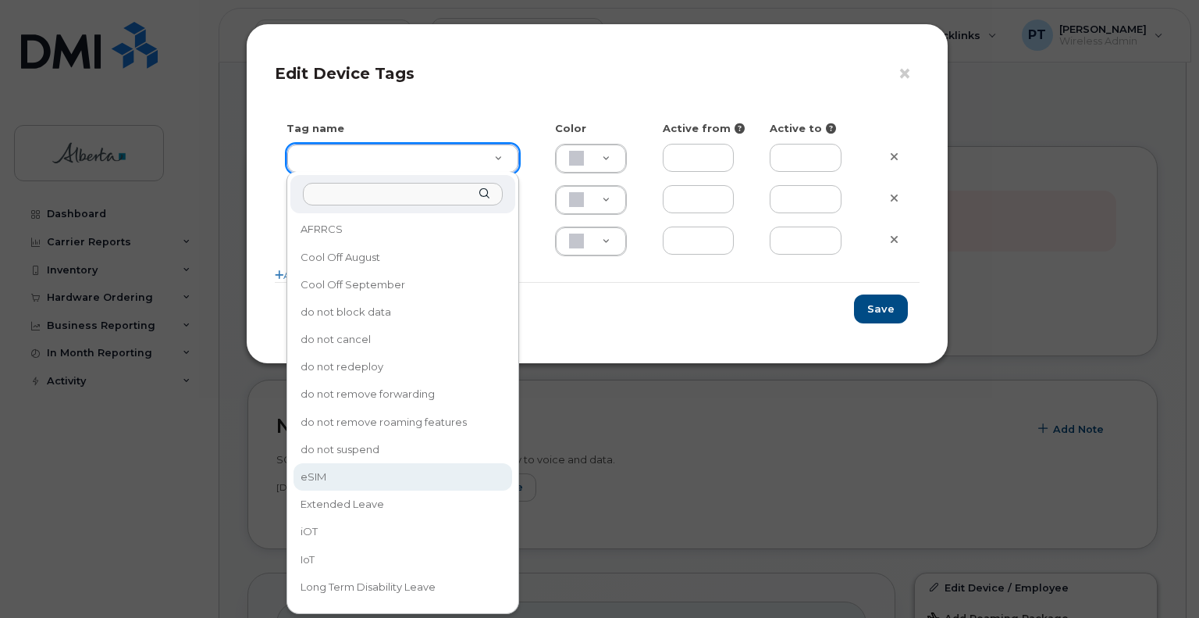
drag, startPoint x: 377, startPoint y: 474, endPoint x: 408, endPoint y: 480, distance: 31.8
type input "eSIM"
type input "D6CDC1"
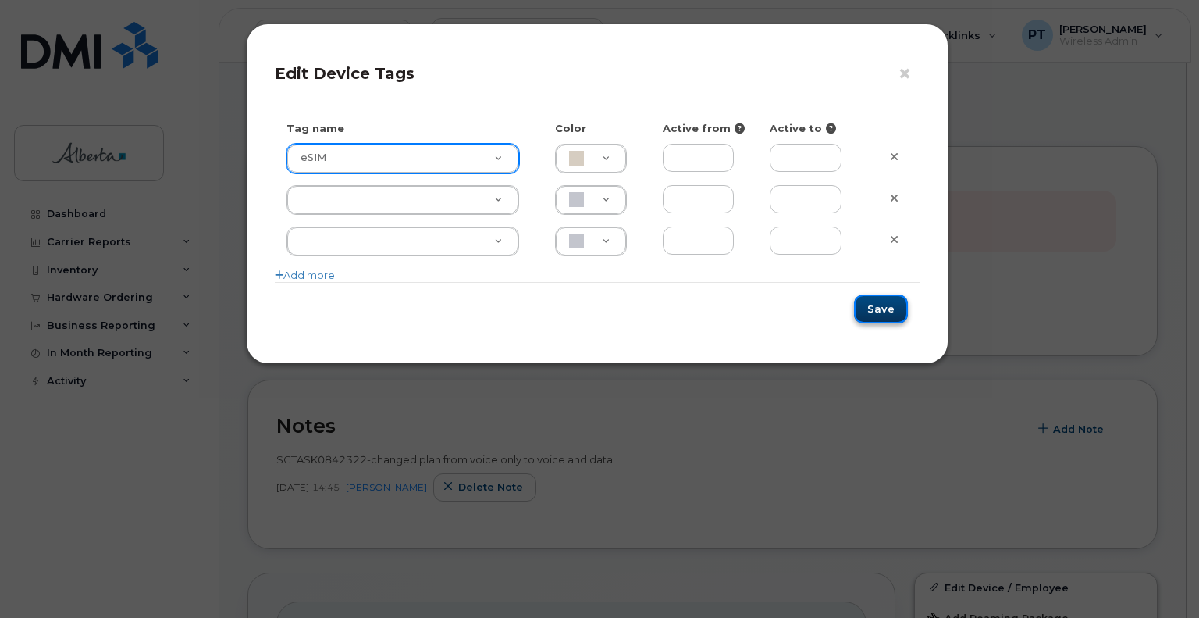
click at [906, 310] on button "Save" at bounding box center [881, 308] width 54 height 29
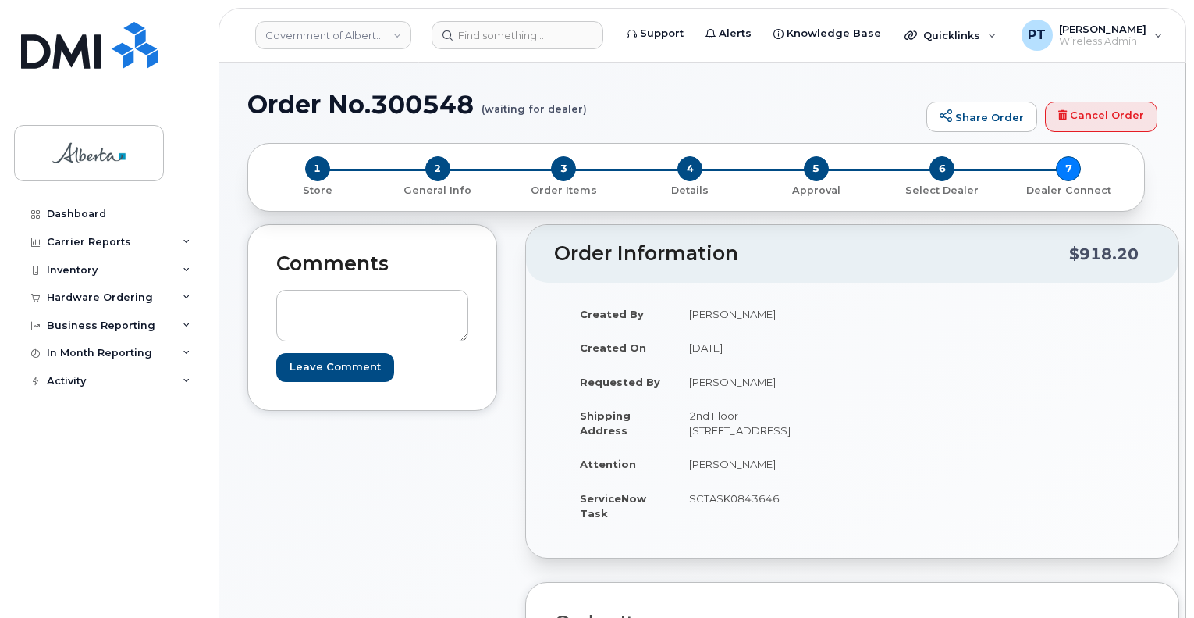
scroll to position [714, 0]
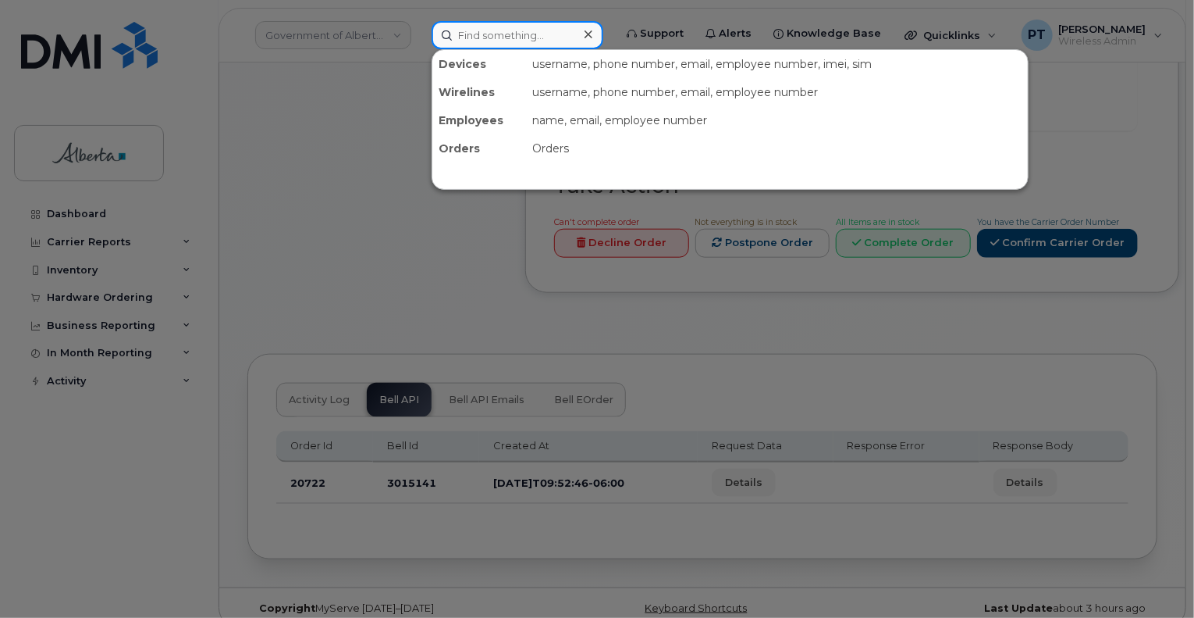
click at [464, 43] on input at bounding box center [518, 35] width 172 height 28
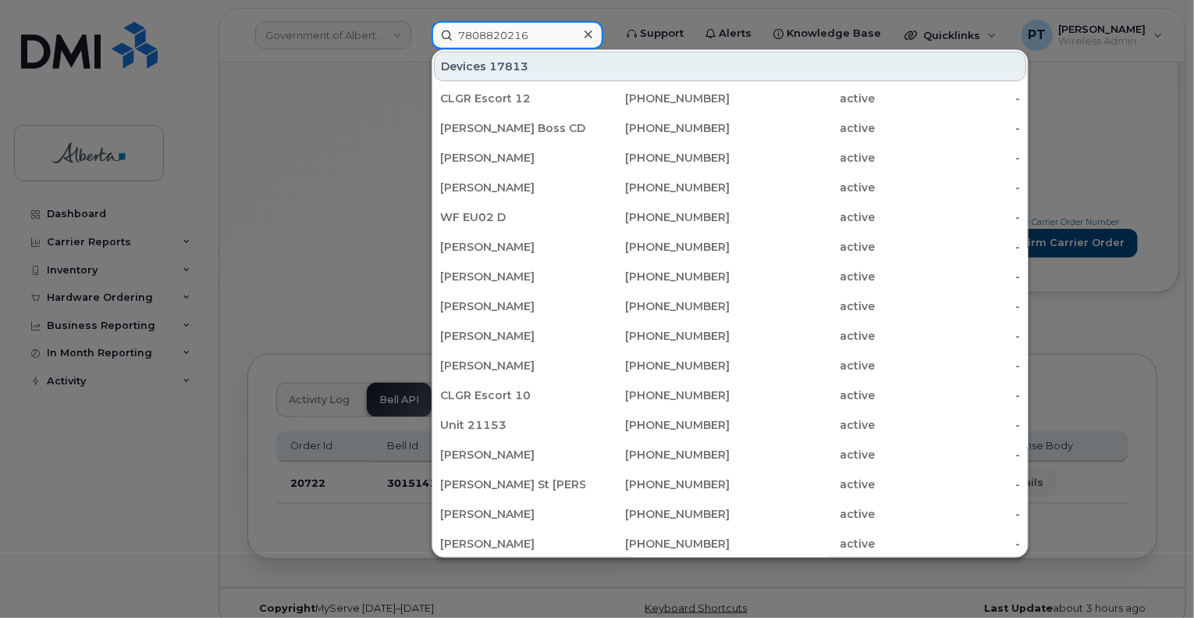
type input "7808820216"
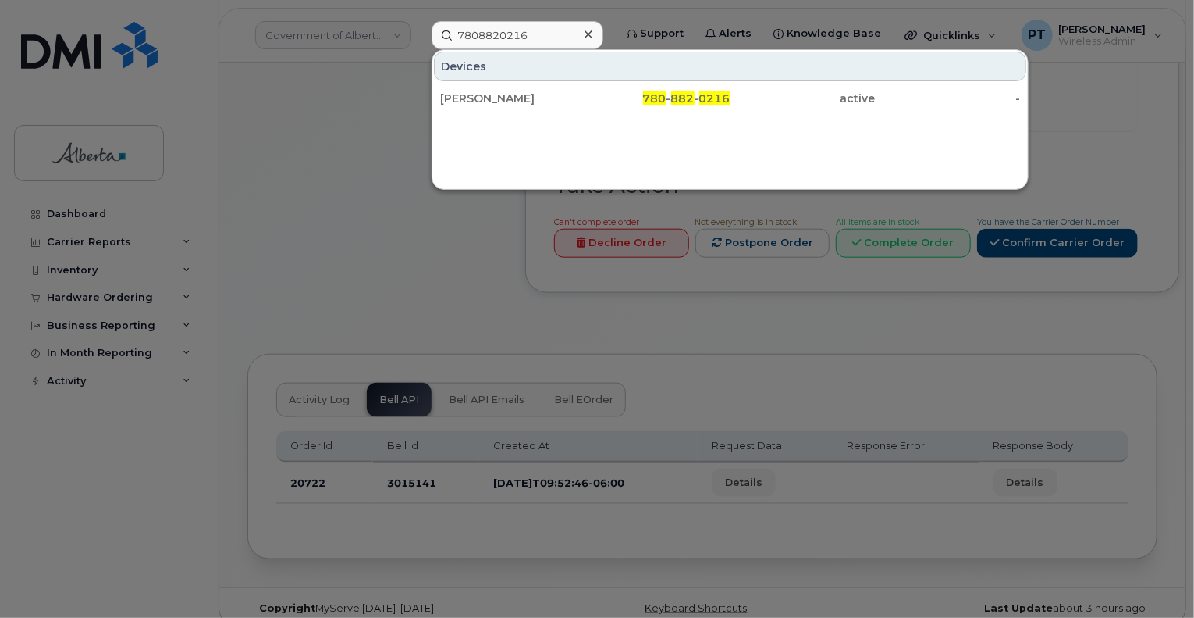
drag, startPoint x: 477, startPoint y: 99, endPoint x: 540, endPoint y: 195, distance: 115.0
click at [477, 99] on div "[PERSON_NAME]" at bounding box center [512, 99] width 145 height 16
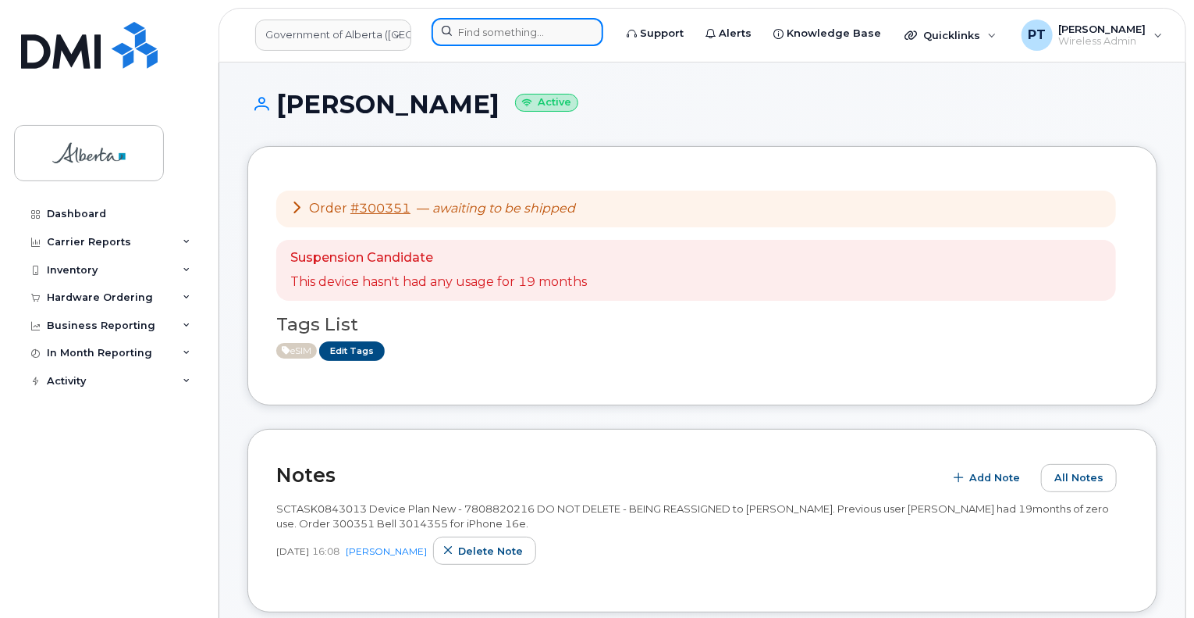
click at [504, 29] on input at bounding box center [518, 32] width 172 height 28
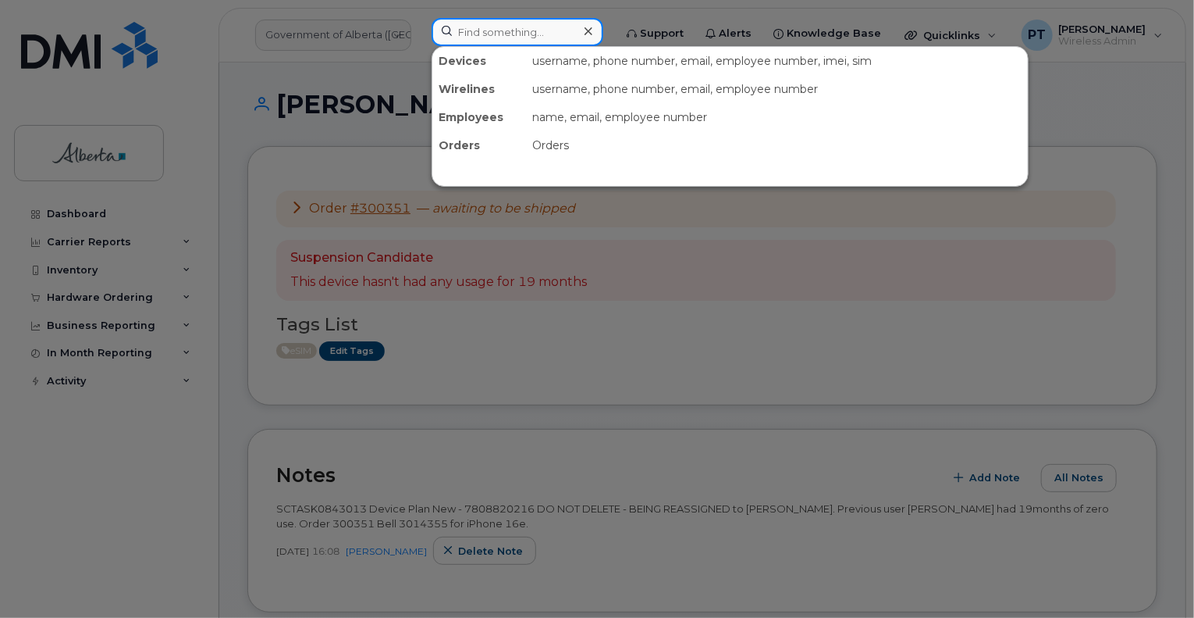
paste input "4034621920"
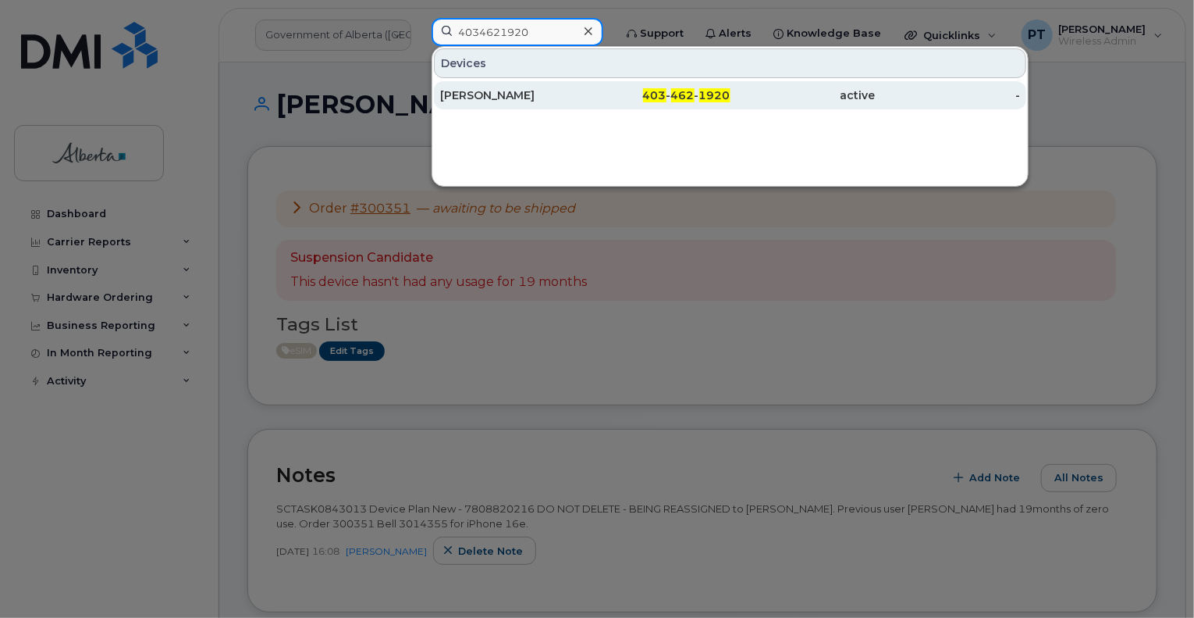
type input "4034621920"
click at [473, 98] on div "[PERSON_NAME]" at bounding box center [512, 95] width 145 height 16
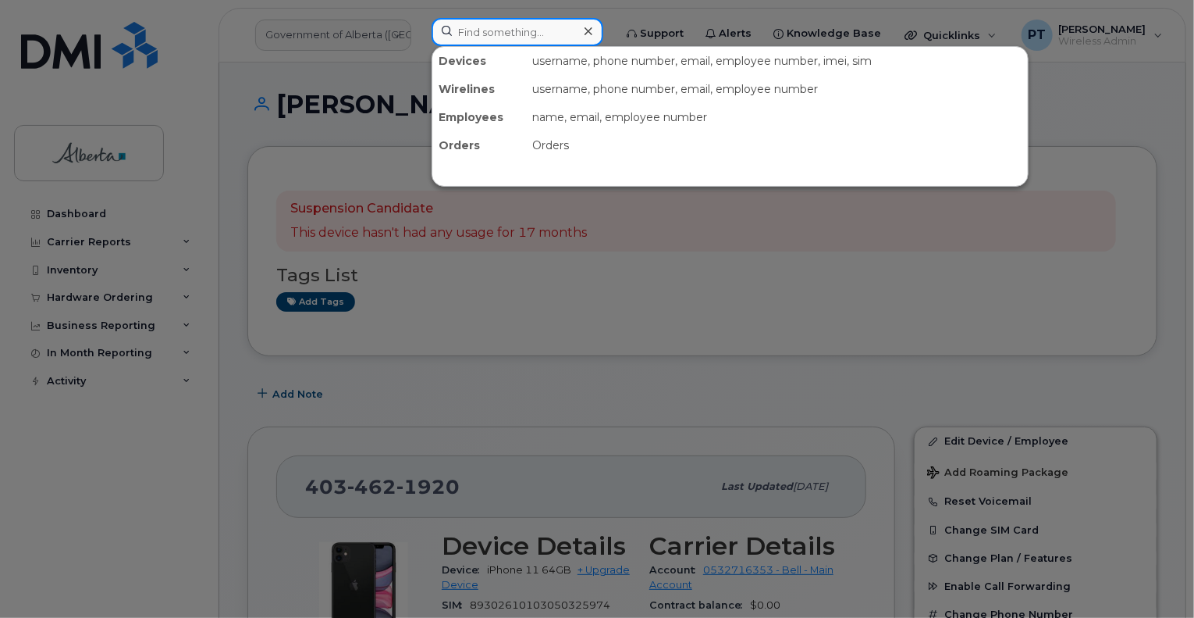
click at [493, 38] on input at bounding box center [518, 32] width 172 height 28
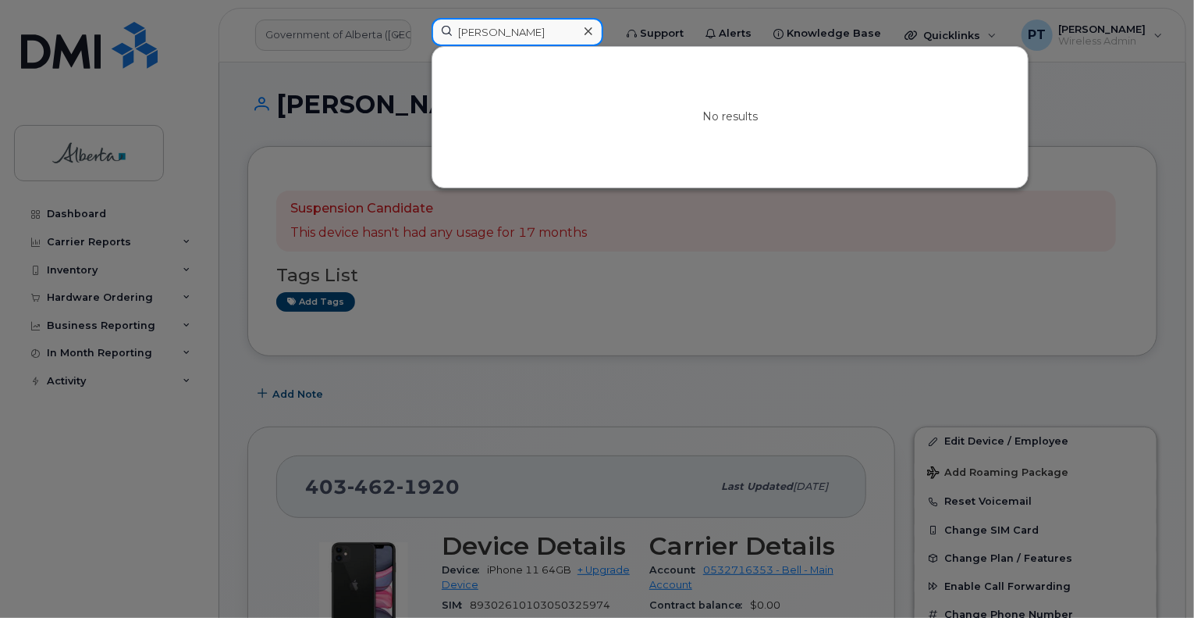
type input "[PERSON_NAME]"
click at [589, 30] on div at bounding box center [588, 31] width 23 height 23
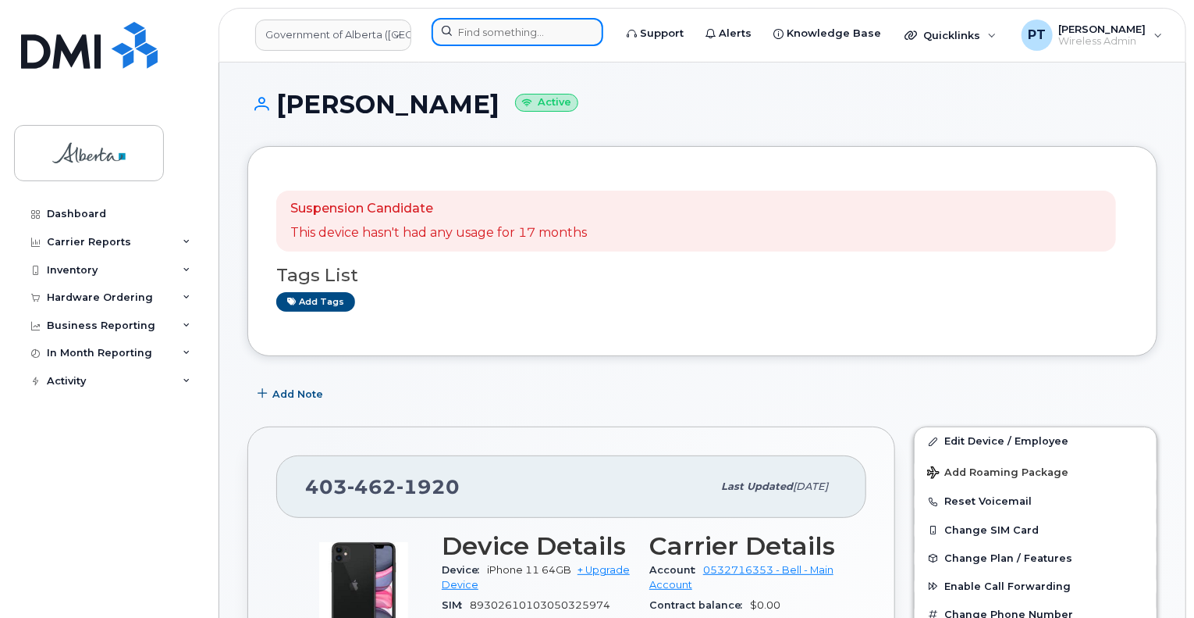
click at [565, 36] on input at bounding box center [518, 32] width 172 height 28
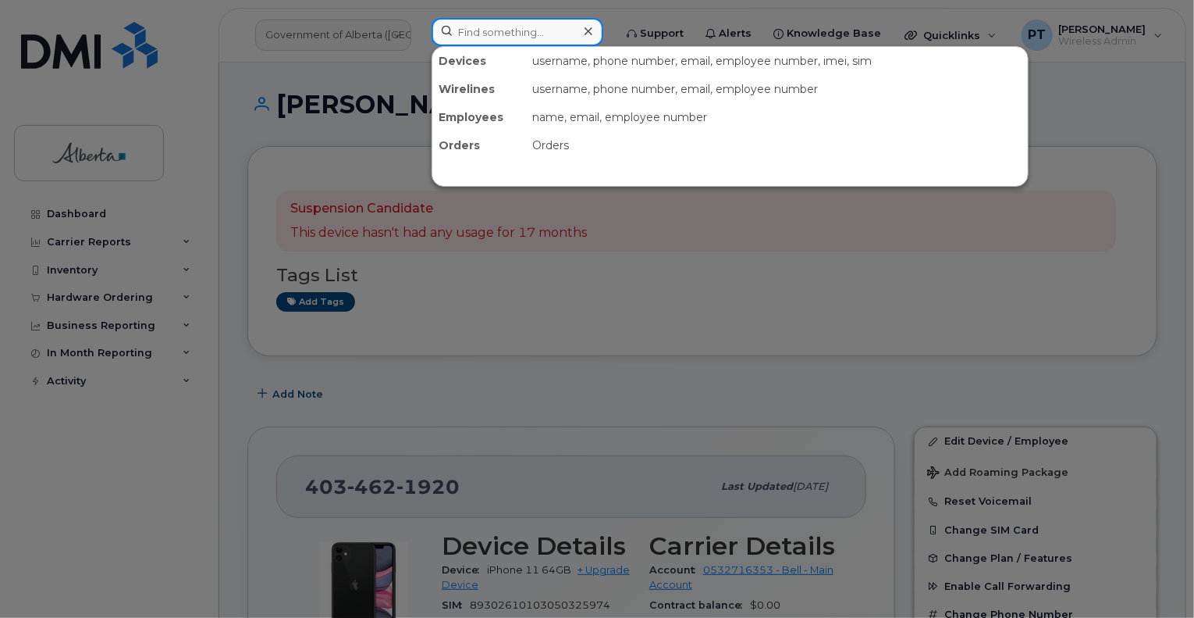
paste input "353049117188136"
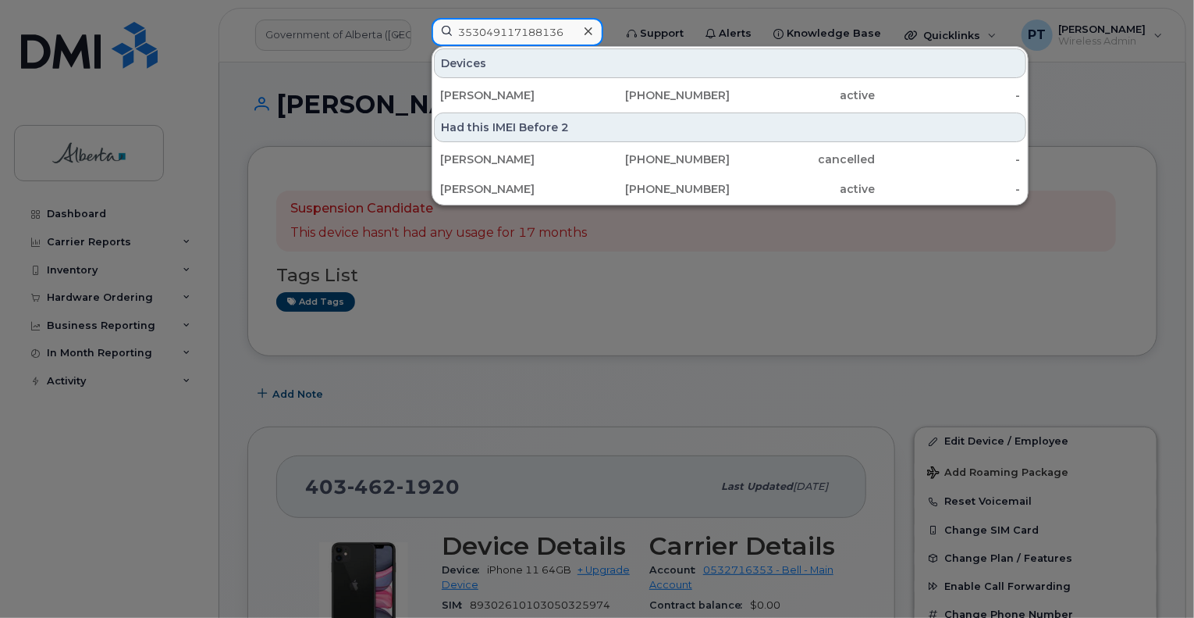
type input "353049117188136"
click at [492, 96] on div "[PERSON_NAME]" at bounding box center [512, 95] width 145 height 16
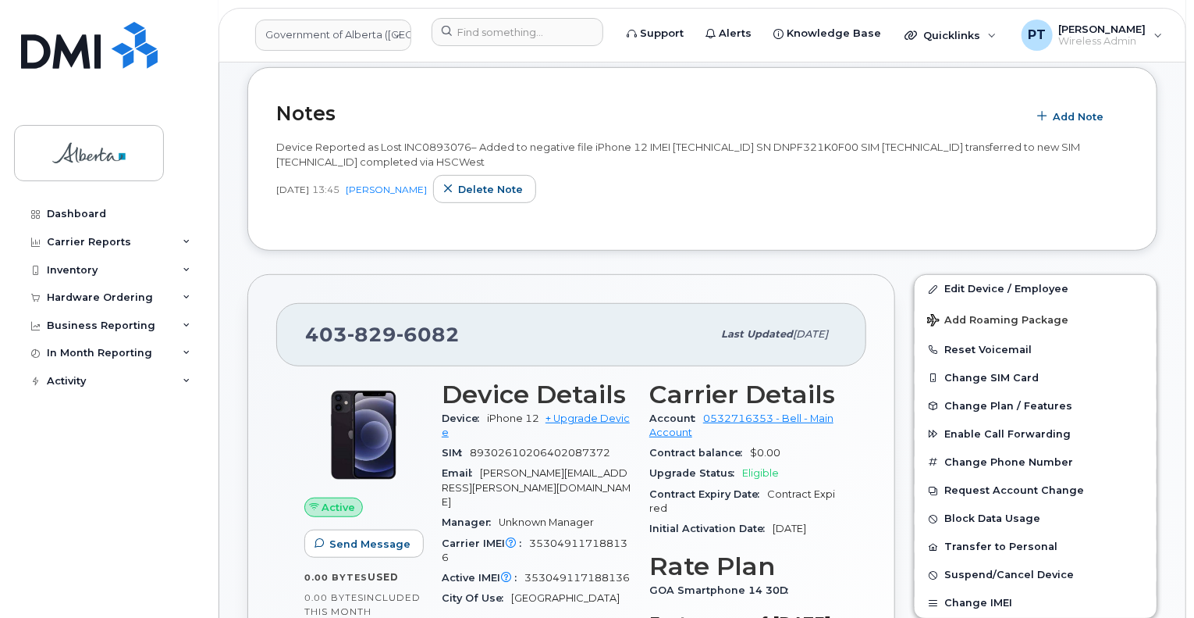
scroll to position [312, 0]
click at [715, 146] on span "Device Reported as Lost INC0893076– Added to negative file iPhone 12 IMEI [TECH…" at bounding box center [678, 154] width 804 height 27
copy span "353049117188136"
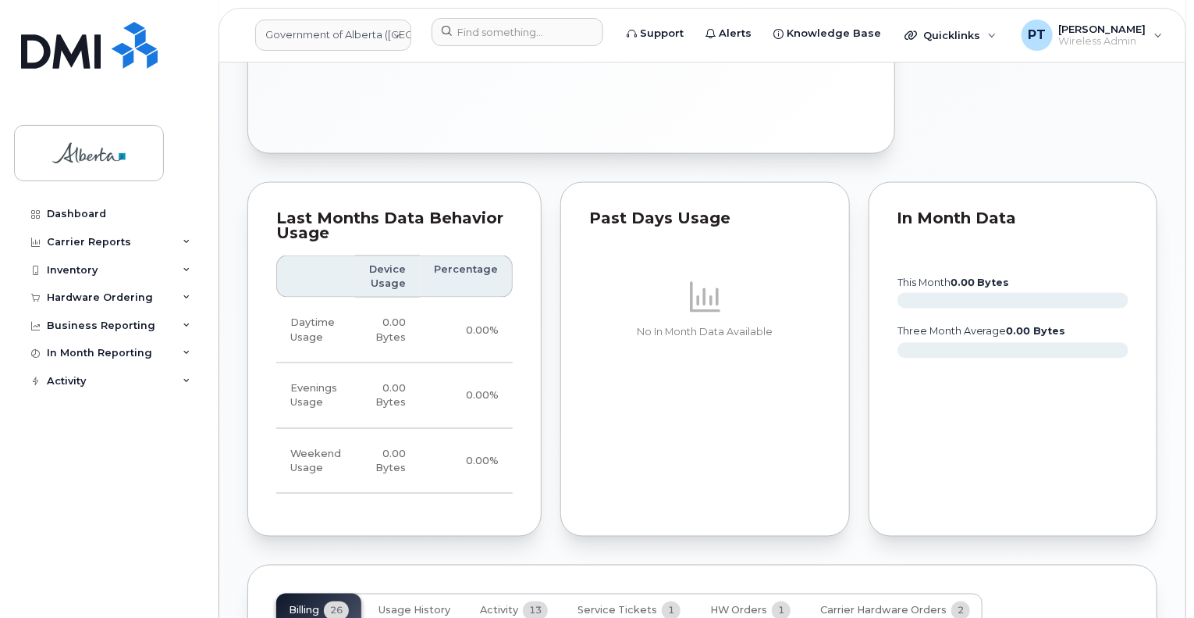
scroll to position [1405, 0]
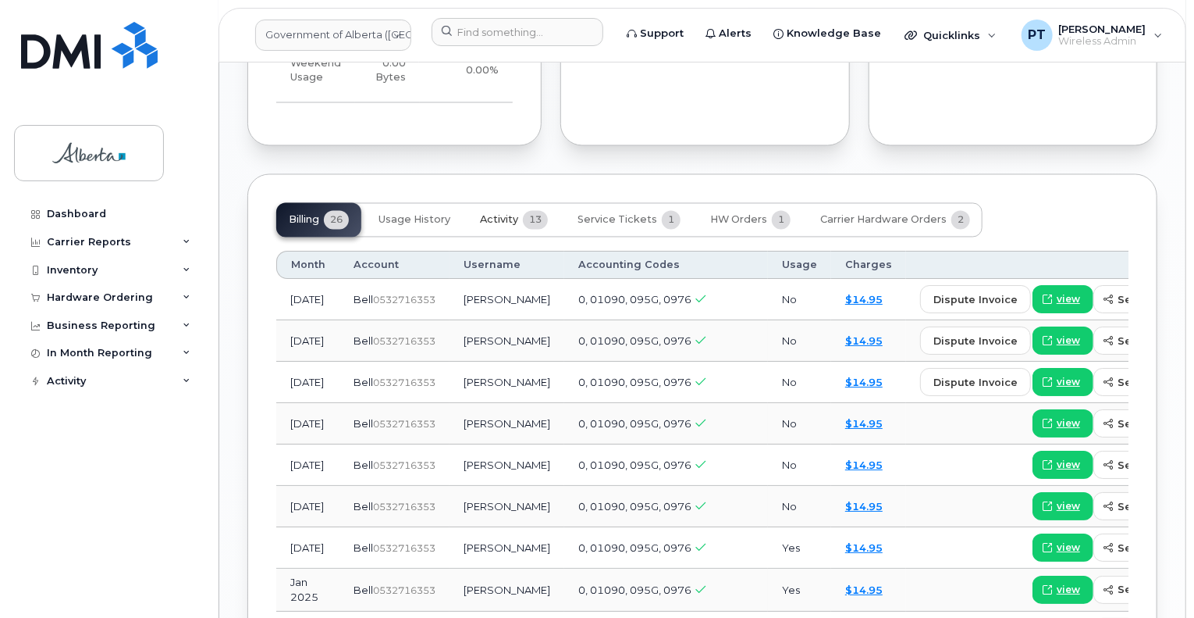
drag, startPoint x: 493, startPoint y: 201, endPoint x: 571, endPoint y: 285, distance: 114.3
click at [493, 214] on span "Activity" at bounding box center [499, 220] width 38 height 12
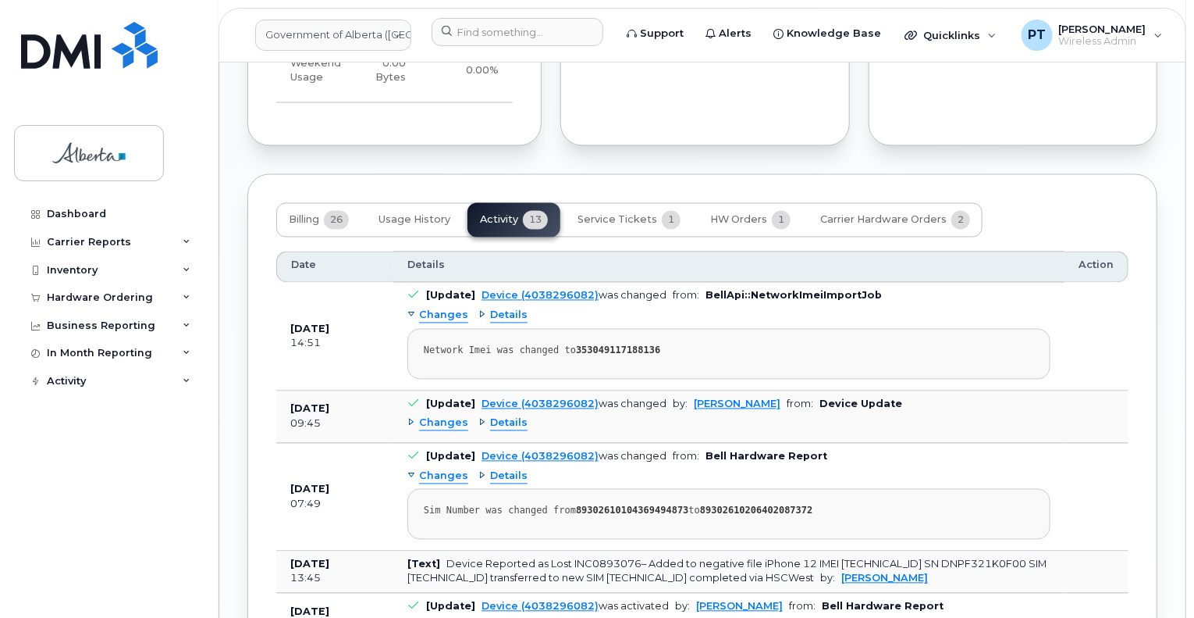
click at [447, 416] on span "Changes" at bounding box center [443, 423] width 49 height 15
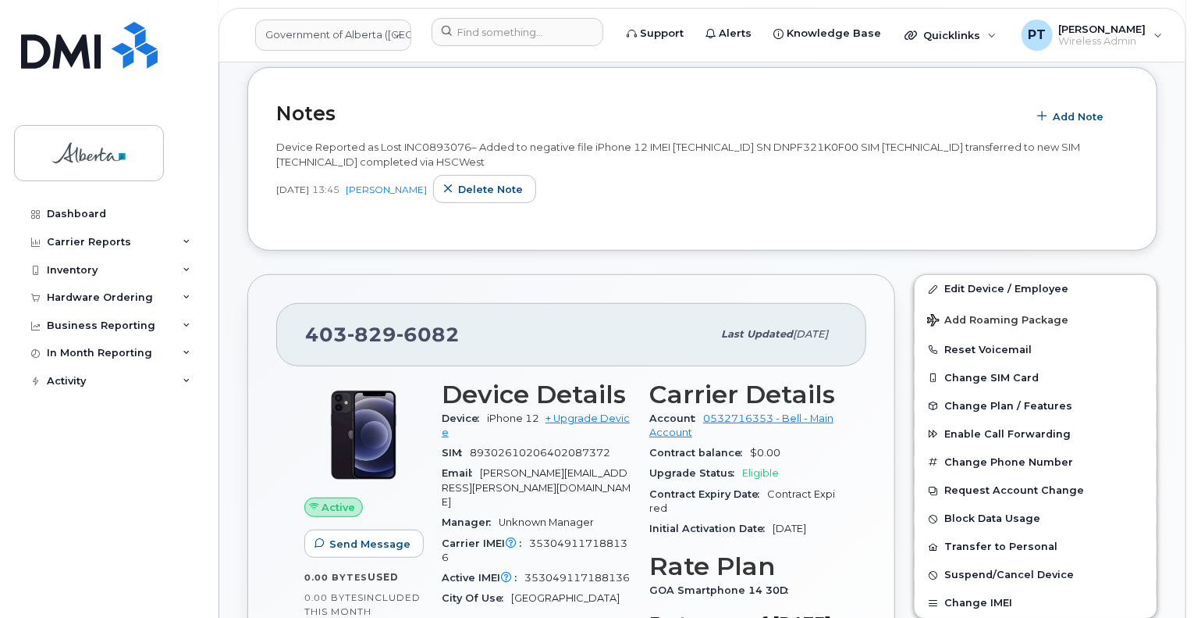
scroll to position [390, 0]
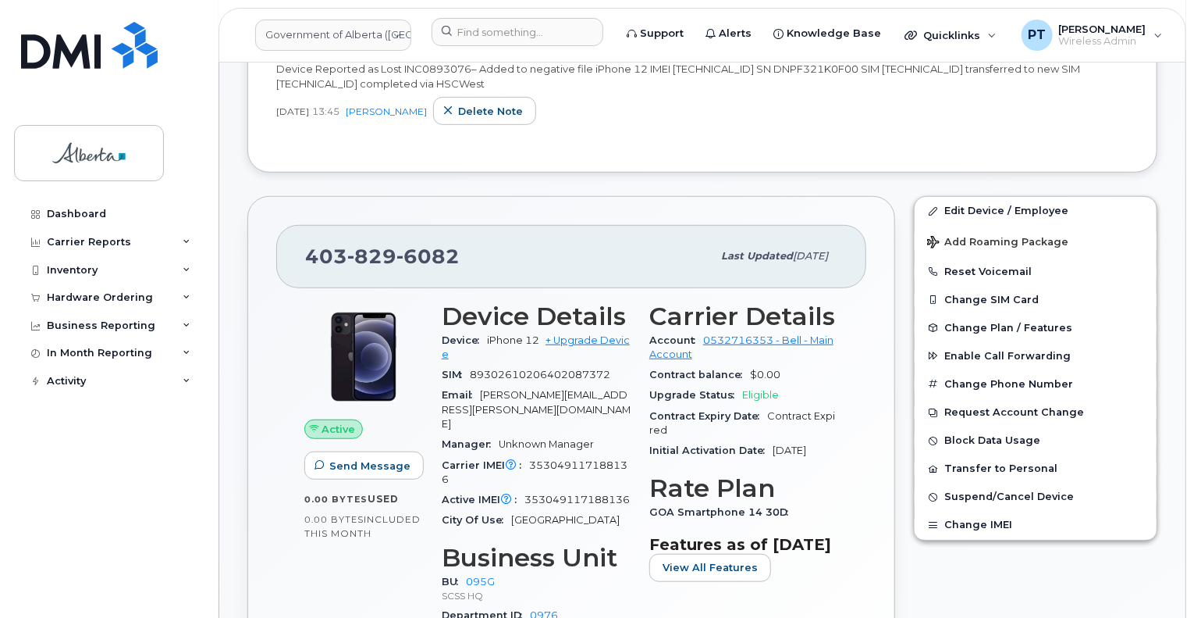
click at [622, 349] on div "Device iPhone 12 + Upgrade Device" at bounding box center [536, 347] width 189 height 35
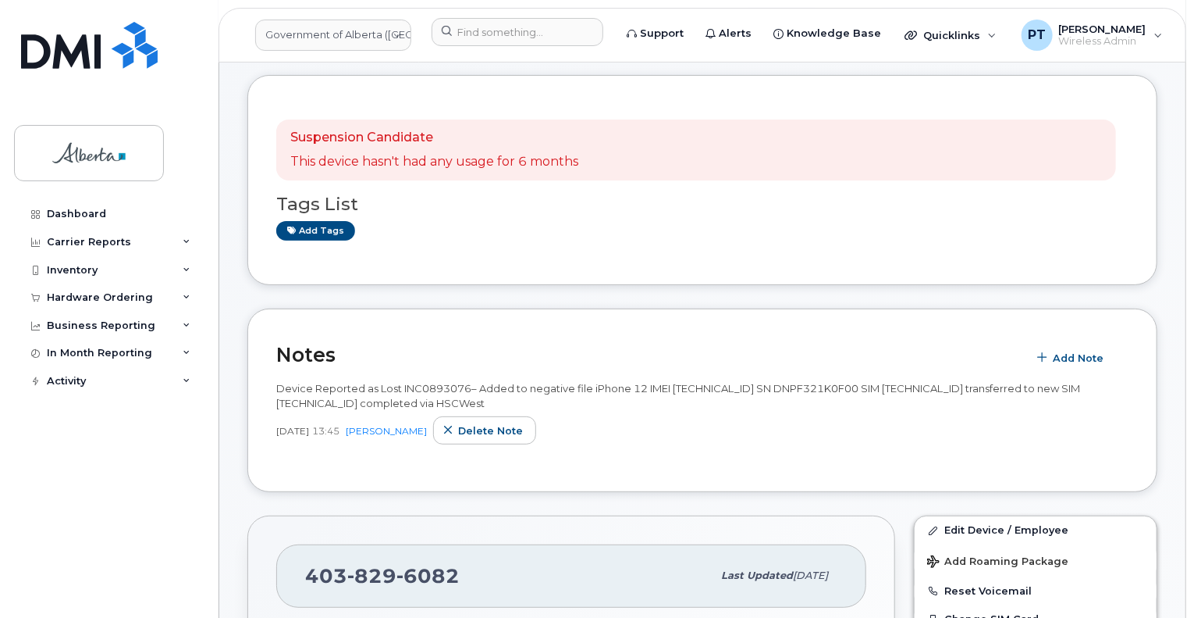
scroll to position [0, 0]
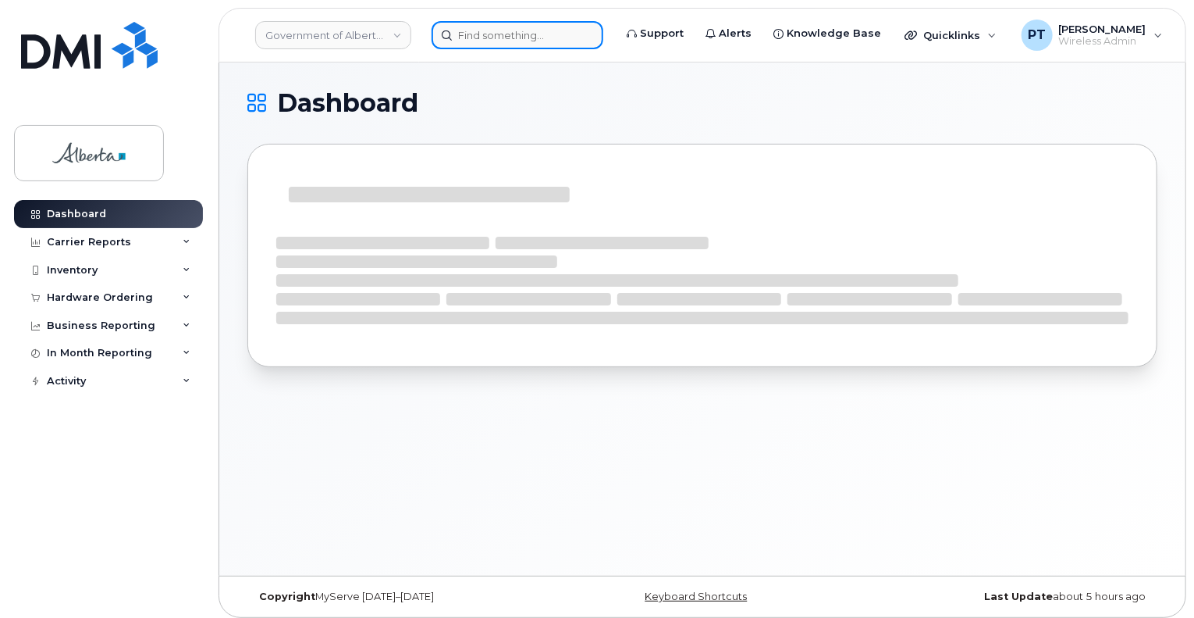
click at [548, 39] on input at bounding box center [518, 35] width 172 height 28
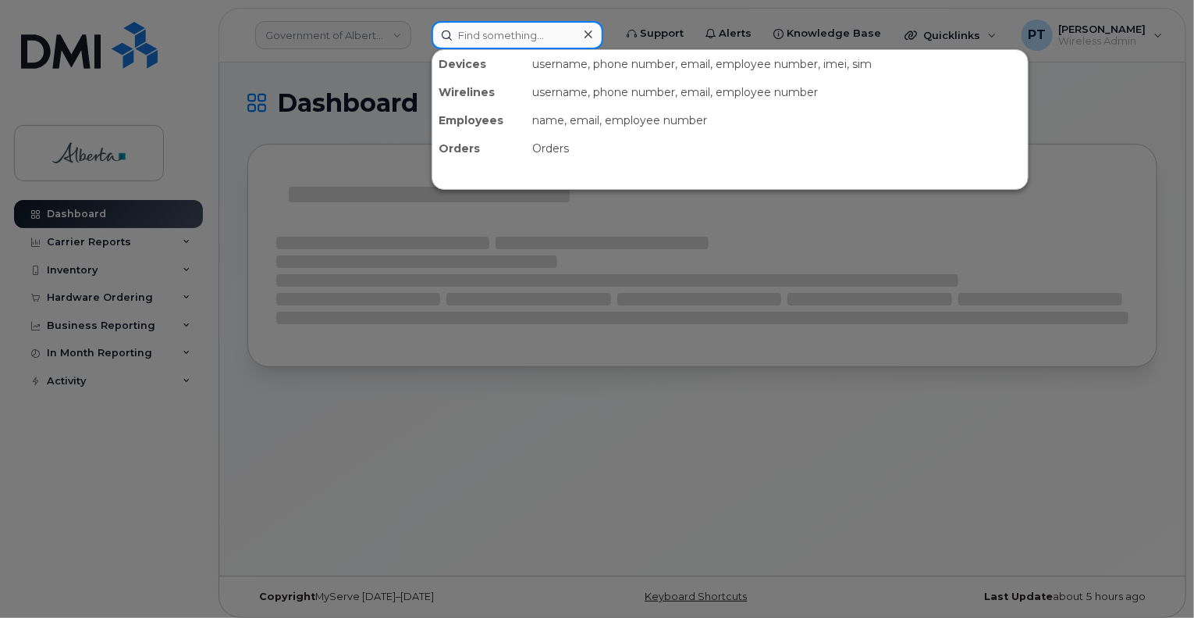
paste input "5873857388"
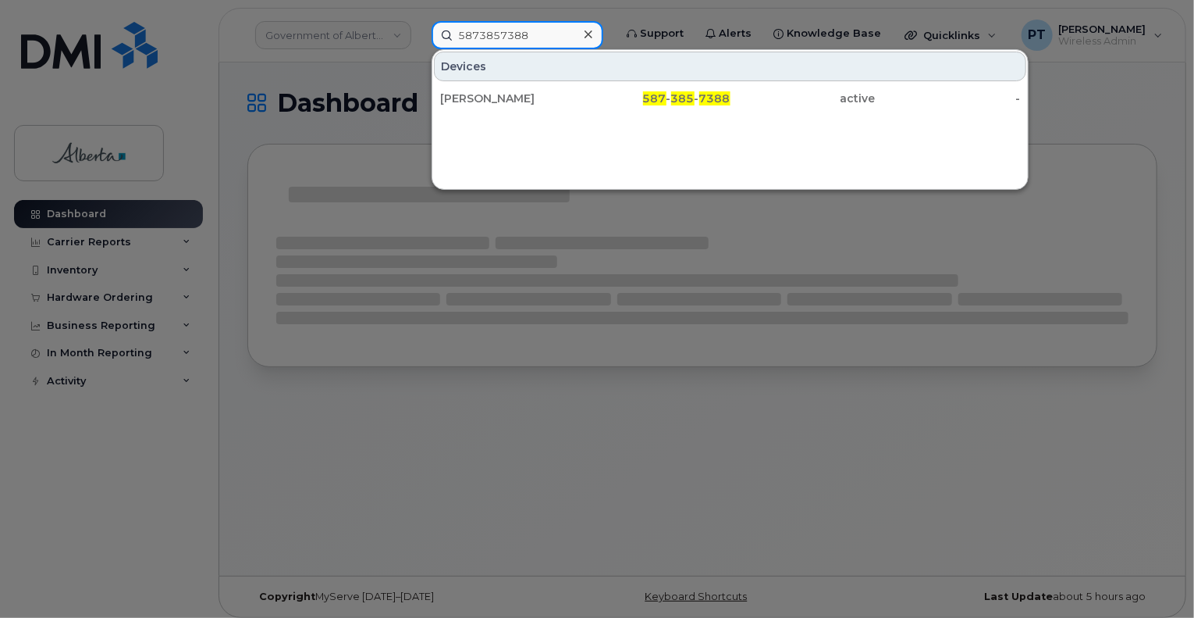
type input "5873857388"
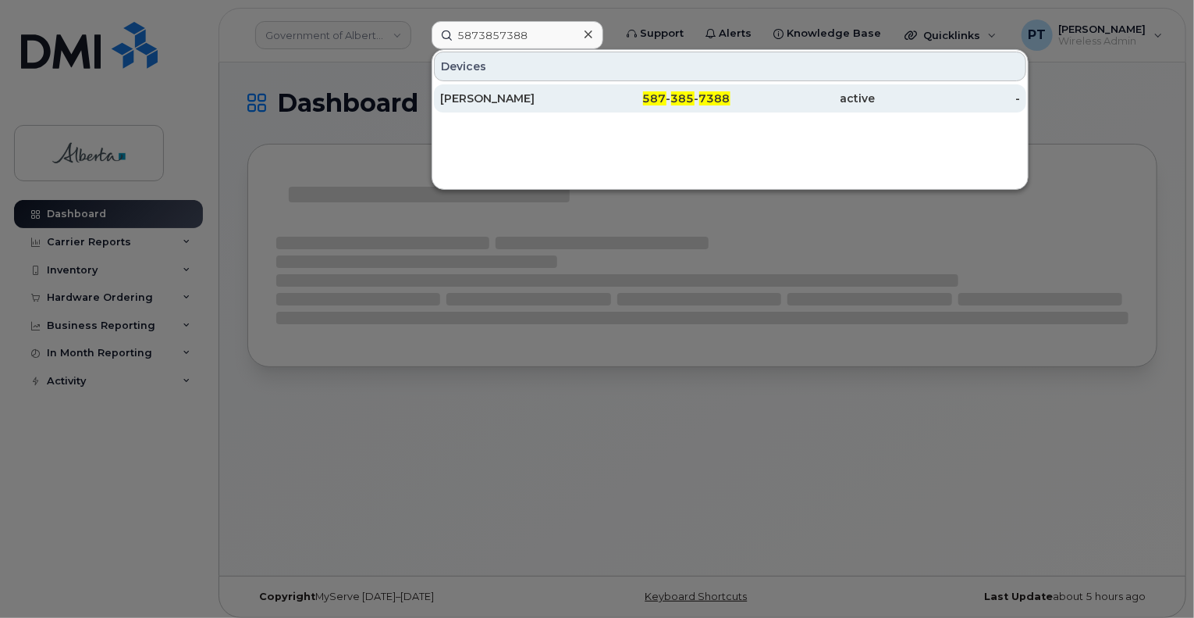
click at [466, 111] on div "[PERSON_NAME]" at bounding box center [512, 98] width 145 height 28
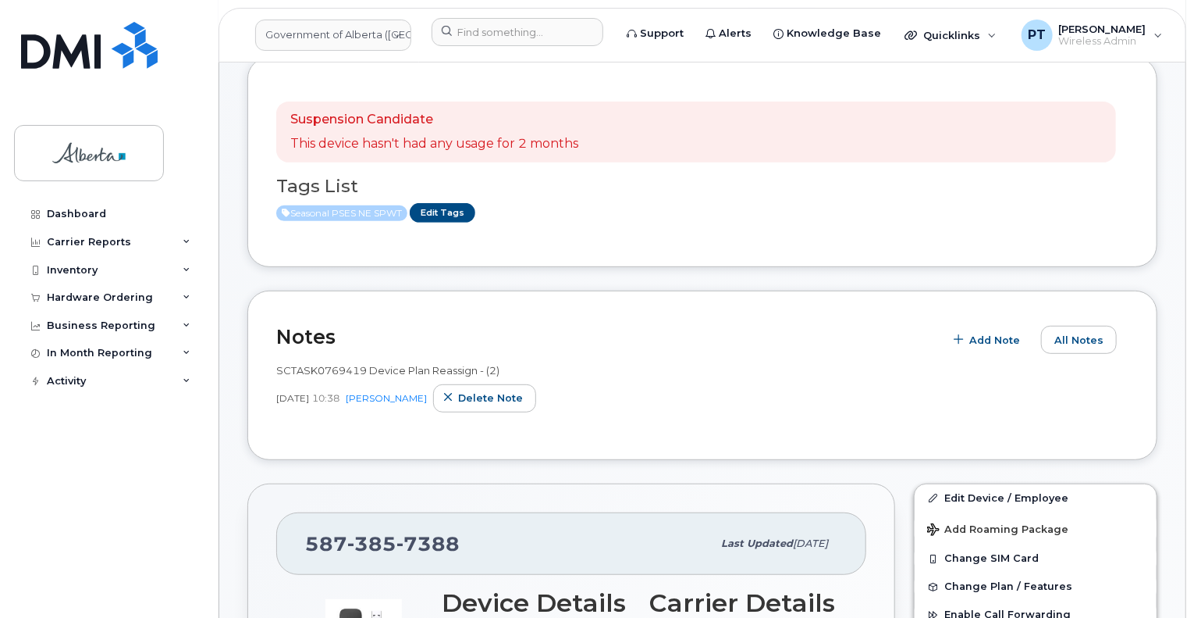
scroll to position [156, 0]
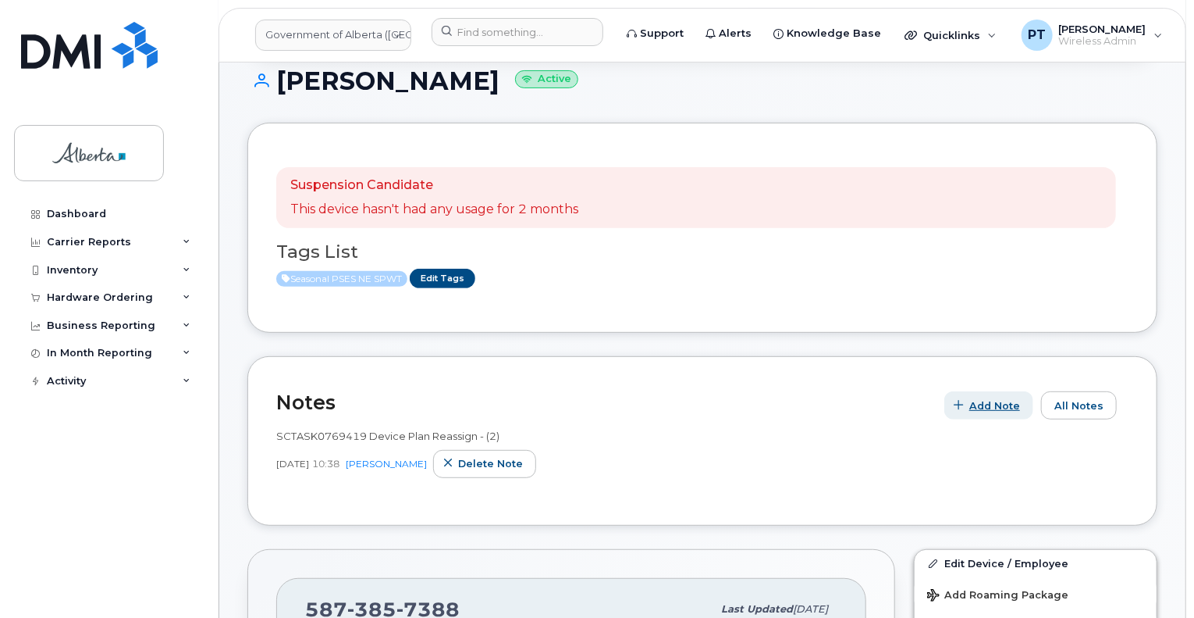
click at [1009, 405] on span "Add Note" at bounding box center [995, 405] width 51 height 15
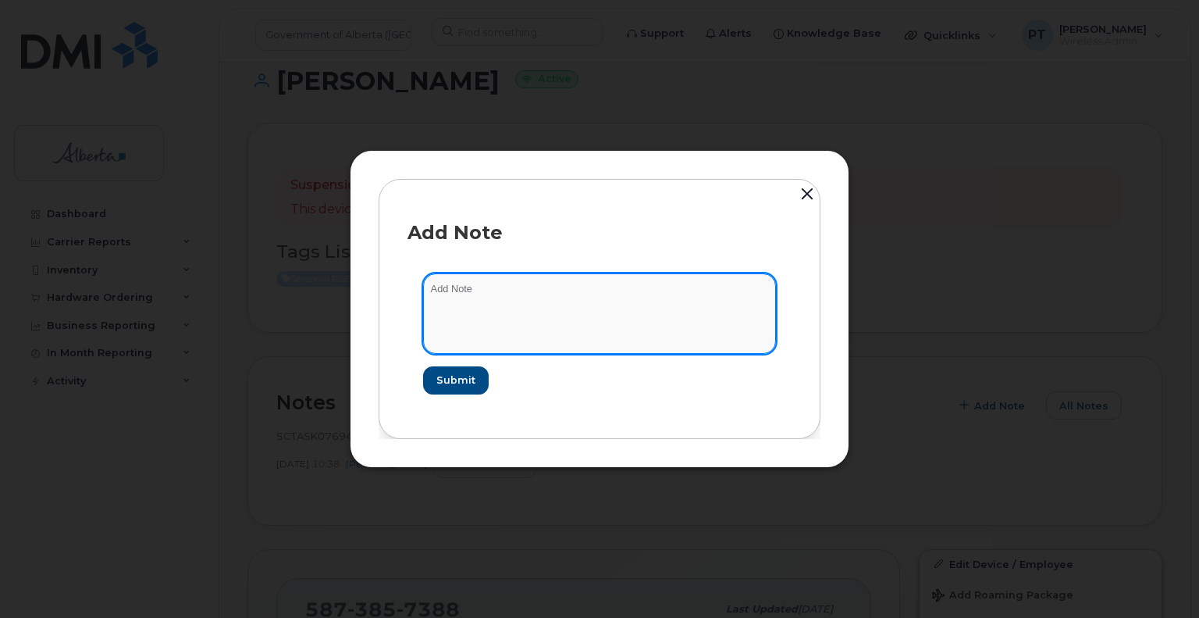
click at [456, 298] on textarea at bounding box center [599, 313] width 353 height 80
paste textarea "SCTASK0846395"
type textarea "SCTASK0846395 - Plan Suspend - (2)"
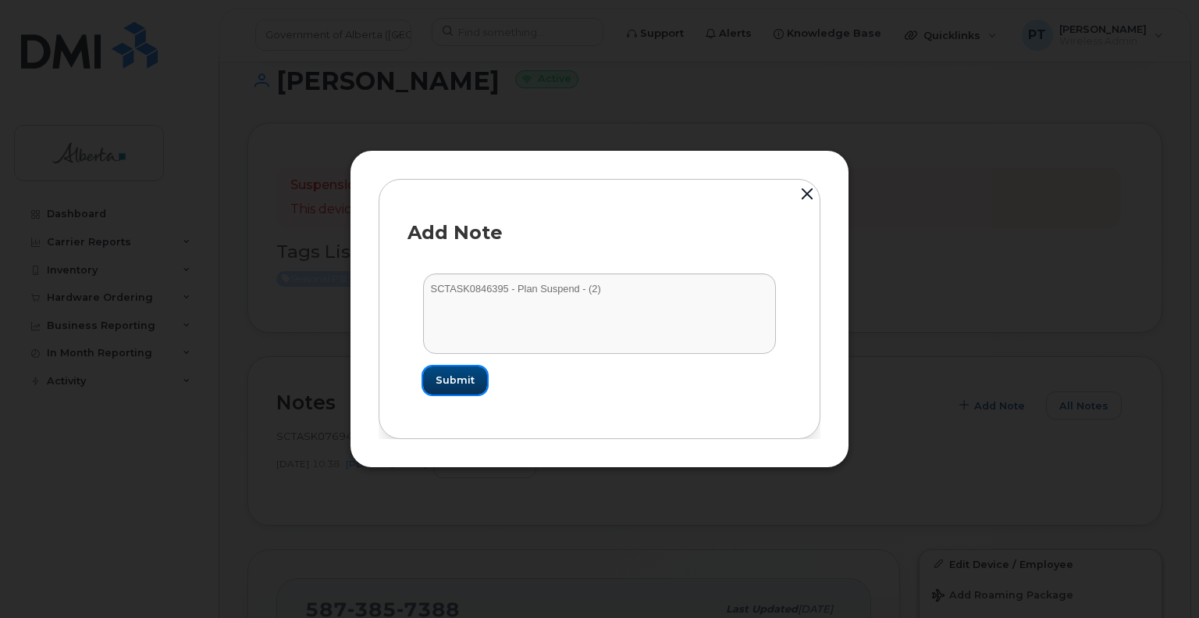
click at [463, 373] on span "Submit" at bounding box center [455, 379] width 39 height 15
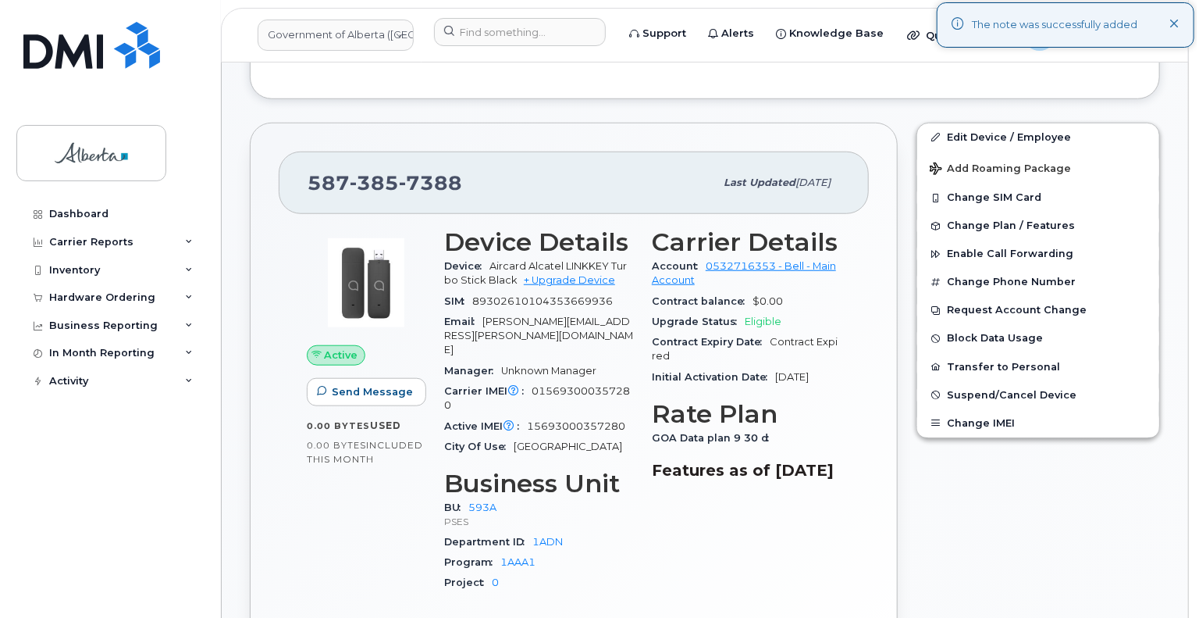
scroll to position [546, 0]
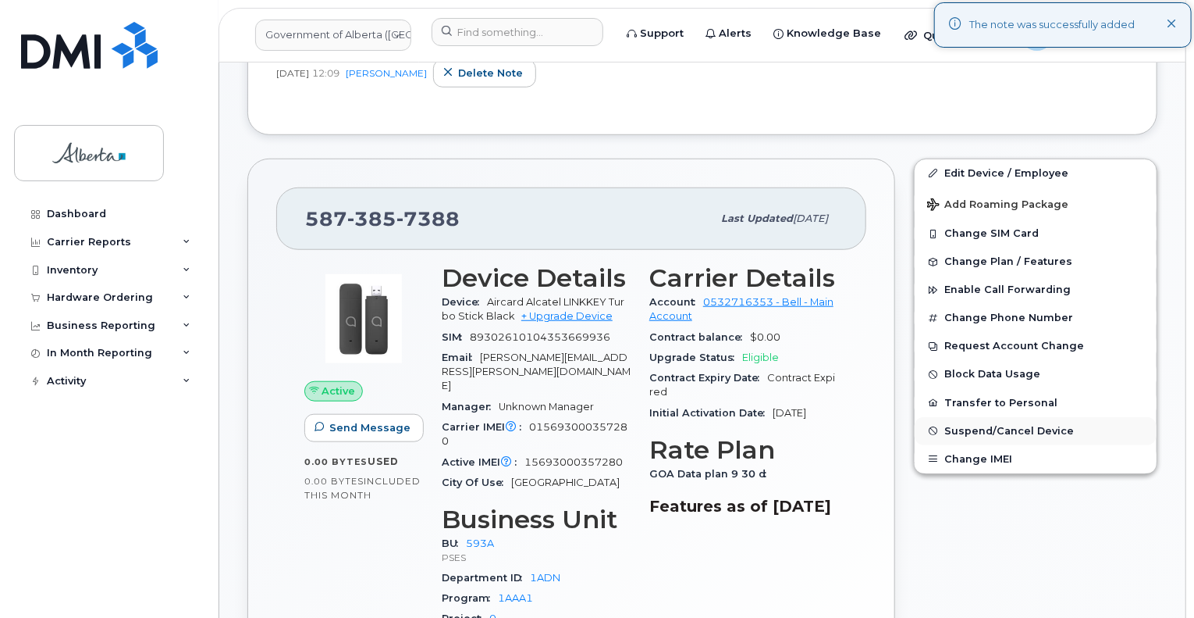
click at [984, 429] on span "Suspend/Cancel Device" at bounding box center [1010, 431] width 130 height 12
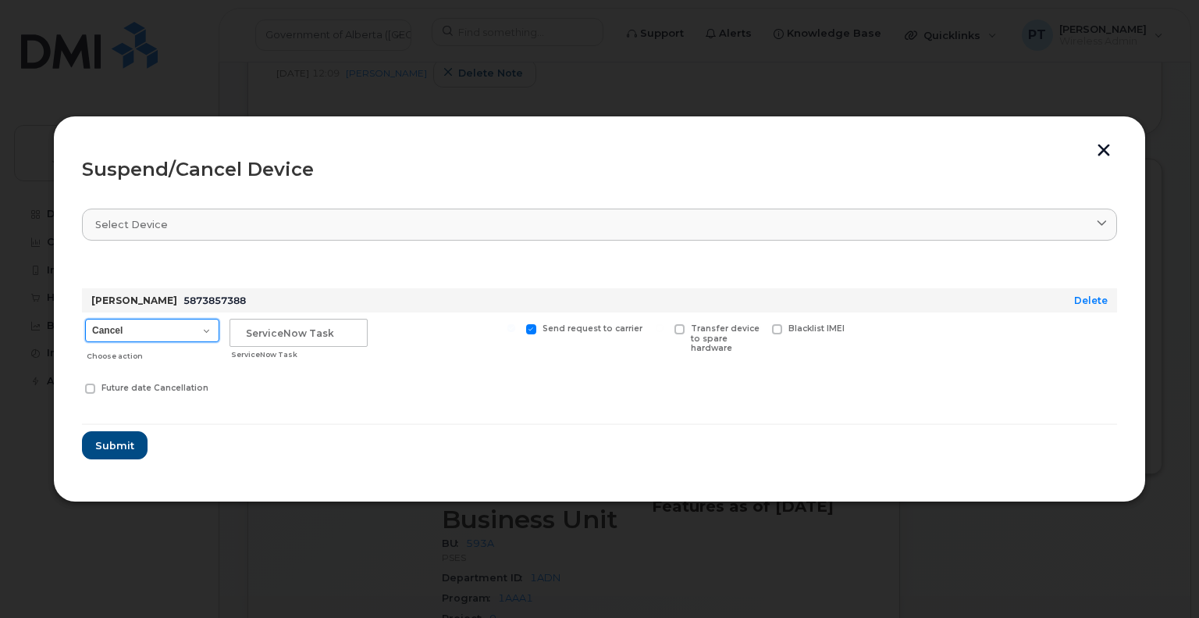
click at [153, 329] on select "Cancel Suspend - Extend Suspension Suspend - Reduced Rate Suspend - Lost Device…" at bounding box center [152, 330] width 134 height 23
select select "[object Object]"
click at [85, 319] on select "Cancel Suspend - Extend Suspension Suspend - Reduced Rate Suspend - Lost Device…" at bounding box center [152, 330] width 134 height 23
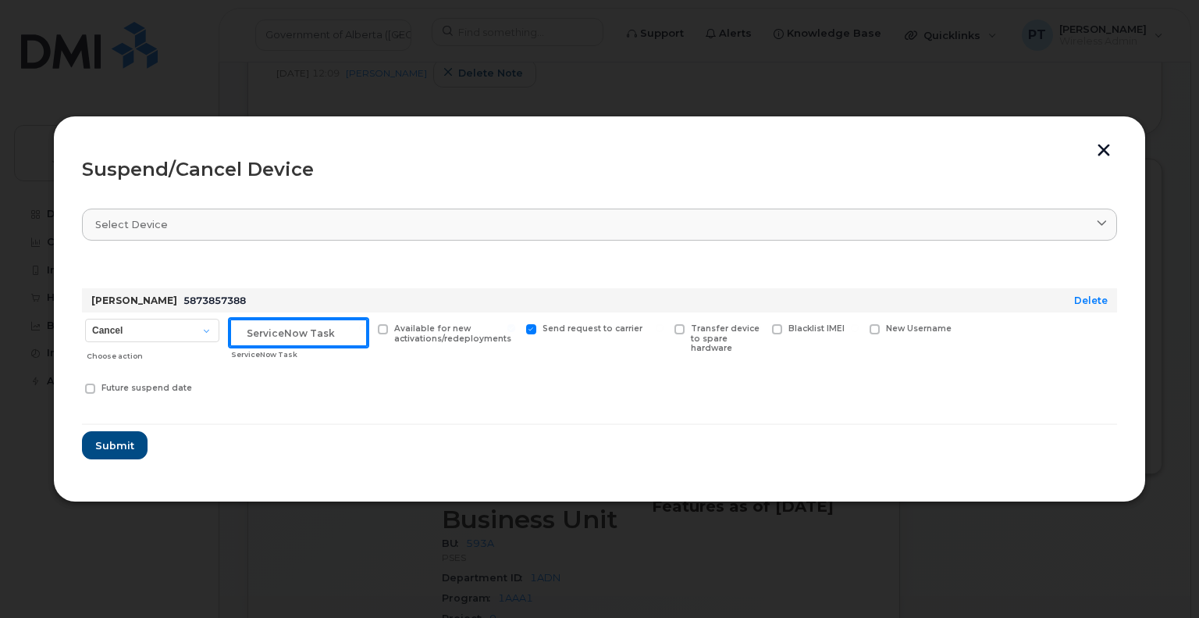
click at [285, 337] on input "text" at bounding box center [299, 333] width 138 height 28
paste input "SCTASK0846395"
type input "SCTASK0846395 Suspend"
click at [114, 443] on span "Submit" at bounding box center [113, 445] width 39 height 15
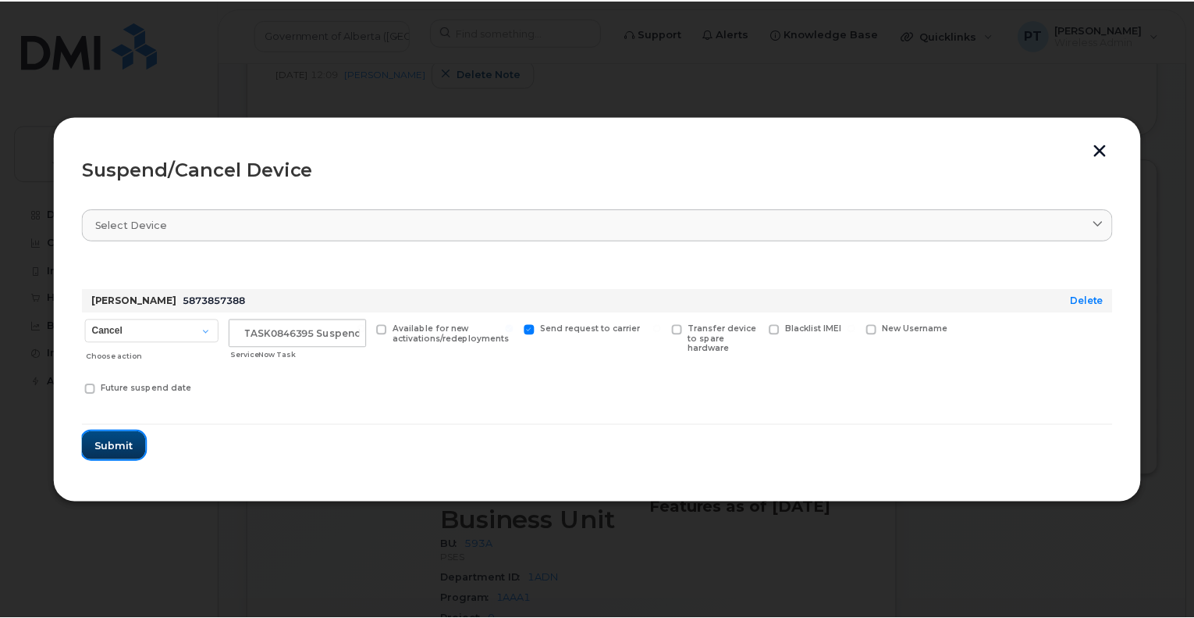
scroll to position [0, 0]
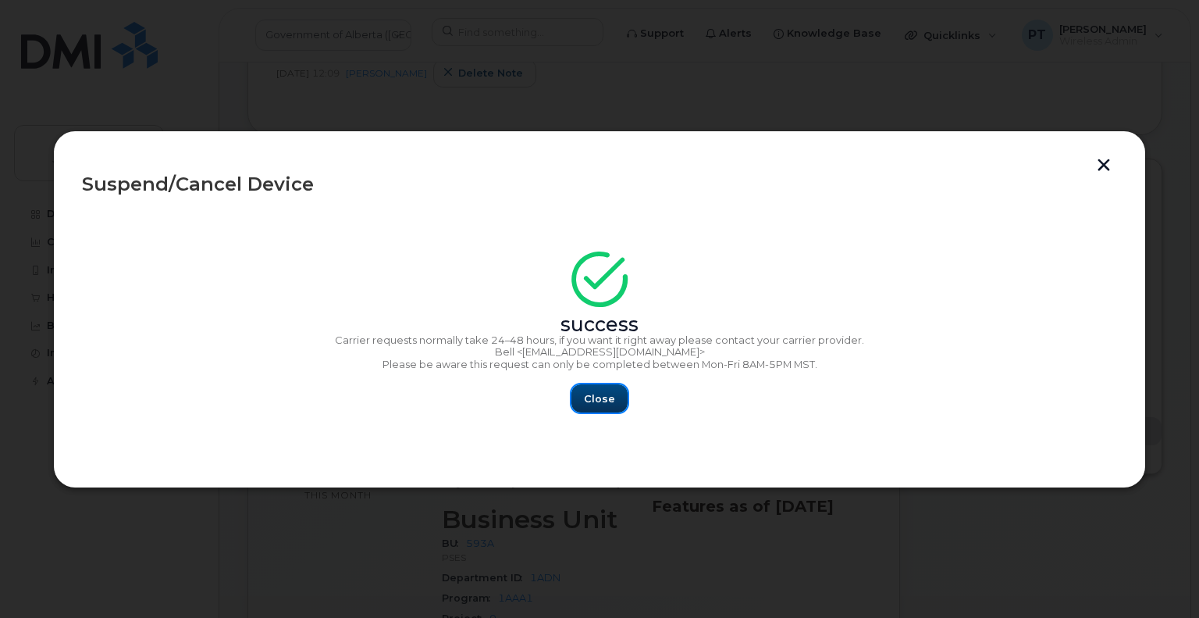
click at [593, 403] on span "Close" at bounding box center [599, 398] width 31 height 15
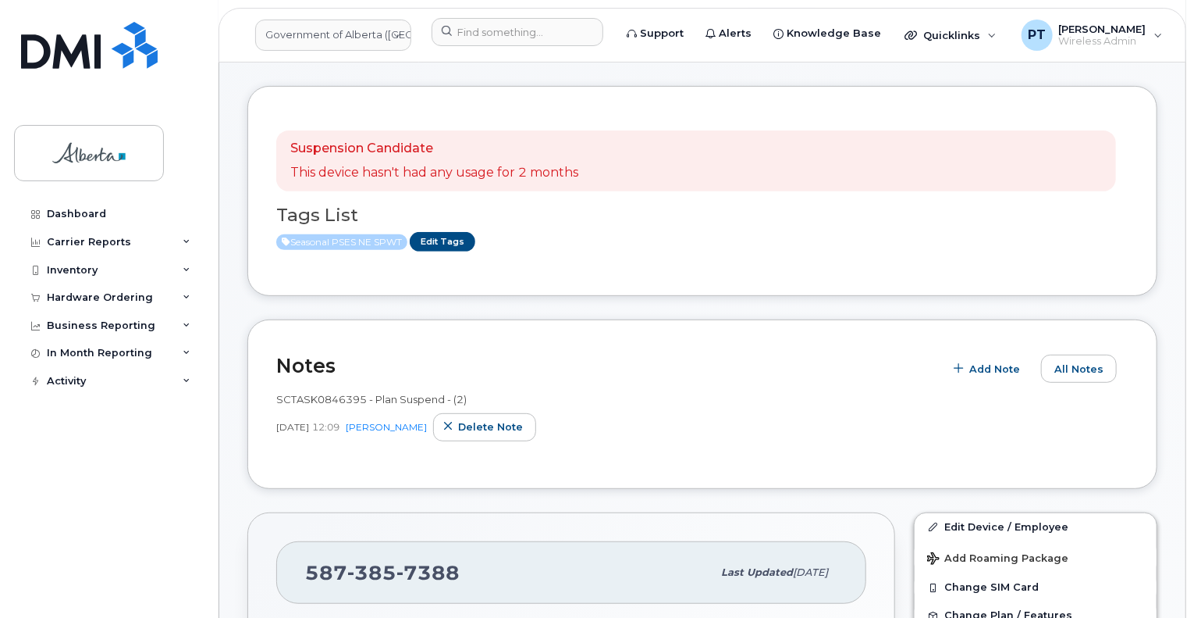
scroll to position [78, 0]
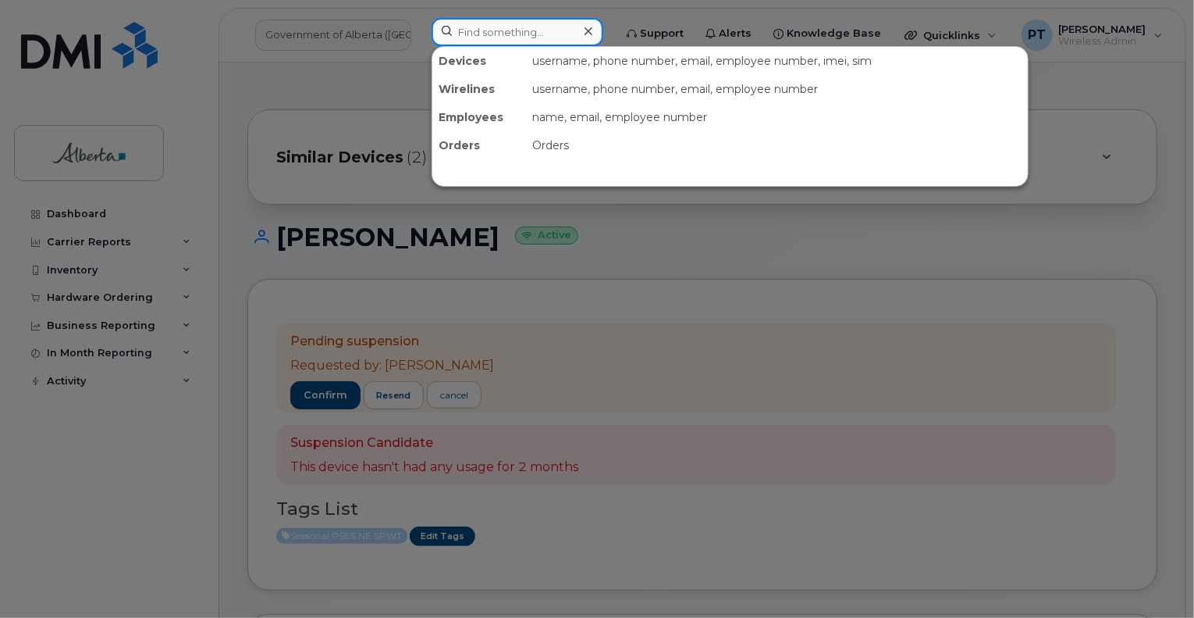
click at [516, 30] on input at bounding box center [518, 32] width 172 height 28
paste input "7802152736"
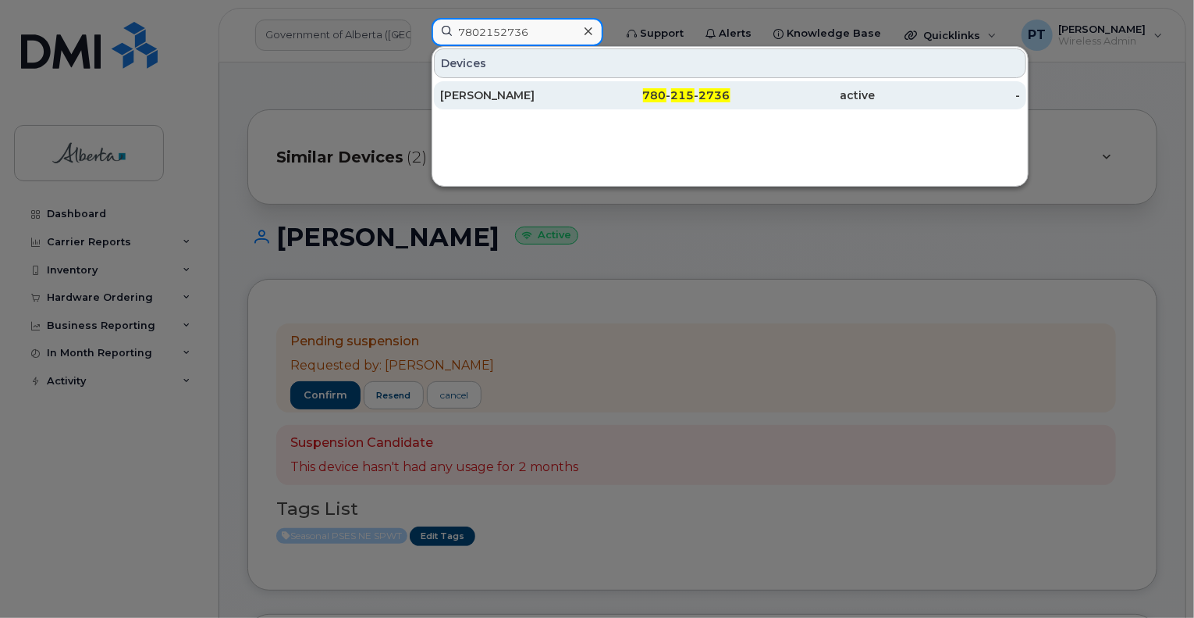
type input "7802152736"
click at [481, 102] on div "[PERSON_NAME]" at bounding box center [512, 95] width 145 height 16
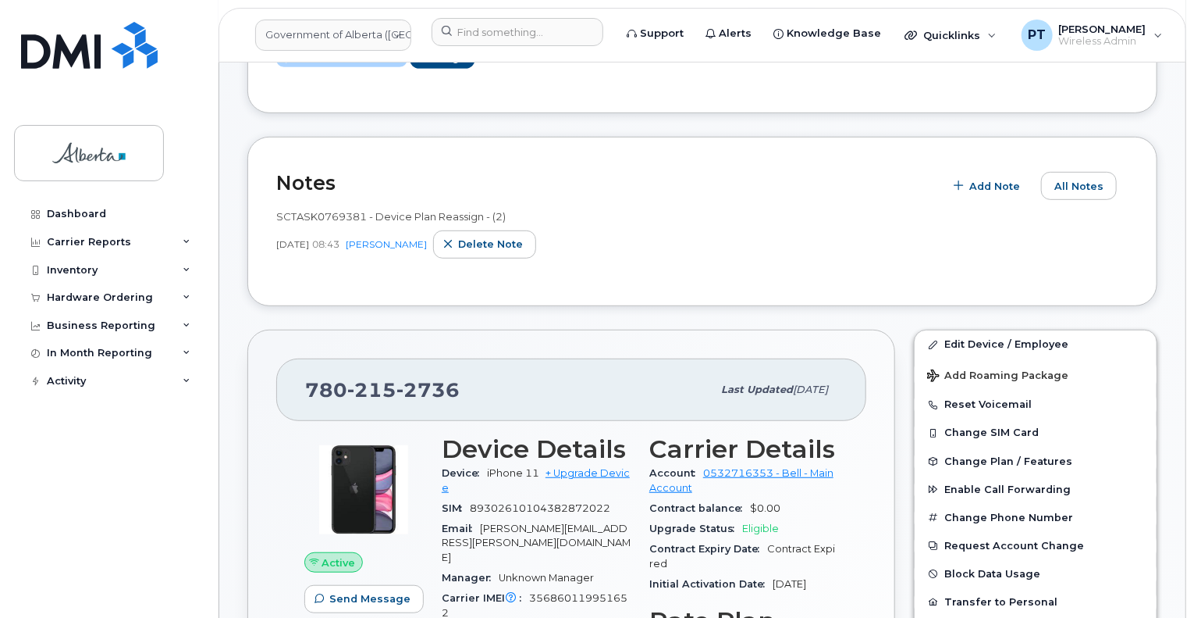
scroll to position [156, 0]
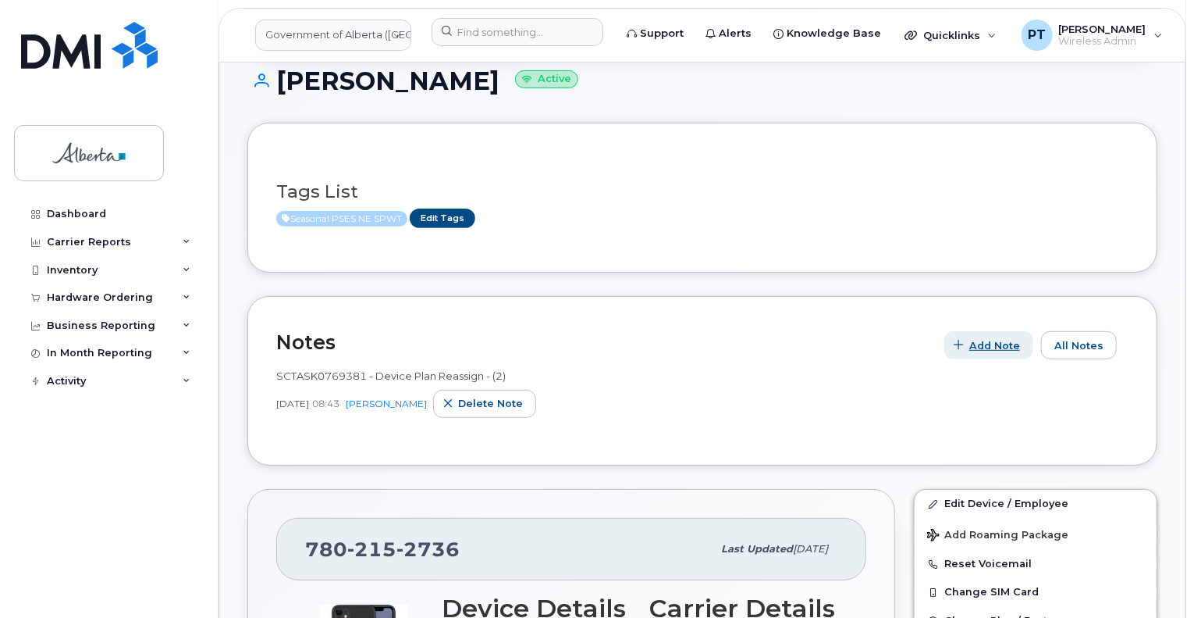
click at [988, 347] on span "Add Note" at bounding box center [995, 345] width 51 height 15
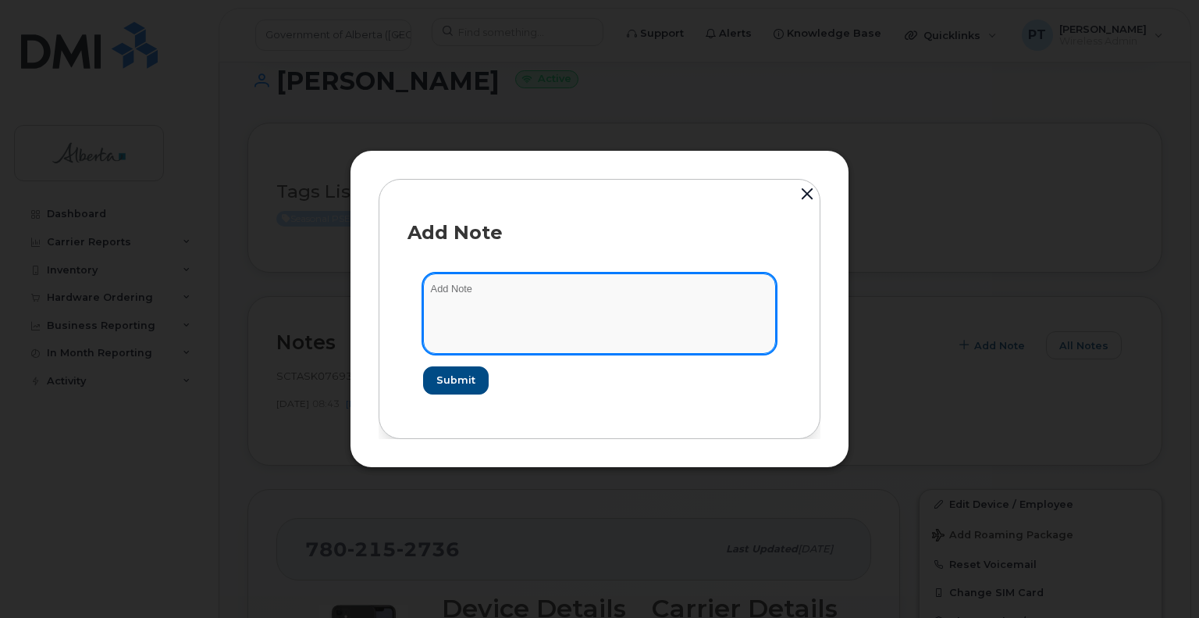
click at [463, 294] on textarea at bounding box center [599, 313] width 353 height 80
paste textarea "SCTASK0846395"
type textarea "SCTASK0846395 - Plan Suspend - (2)"
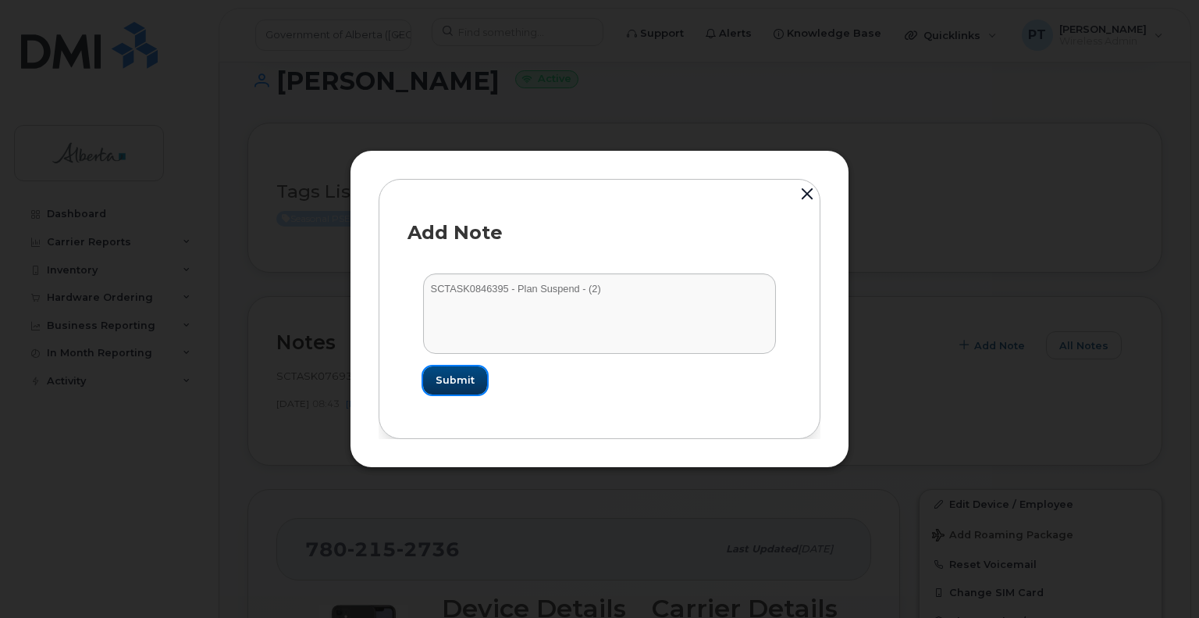
click at [454, 387] on button "Submit" at bounding box center [455, 380] width 64 height 28
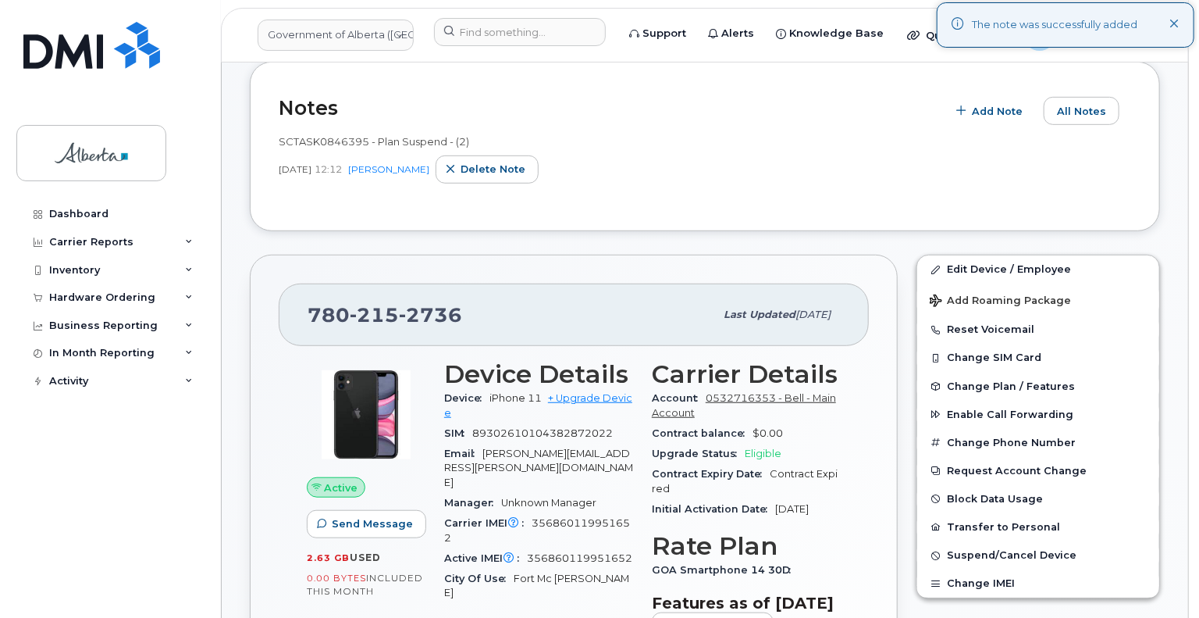
scroll to position [546, 0]
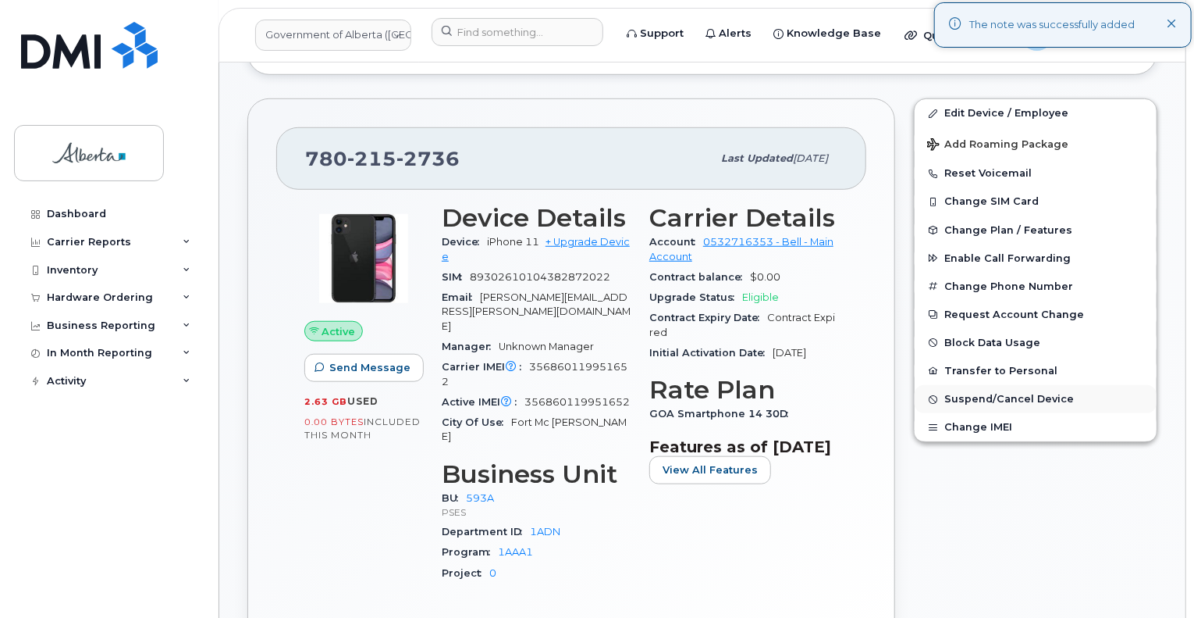
click at [952, 398] on span "Suspend/Cancel Device" at bounding box center [1010, 399] width 130 height 12
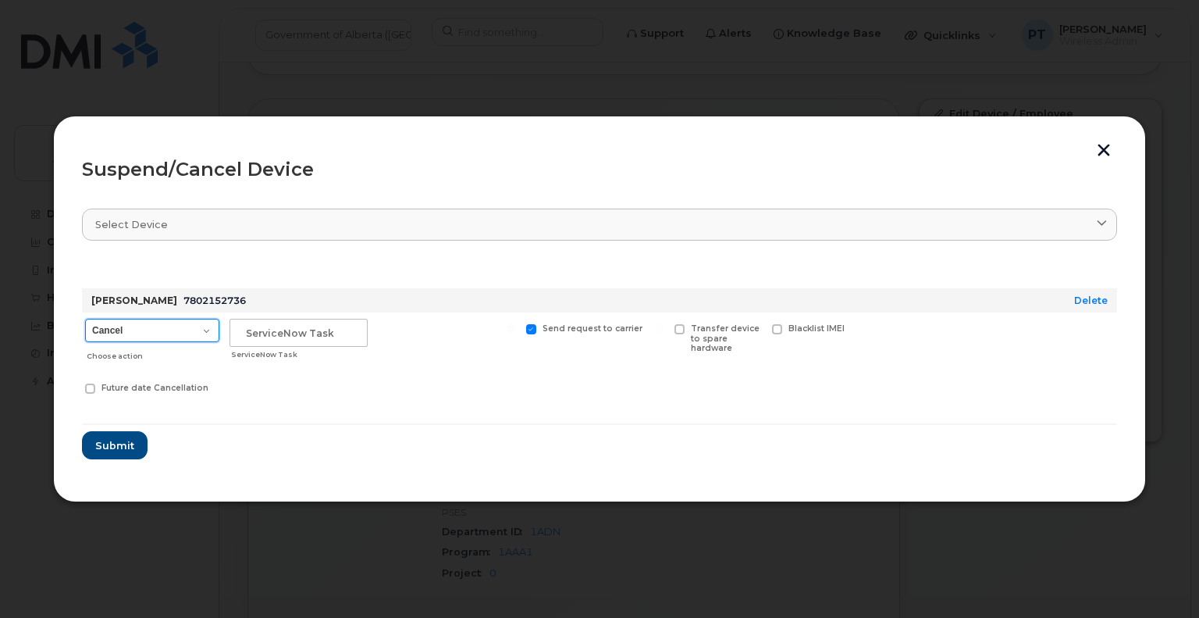
drag, startPoint x: 167, startPoint y: 334, endPoint x: 156, endPoint y: 340, distance: 12.6
click at [167, 334] on select "Cancel Suspend - Extend Suspension Suspend - Reduced Rate Suspend - Lost Device…" at bounding box center [152, 330] width 134 height 23
select select "[object Object]"
click at [85, 319] on select "Cancel Suspend - Extend Suspension Suspend - Reduced Rate Suspend - Lost Device…" at bounding box center [152, 330] width 134 height 23
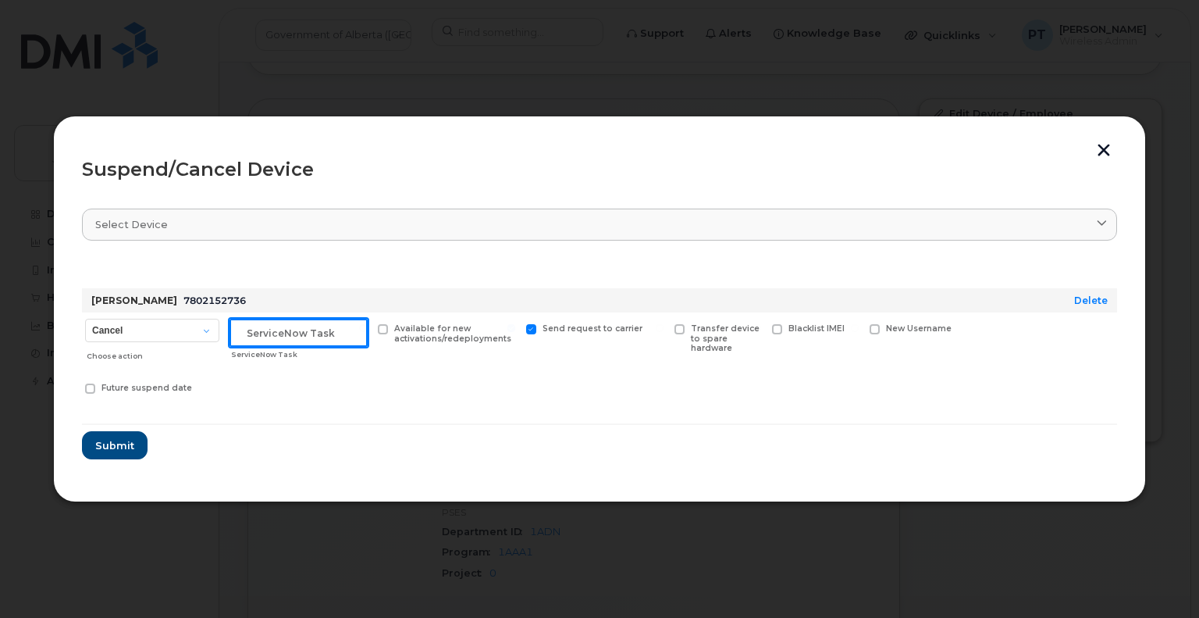
click at [262, 331] on input "text" at bounding box center [299, 333] width 138 height 28
paste input "SCTASK0846395"
type input "SCTASK0846395 Suspend"
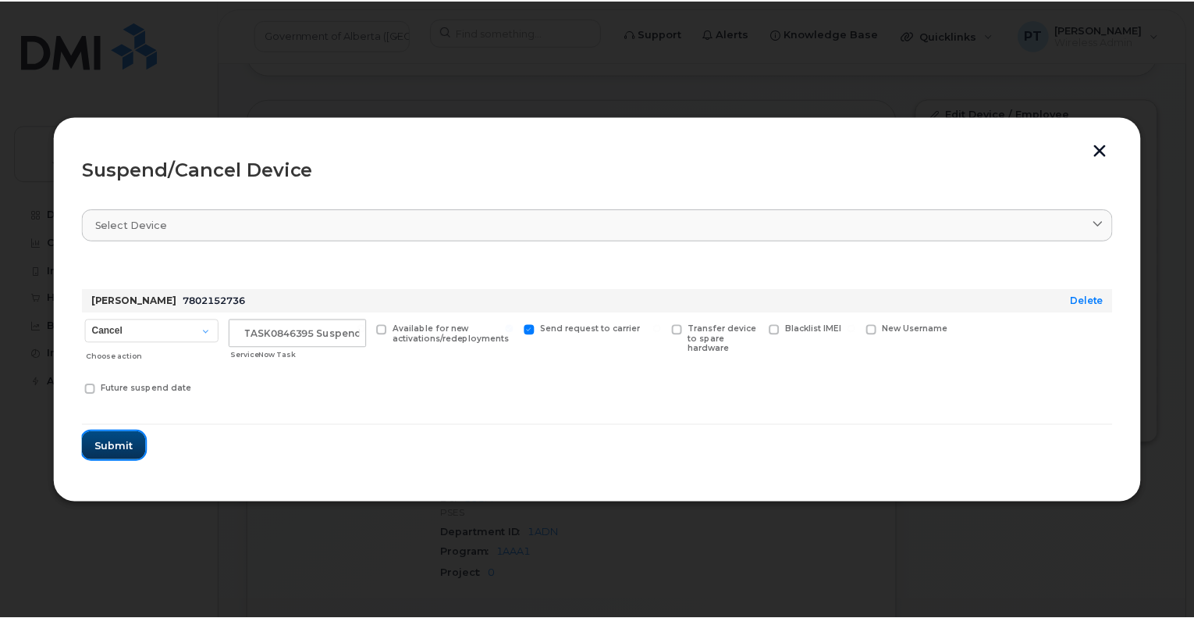
scroll to position [0, 0]
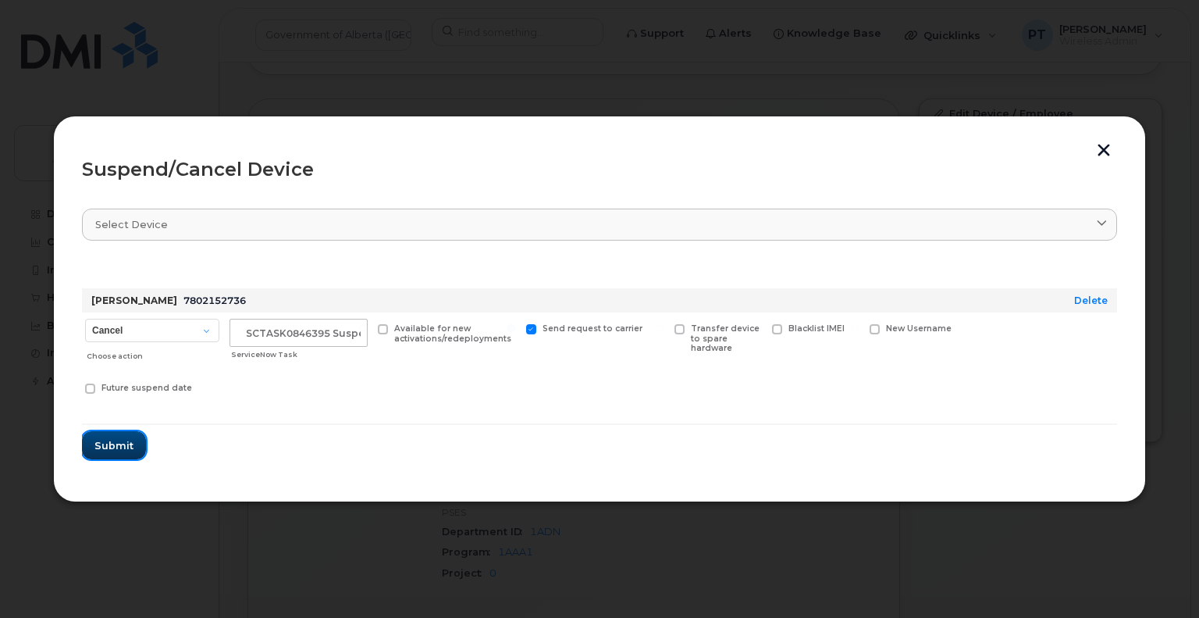
click at [105, 449] on span "Submit" at bounding box center [113, 445] width 39 height 15
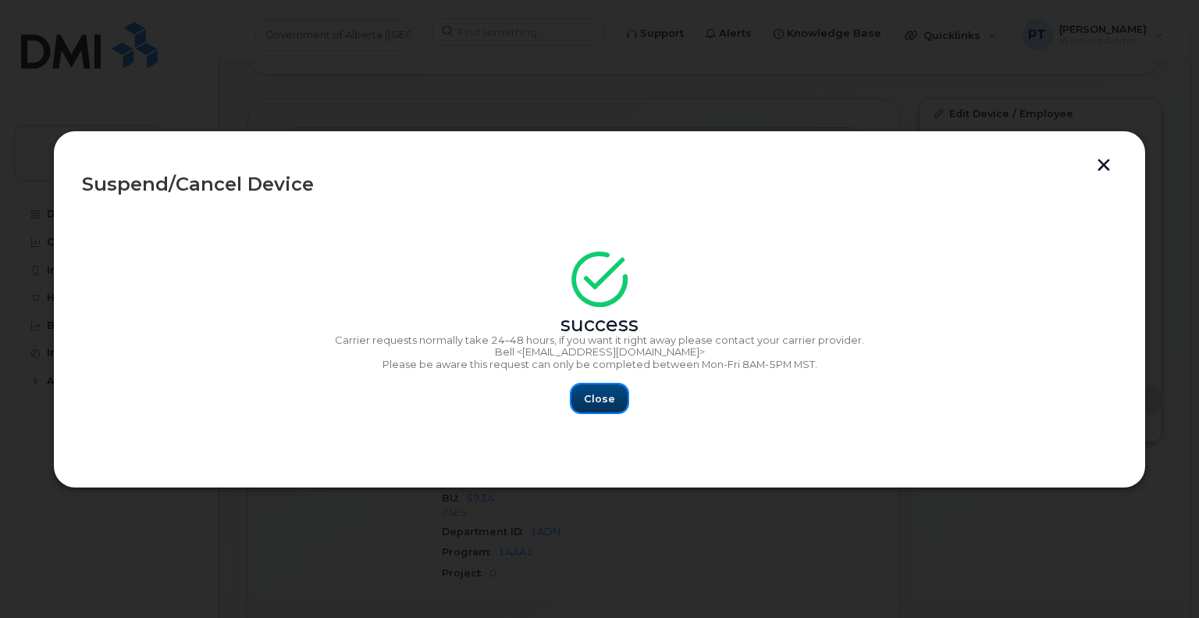
click at [593, 397] on span "Close" at bounding box center [599, 398] width 31 height 15
